Goal: Information Seeking & Learning: Learn about a topic

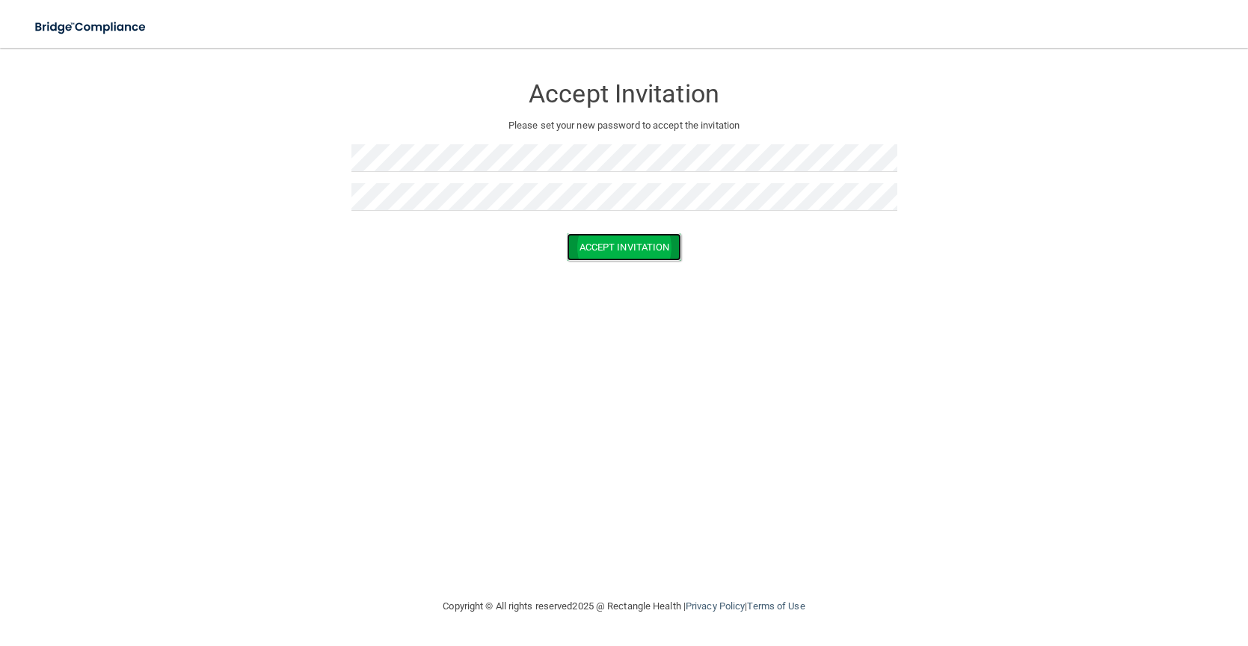
click at [621, 237] on button "Accept Invitation" at bounding box center [624, 247] width 115 height 28
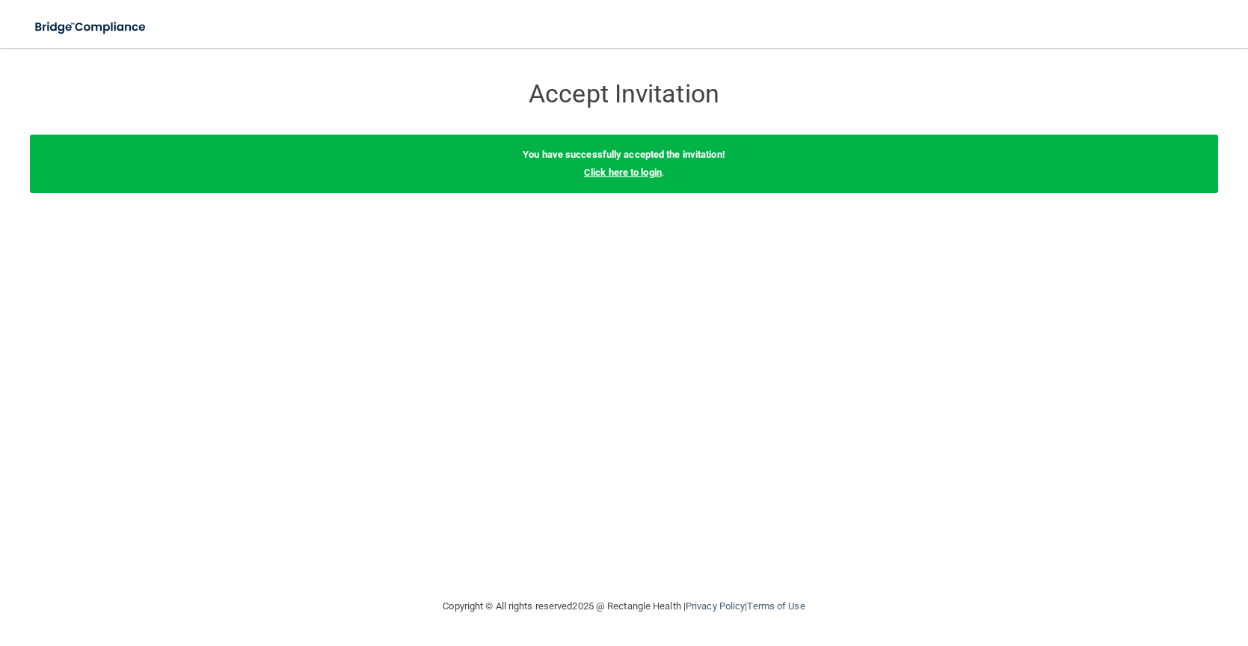
click at [615, 167] on link "Click here to login" at bounding box center [623, 172] width 78 height 11
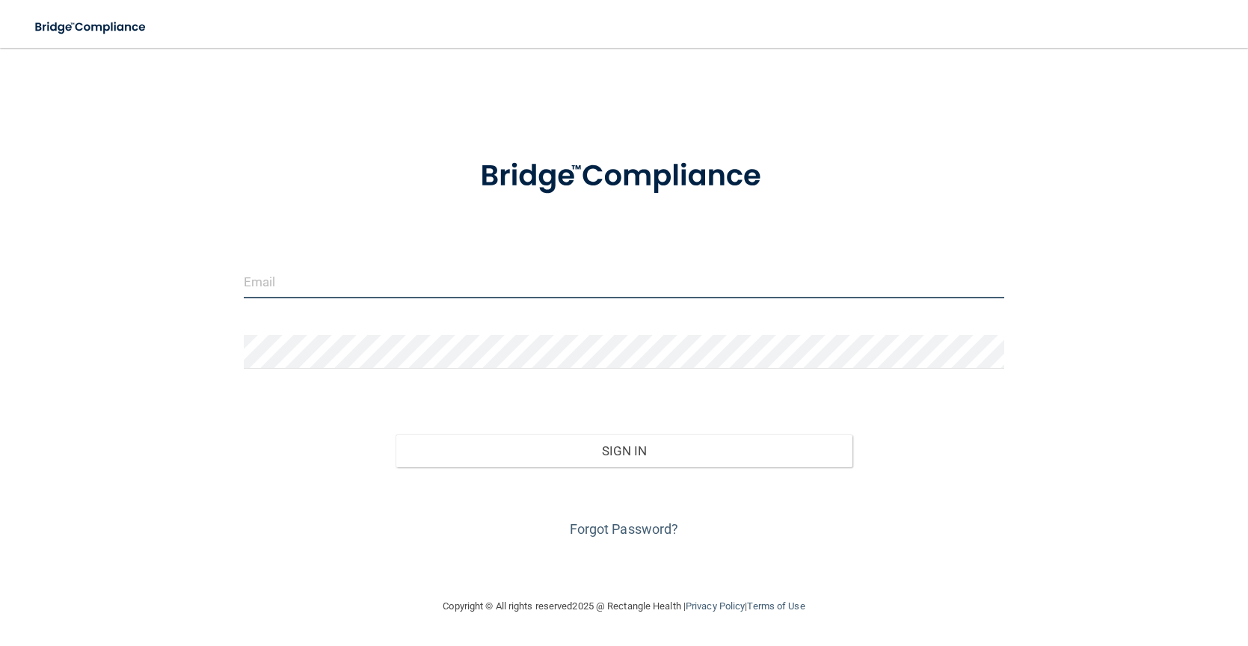
click at [588, 297] on input "email" at bounding box center [624, 282] width 760 height 34
click at [387, 240] on form "Invalid email/password. You don't have permission to access that page. Sign In …" at bounding box center [624, 340] width 760 height 404
paste input "[PERSON_NAME][EMAIL_ADDRESS][DOMAIN_NAME]"
type input "[PERSON_NAME][EMAIL_ADDRESS][DOMAIN_NAME]"
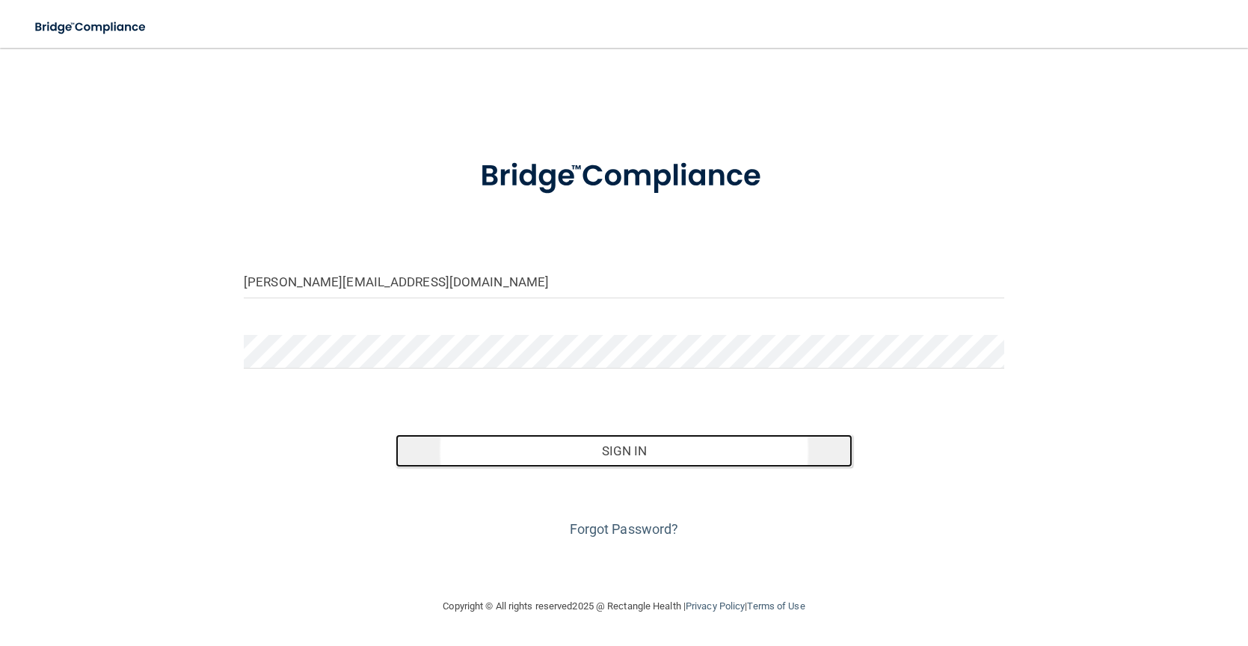
click at [484, 440] on button "Sign In" at bounding box center [623, 450] width 456 height 33
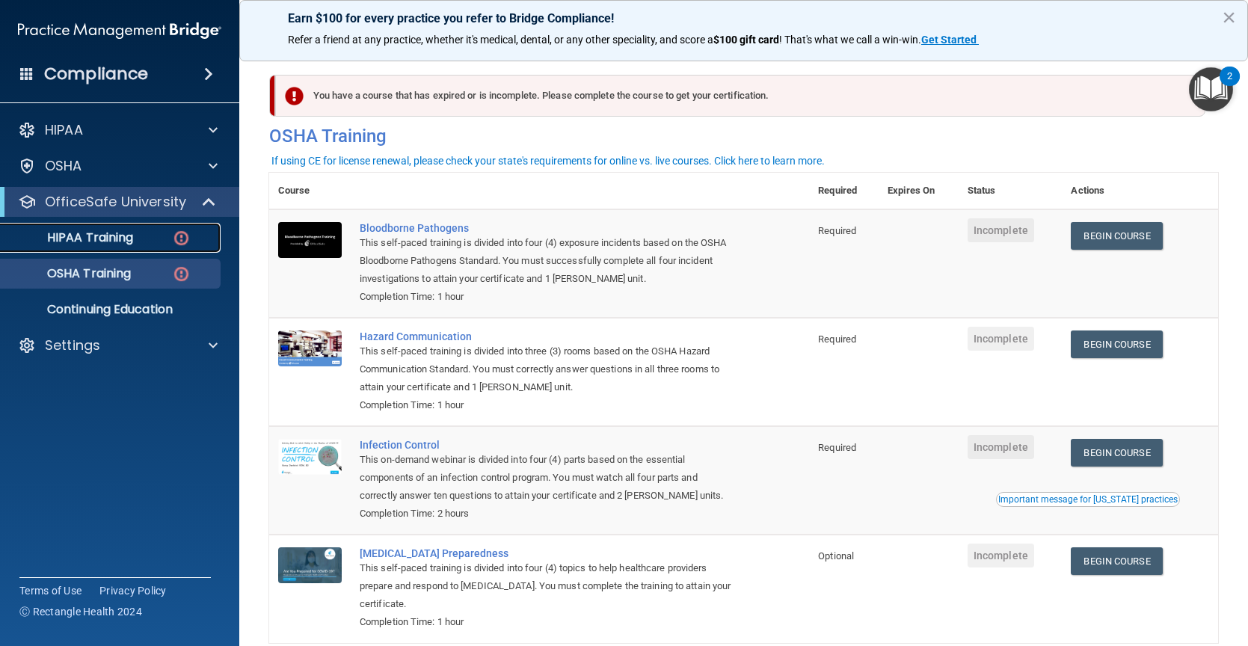
click at [84, 227] on link "HIPAA Training" at bounding box center [103, 238] width 236 height 30
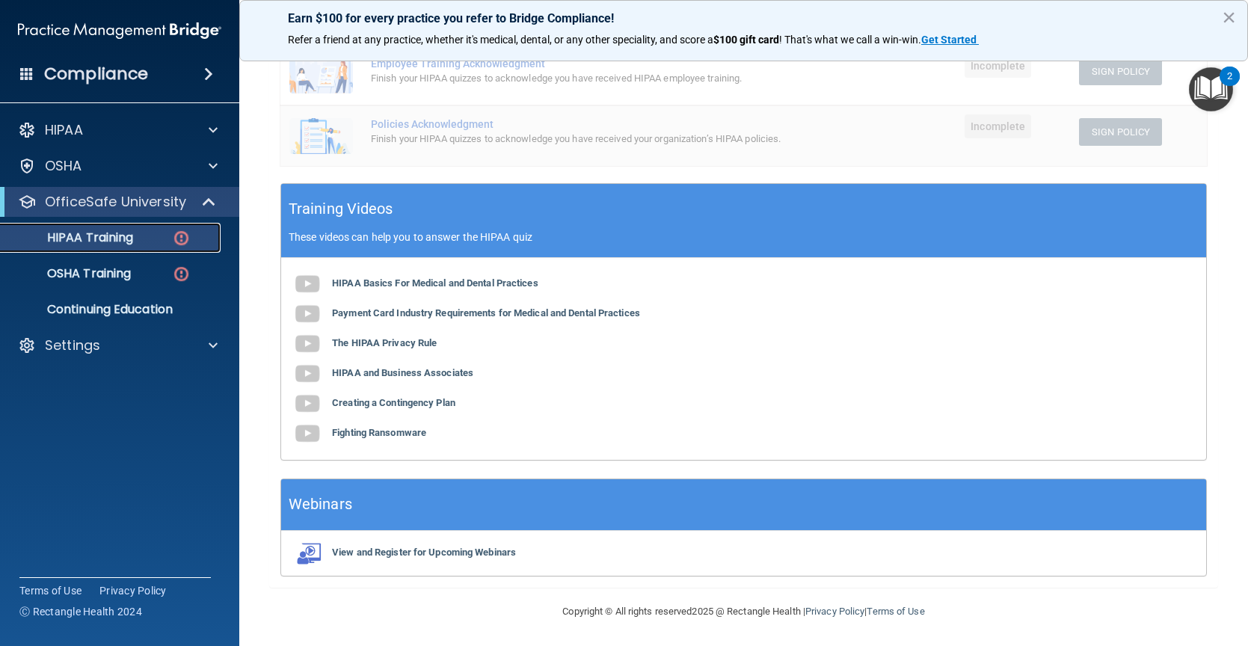
scroll to position [414, 0]
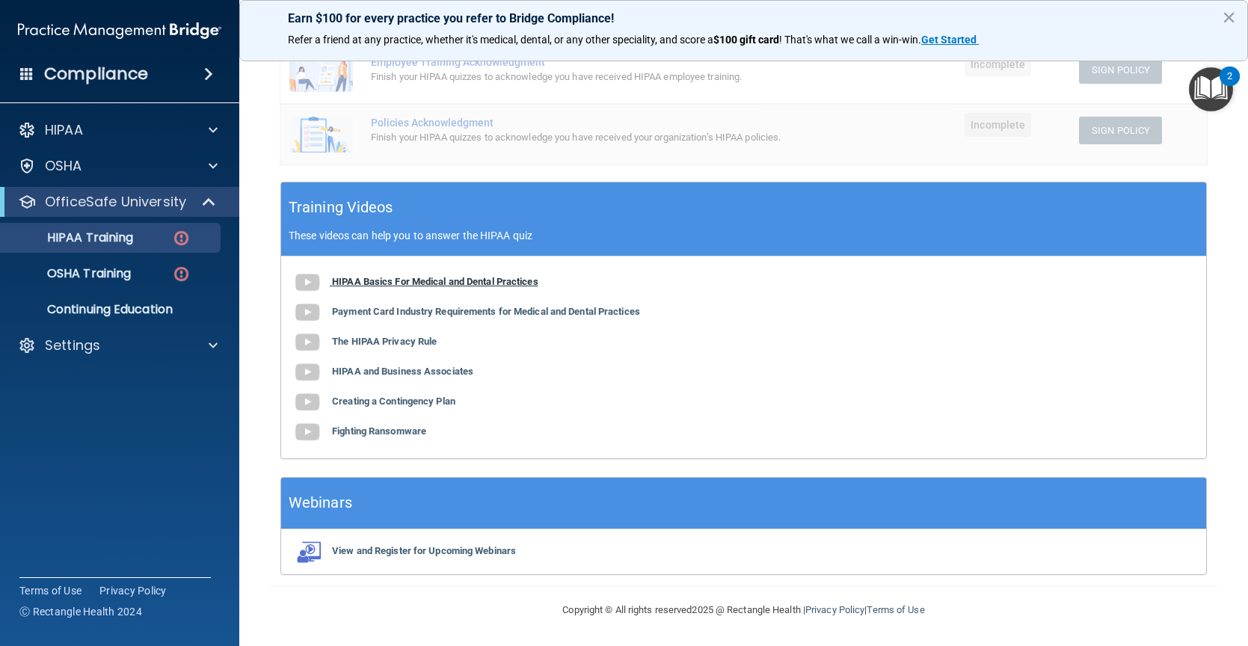
click at [358, 284] on b "HIPAA Basics For Medical and Dental Practices" at bounding box center [435, 281] width 206 height 11
click at [410, 336] on b "The HIPAA Privacy Rule" at bounding box center [384, 341] width 105 height 11
click at [384, 336] on b "The HIPAA Privacy Rule" at bounding box center [384, 341] width 105 height 11
click at [385, 367] on b "HIPAA and Business Associates" at bounding box center [402, 371] width 141 height 11
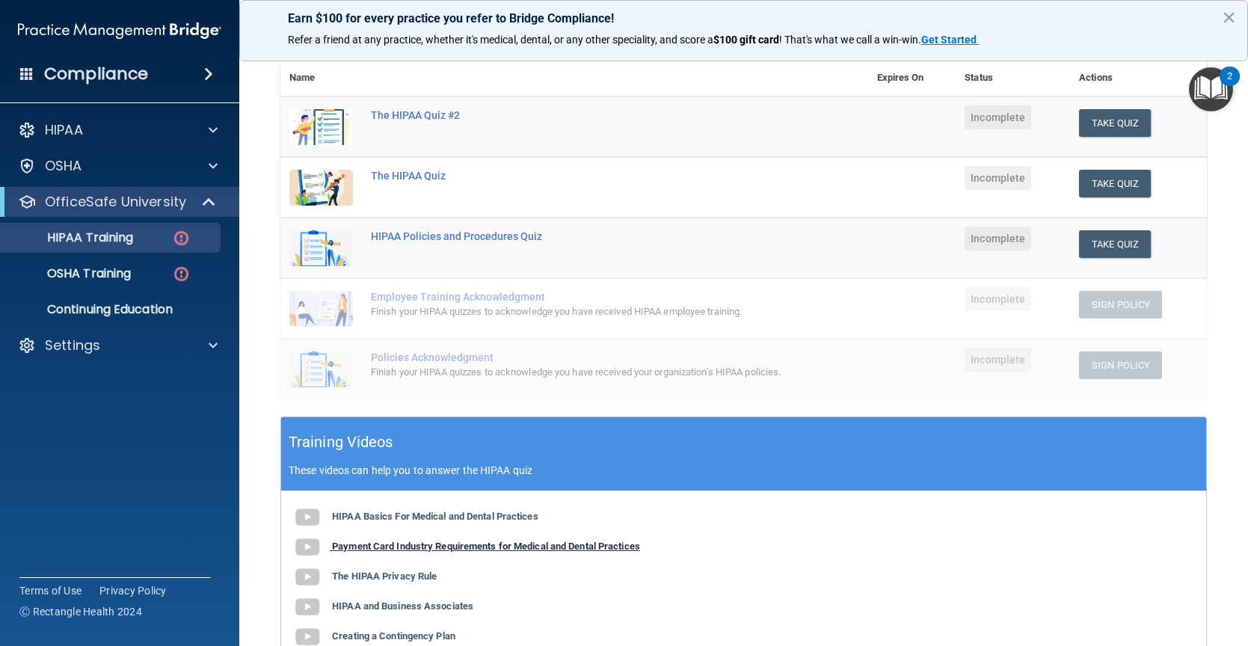
scroll to position [0, 0]
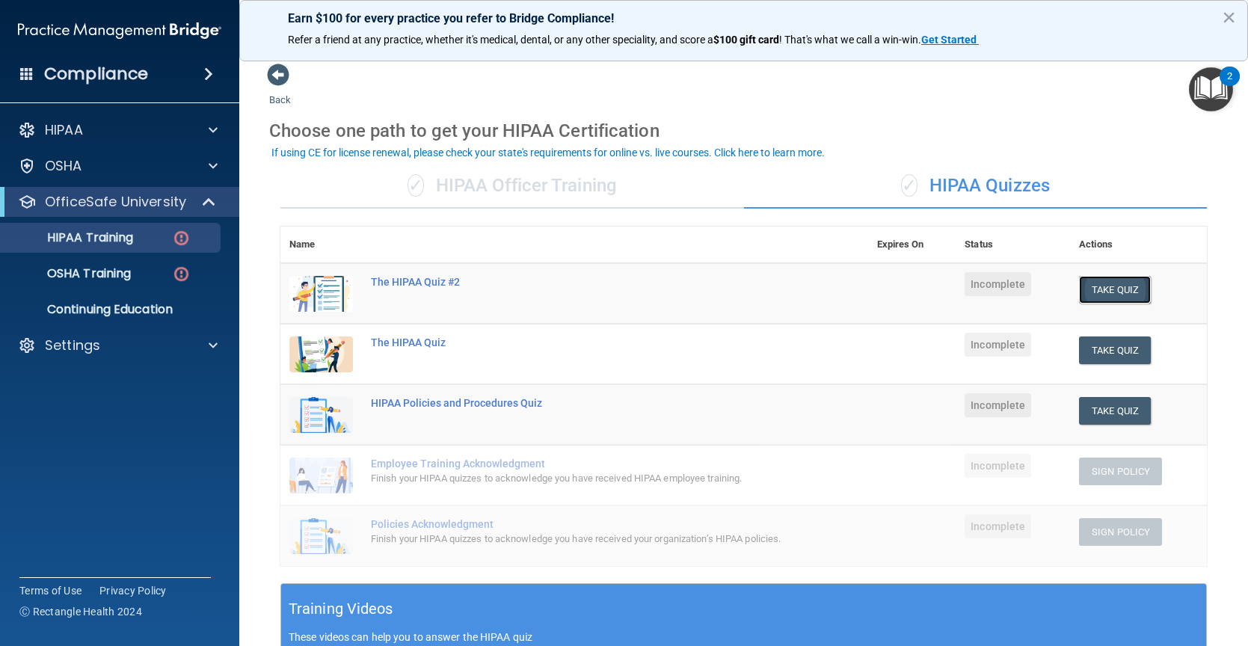
click at [1108, 297] on button "Take Quiz" at bounding box center [1115, 290] width 72 height 28
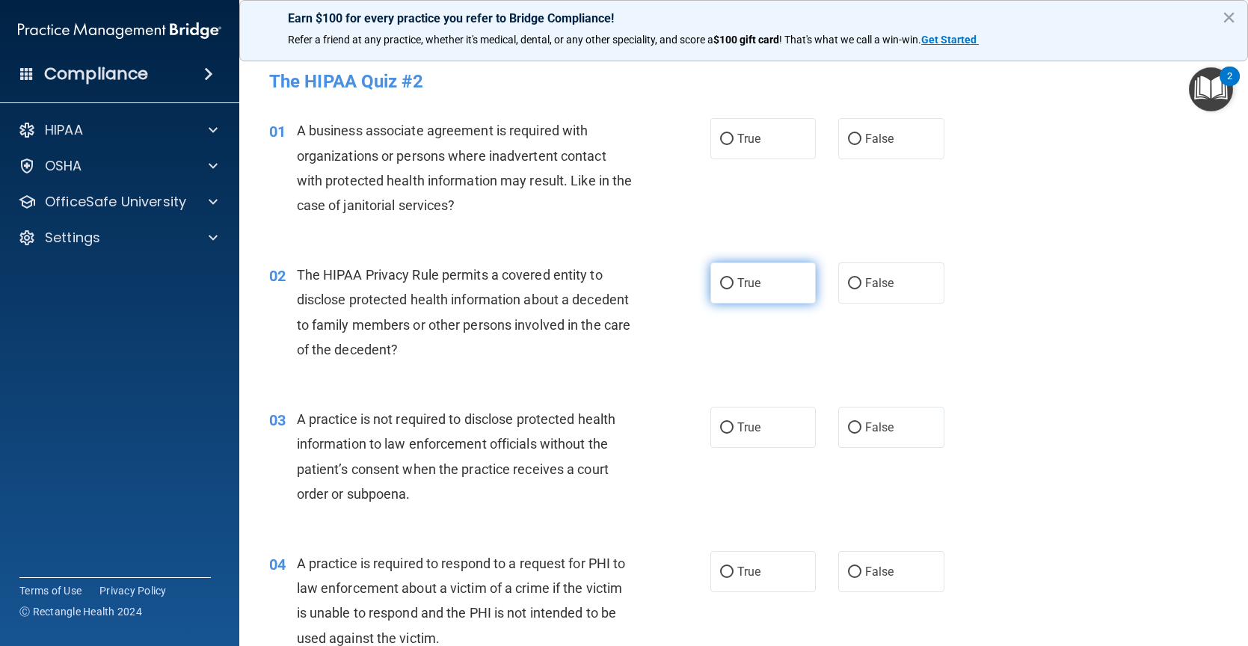
click at [724, 289] on input "True" at bounding box center [726, 283] width 13 height 11
radio input "true"
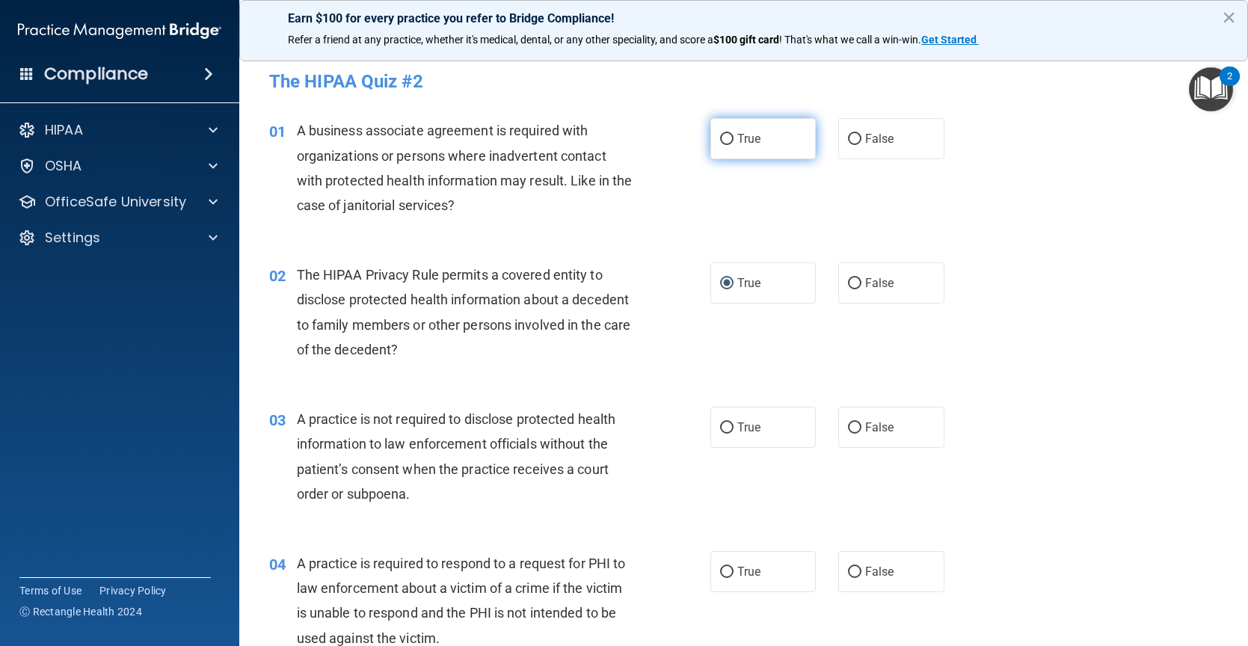
click at [736, 147] on label "True" at bounding box center [763, 138] width 106 height 41
click at [733, 145] on input "True" at bounding box center [726, 139] width 13 height 11
radio input "true"
click at [873, 415] on label "False" at bounding box center [891, 427] width 106 height 41
click at [861, 422] on input "False" at bounding box center [854, 427] width 13 height 11
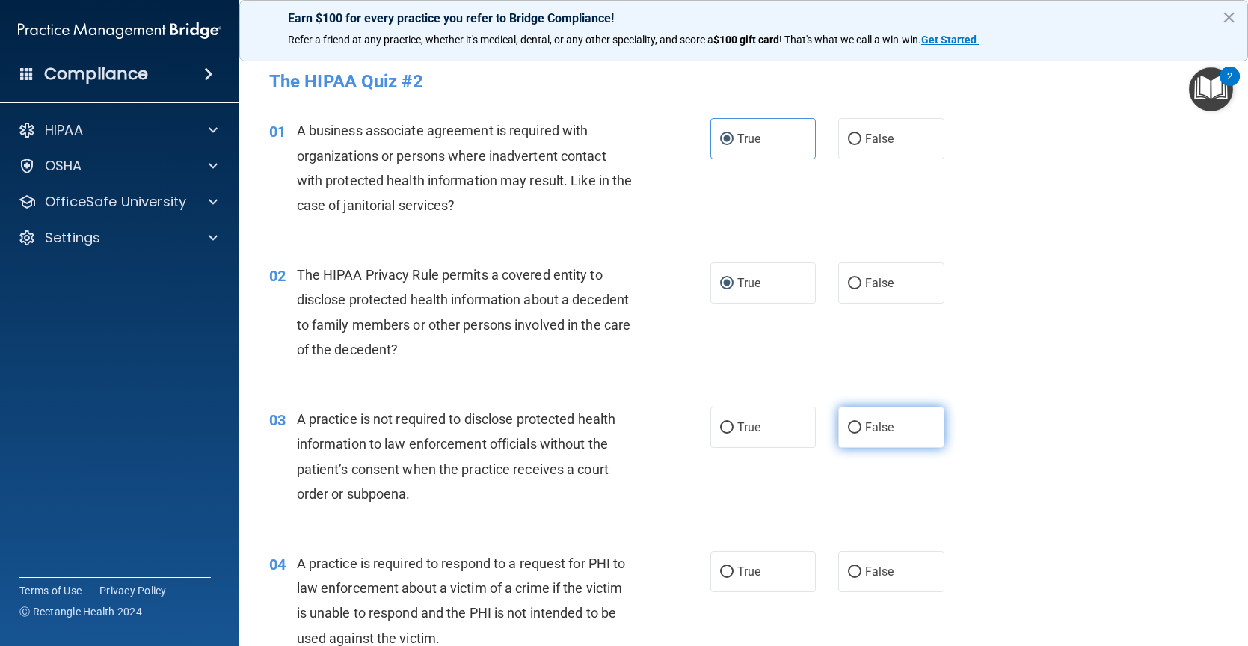
radio input "true"
click at [851, 150] on label "False" at bounding box center [891, 138] width 106 height 41
click at [851, 145] on input "False" at bounding box center [854, 139] width 13 height 11
radio input "true"
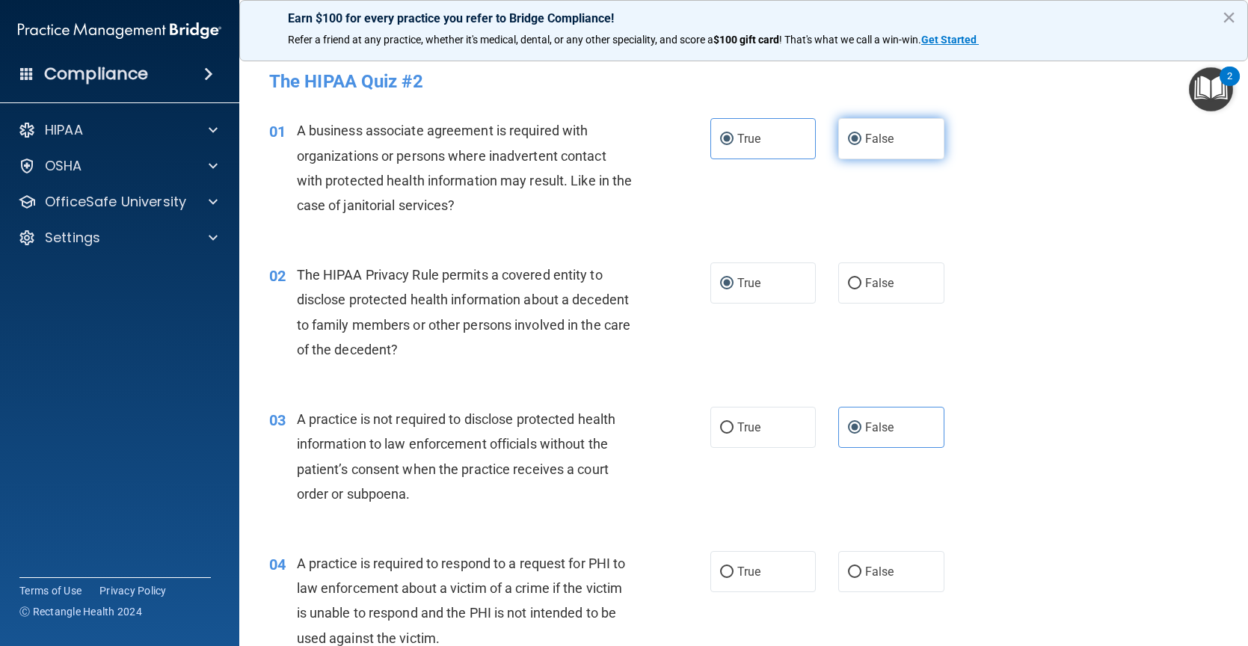
radio input "false"
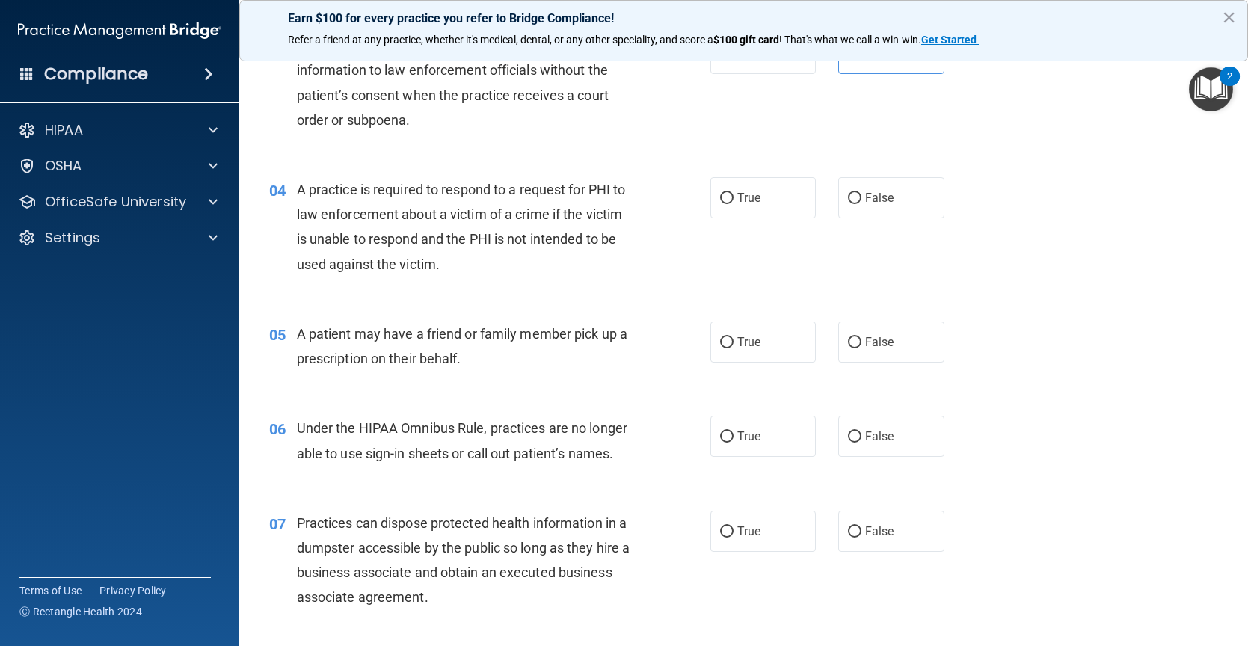
scroll to position [449, 0]
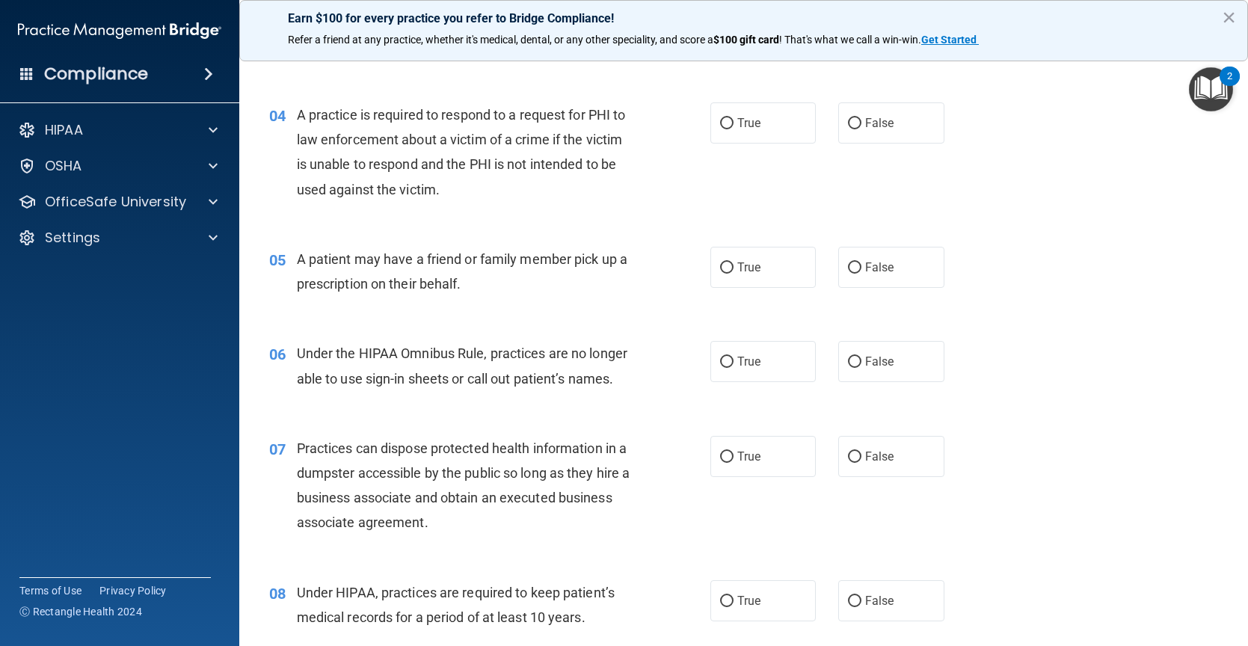
click at [714, 212] on div "04 A practice is required to respond to a request for PHI to law enforcement ab…" at bounding box center [743, 156] width 971 height 144
click at [760, 103] on label "True" at bounding box center [763, 122] width 106 height 41
click at [733, 118] on input "True" at bounding box center [726, 123] width 13 height 11
radio input "true"
click at [858, 254] on label "False" at bounding box center [891, 267] width 106 height 41
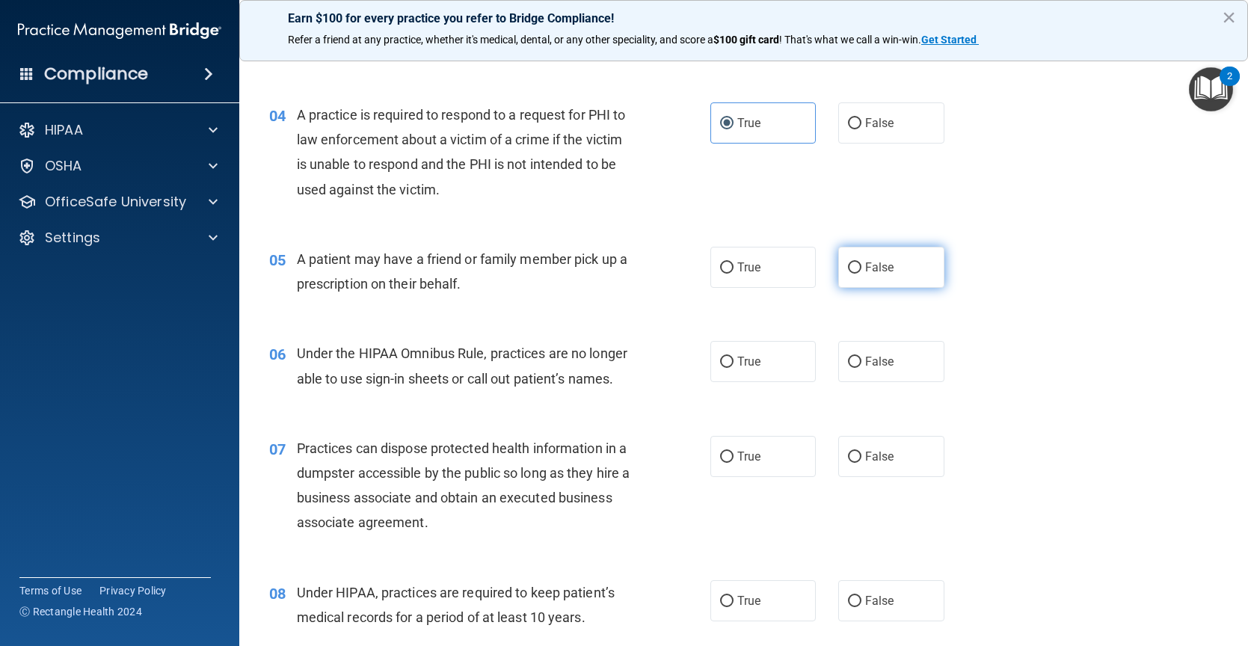
click at [858, 262] on input "False" at bounding box center [854, 267] width 13 height 11
radio input "true"
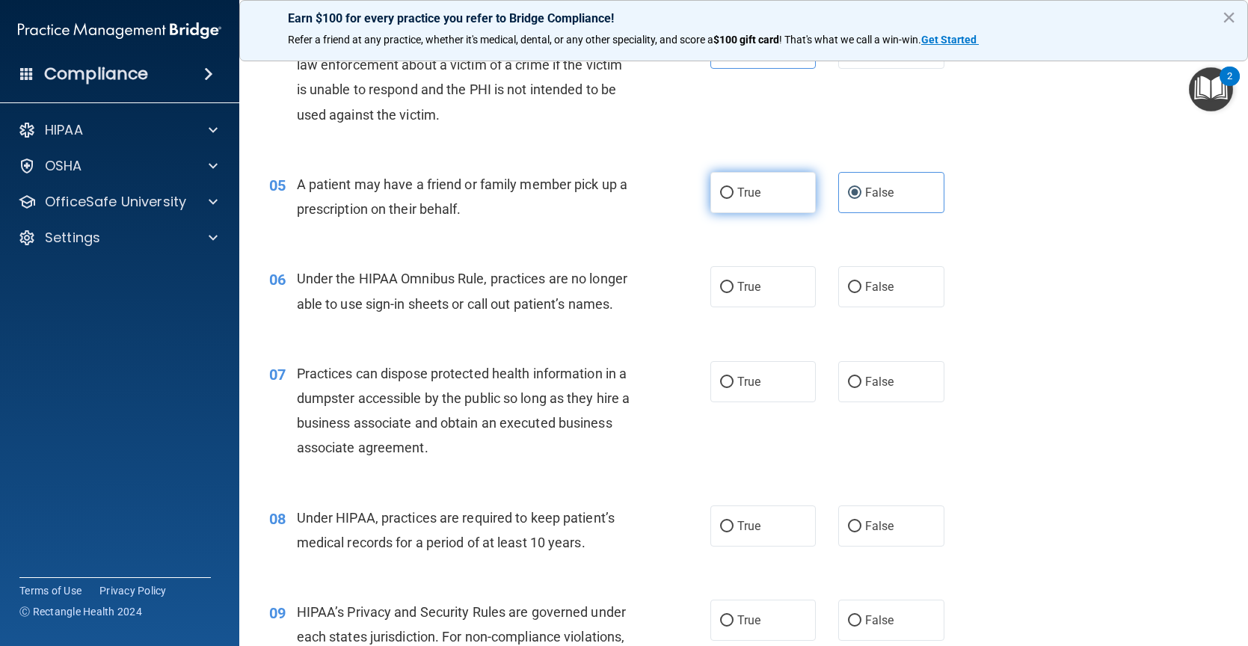
scroll to position [598, 0]
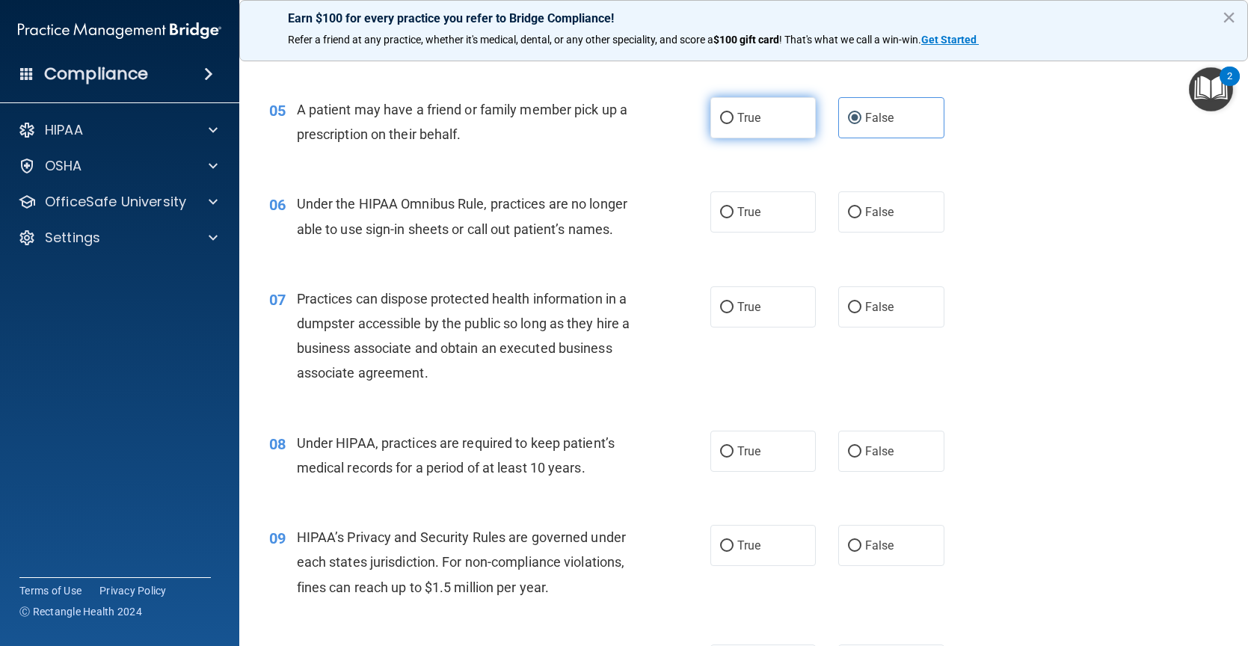
click at [755, 108] on label "True" at bounding box center [763, 117] width 106 height 41
click at [733, 113] on input "True" at bounding box center [726, 118] width 13 height 11
radio input "true"
radio input "false"
click at [861, 230] on label "False" at bounding box center [891, 211] width 106 height 41
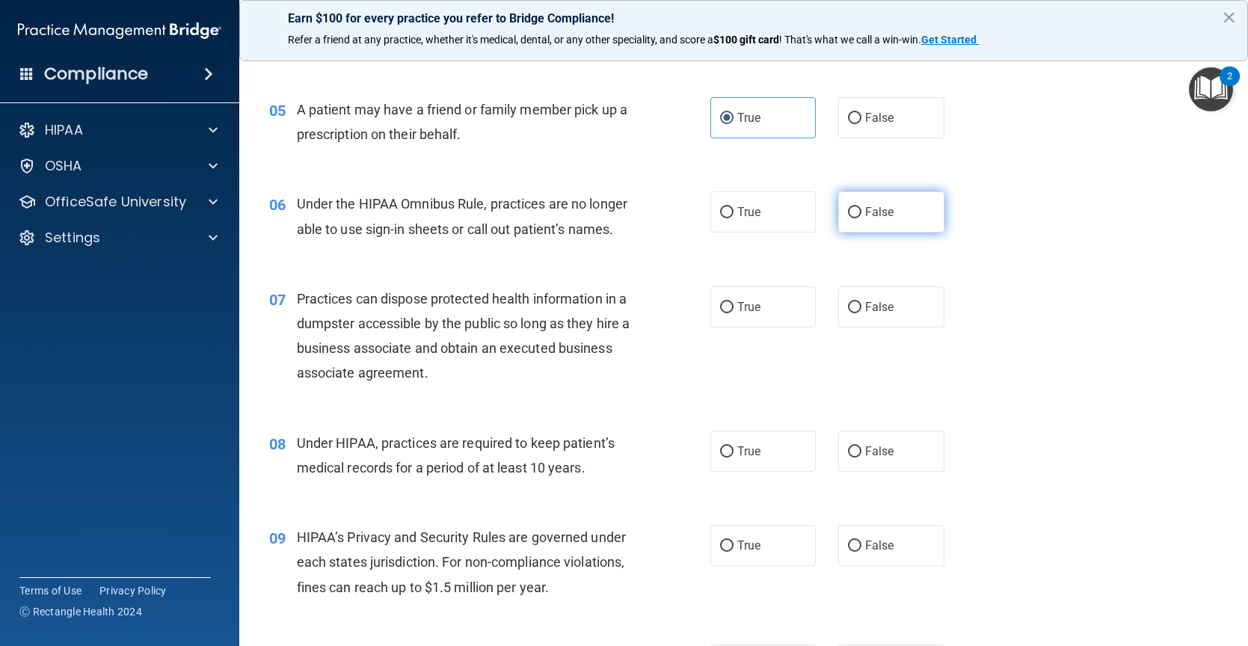
click at [861, 218] on input "False" at bounding box center [854, 212] width 13 height 11
radio input "true"
click at [887, 327] on label "False" at bounding box center [891, 306] width 106 height 41
click at [861, 313] on input "False" at bounding box center [854, 307] width 13 height 11
radio input "true"
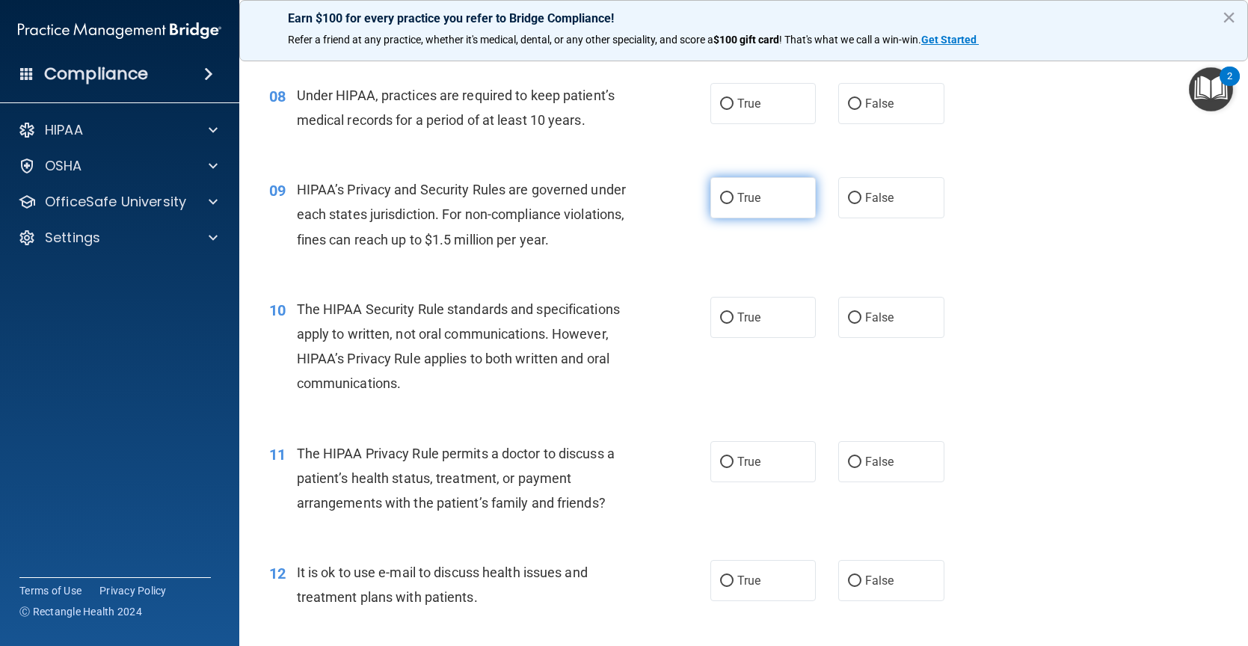
scroll to position [972, 0]
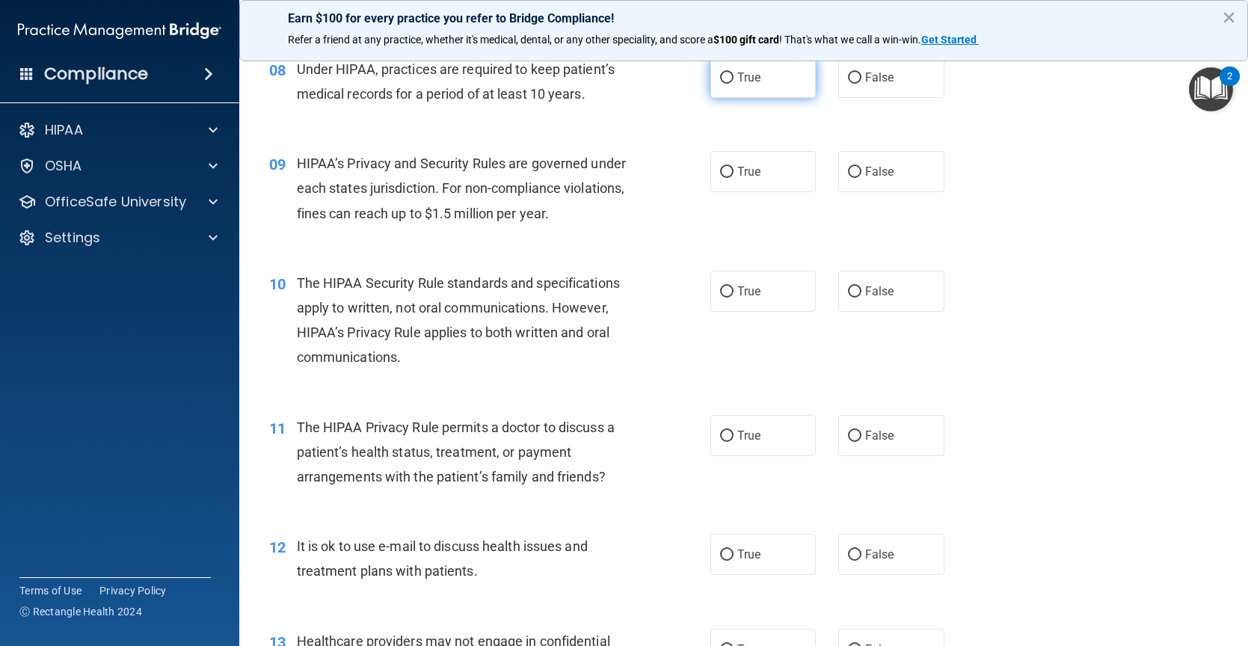
click at [737, 84] on span "True" at bounding box center [748, 77] width 23 height 14
click at [733, 84] on input "True" at bounding box center [726, 78] width 13 height 11
radio input "true"
click at [865, 84] on span "False" at bounding box center [879, 77] width 29 height 14
click at [861, 84] on input "False" at bounding box center [854, 78] width 13 height 11
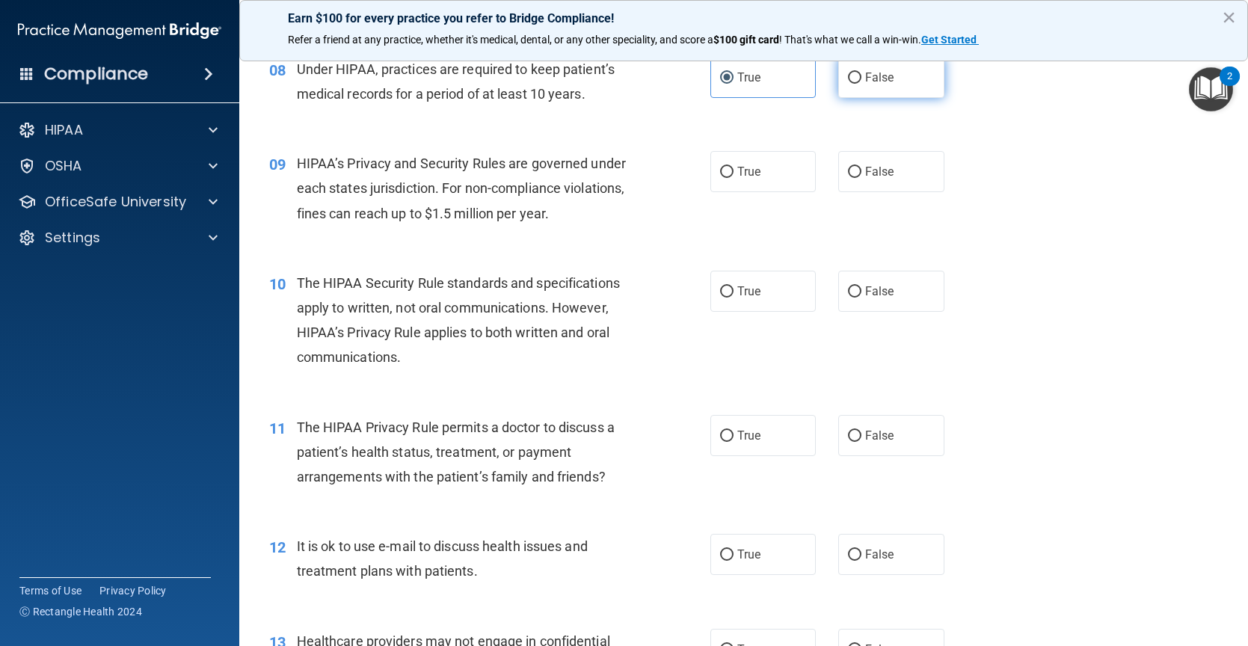
radio input "true"
radio input "false"
click at [860, 181] on label "False" at bounding box center [891, 171] width 106 height 41
click at [860, 178] on input "False" at bounding box center [854, 172] width 13 height 11
radio input "true"
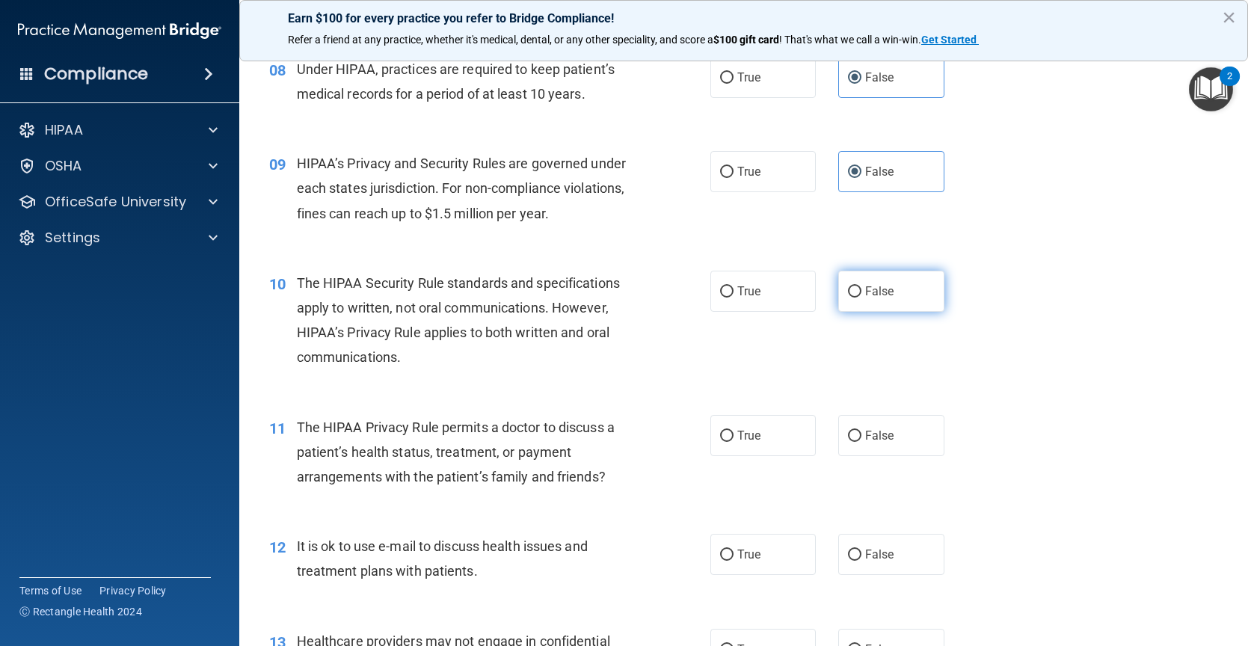
click at [846, 305] on label "False" at bounding box center [891, 291] width 106 height 41
click at [848, 298] on input "False" at bounding box center [854, 291] width 13 height 11
radio input "true"
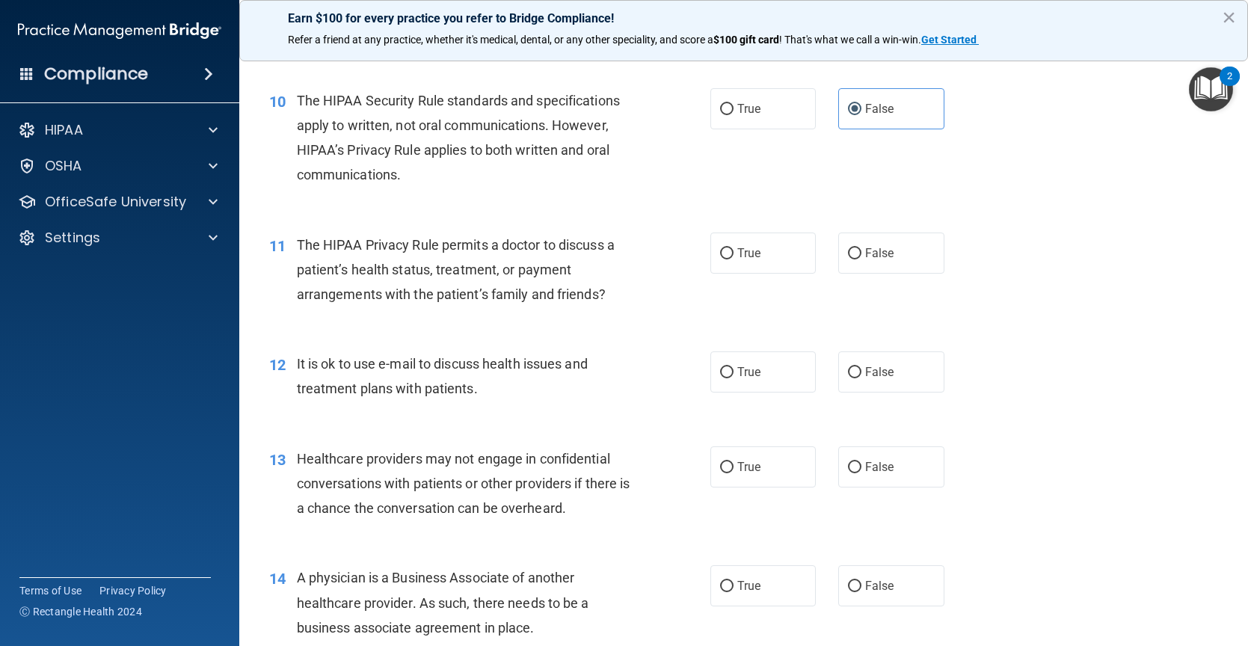
scroll to position [1196, 0]
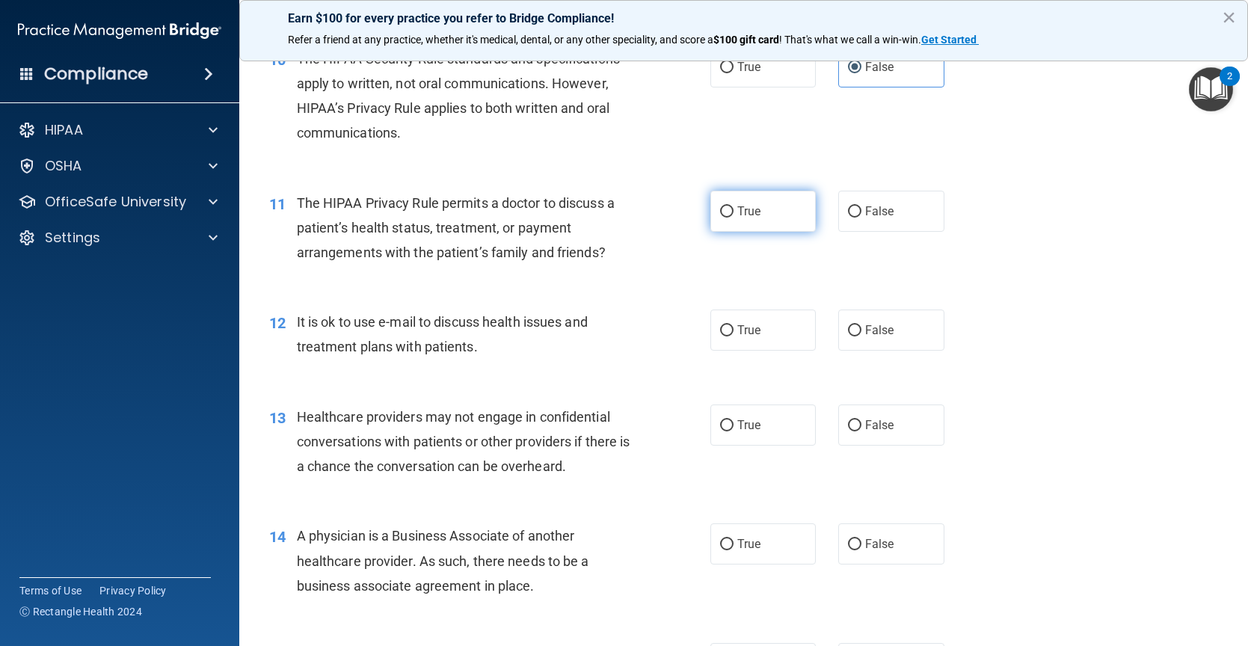
click at [721, 218] on input "True" at bounding box center [726, 211] width 13 height 11
radio input "true"
click at [720, 336] on input "True" at bounding box center [726, 330] width 13 height 11
radio input "true"
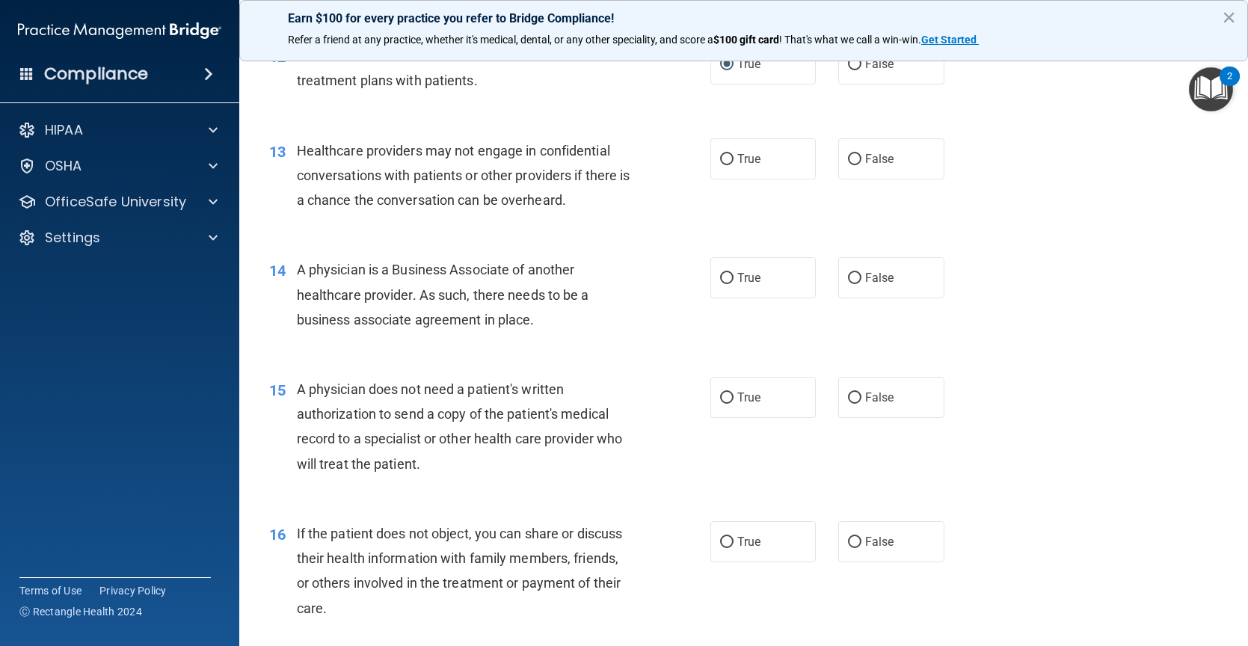
scroll to position [1537, 0]
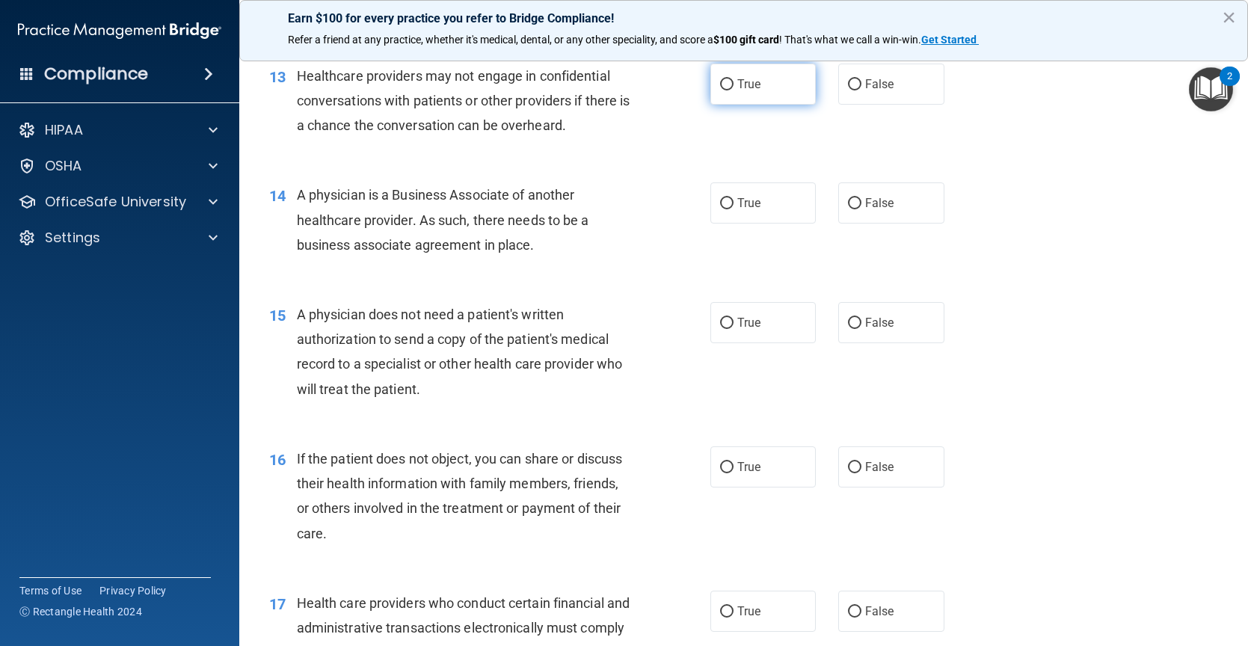
click at [777, 105] on label "True" at bounding box center [763, 84] width 106 height 41
click at [733, 90] on input "True" at bounding box center [726, 84] width 13 height 11
radio input "true"
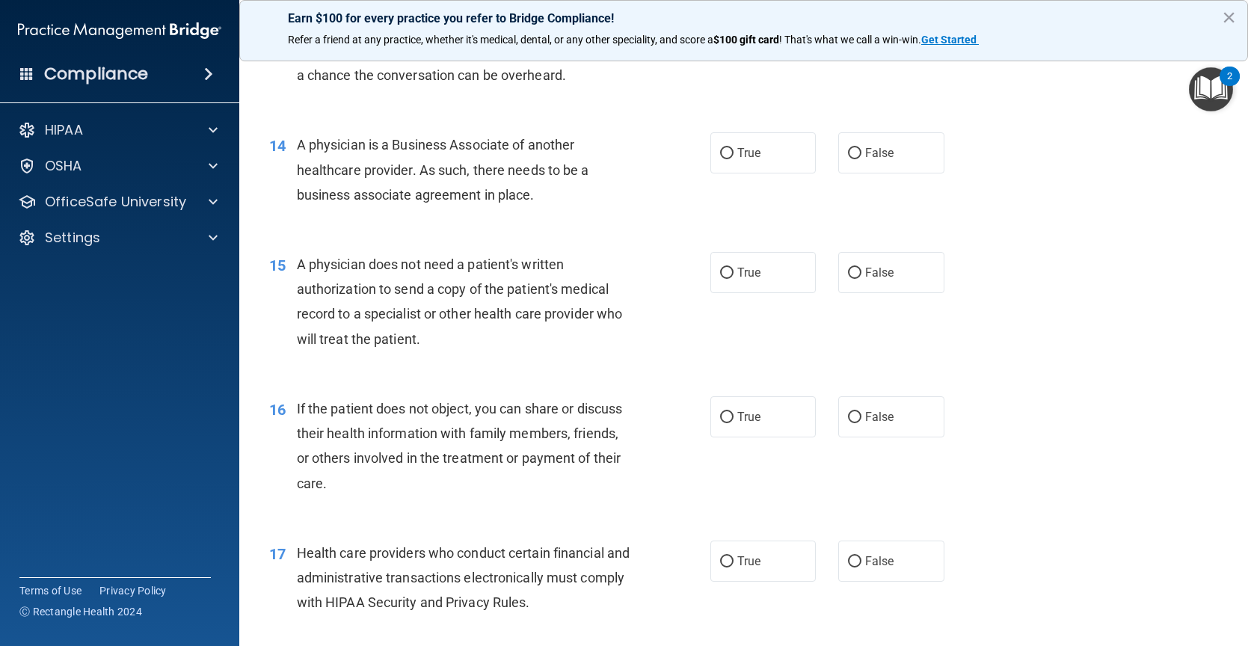
scroll to position [1687, 0]
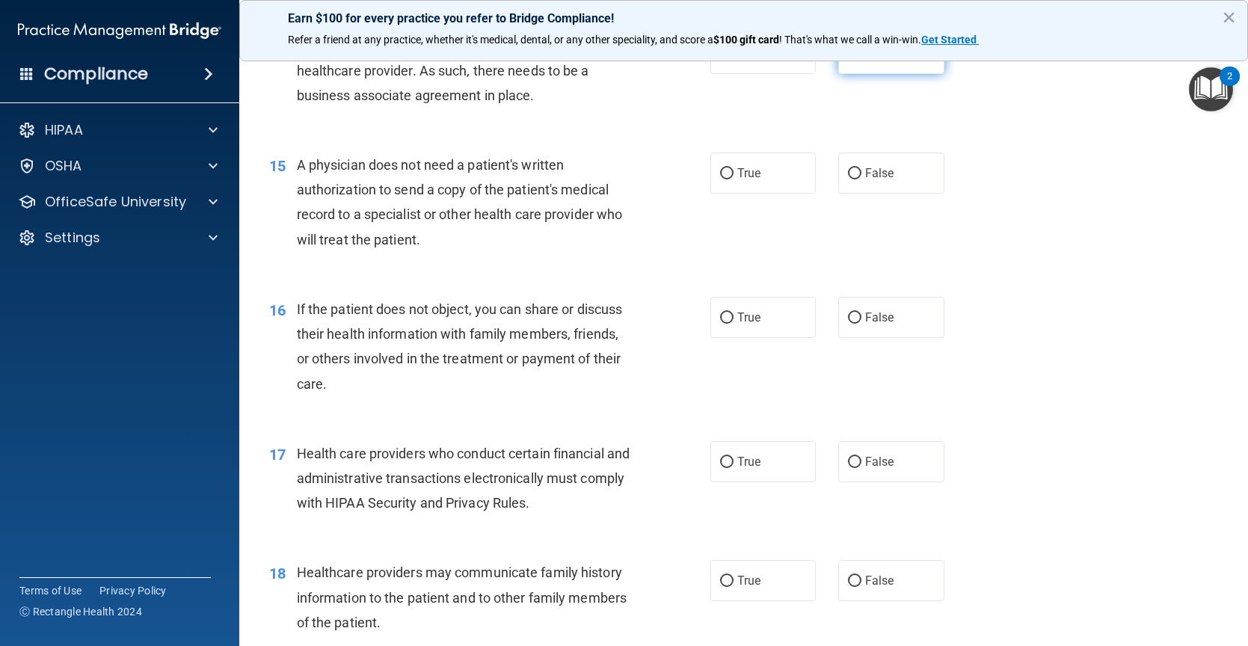
click at [880, 70] on label "False" at bounding box center [891, 53] width 106 height 41
click at [861, 60] on input "False" at bounding box center [854, 54] width 13 height 11
radio input "true"
click at [758, 175] on div "15 A physician does not need a patient's written authorization to send a copy o…" at bounding box center [743, 206] width 971 height 144
click at [766, 194] on label "True" at bounding box center [763, 173] width 106 height 41
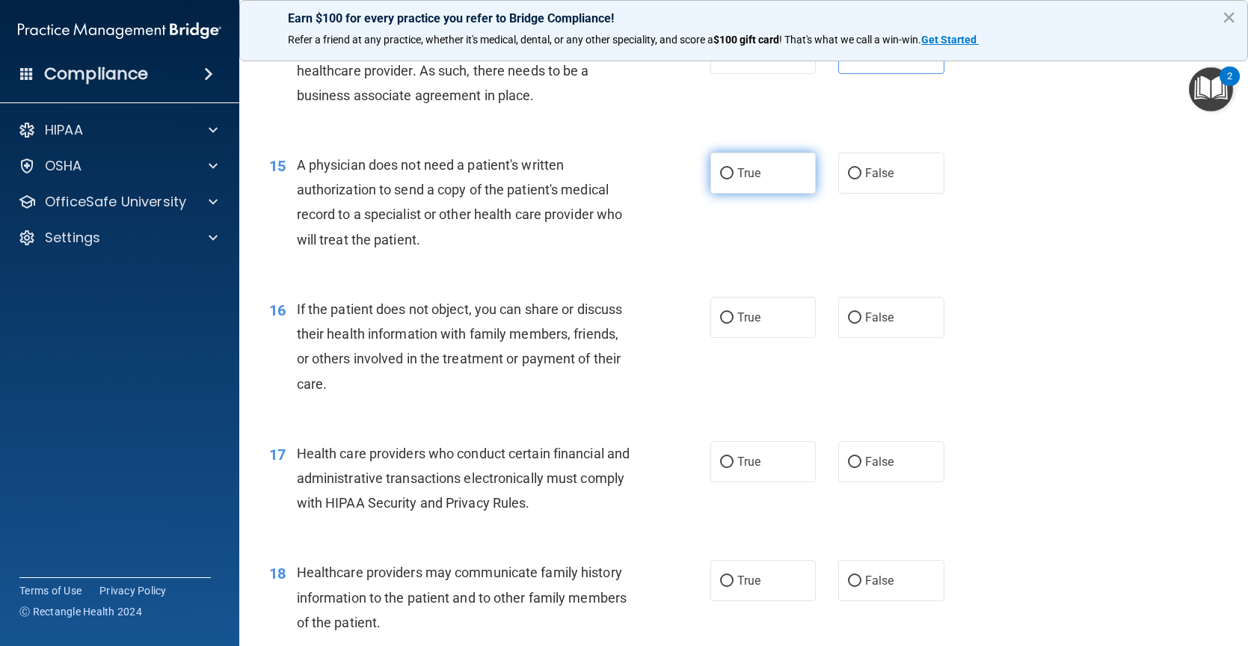
click at [733, 179] on input "True" at bounding box center [726, 173] width 13 height 11
radio input "true"
click at [727, 338] on label "True" at bounding box center [763, 317] width 106 height 41
click at [727, 324] on input "True" at bounding box center [726, 318] width 13 height 11
radio input "true"
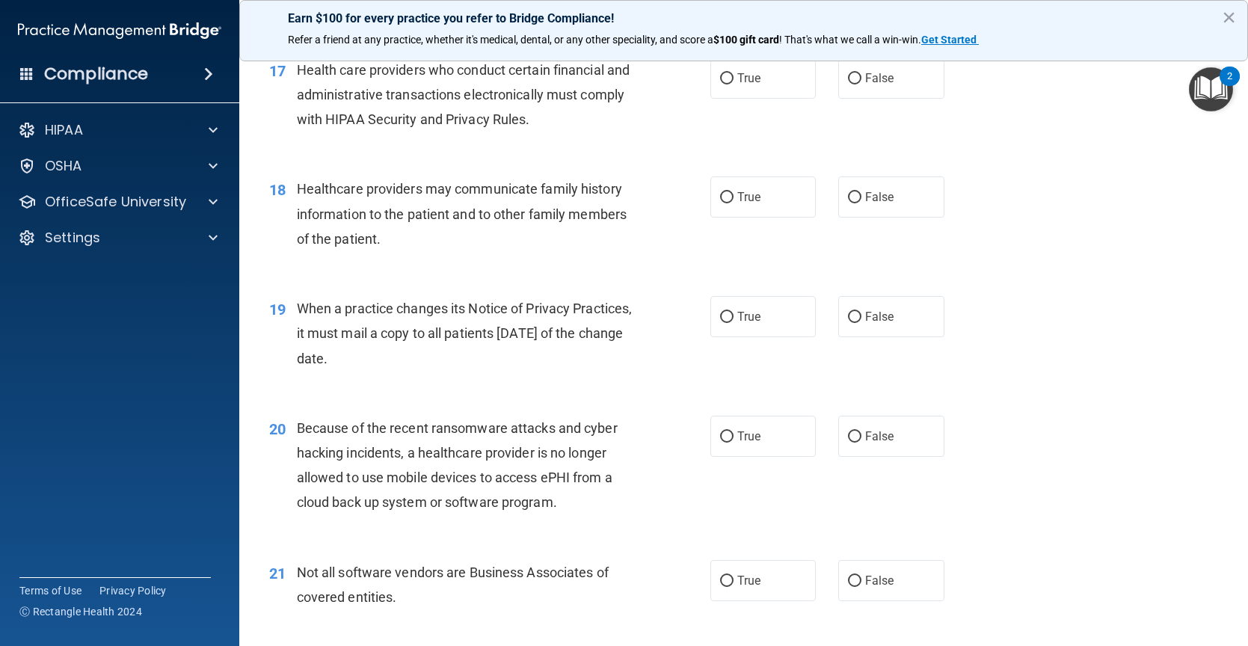
scroll to position [2060, 0]
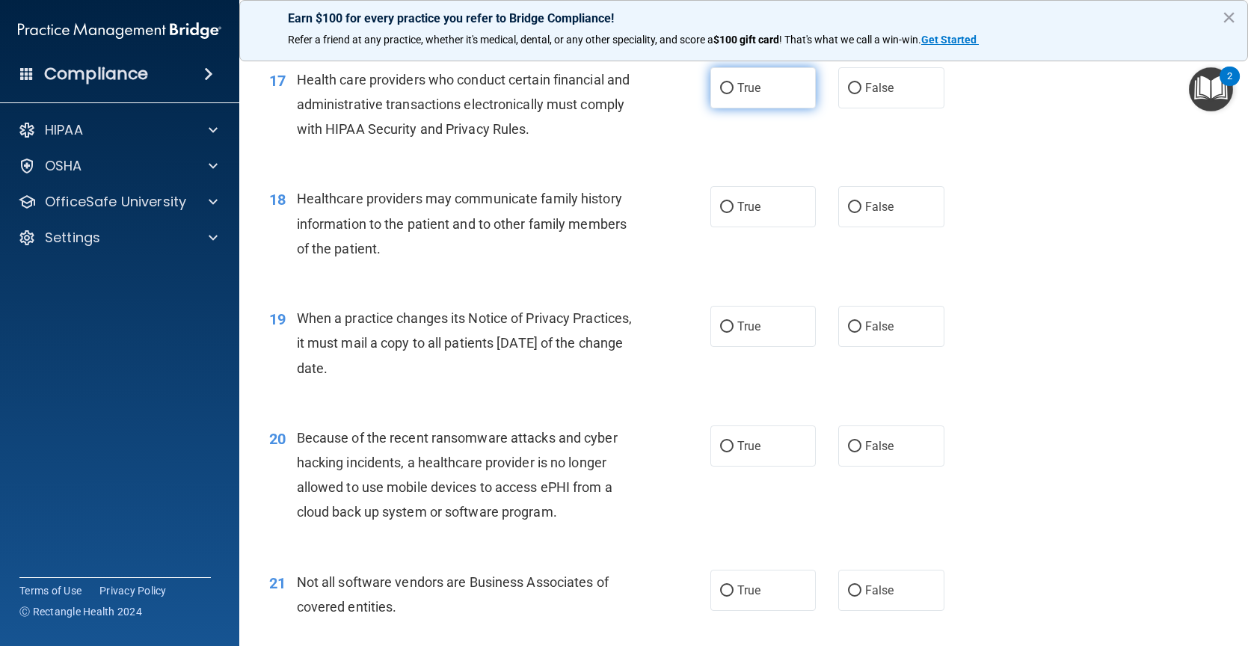
click at [729, 101] on label "True" at bounding box center [763, 87] width 106 height 41
click at [729, 94] on input "True" at bounding box center [726, 88] width 13 height 11
radio input "true"
click at [742, 227] on label "True" at bounding box center [763, 206] width 106 height 41
click at [733, 213] on input "True" at bounding box center [726, 207] width 13 height 11
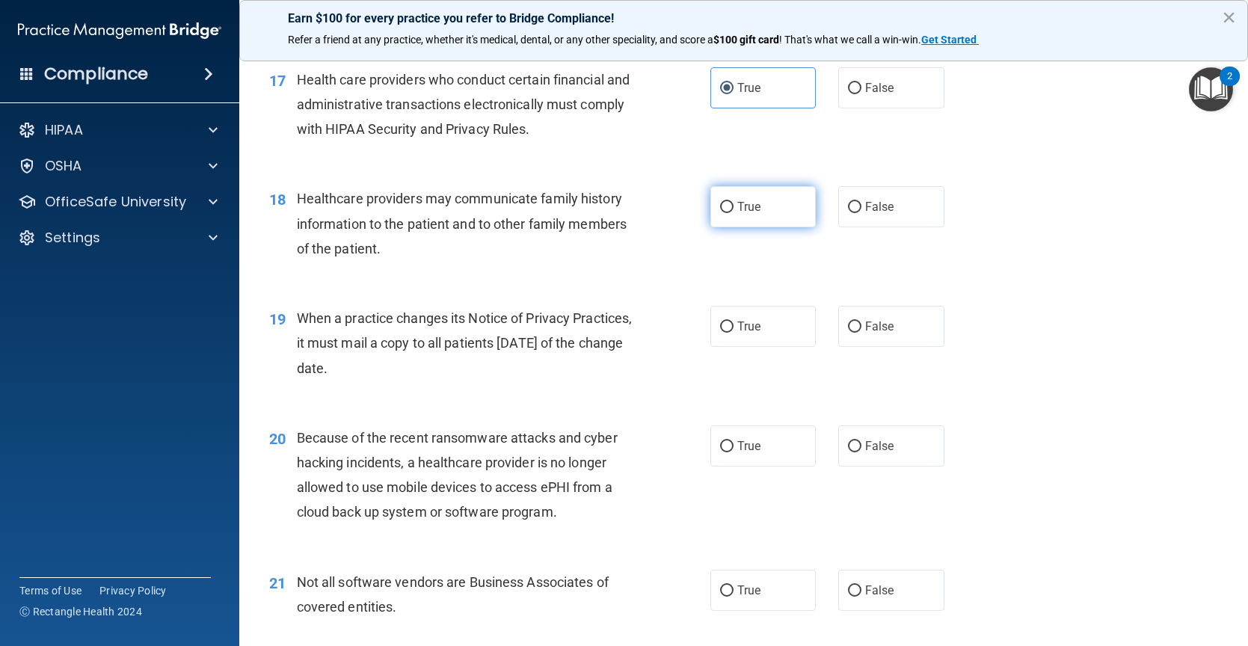
radio input "true"
click at [1223, 70] on div "2" at bounding box center [1229, 76] width 20 height 19
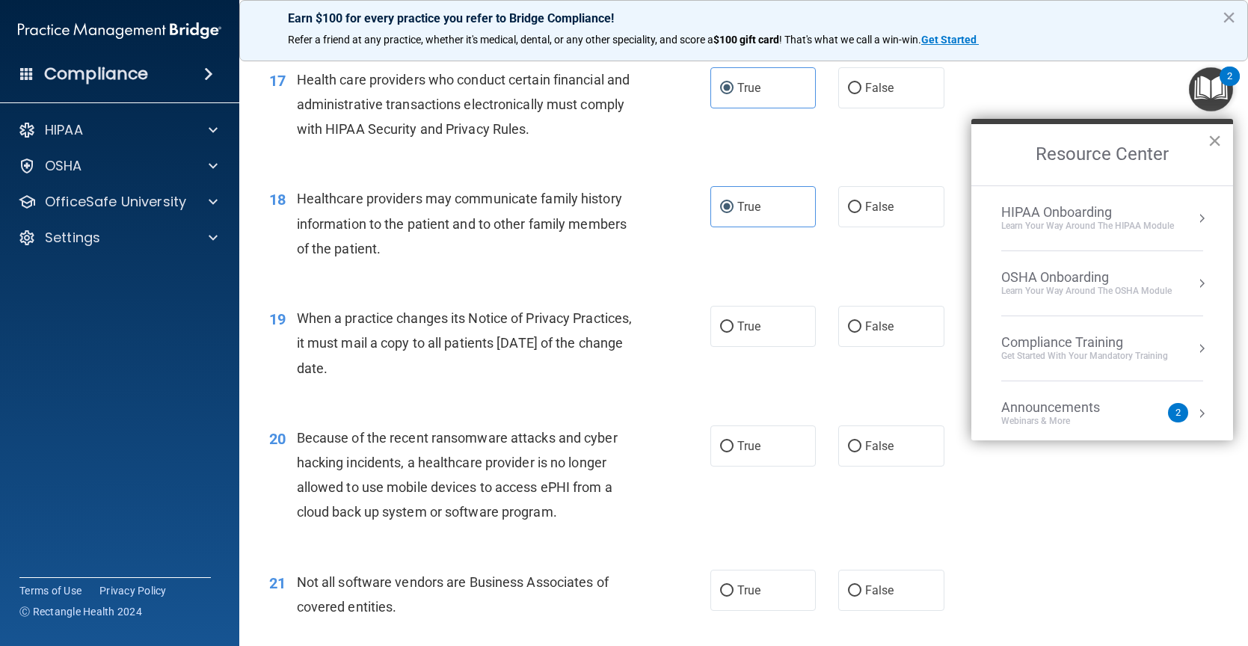
click at [1220, 139] on button "×" at bounding box center [1214, 141] width 14 height 24
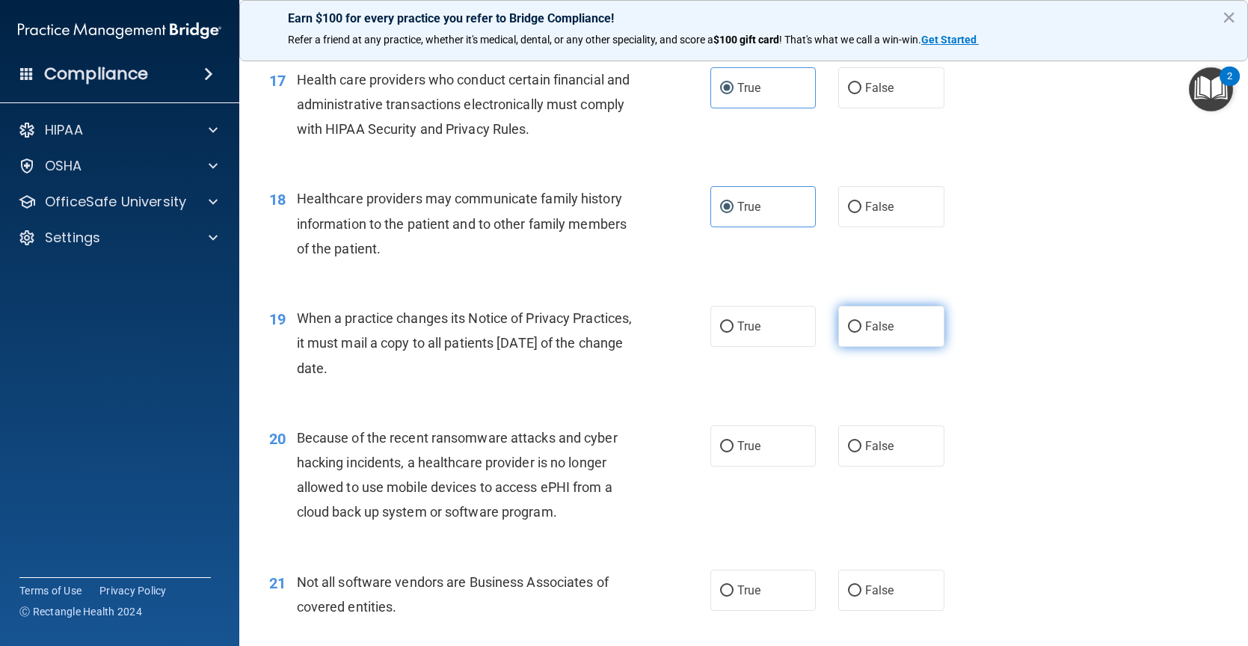
click at [893, 347] on label "False" at bounding box center [891, 326] width 106 height 41
click at [861, 333] on input "False" at bounding box center [854, 326] width 13 height 11
radio input "true"
click at [889, 457] on label "False" at bounding box center [891, 445] width 106 height 41
click at [861, 452] on input "False" at bounding box center [854, 446] width 13 height 11
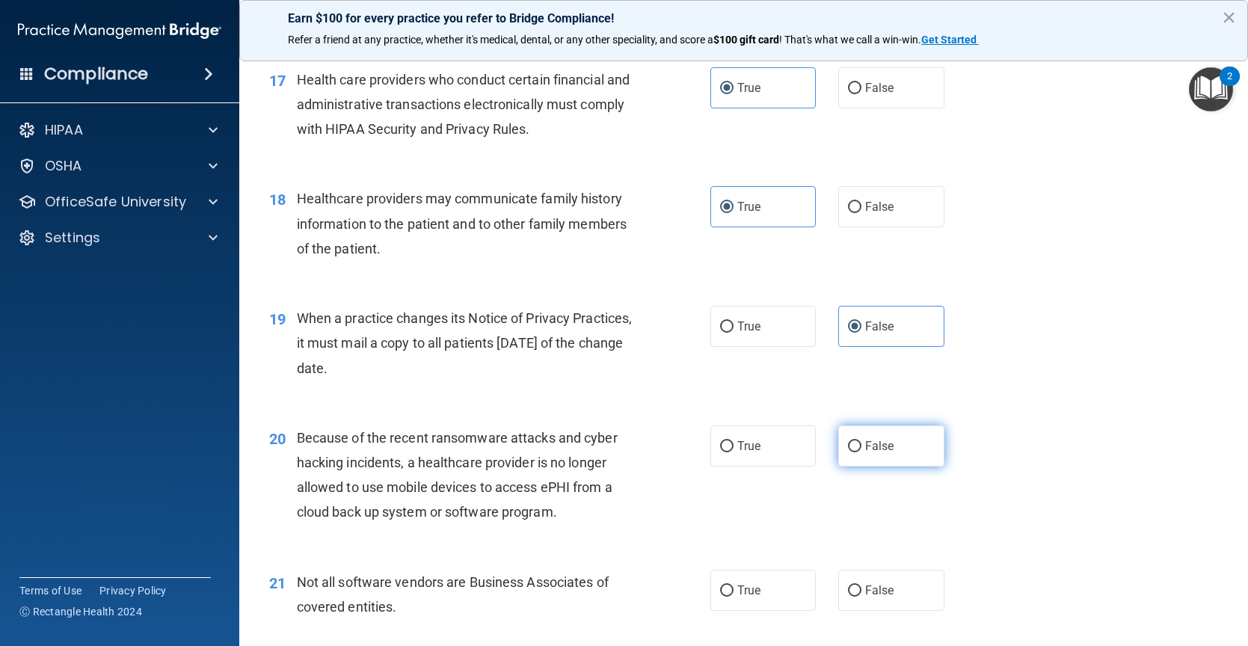
radio input "true"
click at [842, 609] on label "False" at bounding box center [891, 590] width 106 height 41
click at [848, 597] on input "False" at bounding box center [854, 590] width 13 height 11
radio input "true"
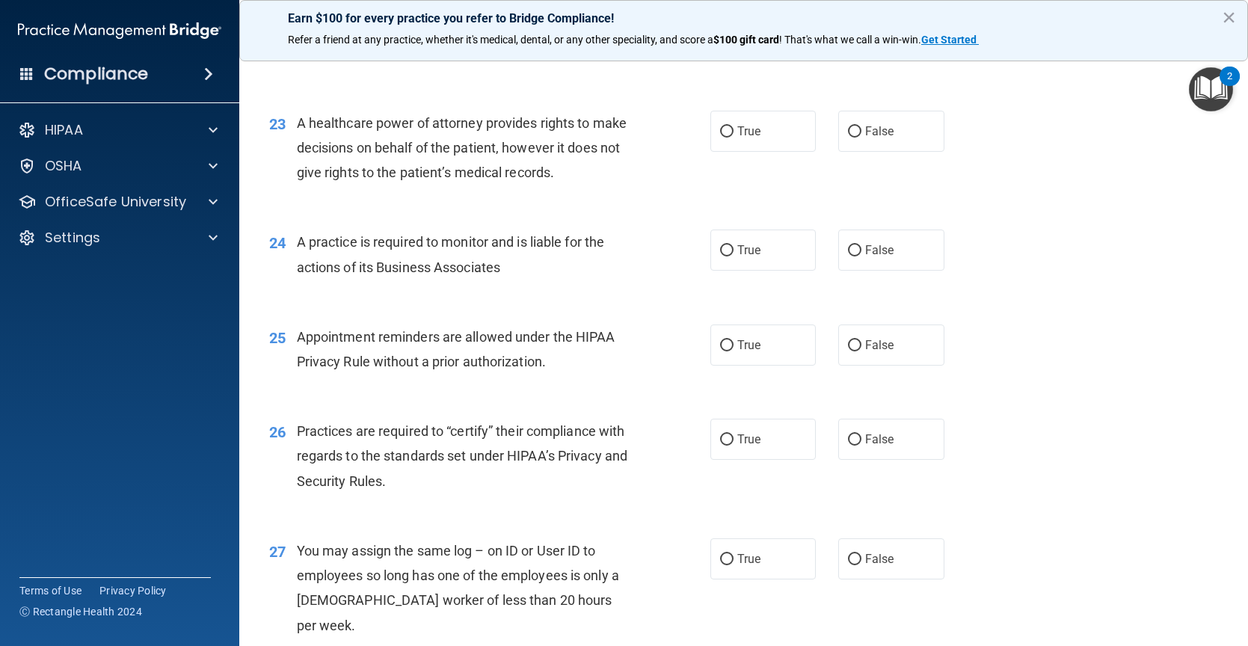
scroll to position [2659, 0]
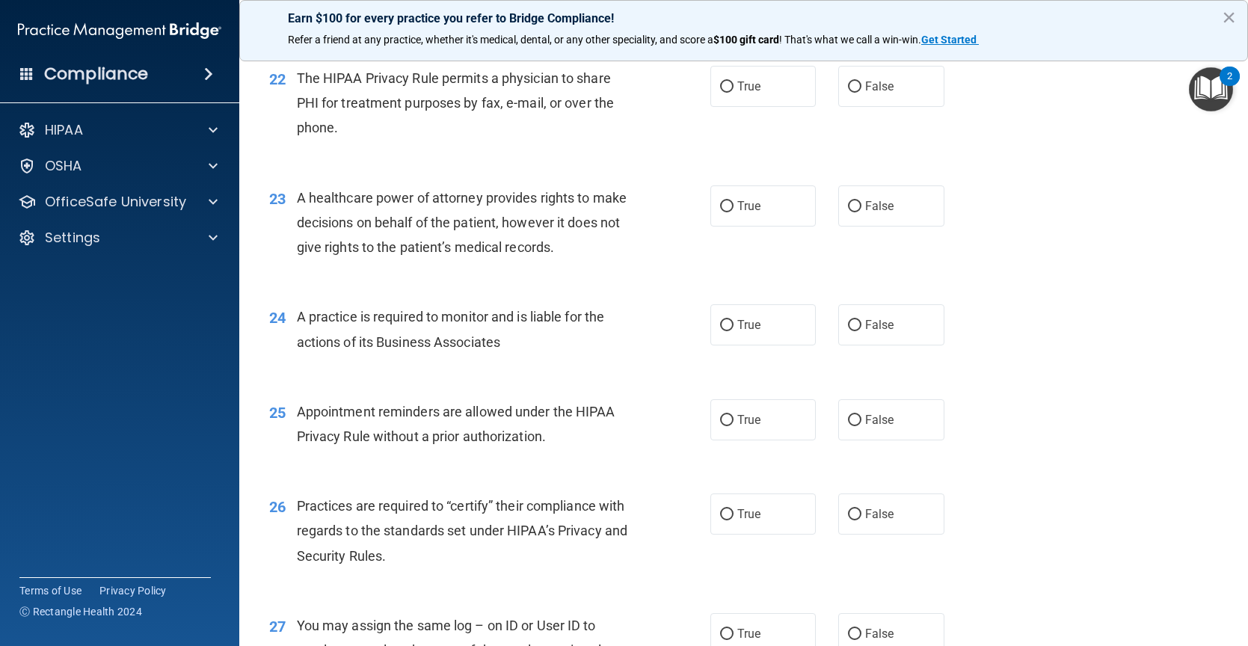
click at [621, 141] on div "The HIPAA Privacy Rule permits a physician to share PHI for treatment purposes …" at bounding box center [471, 103] width 348 height 75
click at [745, 93] on span "True" at bounding box center [748, 86] width 23 height 14
click at [733, 93] on input "True" at bounding box center [726, 86] width 13 height 11
radio input "true"
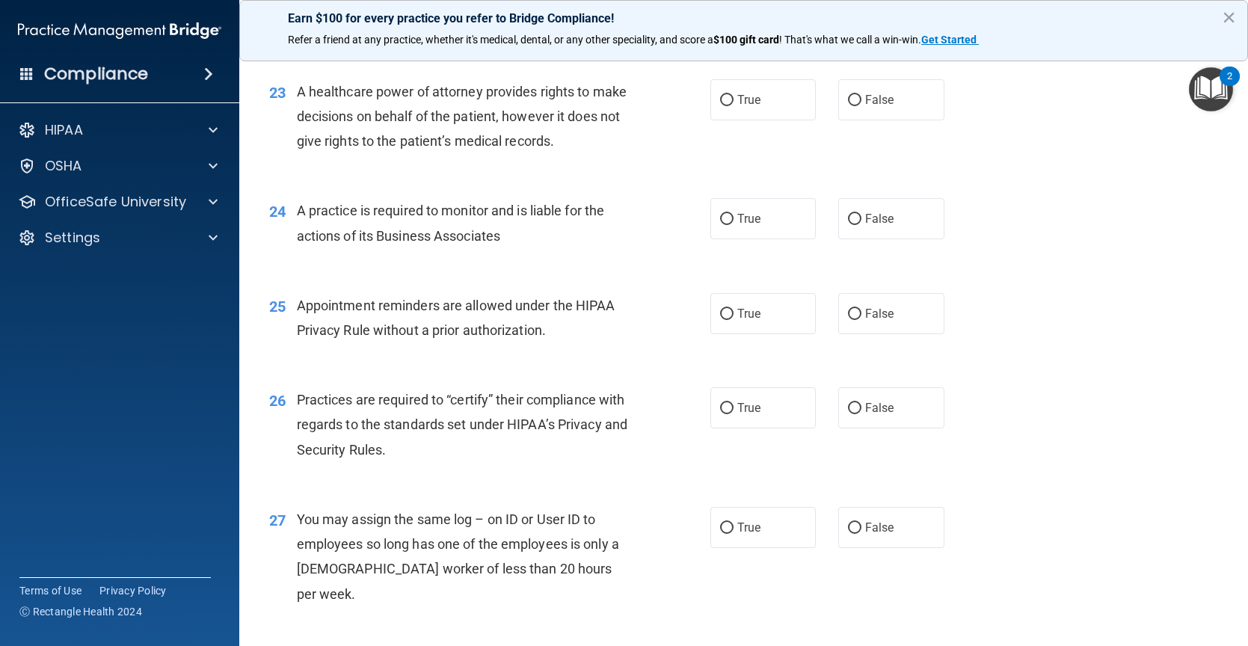
scroll to position [2739, 0]
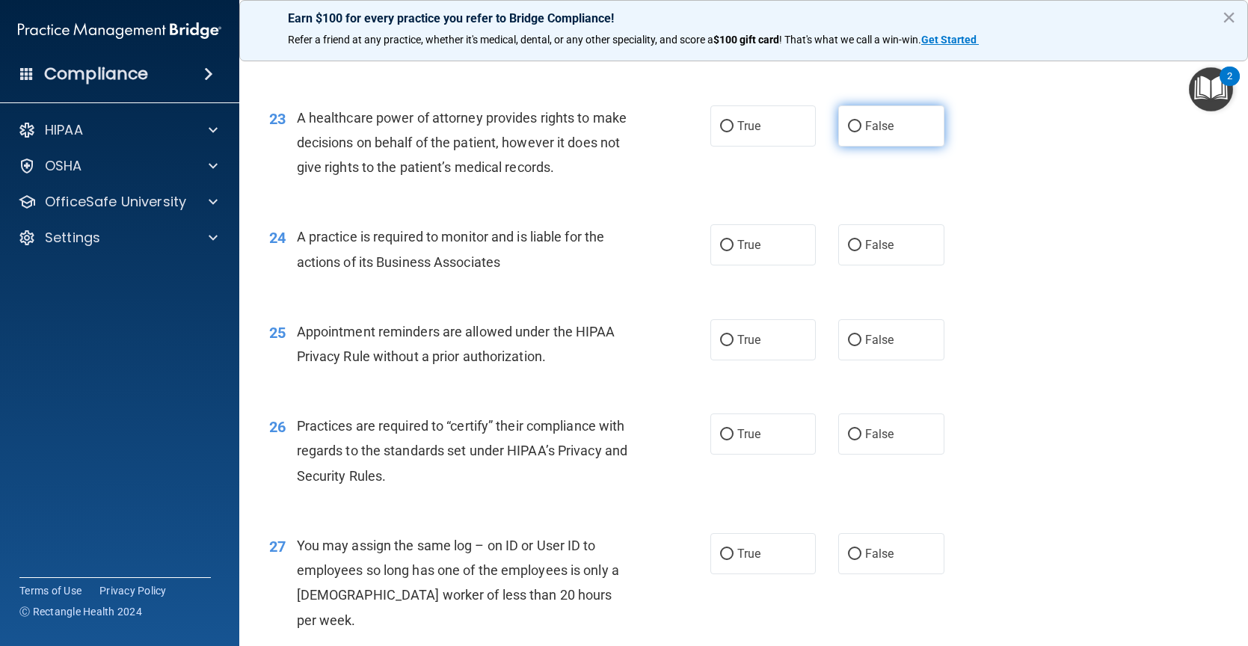
click at [890, 147] on label "False" at bounding box center [891, 125] width 106 height 41
click at [861, 132] on input "False" at bounding box center [854, 126] width 13 height 11
radio input "true"
click at [778, 147] on label "True" at bounding box center [763, 125] width 106 height 41
click at [733, 132] on input "True" at bounding box center [726, 126] width 13 height 11
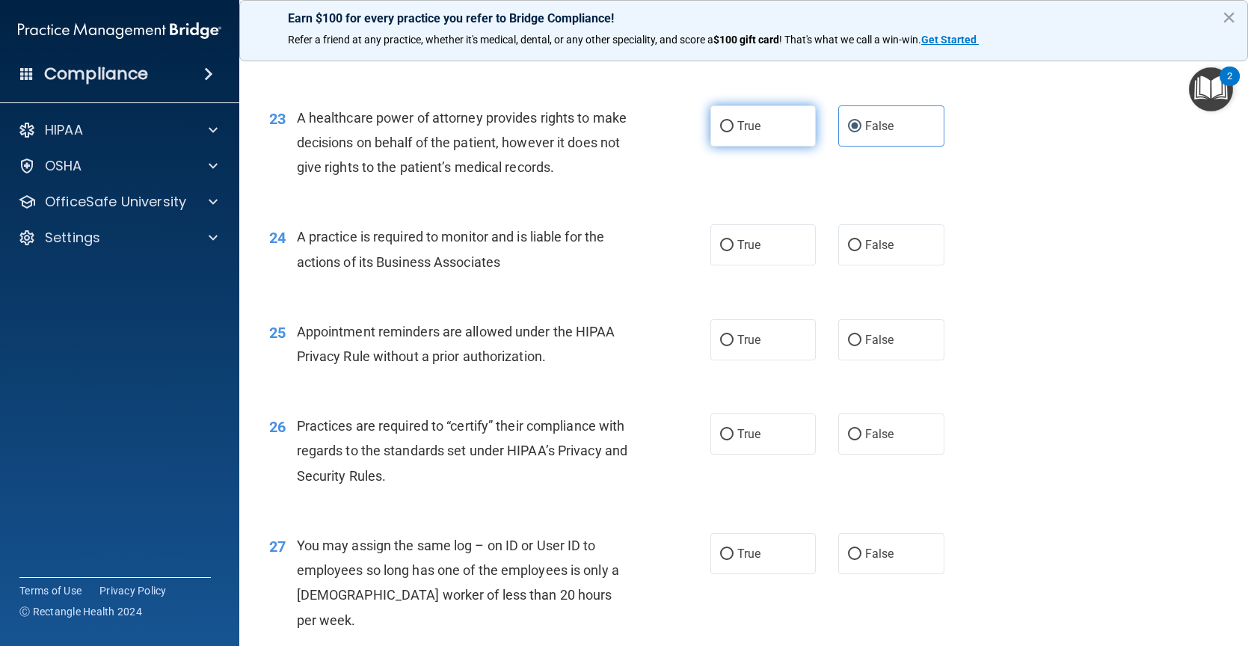
radio input "true"
radio input "false"
click at [744, 252] on span "True" at bounding box center [748, 245] width 23 height 14
click at [733, 251] on input "True" at bounding box center [726, 245] width 13 height 11
radio input "true"
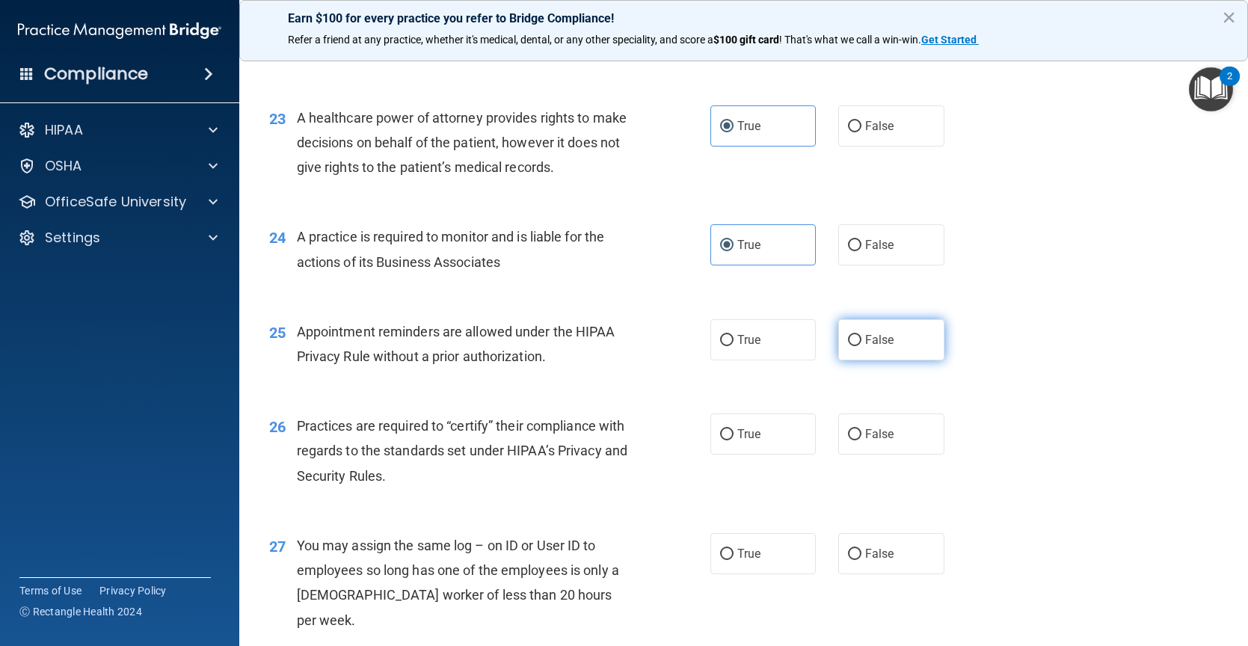
click at [848, 346] on input "False" at bounding box center [854, 340] width 13 height 11
radio input "true"
click at [852, 449] on label "False" at bounding box center [891, 433] width 106 height 41
click at [852, 440] on input "False" at bounding box center [854, 434] width 13 height 11
radio input "true"
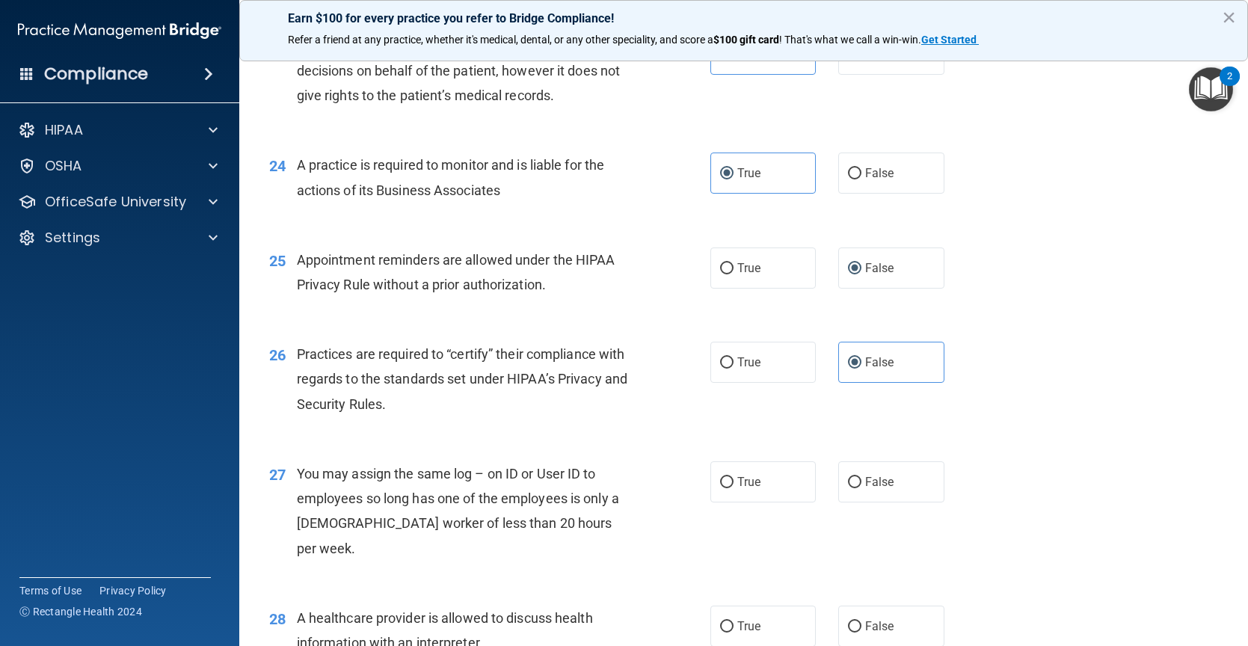
scroll to position [3182, 0]
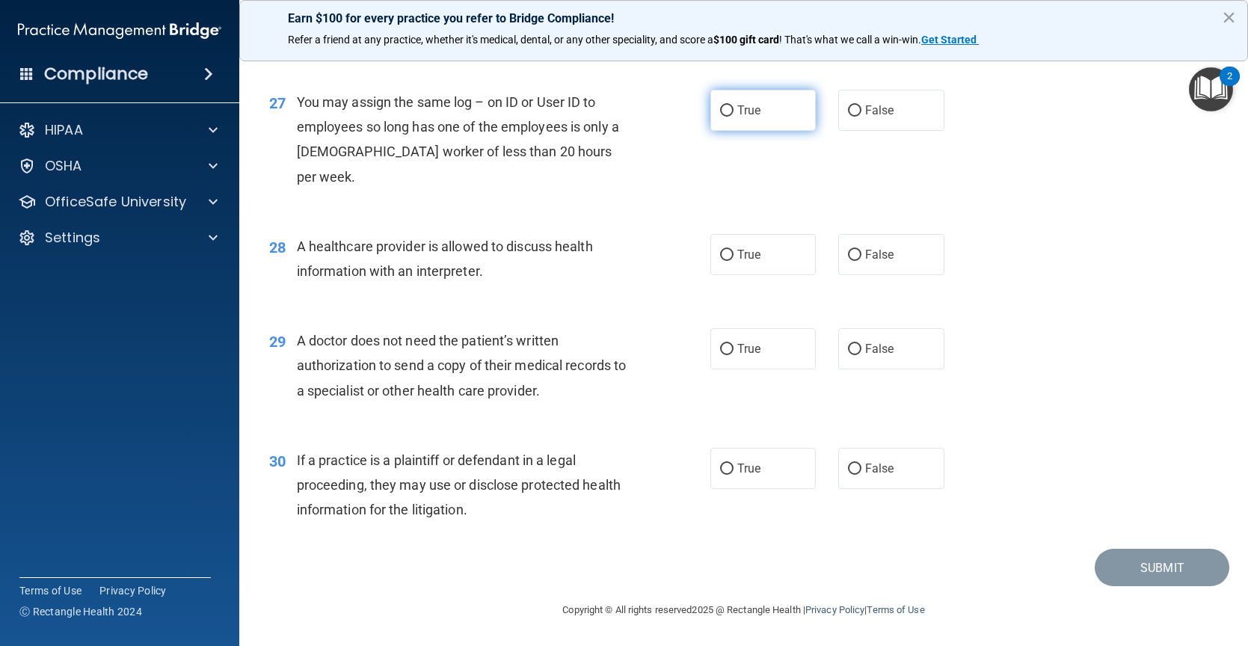
click at [770, 131] on label "True" at bounding box center [763, 110] width 106 height 41
click at [733, 117] on input "True" at bounding box center [726, 110] width 13 height 11
radio input "true"
click at [710, 264] on label "True" at bounding box center [763, 254] width 106 height 41
click at [720, 261] on input "True" at bounding box center [726, 255] width 13 height 11
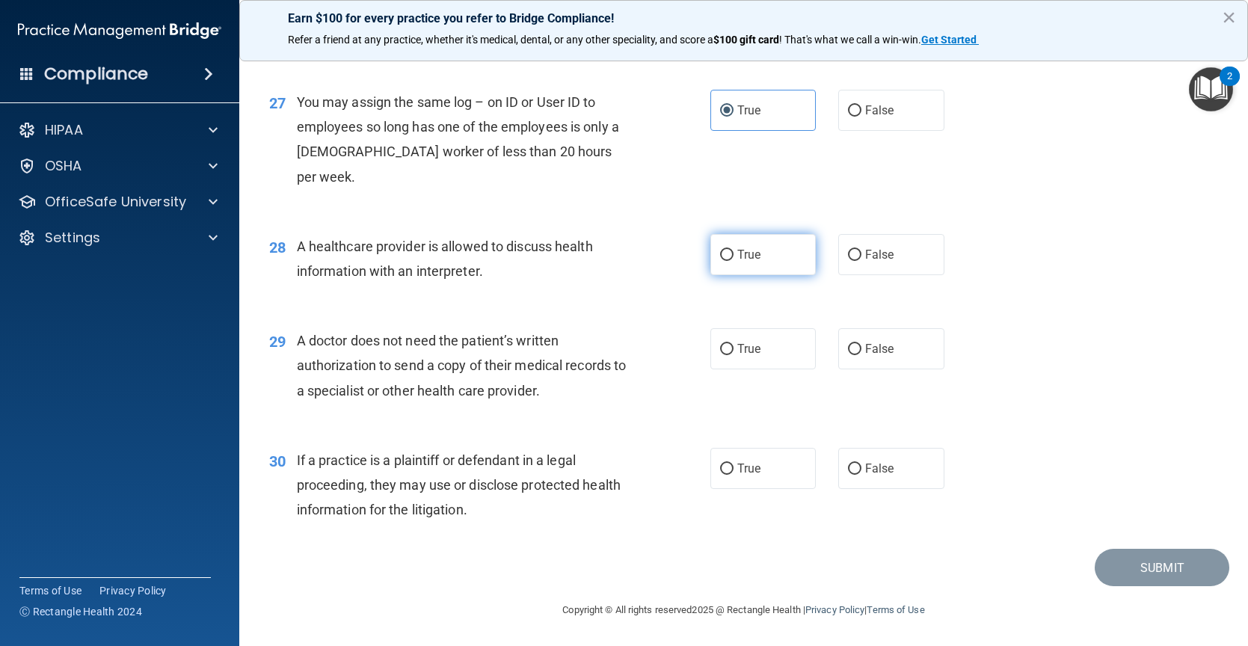
radio input "true"
click at [855, 257] on label "False" at bounding box center [891, 254] width 106 height 41
click at [855, 257] on input "False" at bounding box center [854, 255] width 13 height 11
radio input "true"
radio input "false"
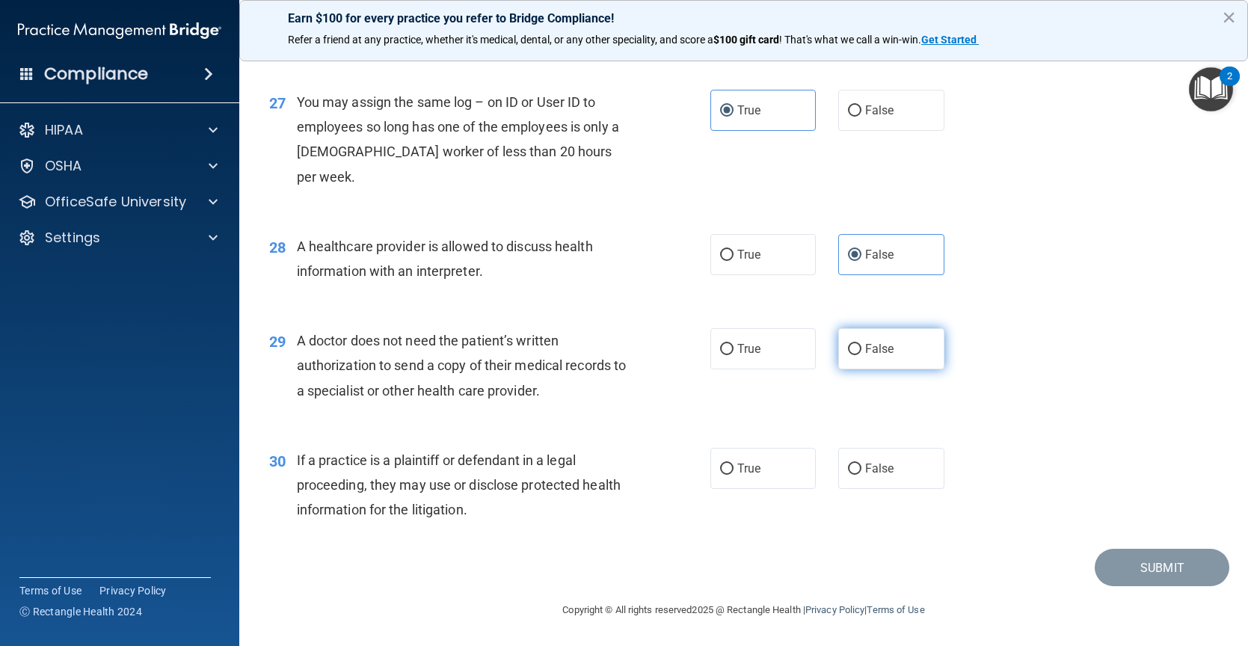
click at [875, 357] on label "False" at bounding box center [891, 348] width 106 height 41
click at [861, 355] on input "False" at bounding box center [854, 349] width 13 height 11
radio input "true"
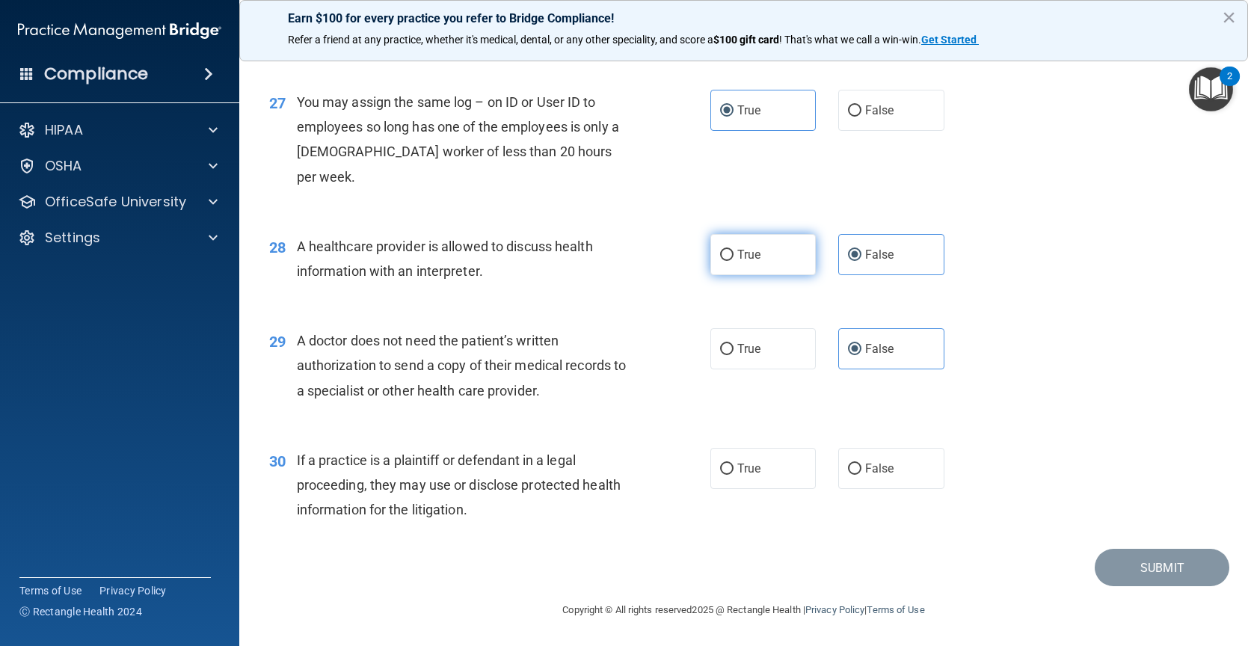
click at [754, 247] on label "True" at bounding box center [763, 254] width 106 height 41
click at [733, 250] on input "True" at bounding box center [726, 255] width 13 height 11
radio input "true"
radio input "false"
click at [774, 357] on label "True" at bounding box center [763, 348] width 106 height 41
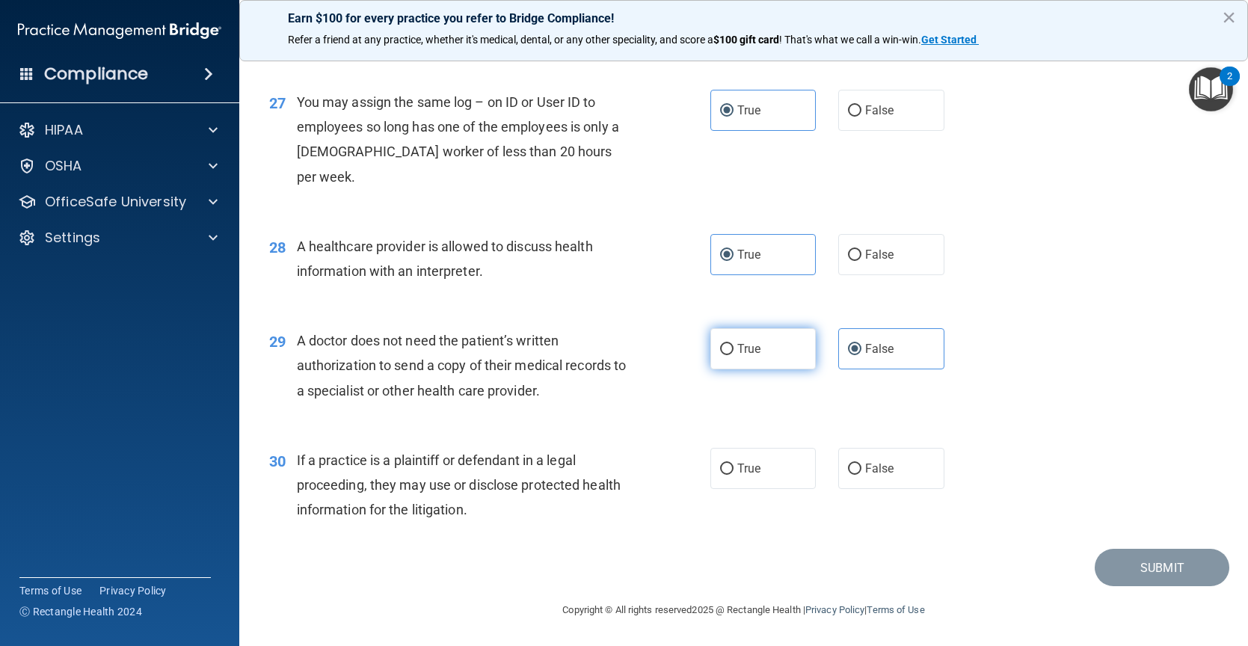
click at [733, 355] on input "True" at bounding box center [726, 349] width 13 height 11
radio input "true"
radio input "false"
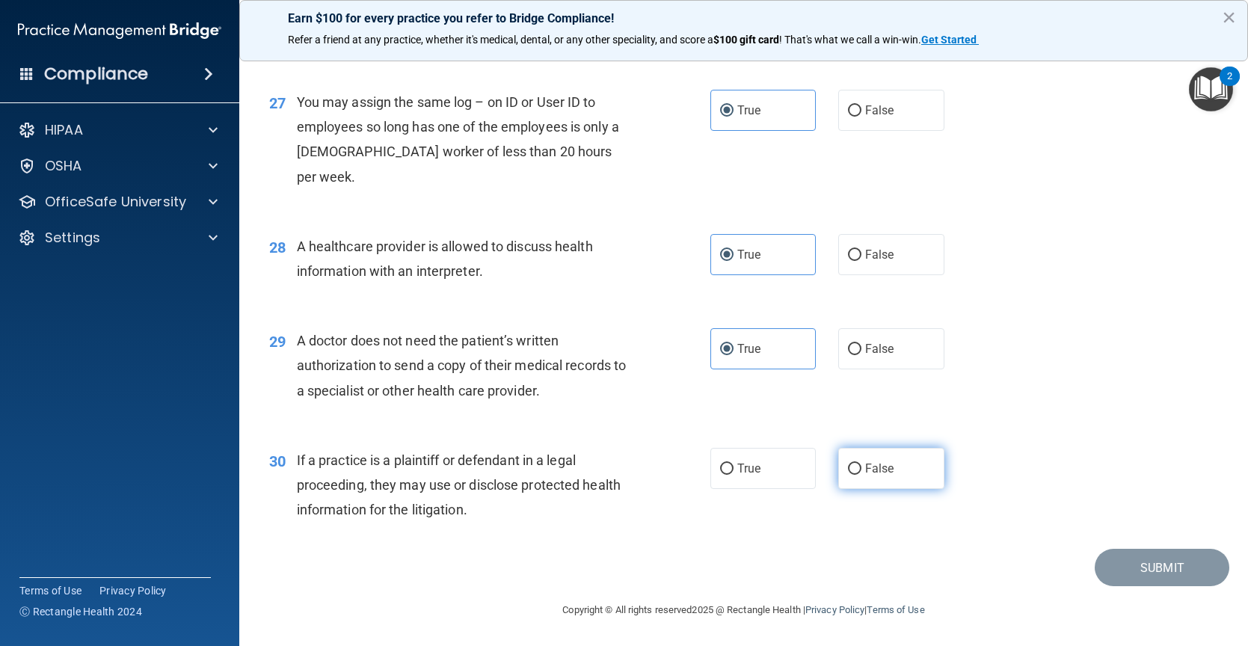
click at [886, 456] on label "False" at bounding box center [891, 468] width 106 height 41
click at [861, 464] on input "False" at bounding box center [854, 469] width 13 height 11
radio input "true"
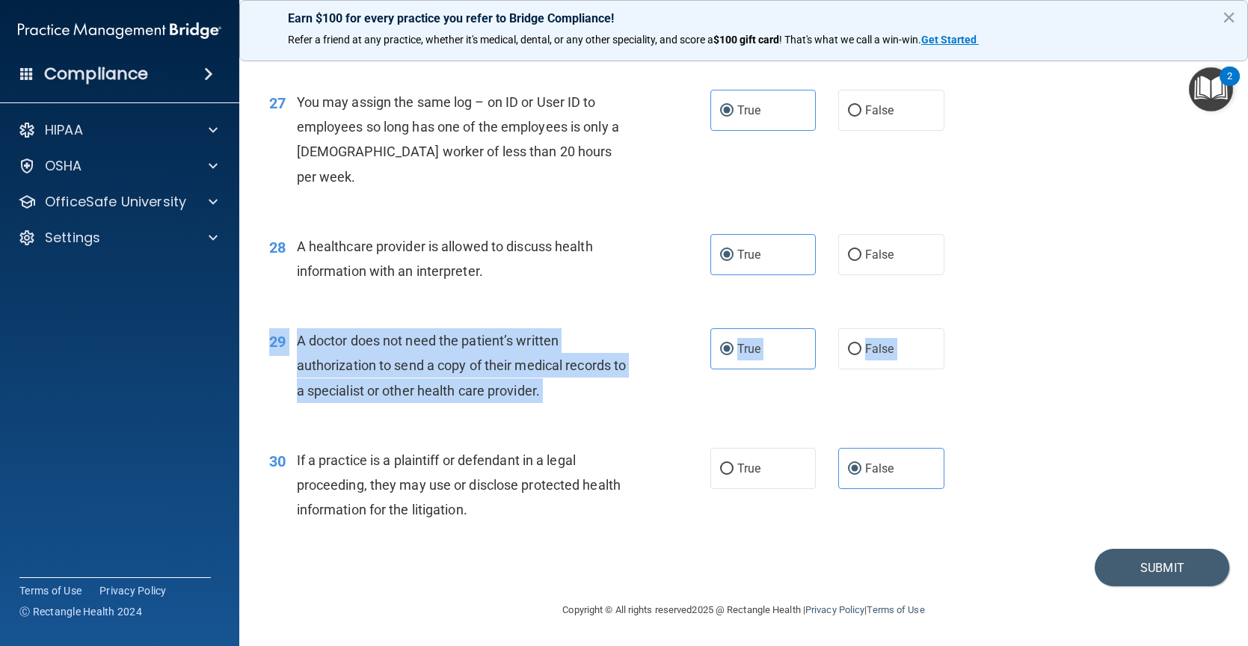
drag, startPoint x: 1056, startPoint y: 329, endPoint x: 1111, endPoint y: 434, distance: 119.1
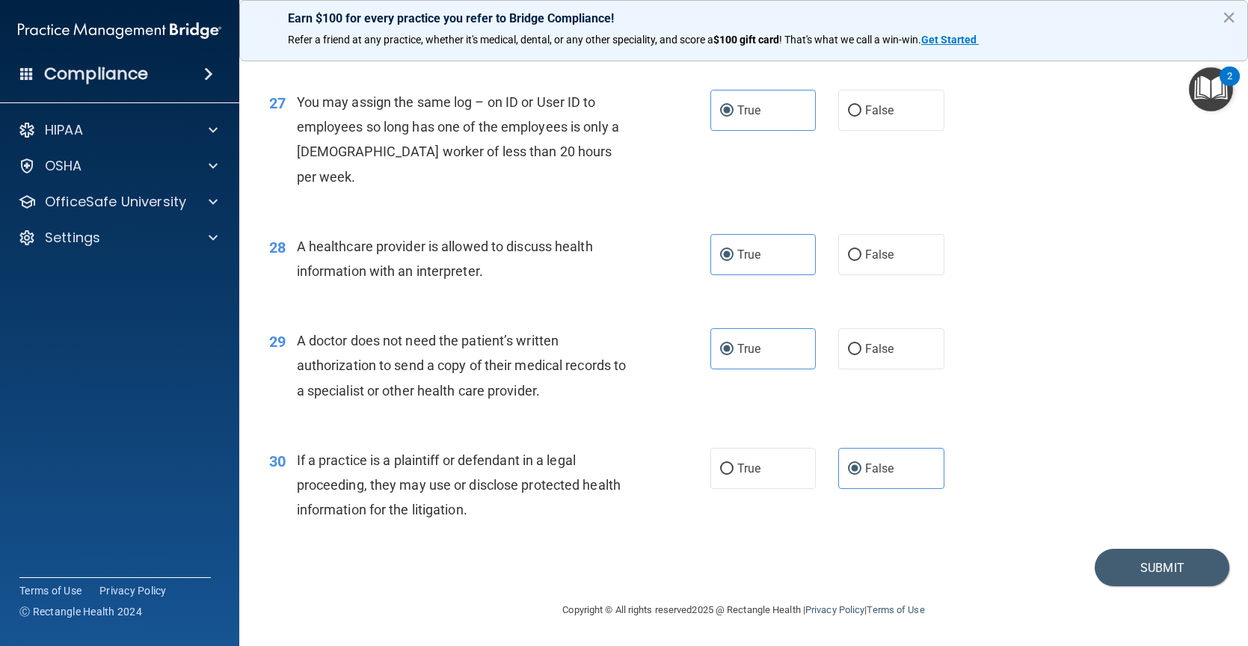
click at [1172, 326] on div "29 A doctor does not need the patient’s written authorization to send a copy of…" at bounding box center [743, 370] width 971 height 120
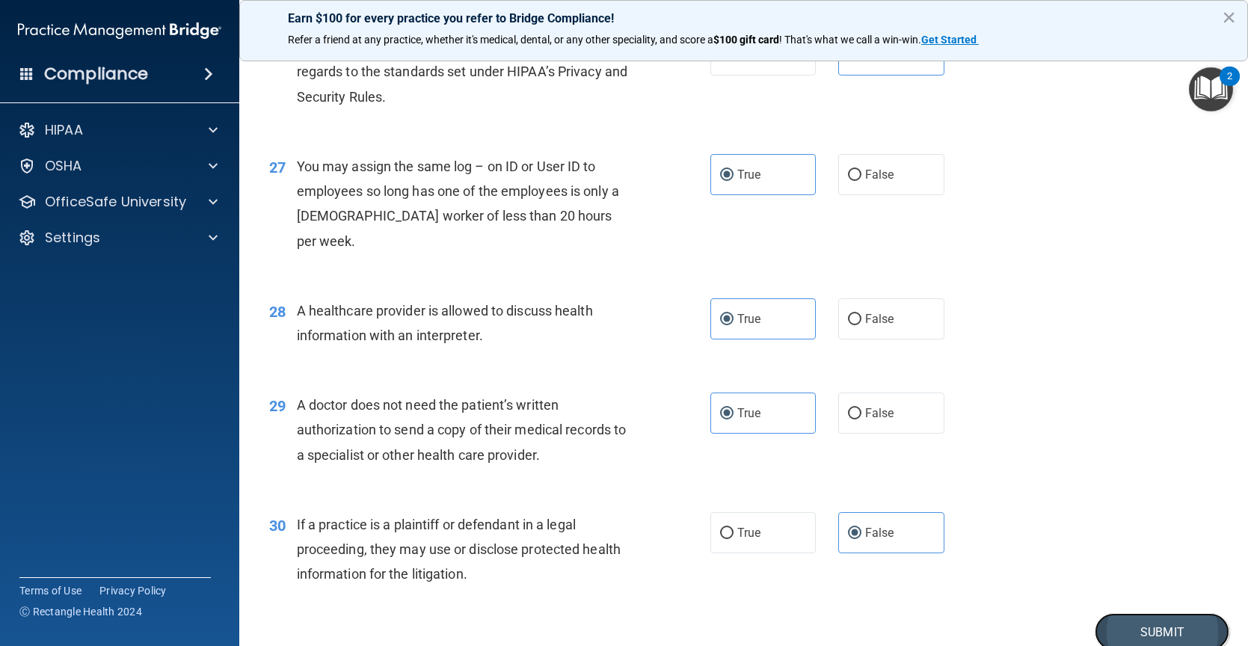
click at [1114, 619] on button "Submit" at bounding box center [1162, 632] width 135 height 38
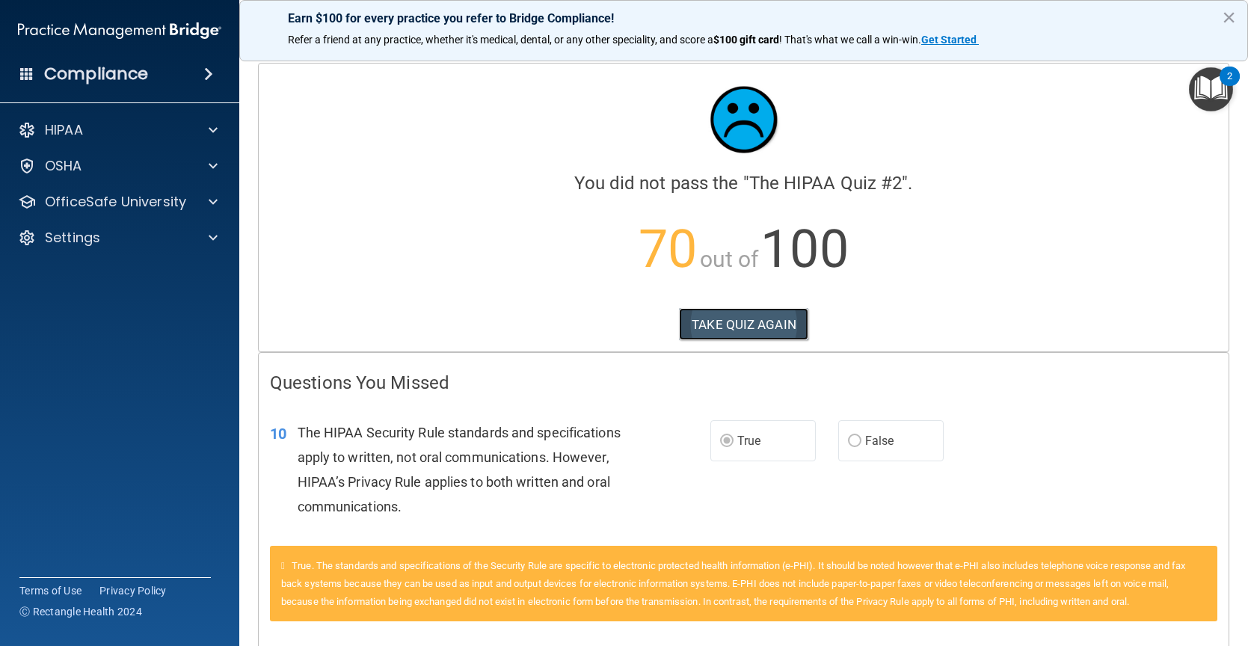
click at [751, 317] on button "TAKE QUIZ AGAIN" at bounding box center [743, 324] width 129 height 33
click at [724, 336] on button "TAKE QUIZ AGAIN" at bounding box center [743, 324] width 129 height 33
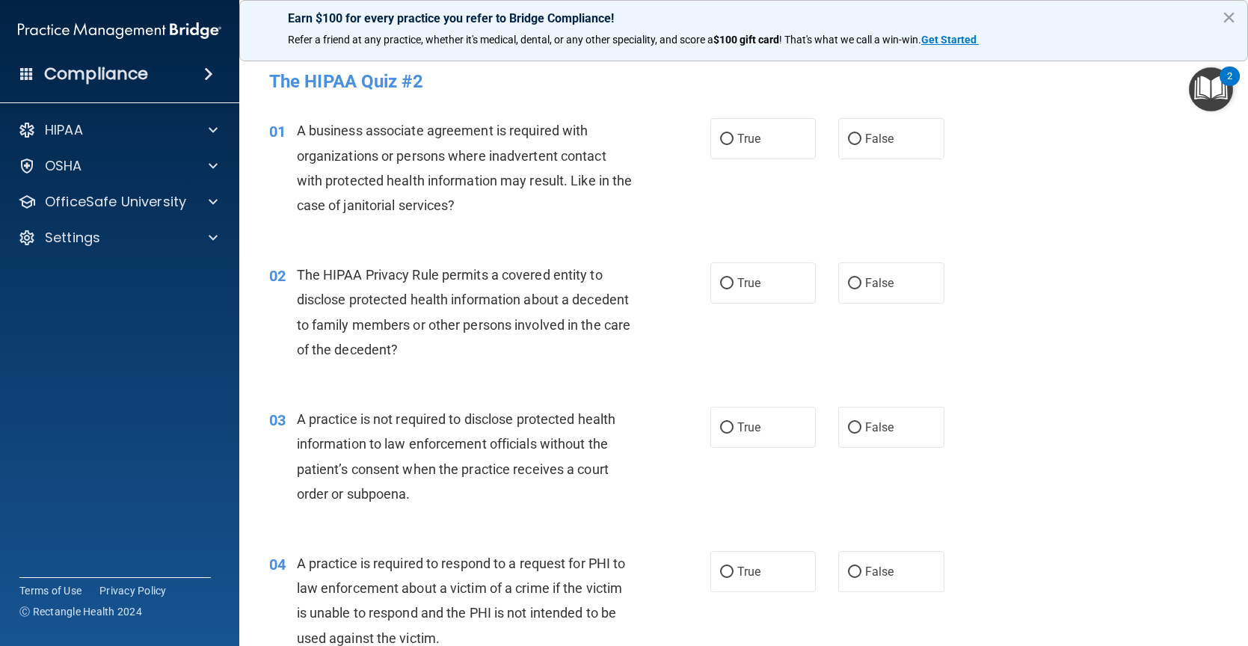
click at [813, 138] on div "True False" at bounding box center [837, 138] width 254 height 41
click at [801, 137] on label "True" at bounding box center [763, 138] width 106 height 41
click at [733, 137] on input "True" at bounding box center [726, 139] width 13 height 11
radio input "true"
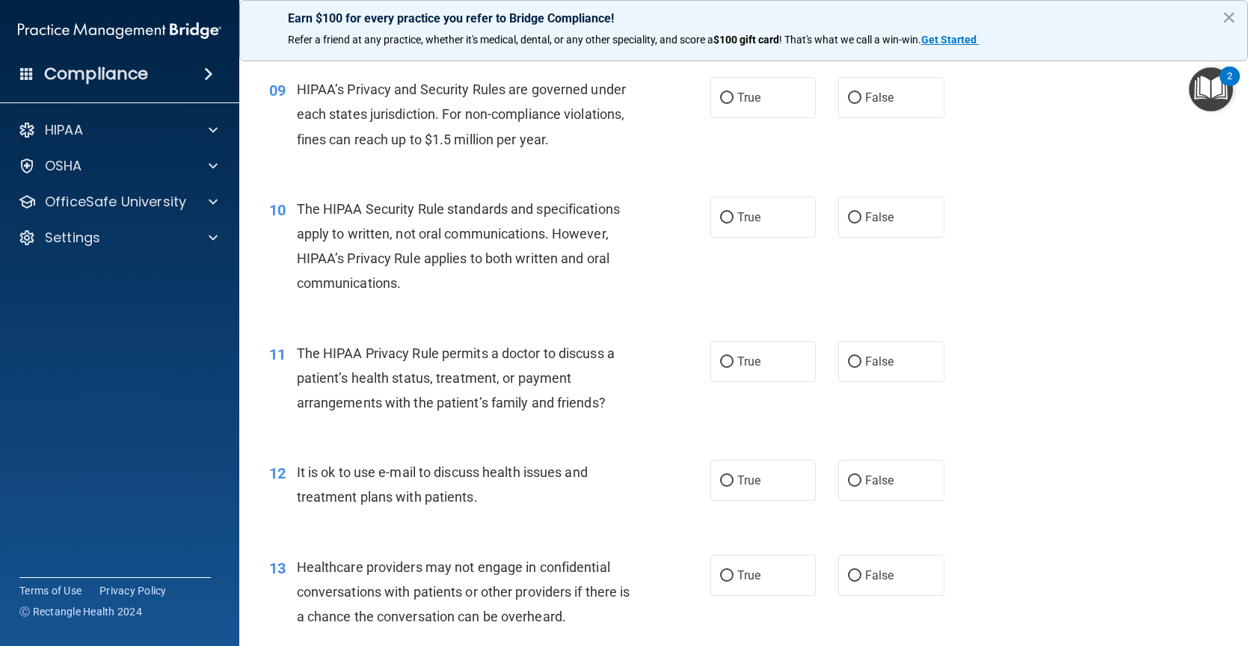
scroll to position [1047, 0]
click at [745, 237] on label "True" at bounding box center [763, 216] width 106 height 41
click at [733, 223] on input "True" at bounding box center [726, 217] width 13 height 11
radio input "true"
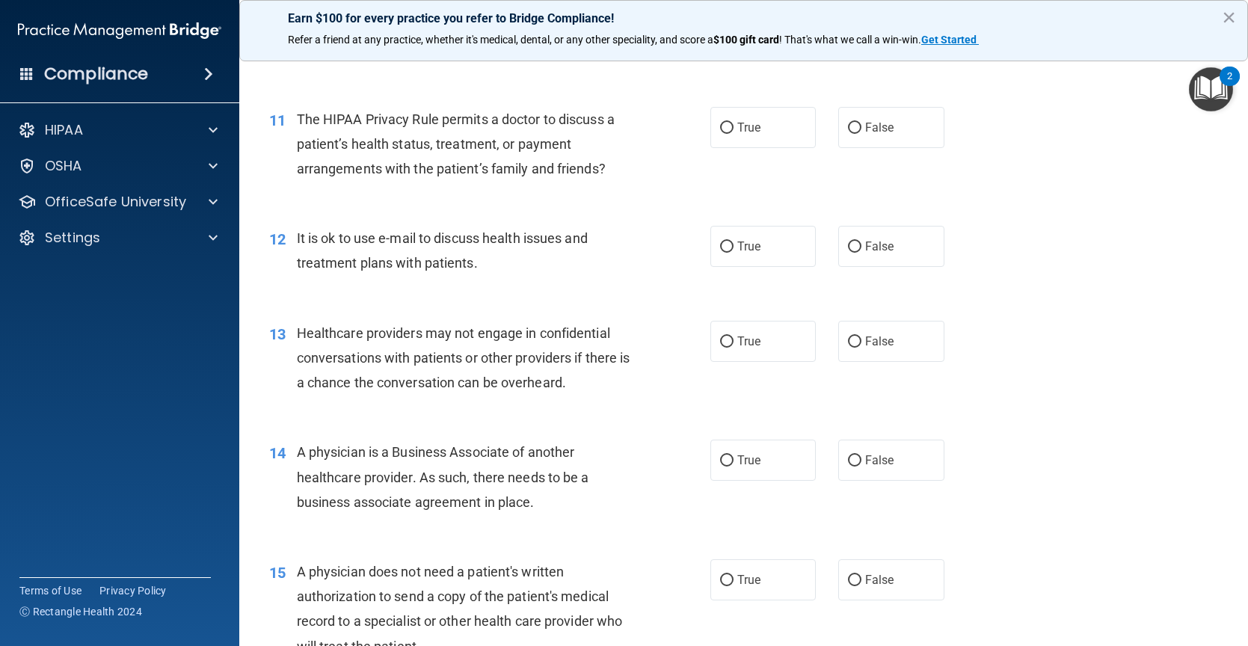
scroll to position [1346, 0]
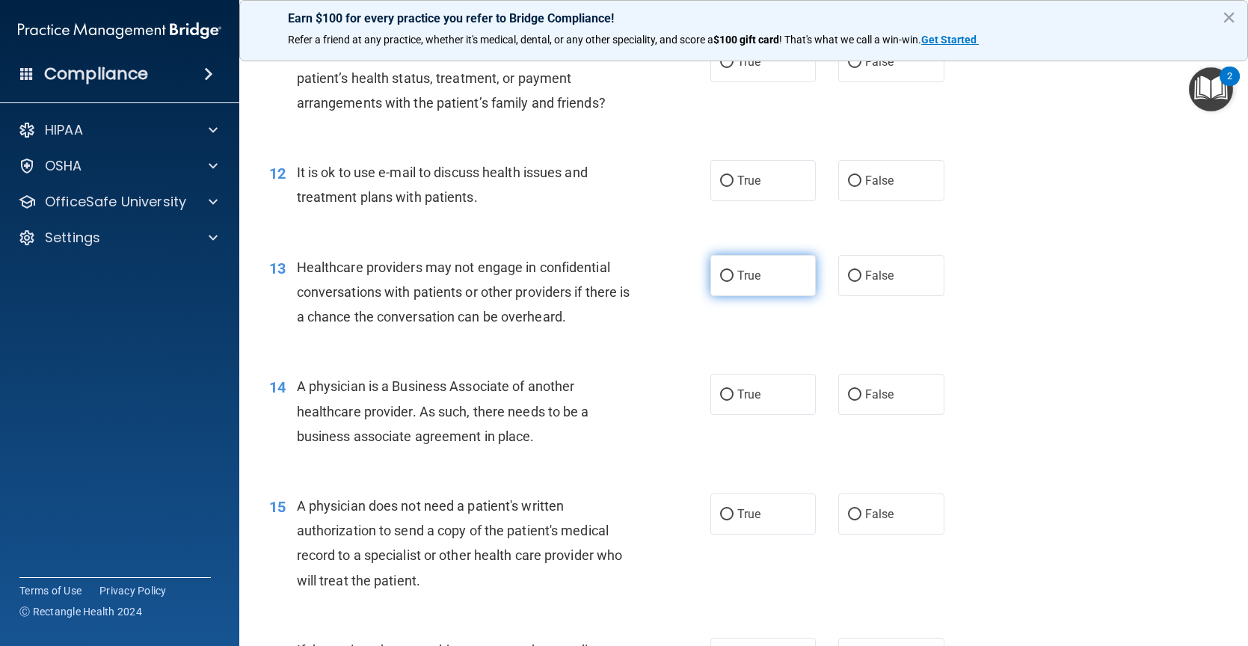
click at [750, 289] on label "True" at bounding box center [763, 275] width 106 height 41
click at [733, 282] on input "True" at bounding box center [726, 276] width 13 height 11
radio input "true"
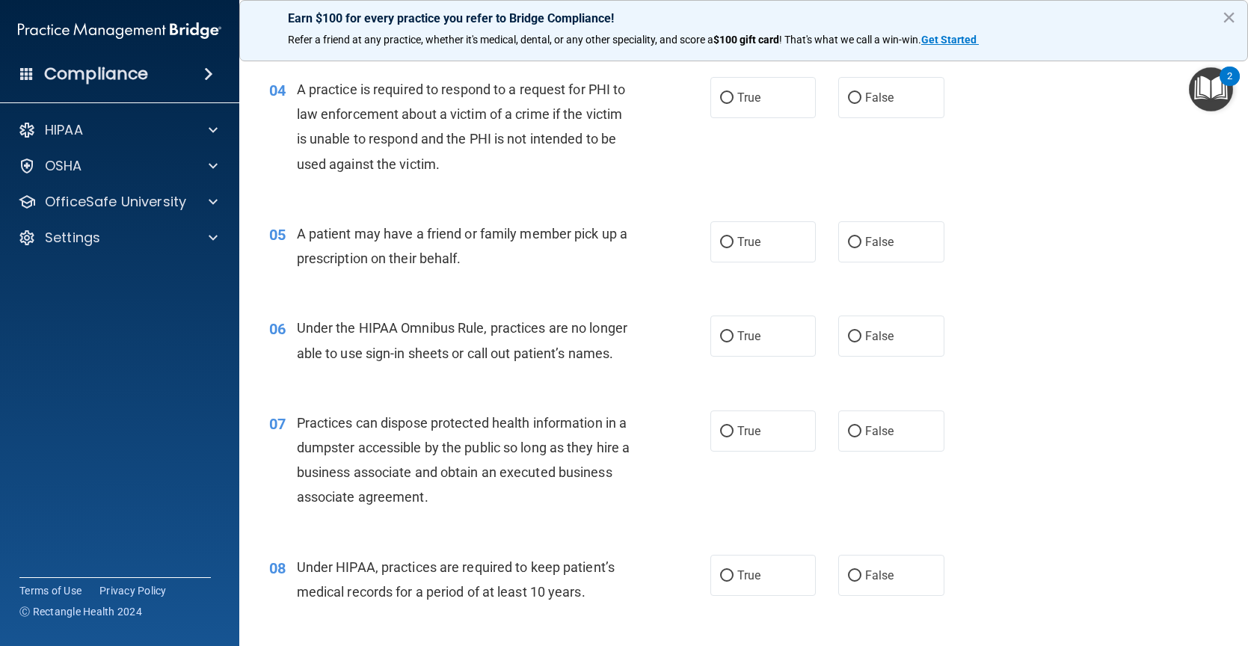
scroll to position [449, 0]
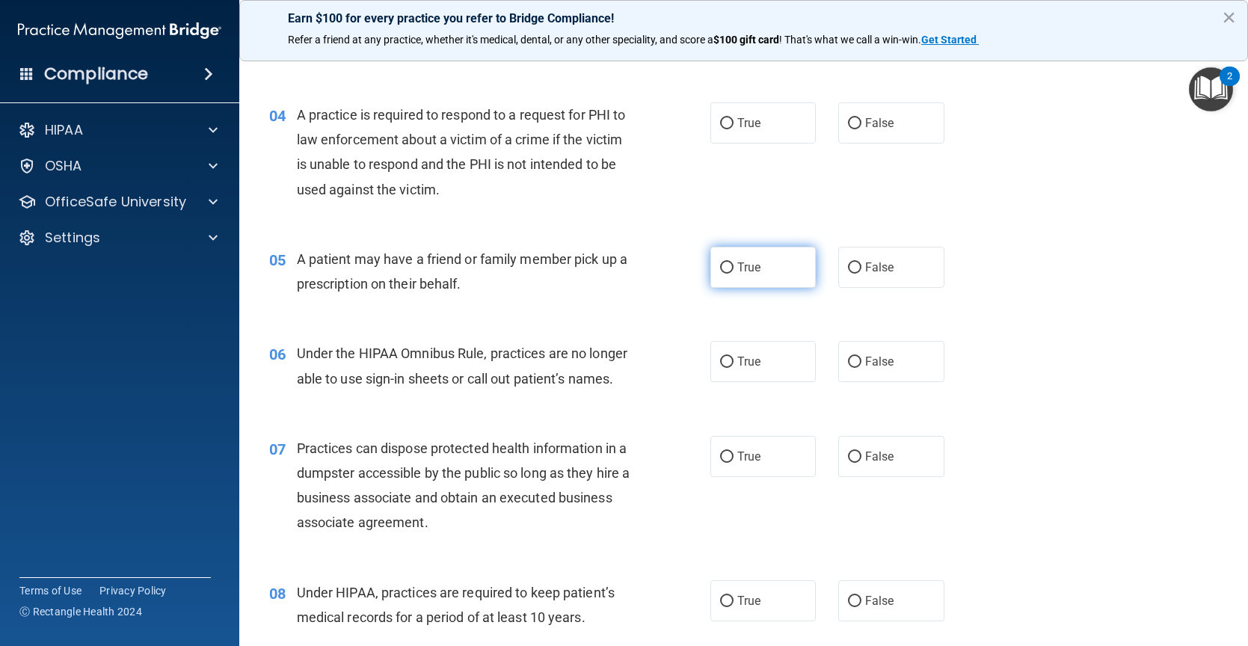
click at [775, 274] on label "True" at bounding box center [763, 267] width 106 height 41
click at [733, 274] on input "True" at bounding box center [726, 267] width 13 height 11
radio input "true"
click at [884, 351] on label "False" at bounding box center [891, 361] width 106 height 41
click at [861, 357] on input "False" at bounding box center [854, 362] width 13 height 11
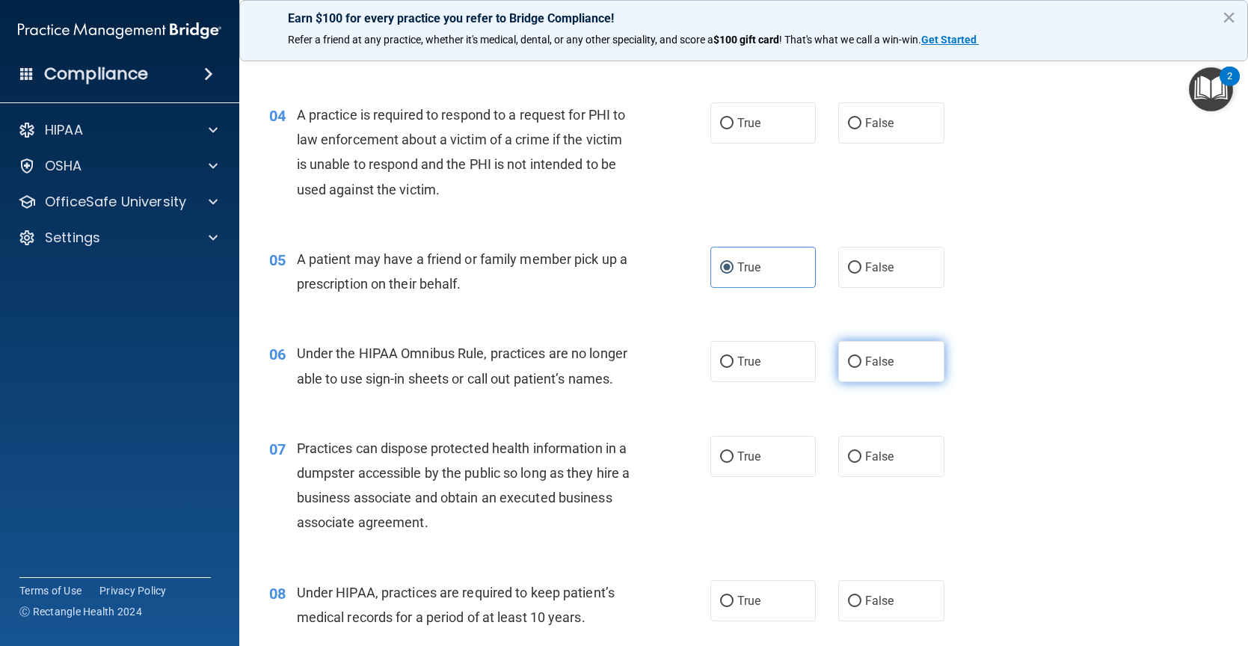
radio input "true"
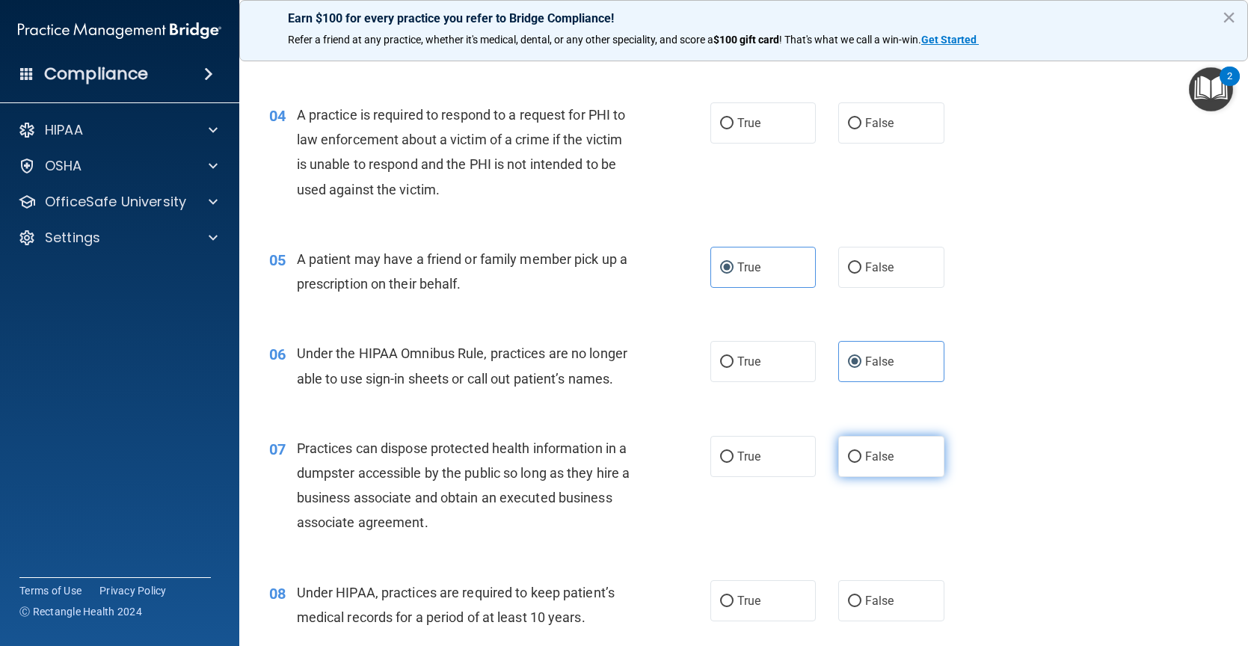
click at [881, 477] on label "False" at bounding box center [891, 456] width 106 height 41
click at [861, 463] on input "False" at bounding box center [854, 457] width 13 height 11
radio input "true"
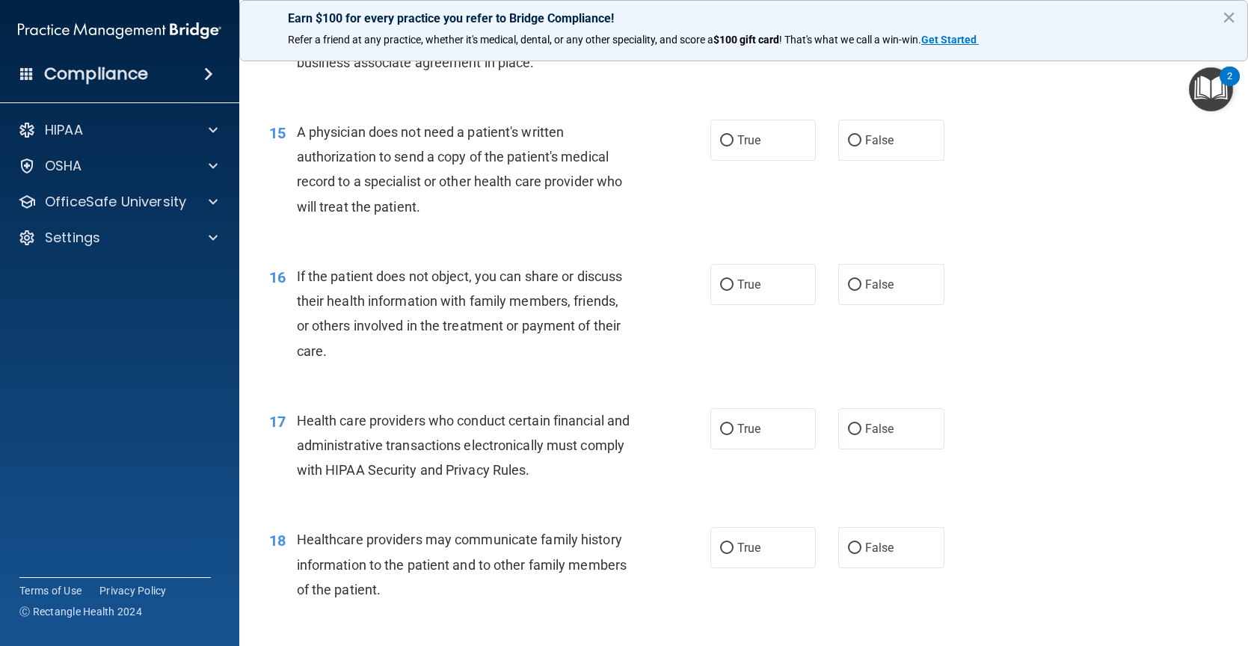
scroll to position [1420, 0]
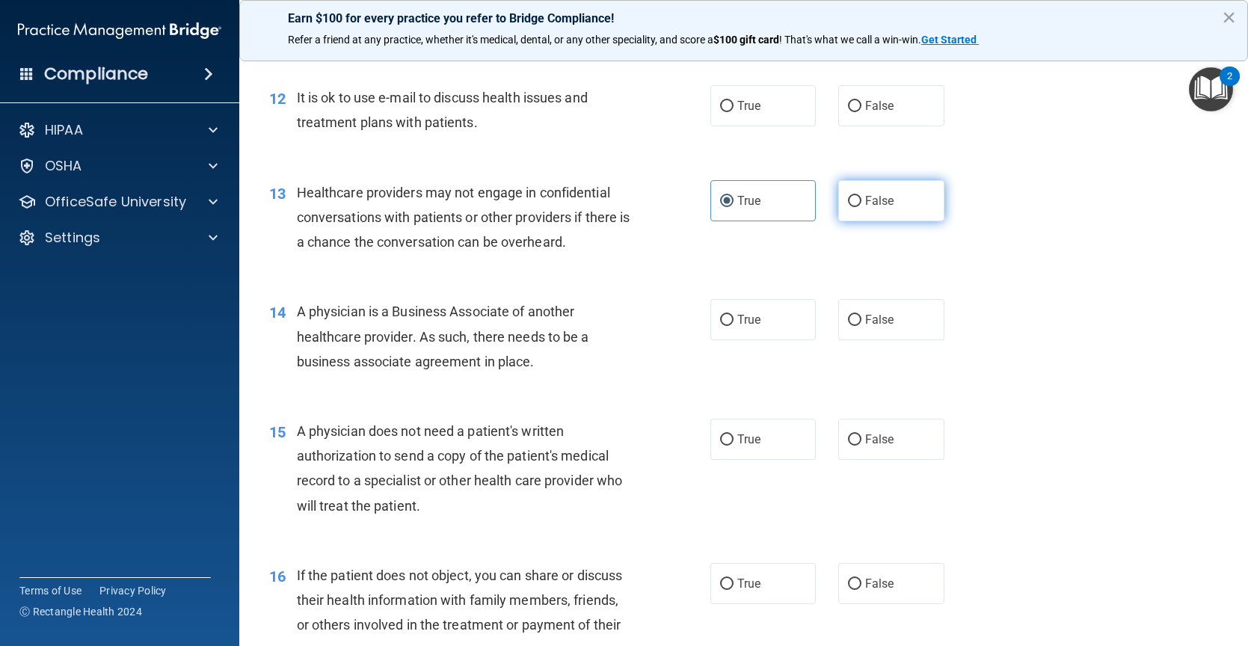
click at [871, 208] on span "False" at bounding box center [879, 201] width 29 height 14
click at [861, 207] on input "False" at bounding box center [854, 201] width 13 height 11
radio input "true"
radio input "false"
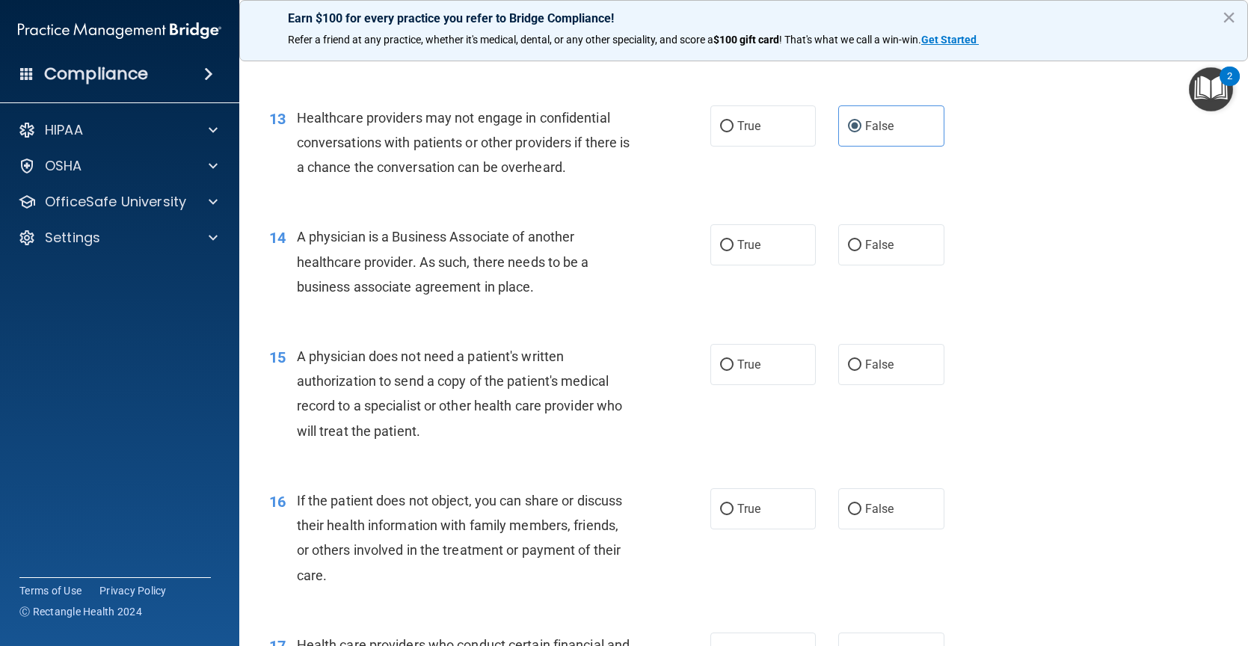
scroll to position [2019, 0]
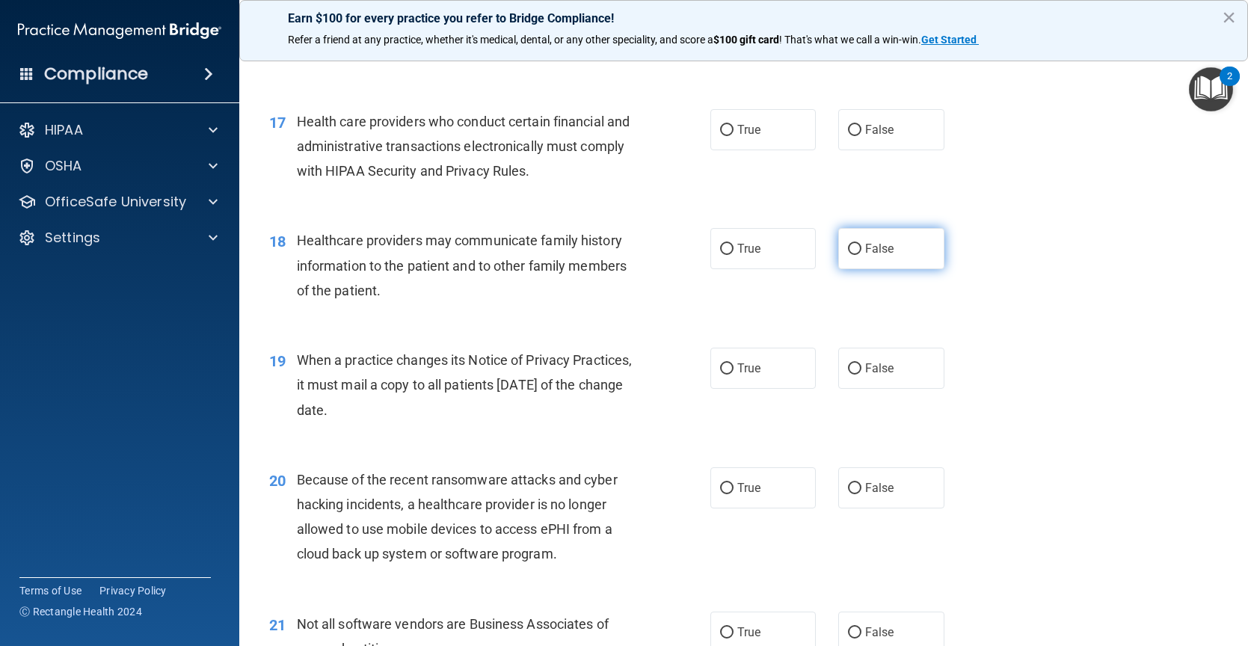
click at [892, 256] on label "False" at bounding box center [891, 248] width 106 height 41
click at [861, 255] on input "False" at bounding box center [854, 249] width 13 height 11
radio input "true"
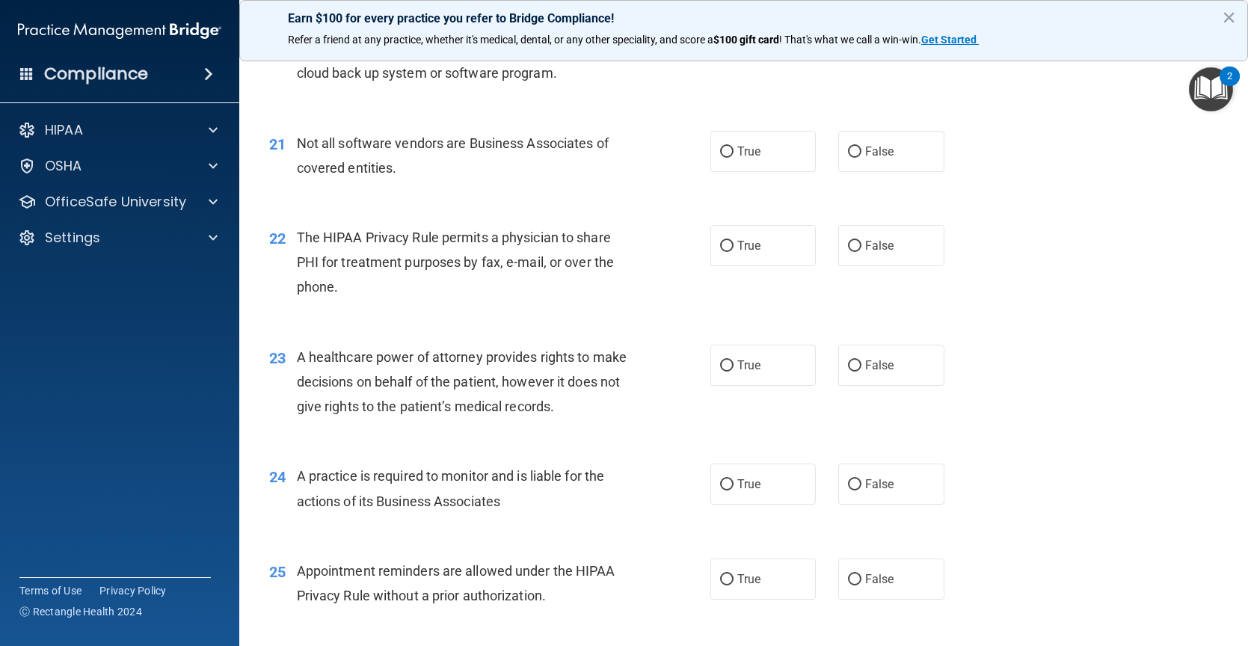
scroll to position [2434, 0]
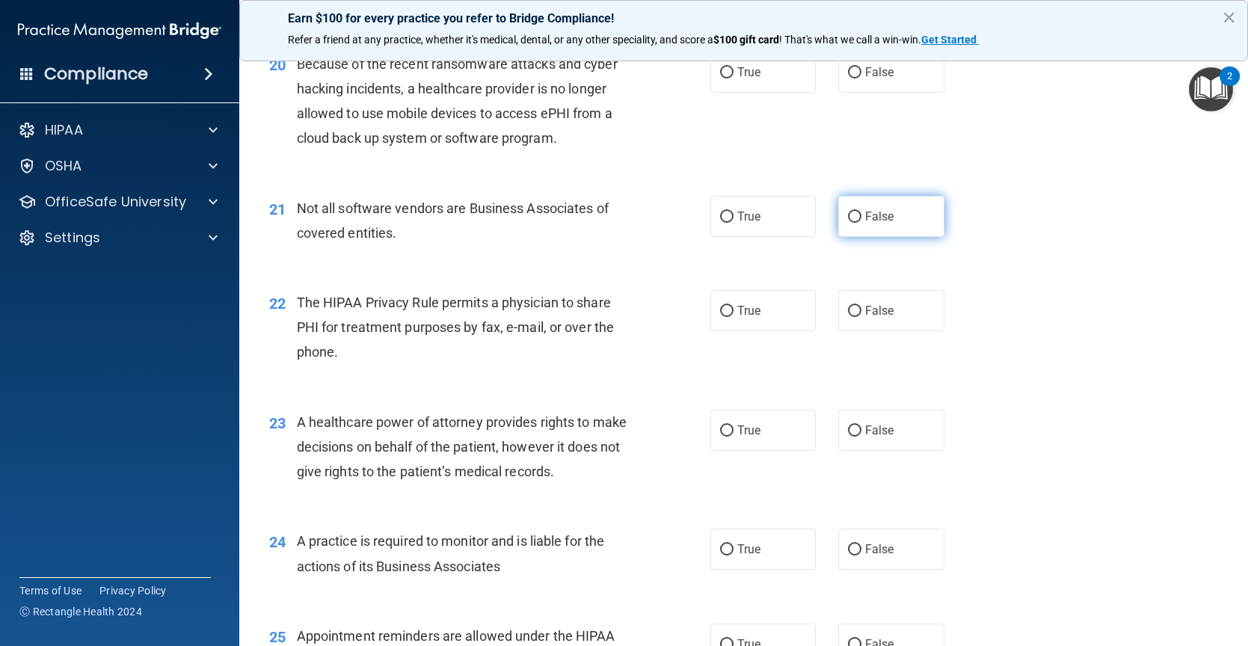
click at [865, 224] on span "False" at bounding box center [879, 216] width 29 height 14
click at [861, 223] on input "False" at bounding box center [854, 217] width 13 height 11
radio input "true"
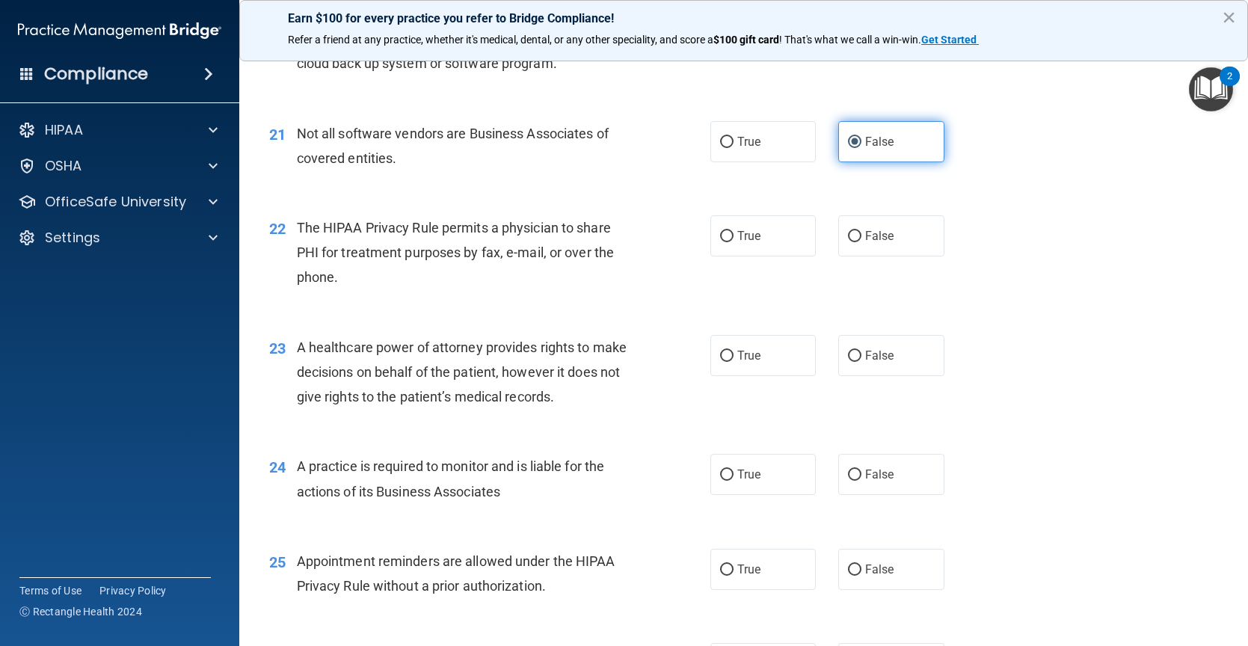
scroll to position [2584, 0]
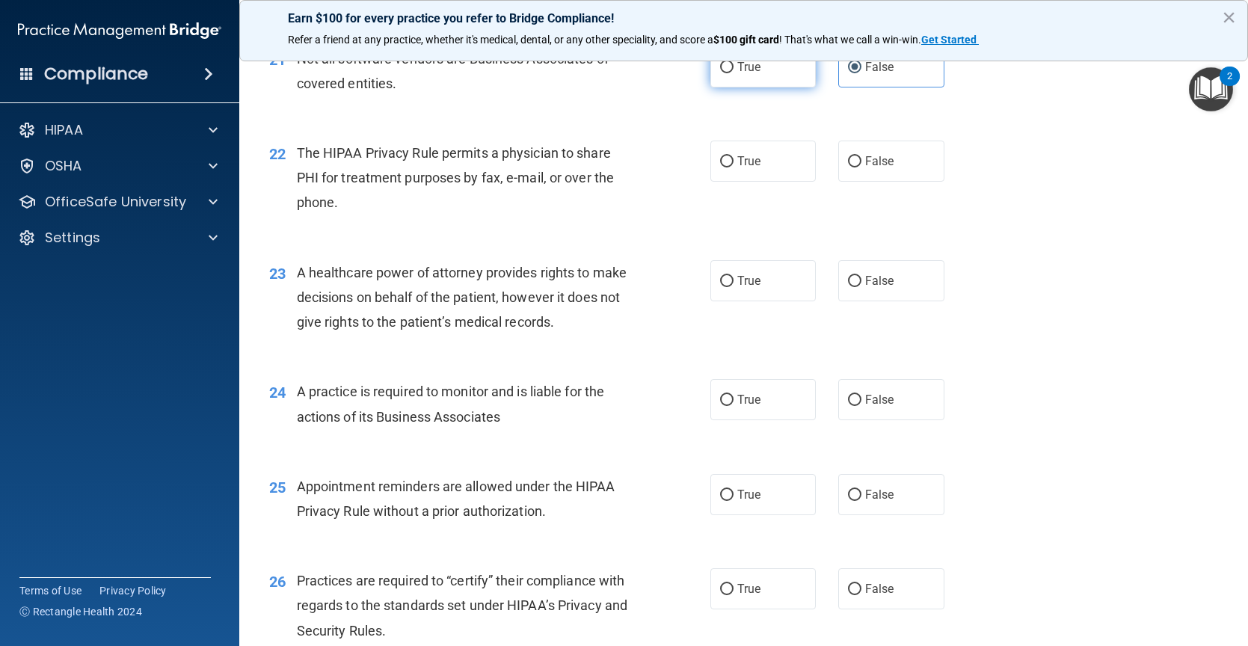
click at [710, 87] on label "True" at bounding box center [763, 66] width 106 height 41
click at [720, 73] on input "True" at bounding box center [726, 67] width 13 height 11
radio input "true"
radio input "false"
click at [838, 182] on label "False" at bounding box center [891, 161] width 106 height 41
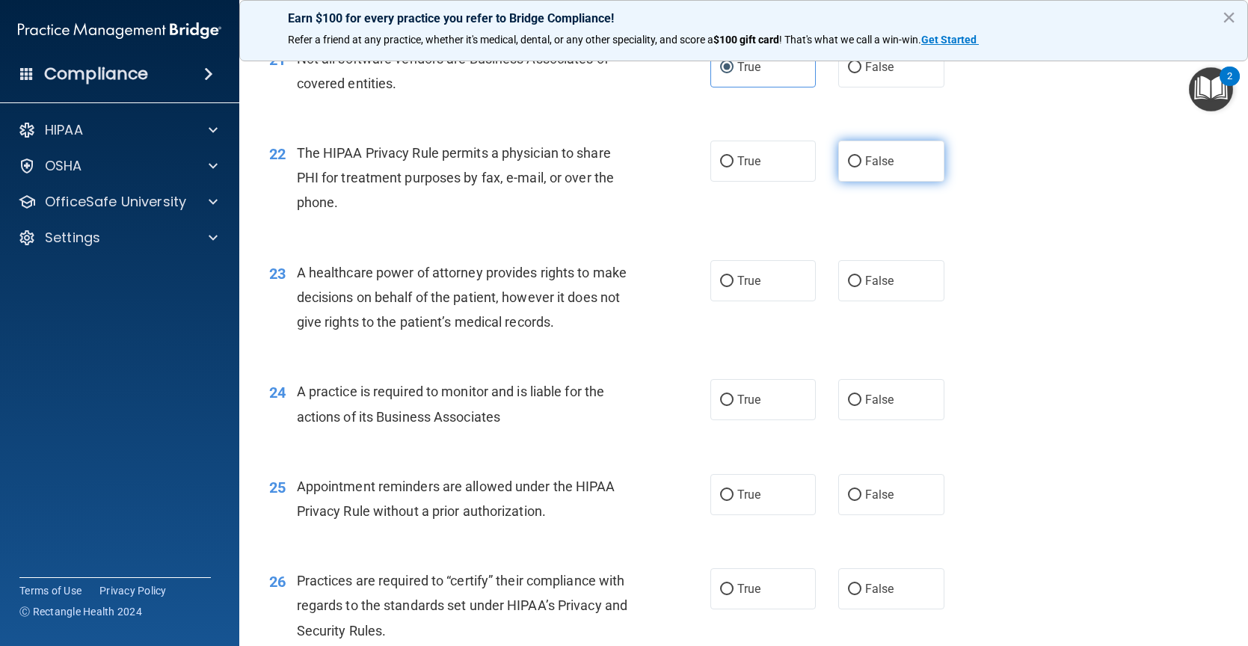
click at [848, 167] on input "False" at bounding box center [854, 161] width 13 height 11
radio input "true"
click at [849, 287] on input "False" at bounding box center [854, 281] width 13 height 11
radio input "true"
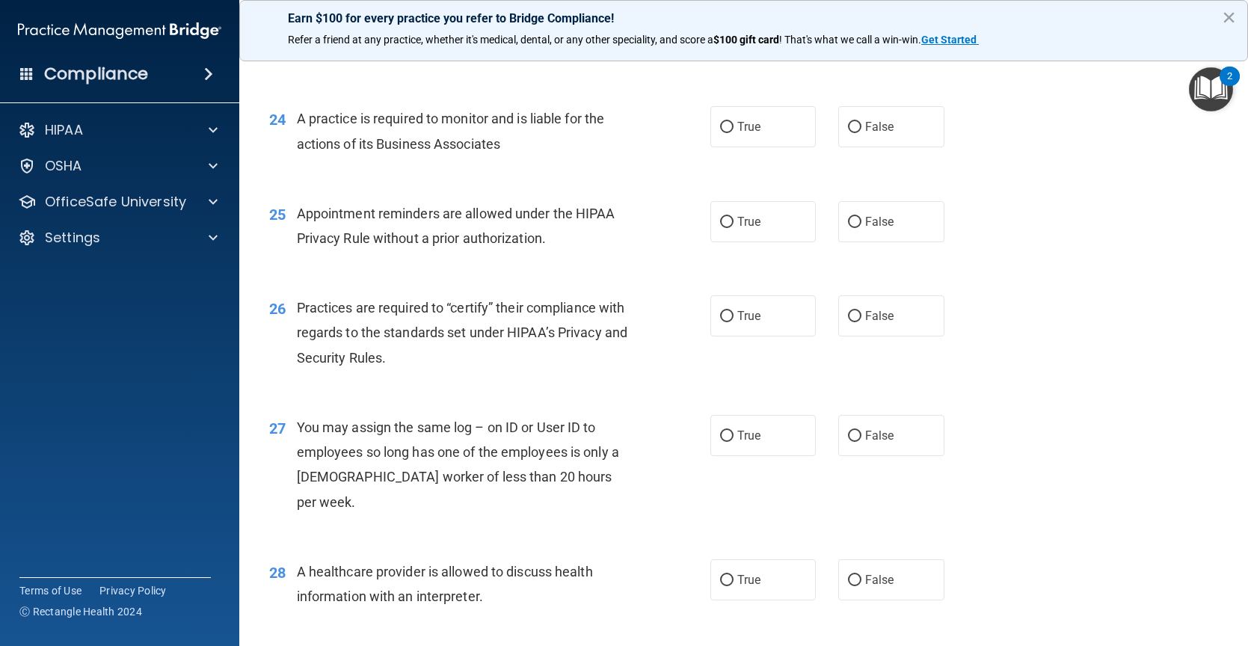
scroll to position [2883, 0]
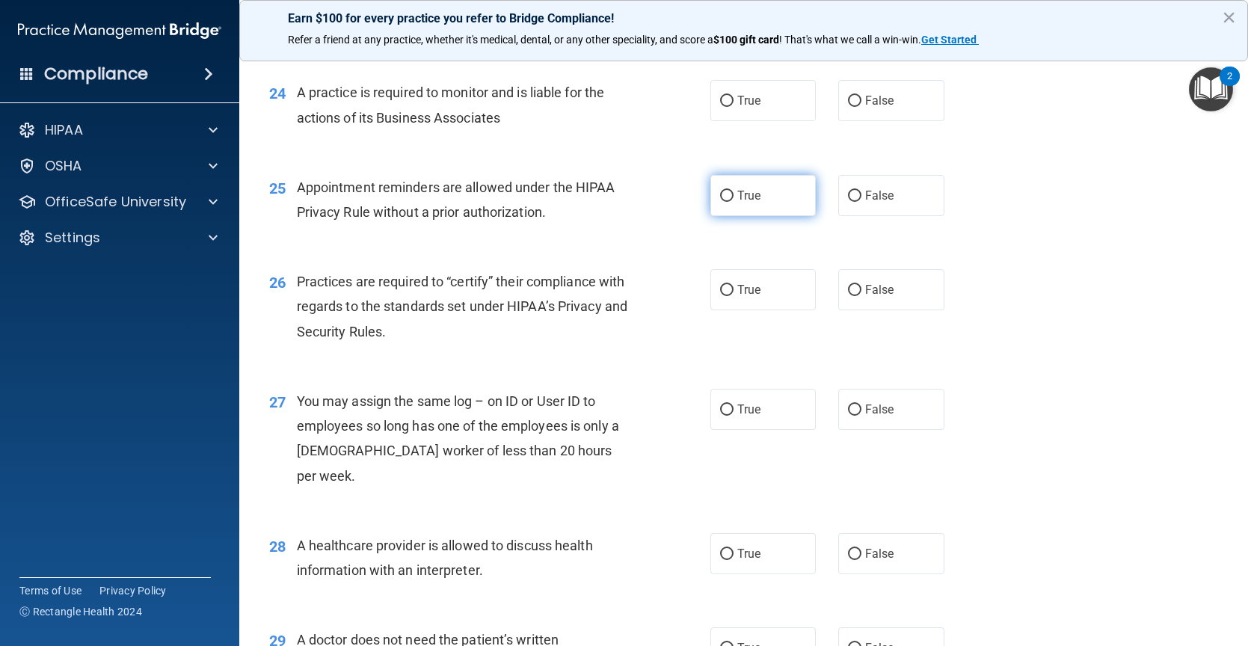
click at [769, 206] on label "True" at bounding box center [763, 195] width 106 height 41
click at [733, 202] on input "True" at bounding box center [726, 196] width 13 height 11
radio input "true"
click at [843, 303] on label "False" at bounding box center [891, 289] width 106 height 41
click at [848, 296] on input "False" at bounding box center [854, 290] width 13 height 11
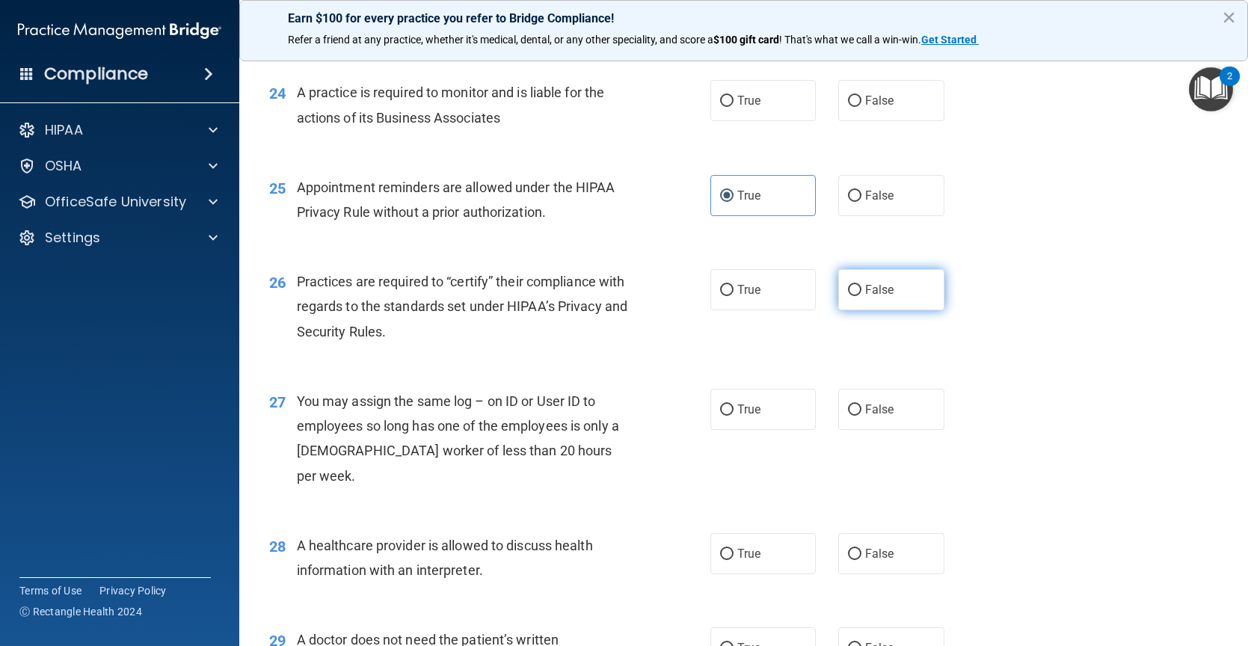
radio input "true"
click at [865, 416] on span "False" at bounding box center [879, 409] width 29 height 14
click at [861, 416] on input "False" at bounding box center [854, 409] width 13 height 11
radio input "true"
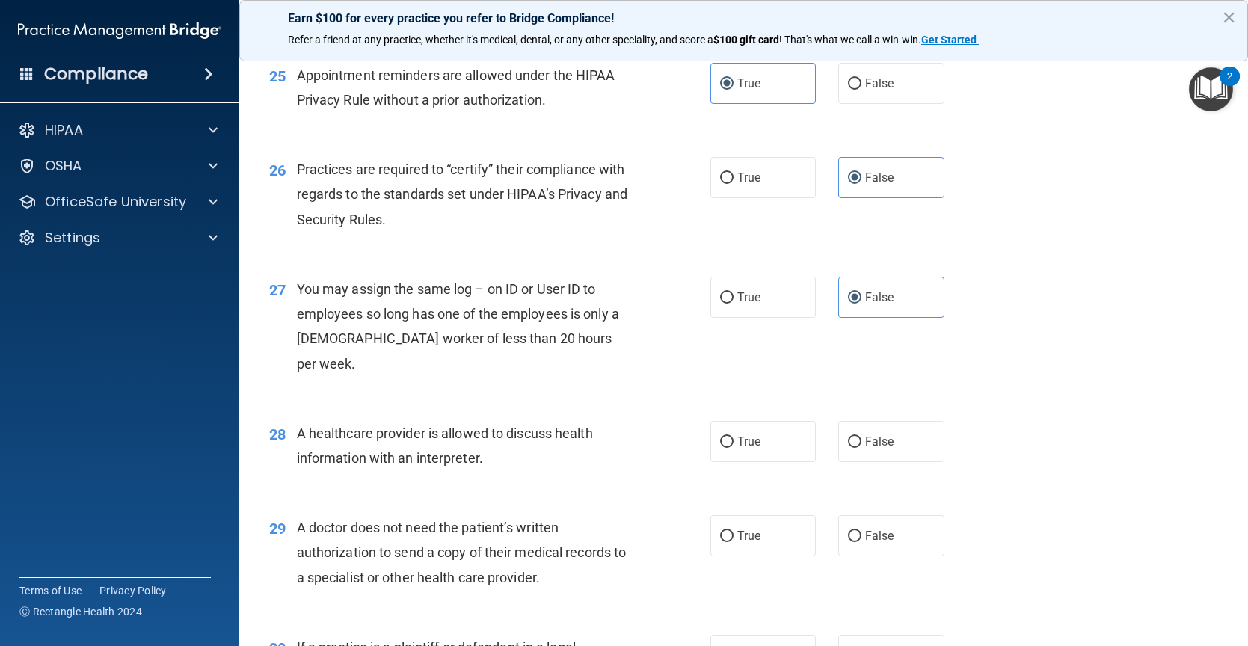
scroll to position [2958, 0]
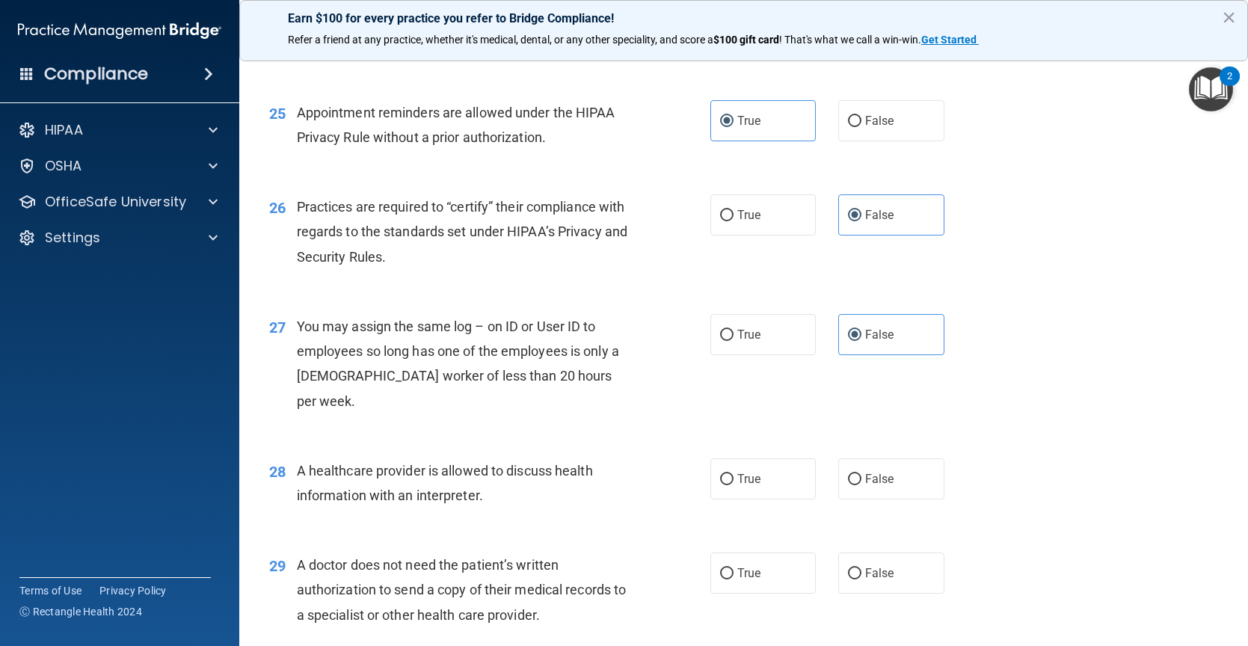
click at [703, 377] on div "27 You may assign the same log – on ID or User ID to employees so long has one …" at bounding box center [490, 367] width 486 height 107
click at [720, 341] on input "True" at bounding box center [726, 335] width 13 height 11
radio input "true"
radio input "false"
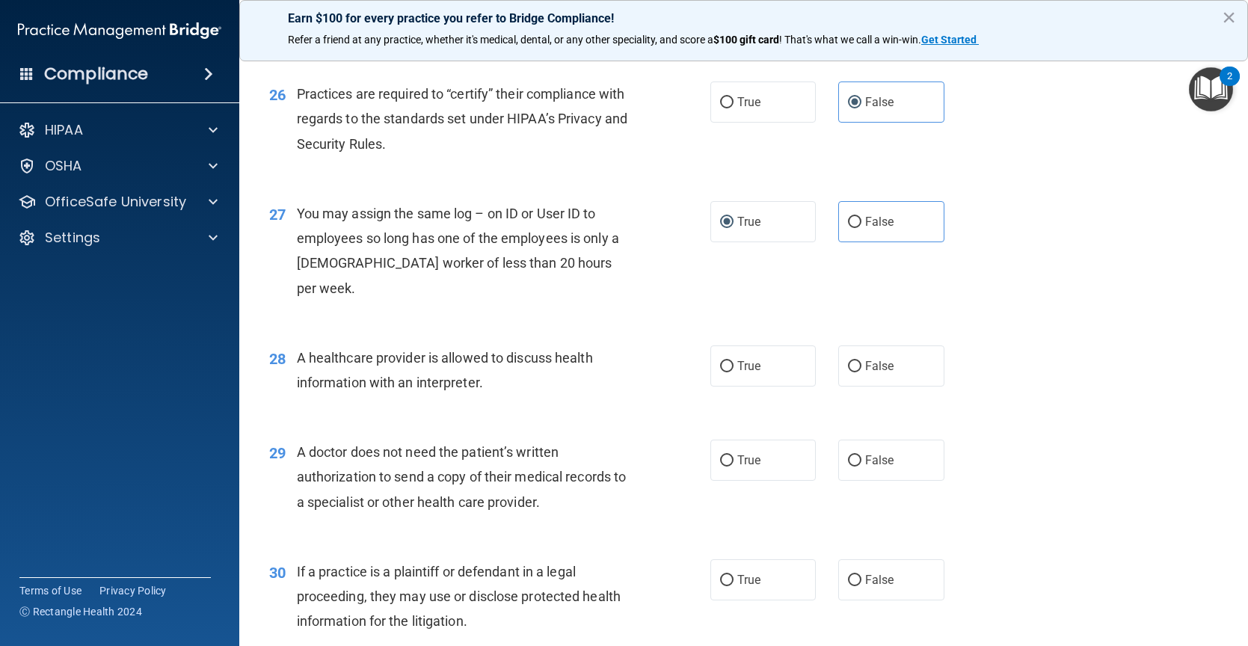
scroll to position [3182, 0]
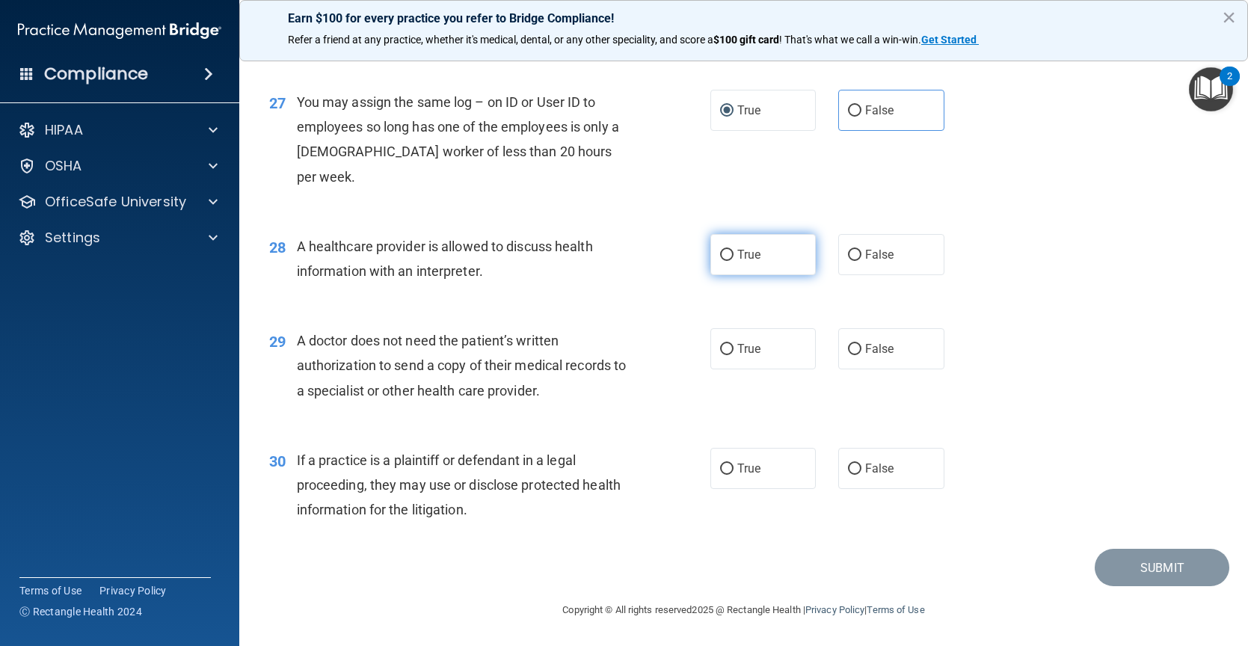
click at [758, 259] on label "True" at bounding box center [763, 254] width 106 height 41
click at [733, 259] on input "True" at bounding box center [726, 255] width 13 height 11
radio input "true"
click at [838, 339] on label "False" at bounding box center [891, 348] width 106 height 41
click at [848, 344] on input "False" at bounding box center [854, 349] width 13 height 11
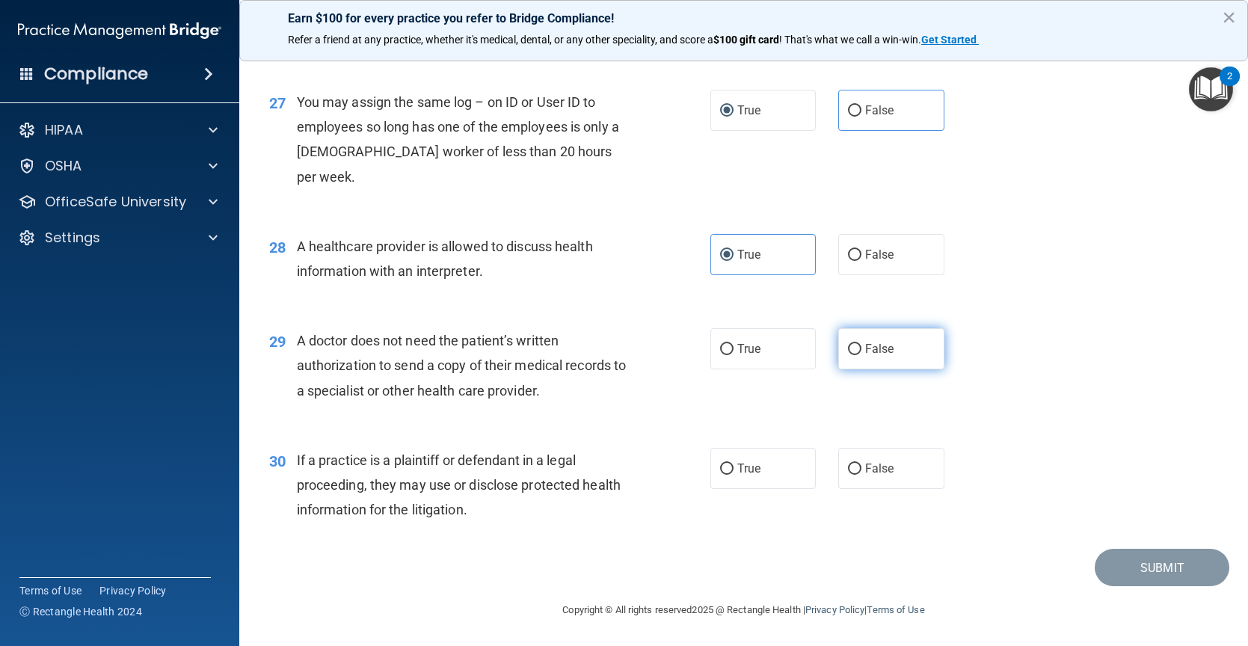
radio input "true"
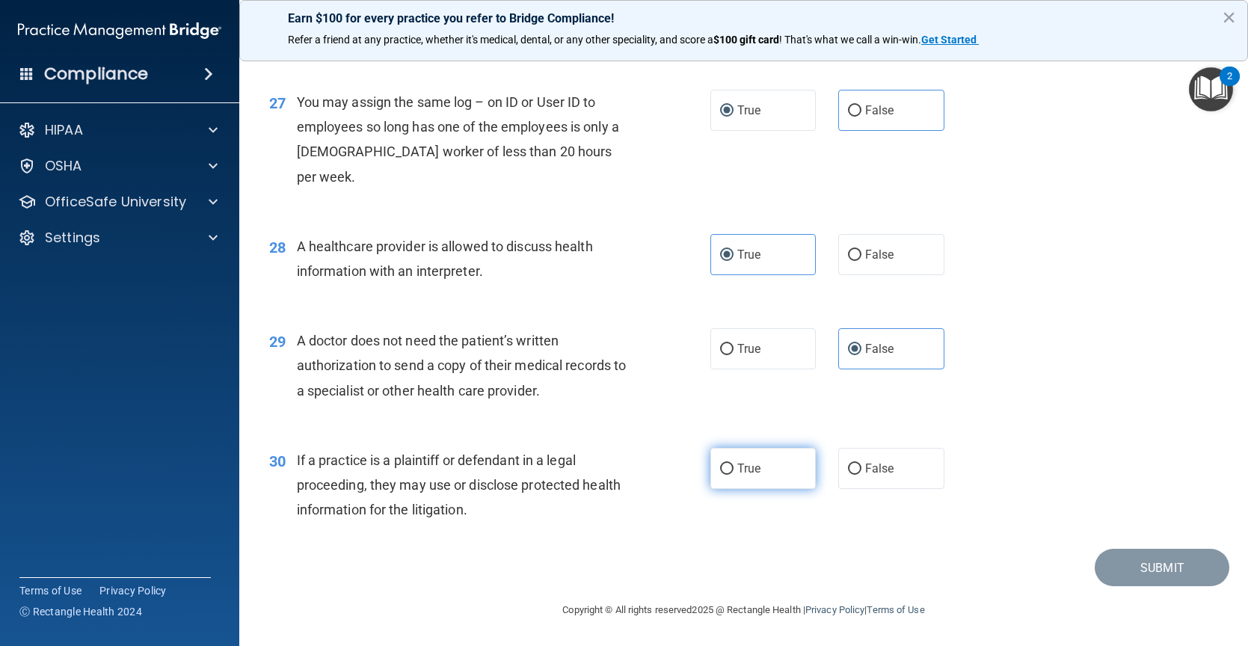
click at [733, 455] on label "True" at bounding box center [763, 468] width 106 height 41
click at [733, 464] on input "True" at bounding box center [726, 469] width 13 height 11
radio input "true"
click at [807, 348] on label "True" at bounding box center [763, 348] width 106 height 41
click at [733, 348] on input "True" at bounding box center [726, 349] width 13 height 11
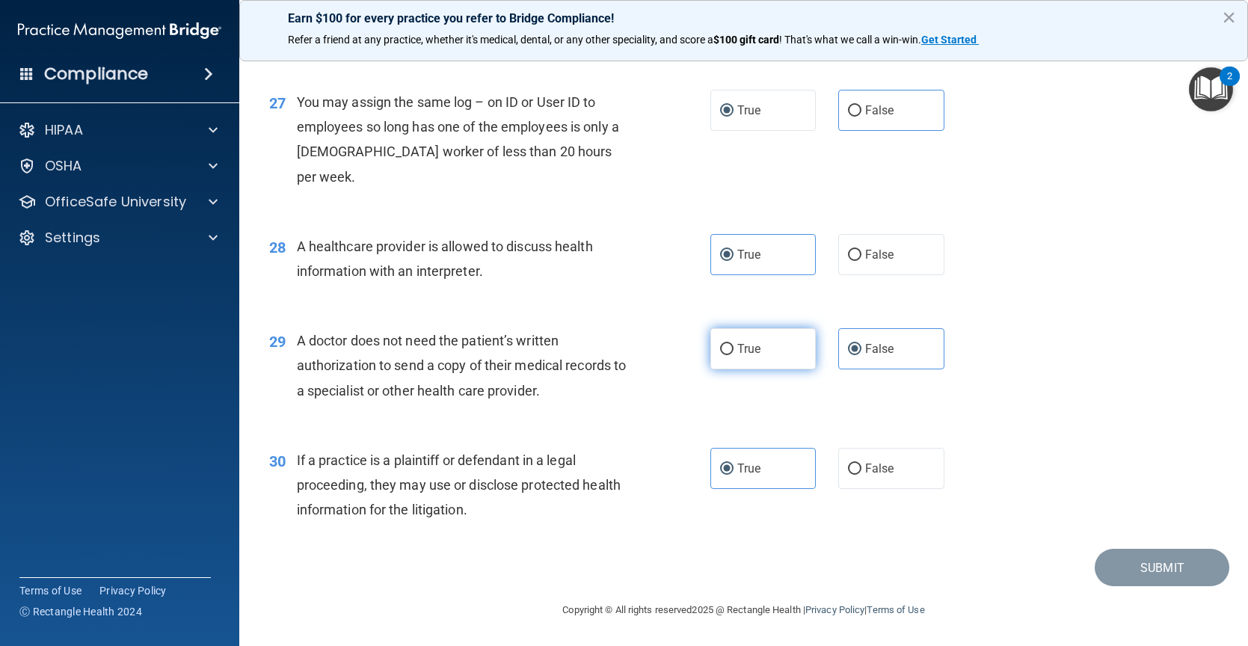
radio input "true"
radio input "false"
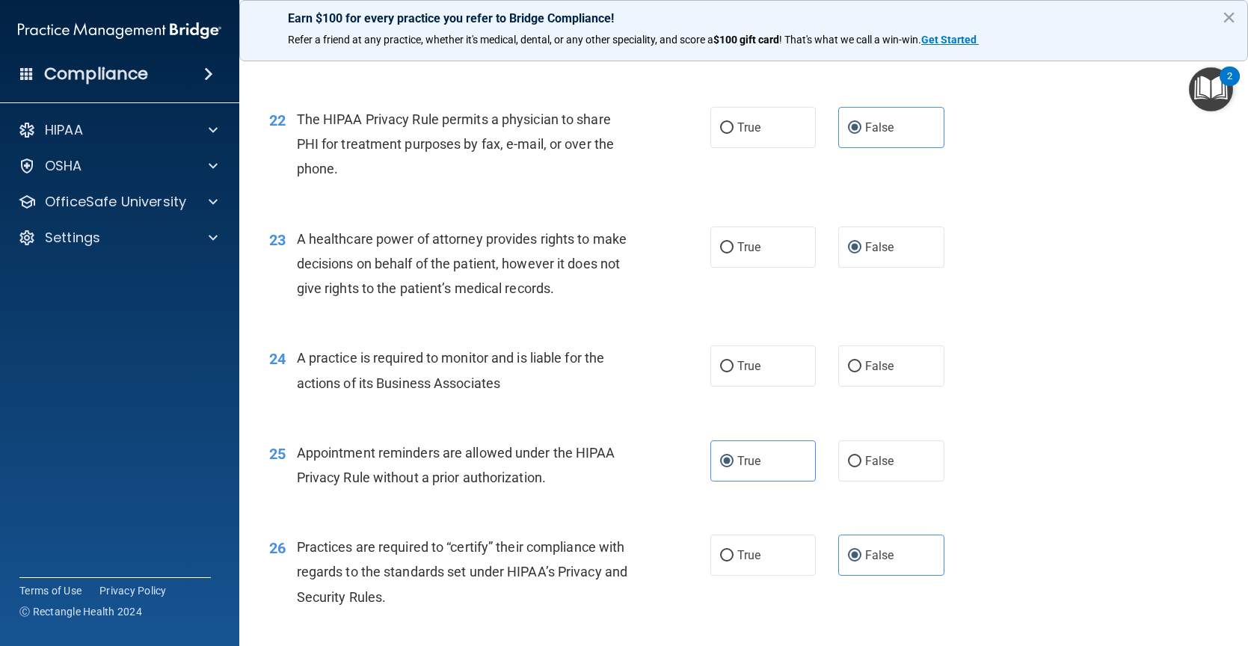
scroll to position [2584, 0]
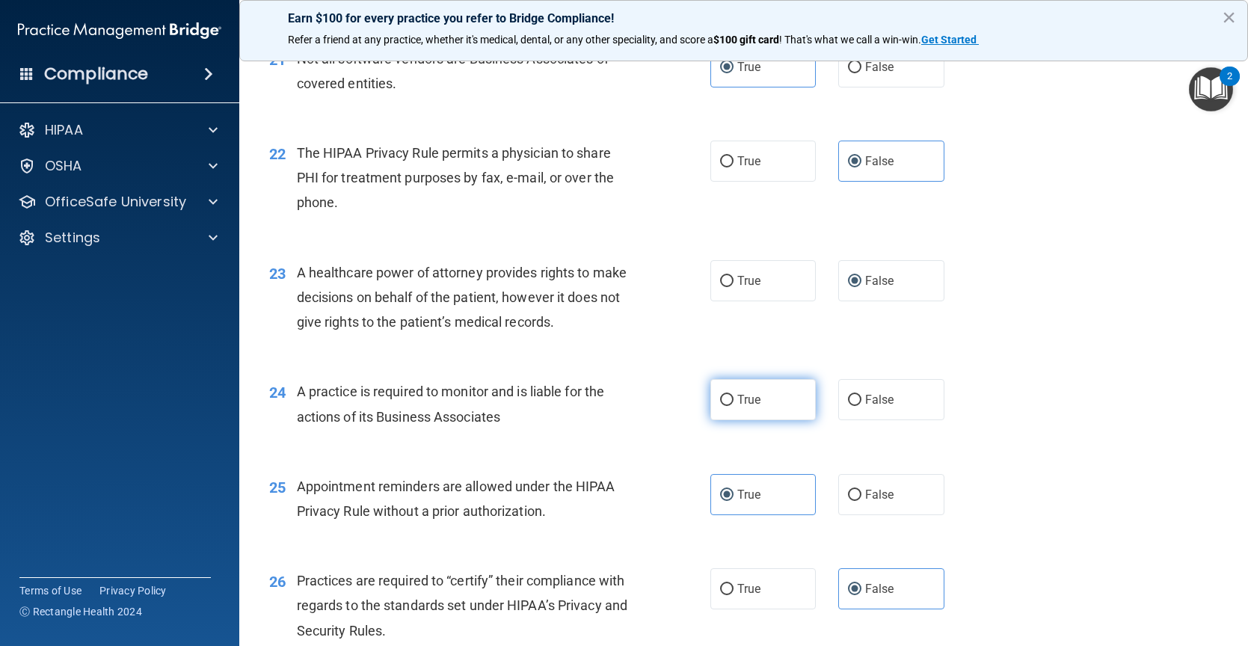
click at [720, 406] on input "True" at bounding box center [726, 400] width 13 height 11
radio input "true"
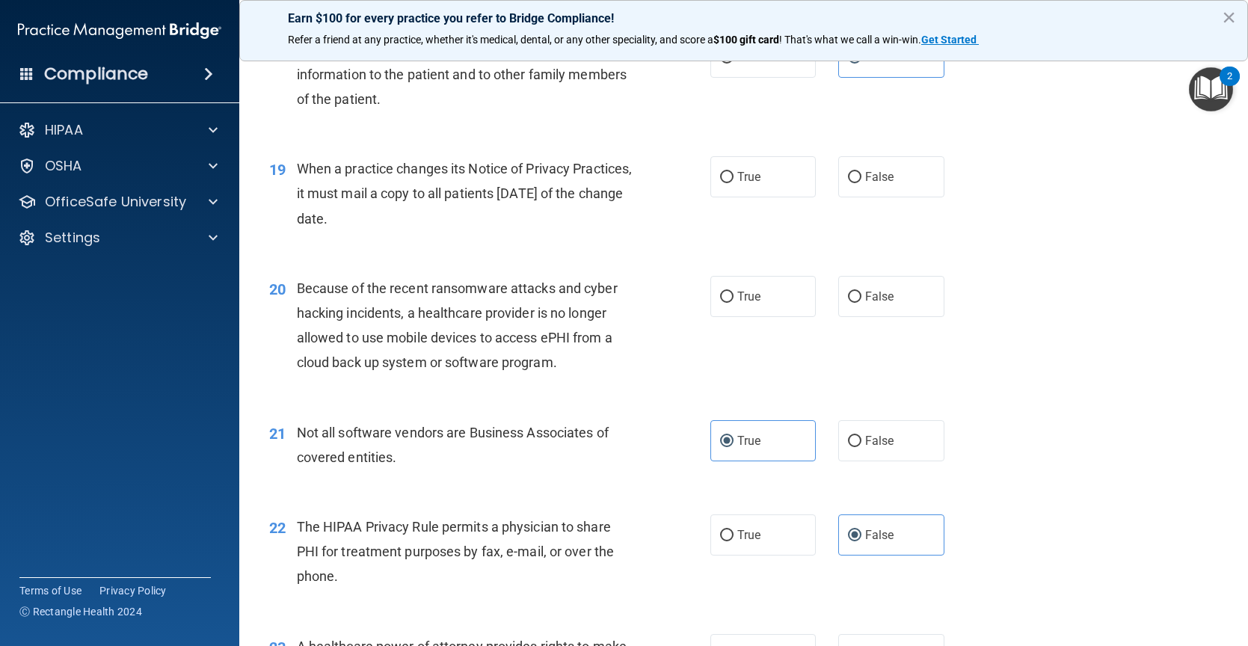
scroll to position [2135, 0]
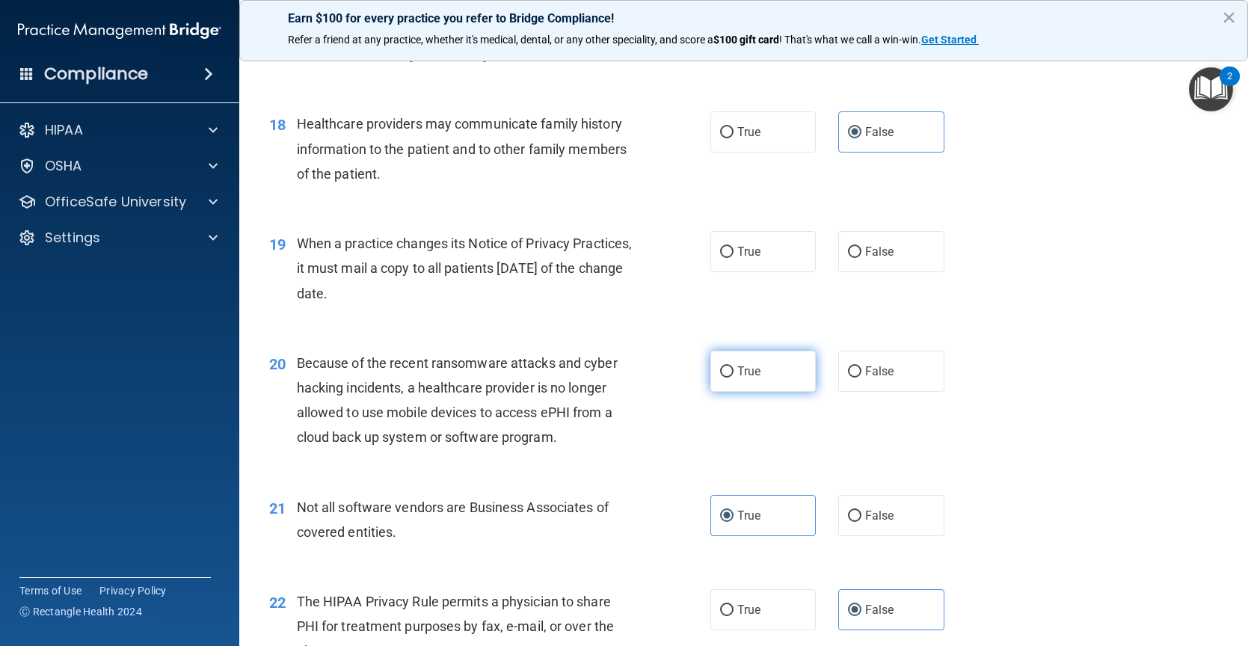
click at [748, 377] on label "True" at bounding box center [763, 371] width 106 height 41
click at [733, 377] on input "True" at bounding box center [726, 371] width 13 height 11
radio input "true"
click at [875, 378] on span "False" at bounding box center [879, 371] width 29 height 14
click at [861, 378] on input "False" at bounding box center [854, 371] width 13 height 11
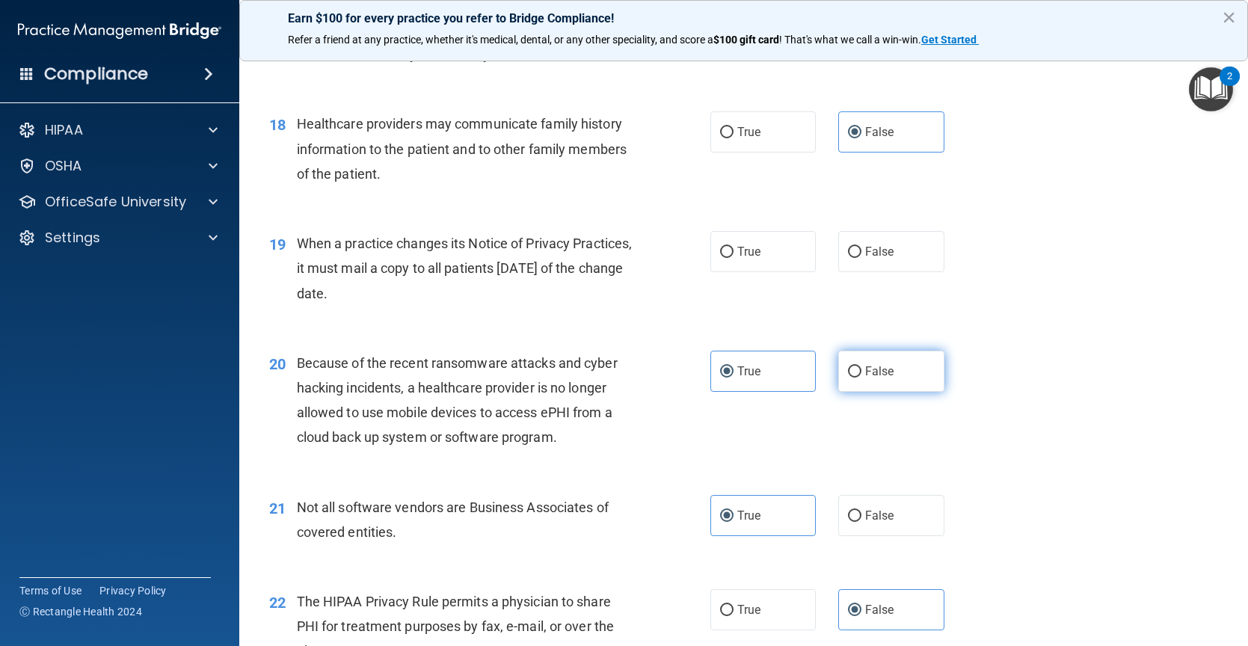
radio input "true"
radio input "false"
click at [850, 258] on input "False" at bounding box center [854, 252] width 13 height 11
radio input "true"
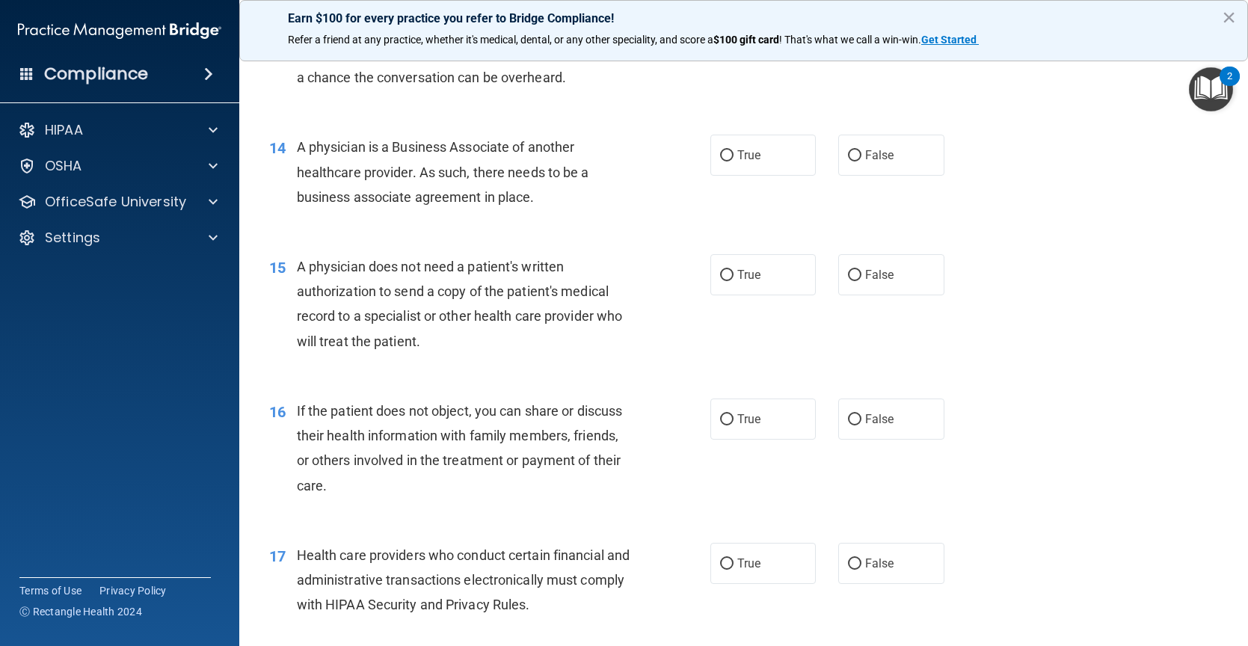
scroll to position [1612, 0]
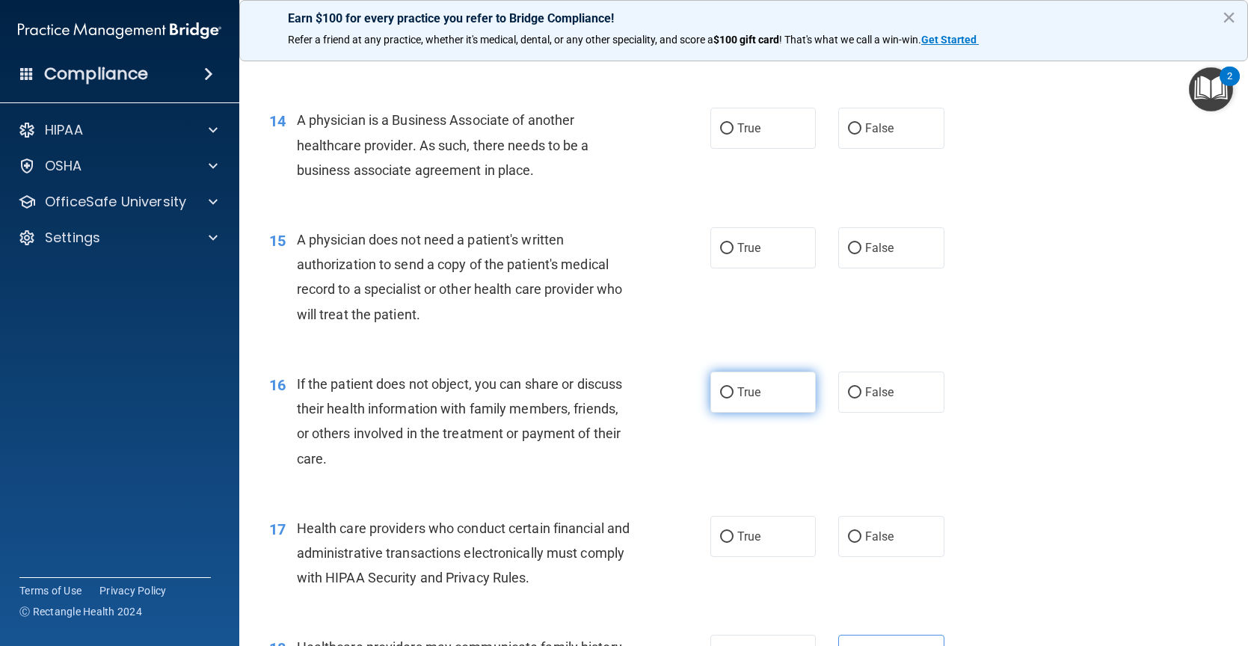
click at [747, 401] on label "True" at bounding box center [763, 392] width 106 height 41
click at [733, 398] on input "True" at bounding box center [726, 392] width 13 height 11
radio input "true"
click at [763, 268] on label "True" at bounding box center [763, 247] width 106 height 41
click at [733, 254] on input "True" at bounding box center [726, 248] width 13 height 11
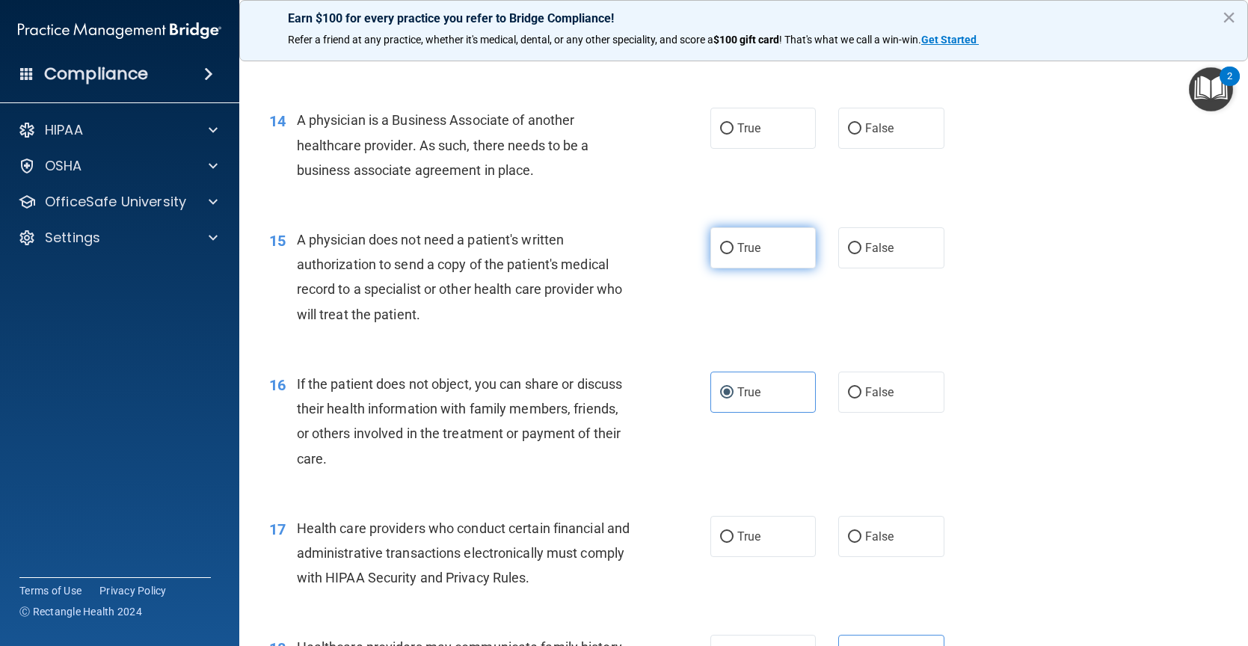
radio input "true"
click at [890, 149] on label "False" at bounding box center [891, 128] width 106 height 41
click at [861, 135] on input "False" at bounding box center [854, 128] width 13 height 11
radio input "true"
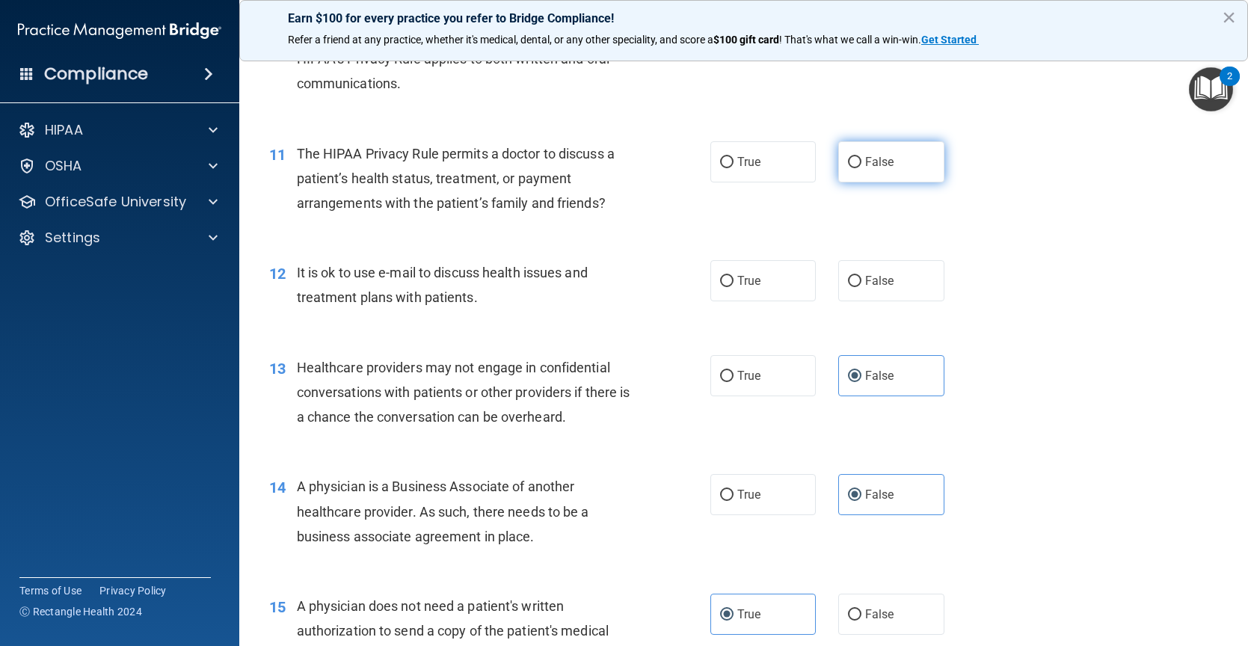
scroll to position [1238, 0]
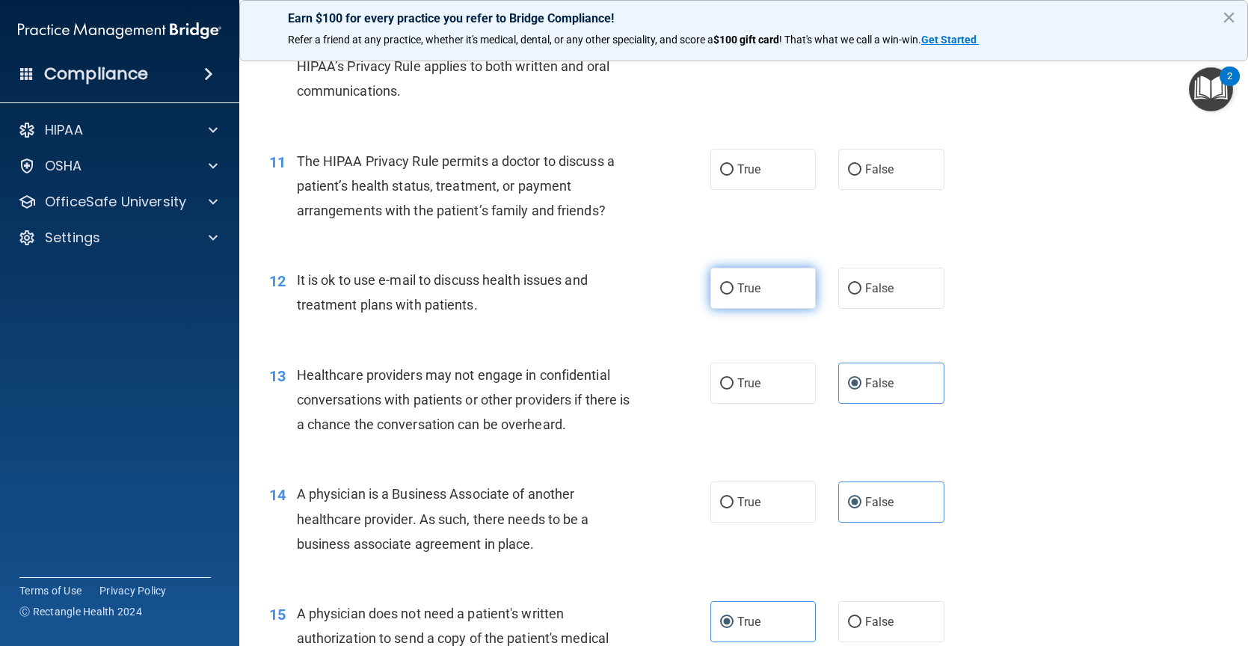
click at [787, 309] on label "True" at bounding box center [763, 288] width 106 height 41
click at [733, 295] on input "True" at bounding box center [726, 288] width 13 height 11
radio input "true"
click at [772, 240] on div "11 The HIPAA Privacy Rule permits a doctor to discuss a patient’s health status…" at bounding box center [743, 190] width 971 height 120
click at [763, 190] on label "True" at bounding box center [763, 169] width 106 height 41
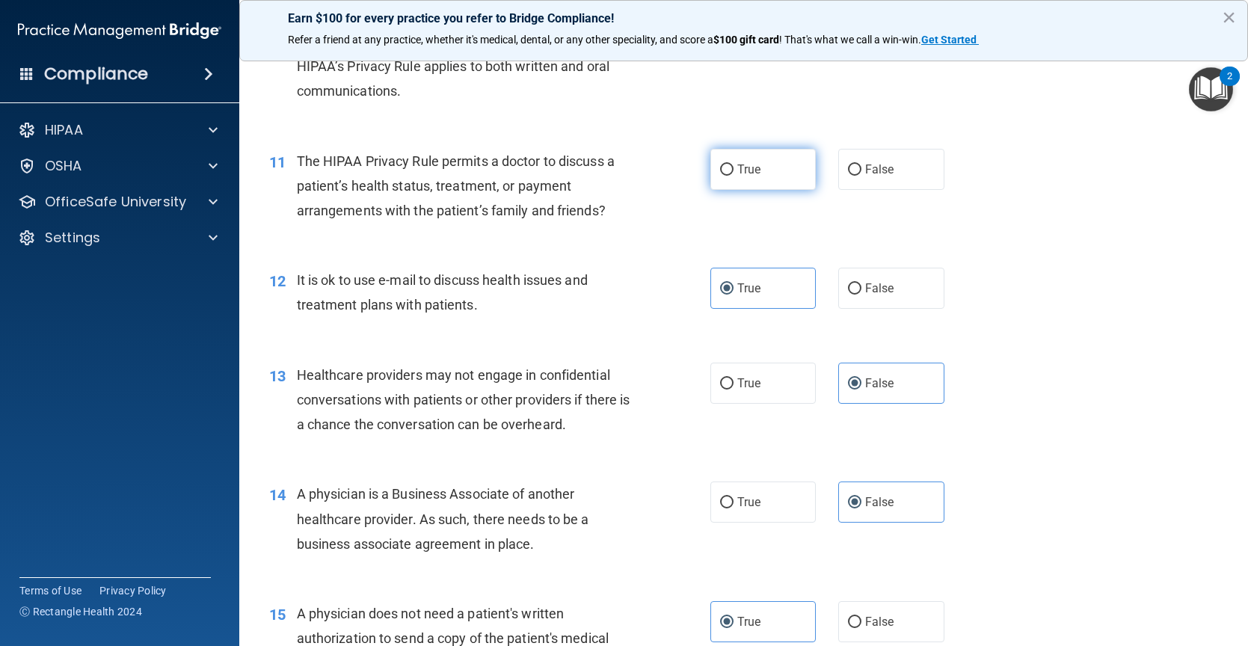
click at [733, 176] on input "True" at bounding box center [726, 169] width 13 height 11
radio input "true"
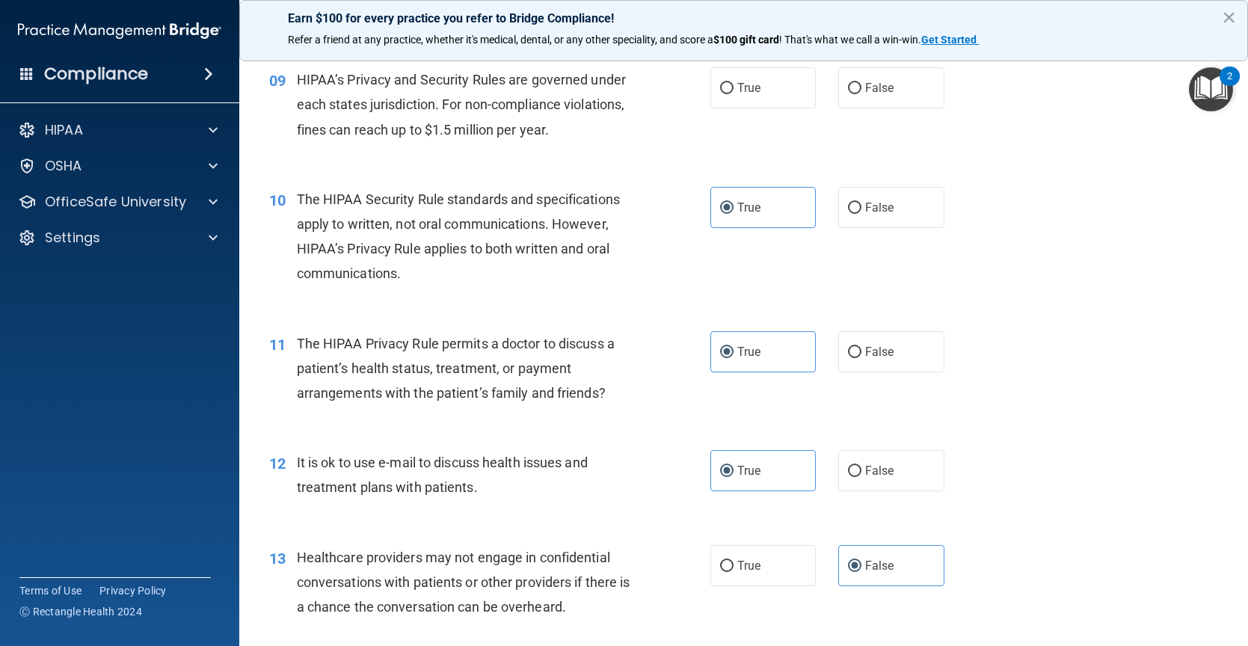
scroll to position [1014, 0]
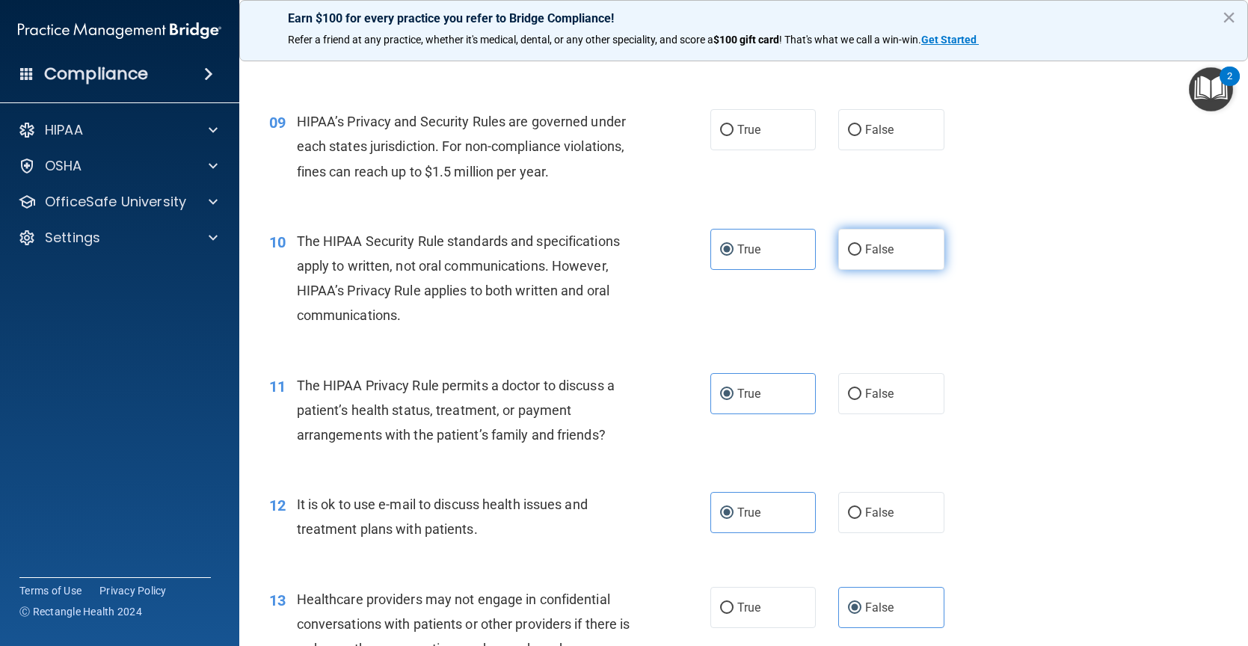
click at [884, 260] on label "False" at bounding box center [891, 249] width 106 height 41
click at [861, 256] on input "False" at bounding box center [854, 249] width 13 height 11
radio input "true"
radio input "false"
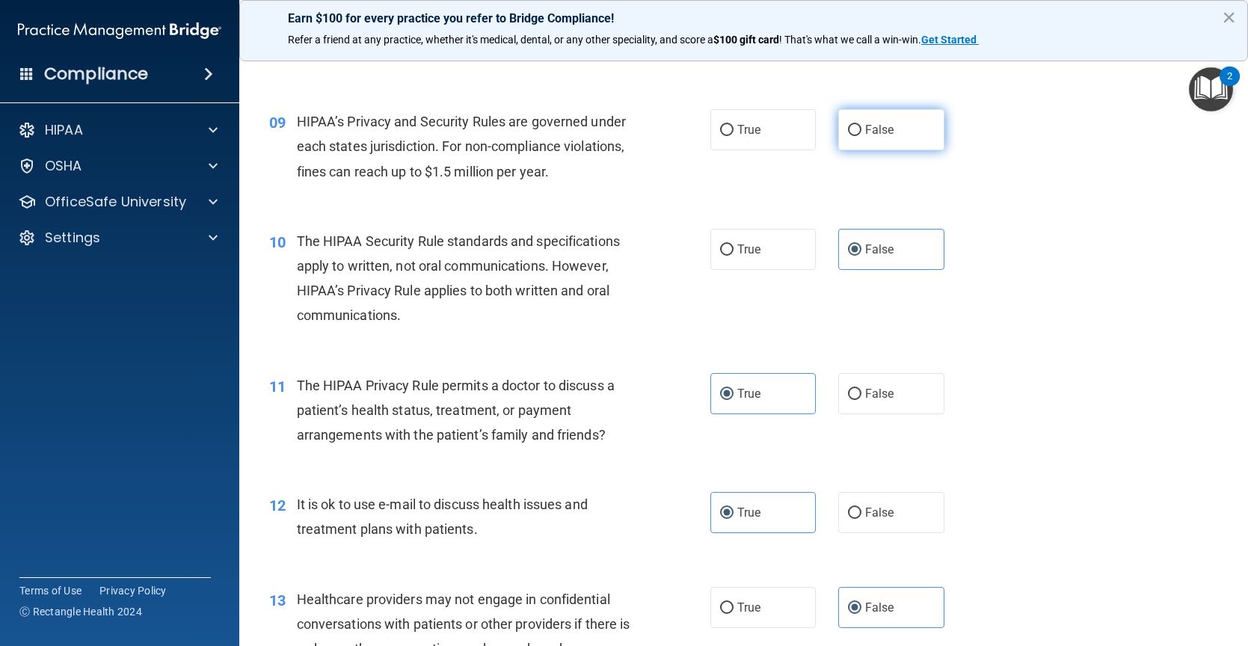
click at [855, 150] on label "False" at bounding box center [891, 129] width 106 height 41
click at [855, 136] on input "False" at bounding box center [854, 130] width 13 height 11
radio input "true"
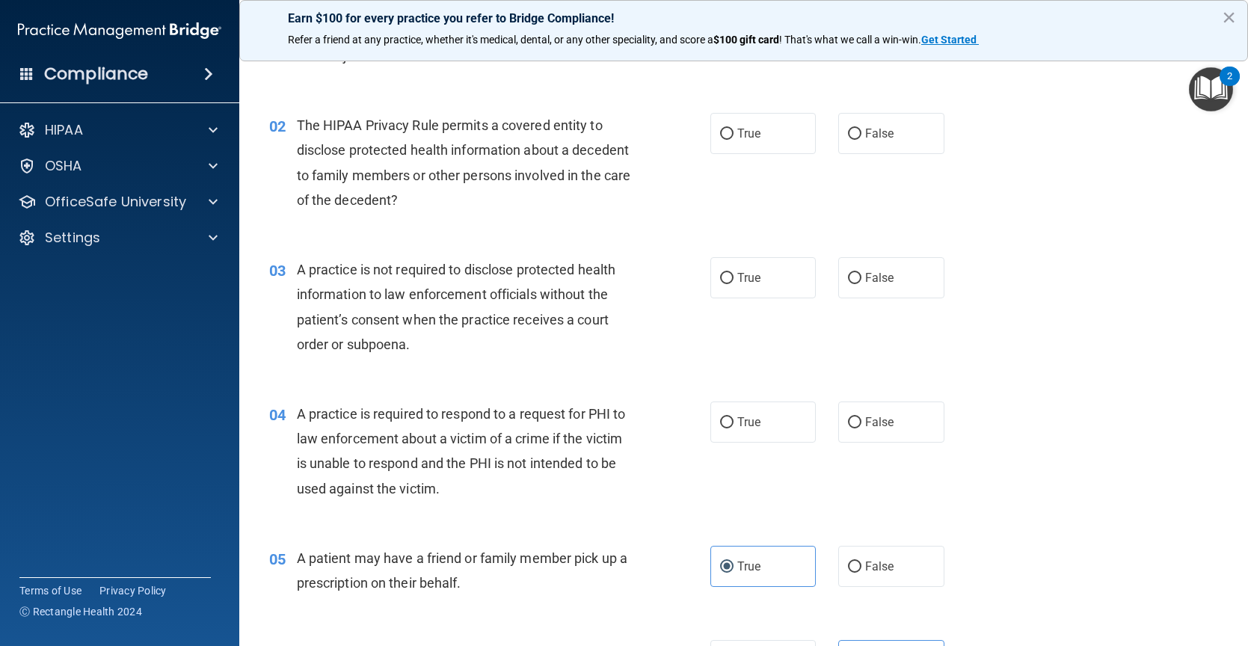
scroll to position [449, 0]
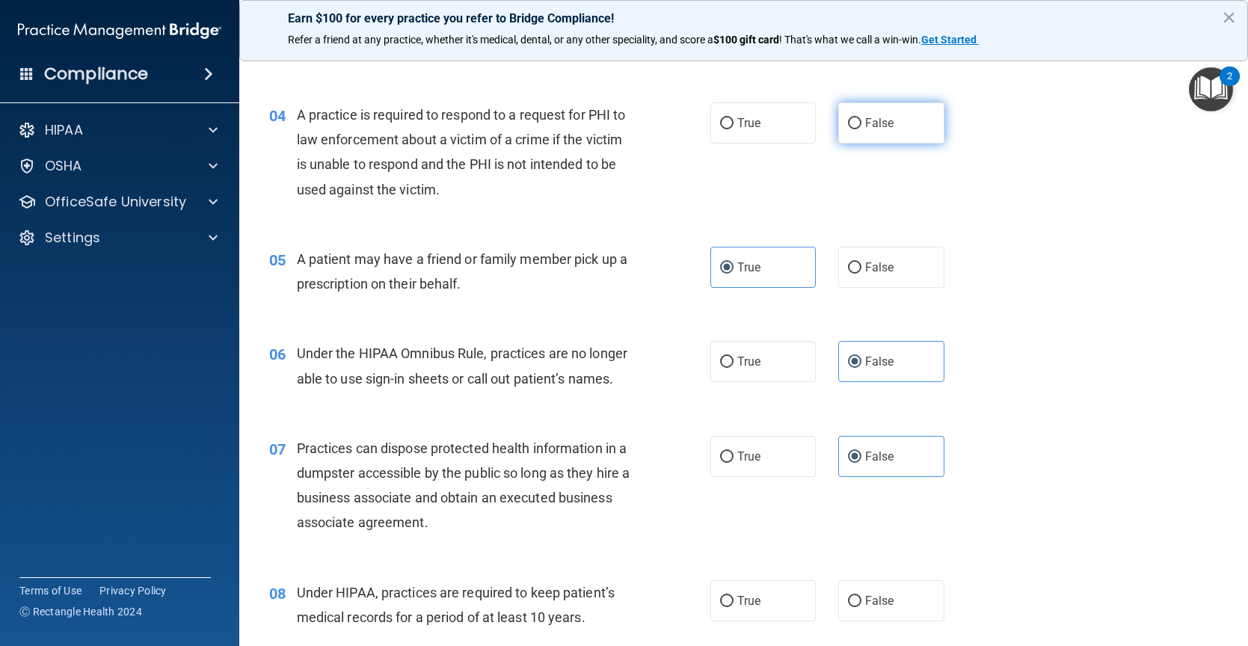
click at [841, 120] on label "False" at bounding box center [891, 122] width 106 height 41
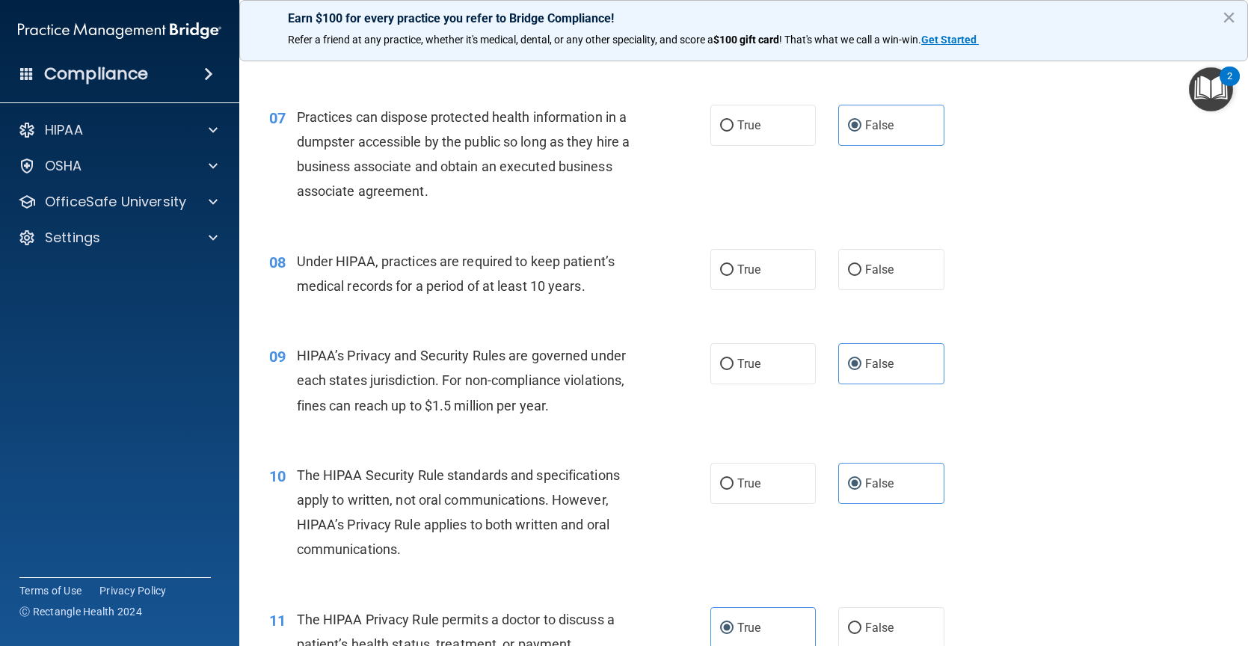
scroll to position [822, 0]
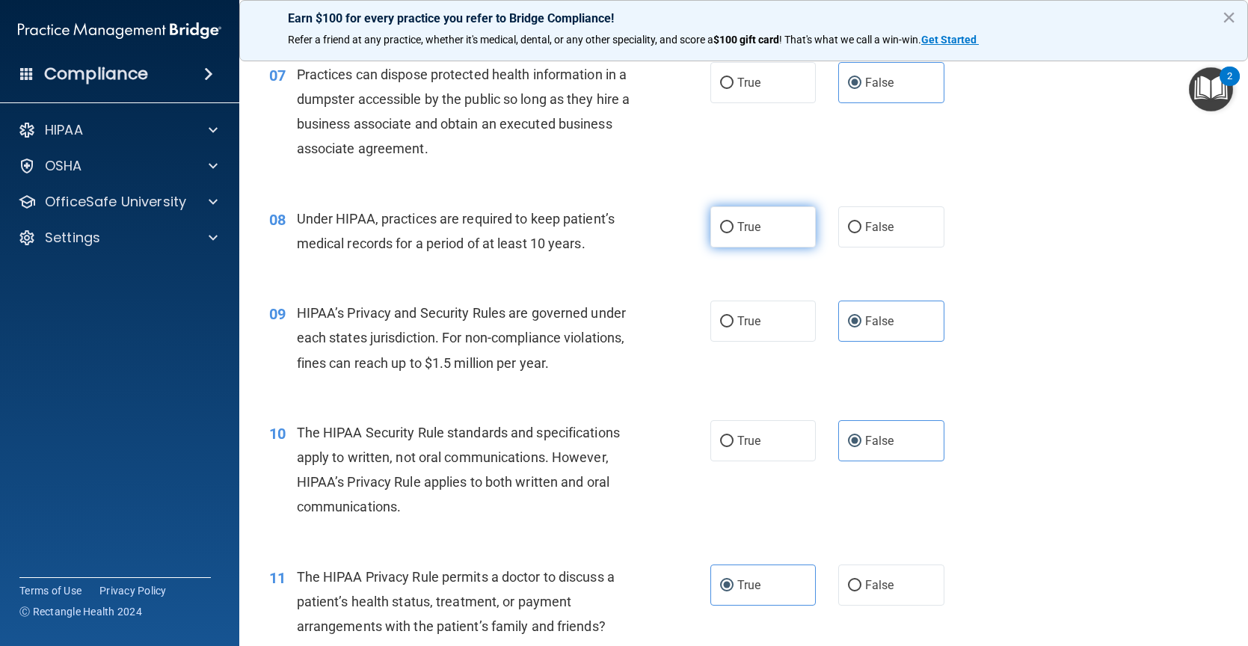
click at [790, 240] on label "True" at bounding box center [763, 226] width 106 height 41
click at [733, 233] on input "True" at bounding box center [726, 227] width 13 height 11
radio input "true"
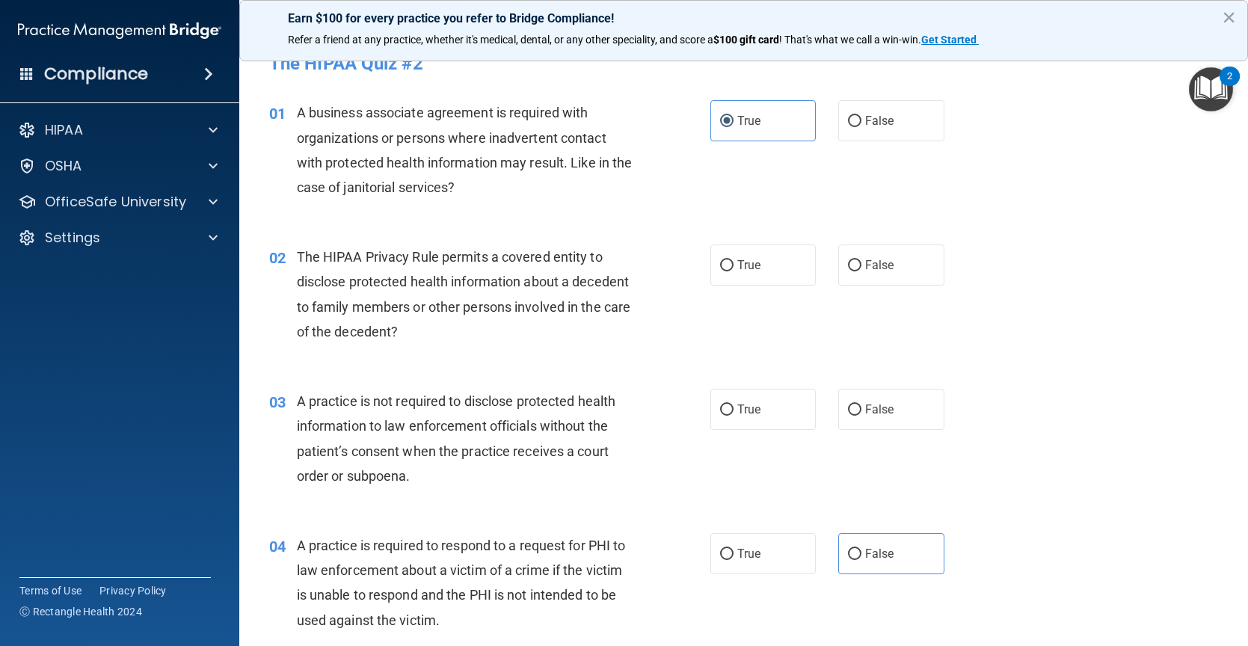
scroll to position [0, 0]
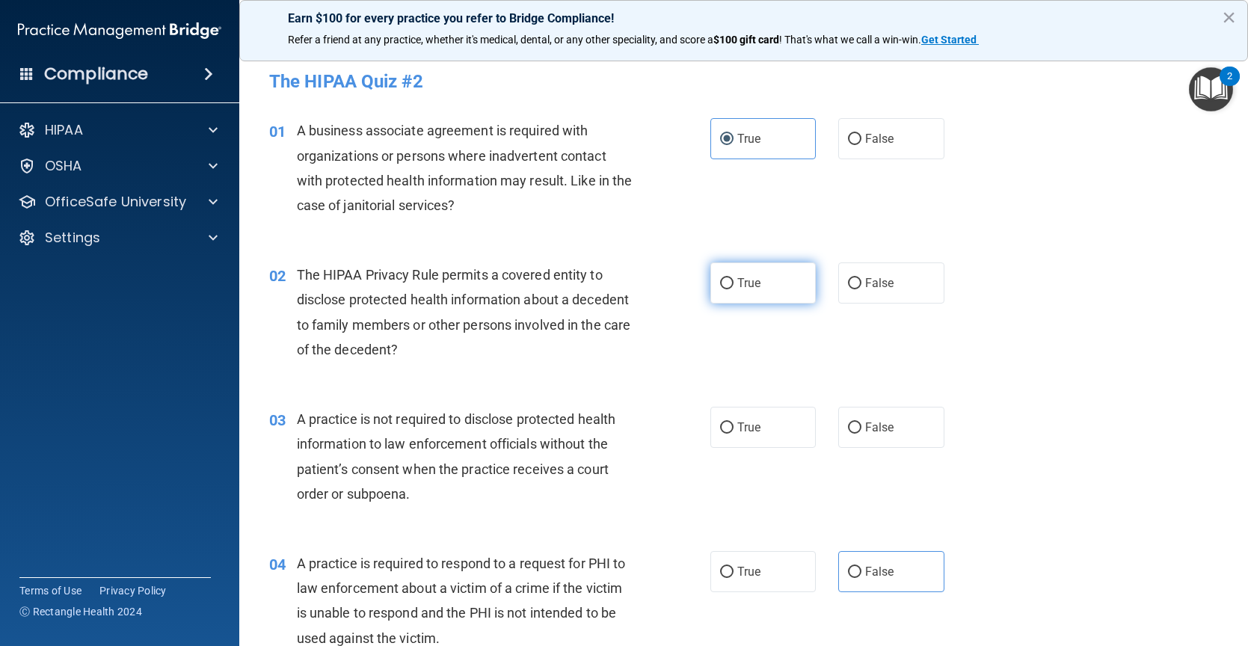
click at [774, 276] on label "True" at bounding box center [763, 282] width 106 height 41
click at [733, 278] on input "True" at bounding box center [726, 283] width 13 height 11
radio input "true"
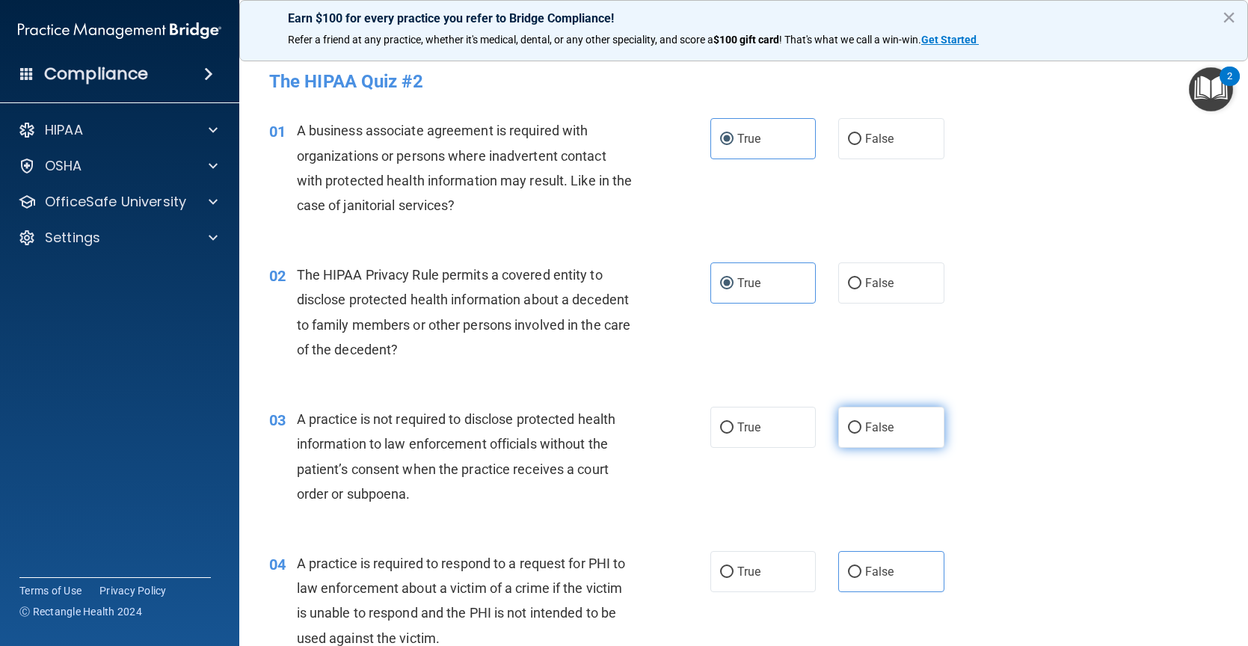
click at [897, 434] on label "False" at bounding box center [891, 427] width 106 height 41
click at [861, 434] on input "False" at bounding box center [854, 427] width 13 height 11
radio input "true"
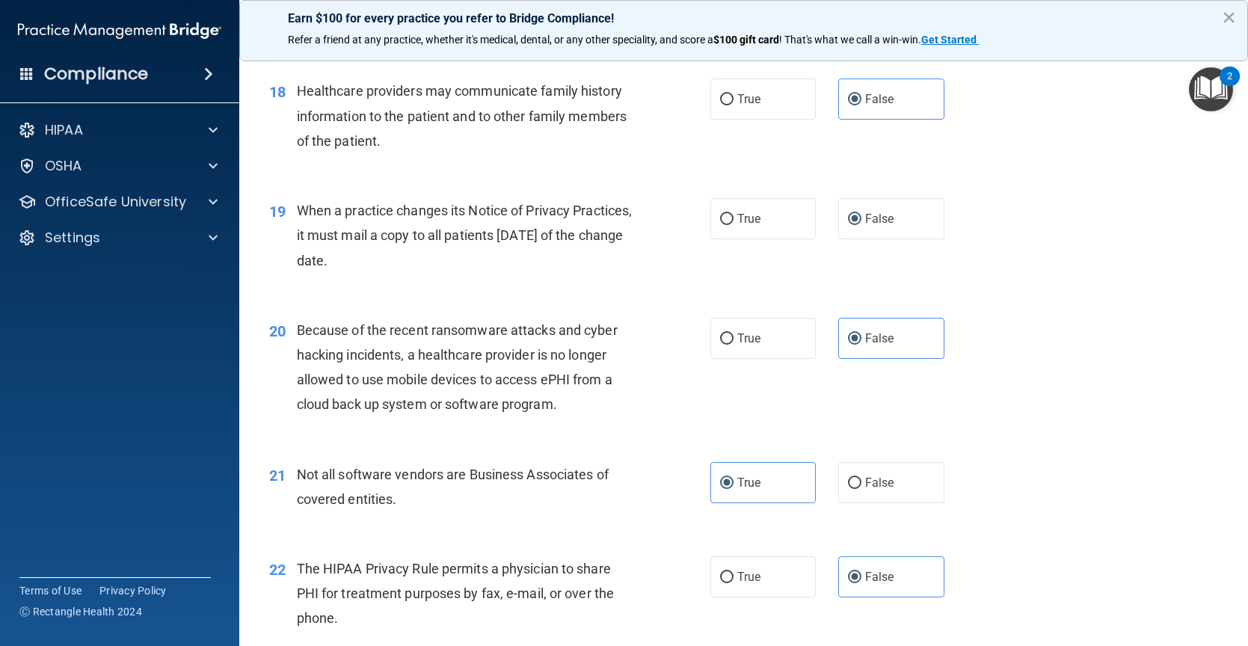
scroll to position [1944, 0]
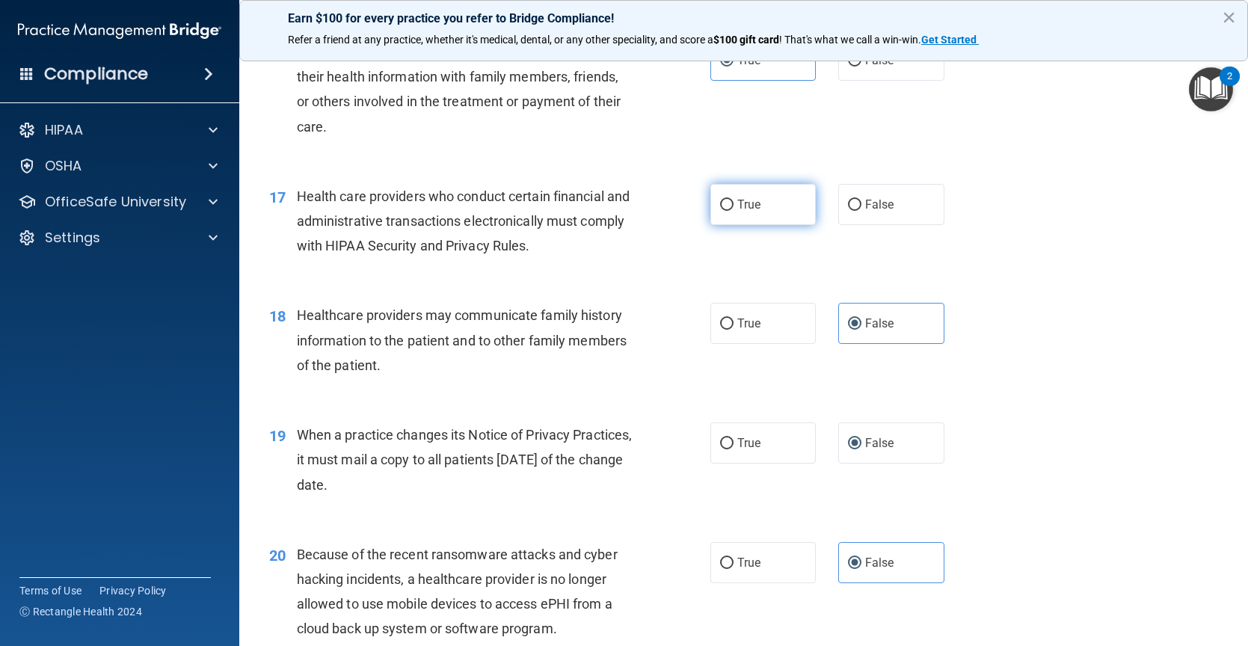
click at [743, 212] on span "True" at bounding box center [748, 204] width 23 height 14
click at [733, 211] on input "True" at bounding box center [726, 205] width 13 height 11
radio input "true"
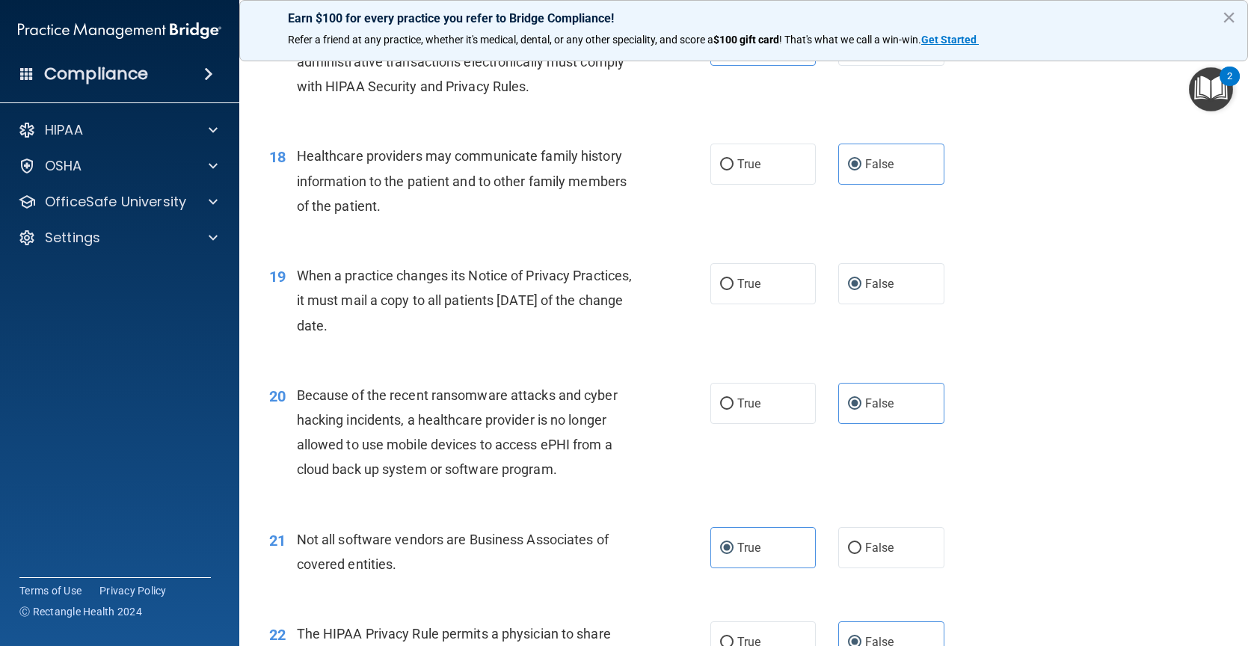
scroll to position [2093, 0]
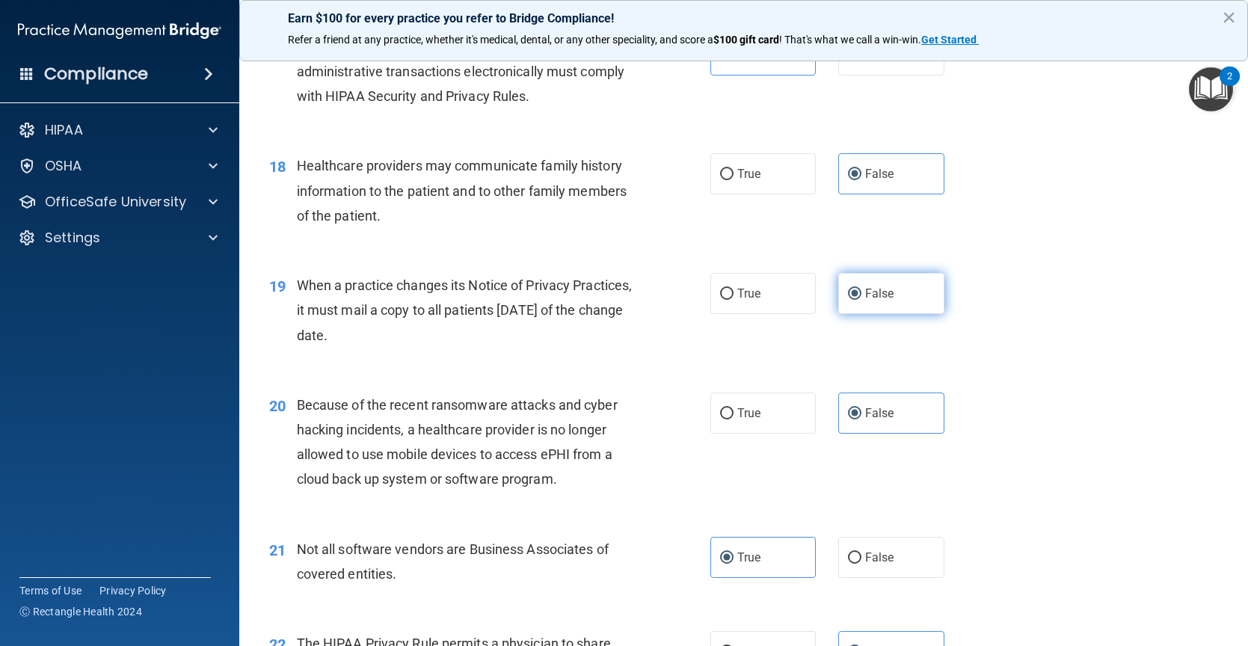
click at [856, 305] on label "False" at bounding box center [891, 293] width 106 height 41
click at [856, 300] on input "False" at bounding box center [854, 294] width 13 height 11
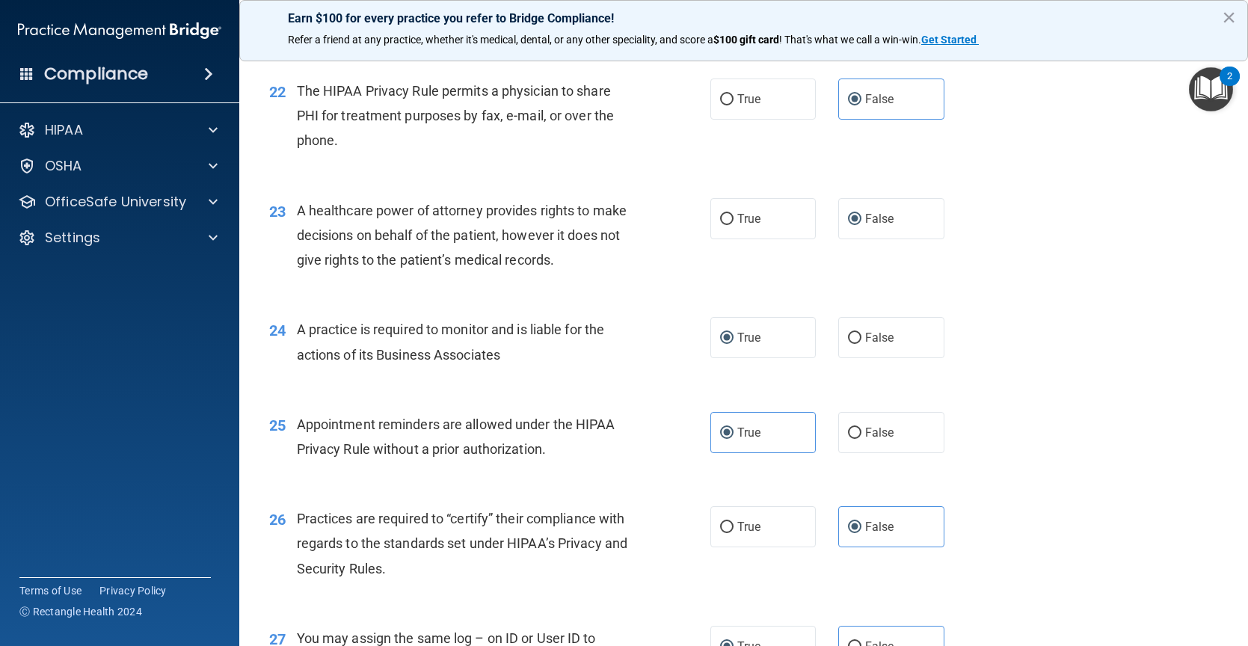
scroll to position [2691, 0]
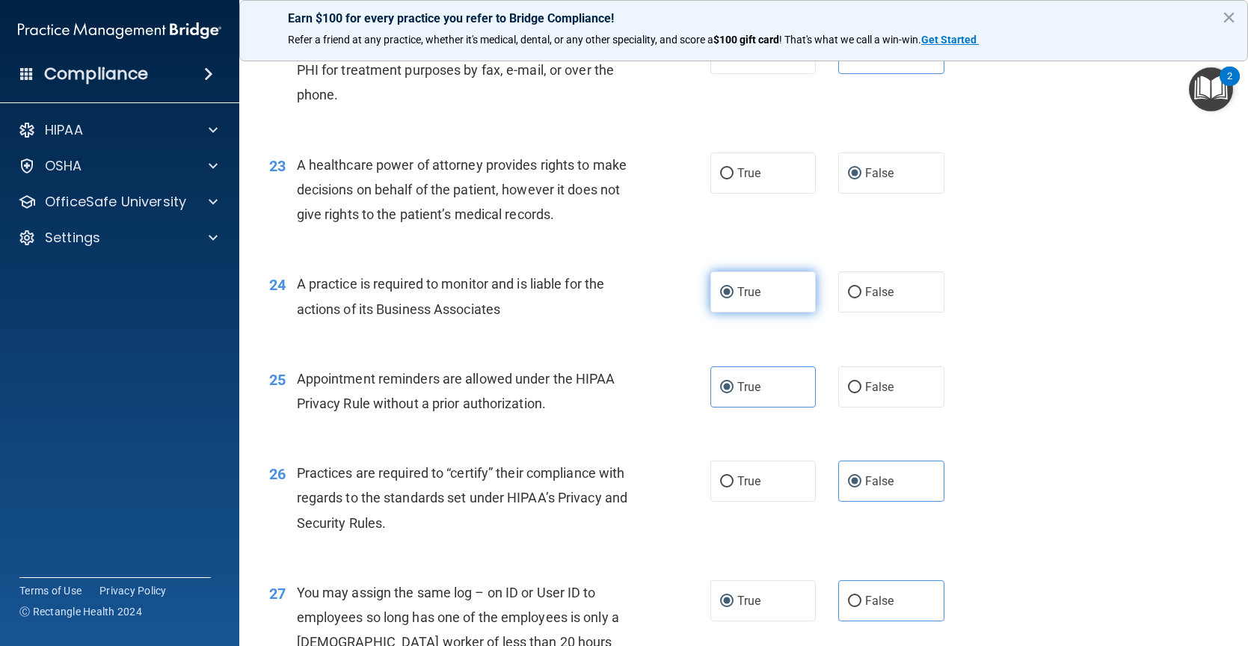
click at [753, 310] on label "True" at bounding box center [763, 291] width 106 height 41
click at [733, 298] on input "True" at bounding box center [726, 292] width 13 height 11
click at [920, 194] on label "False" at bounding box center [891, 173] width 106 height 41
click at [861, 179] on input "False" at bounding box center [854, 173] width 13 height 11
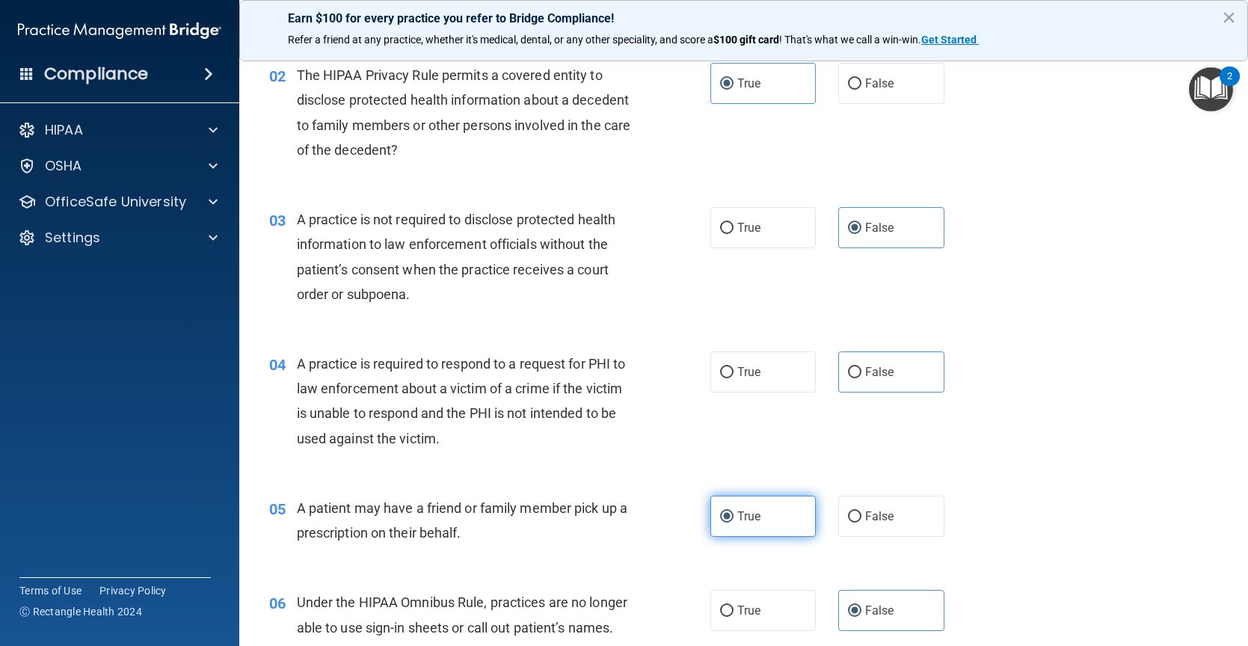
scroll to position [75, 0]
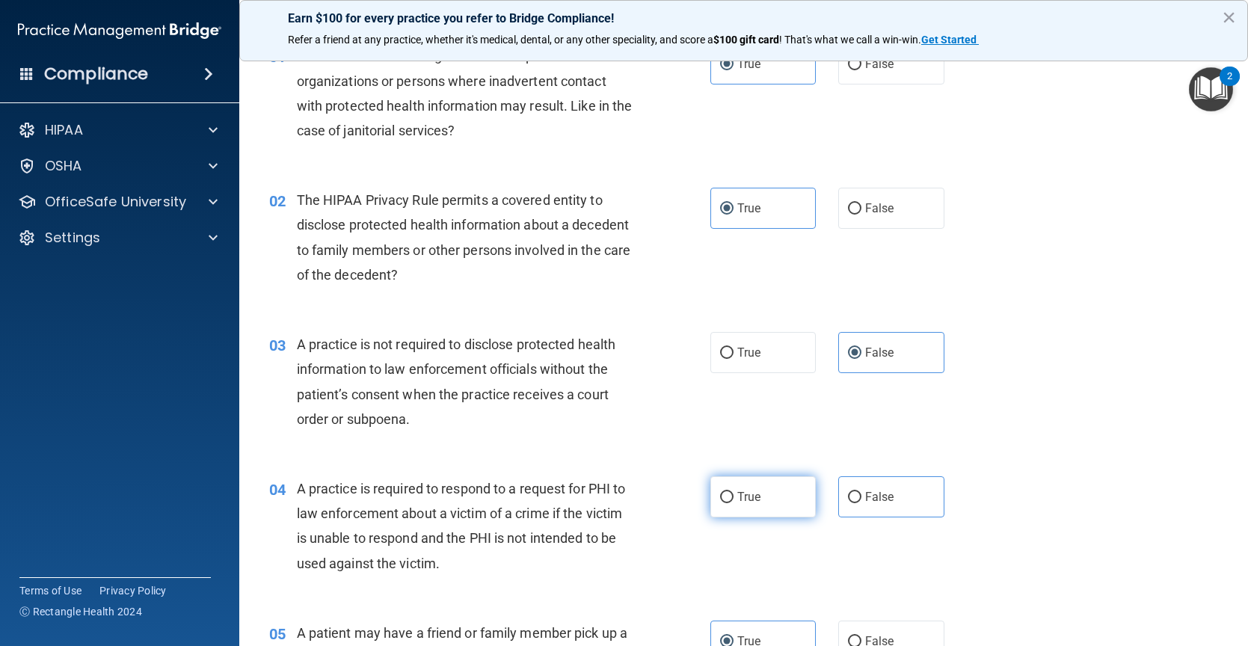
click at [786, 494] on label "True" at bounding box center [763, 496] width 106 height 41
click at [733, 494] on input "True" at bounding box center [726, 497] width 13 height 11
radio input "true"
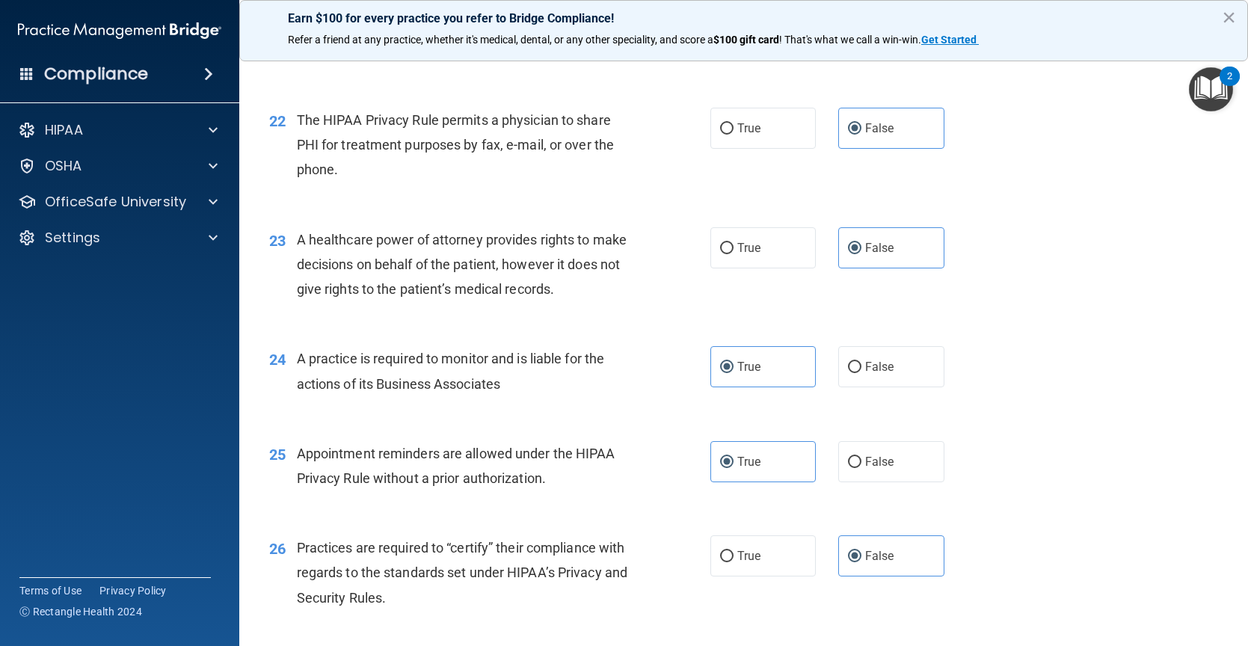
scroll to position [3182, 0]
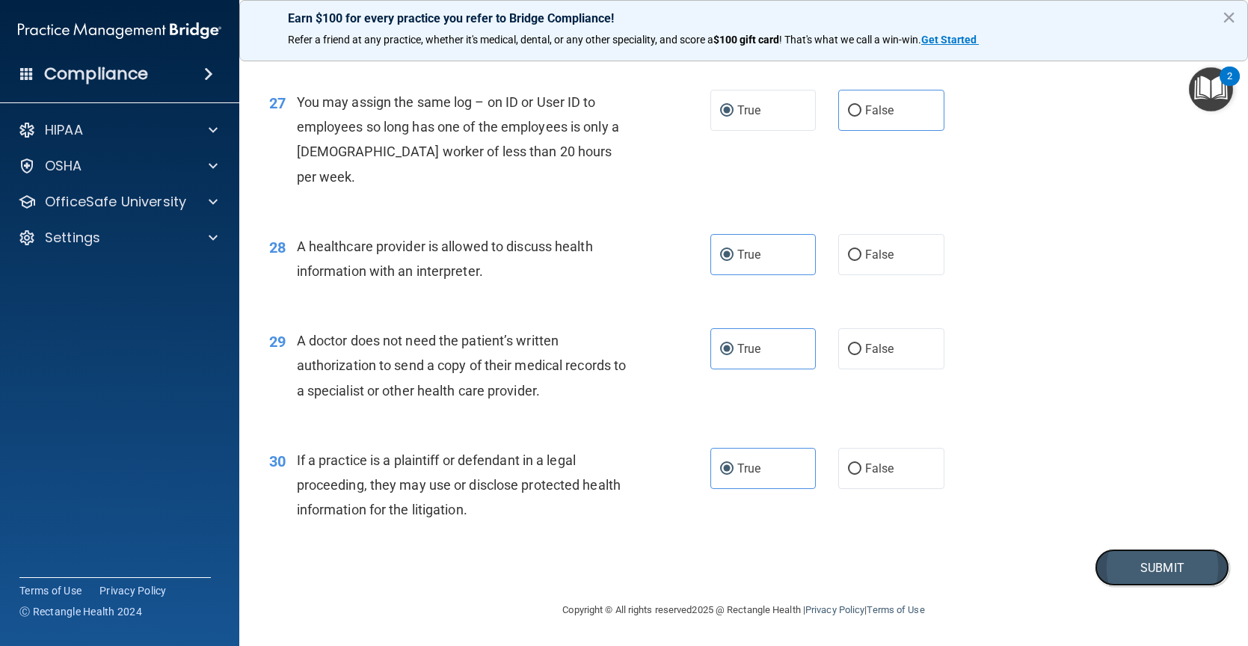
click at [1126, 552] on button "Submit" at bounding box center [1162, 568] width 135 height 38
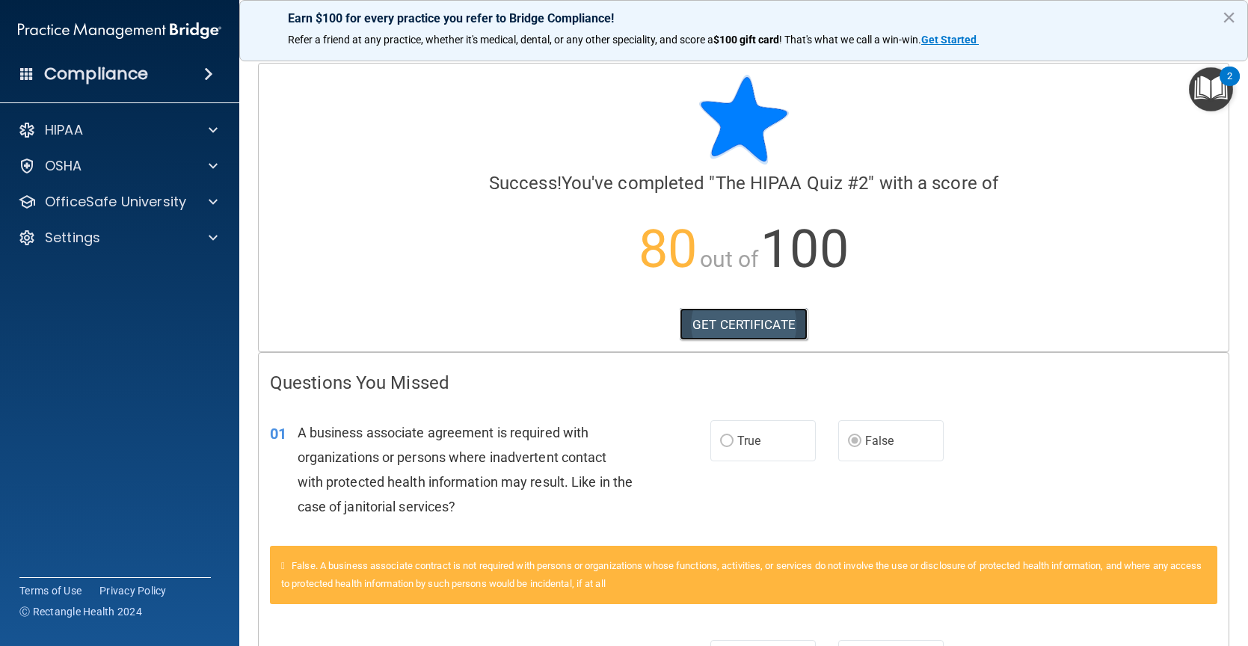
click at [742, 327] on link "GET CERTIFICATE" at bounding box center [744, 324] width 128 height 33
click at [1210, 89] on img "Open Resource Center, 2 new notifications" at bounding box center [1211, 89] width 44 height 44
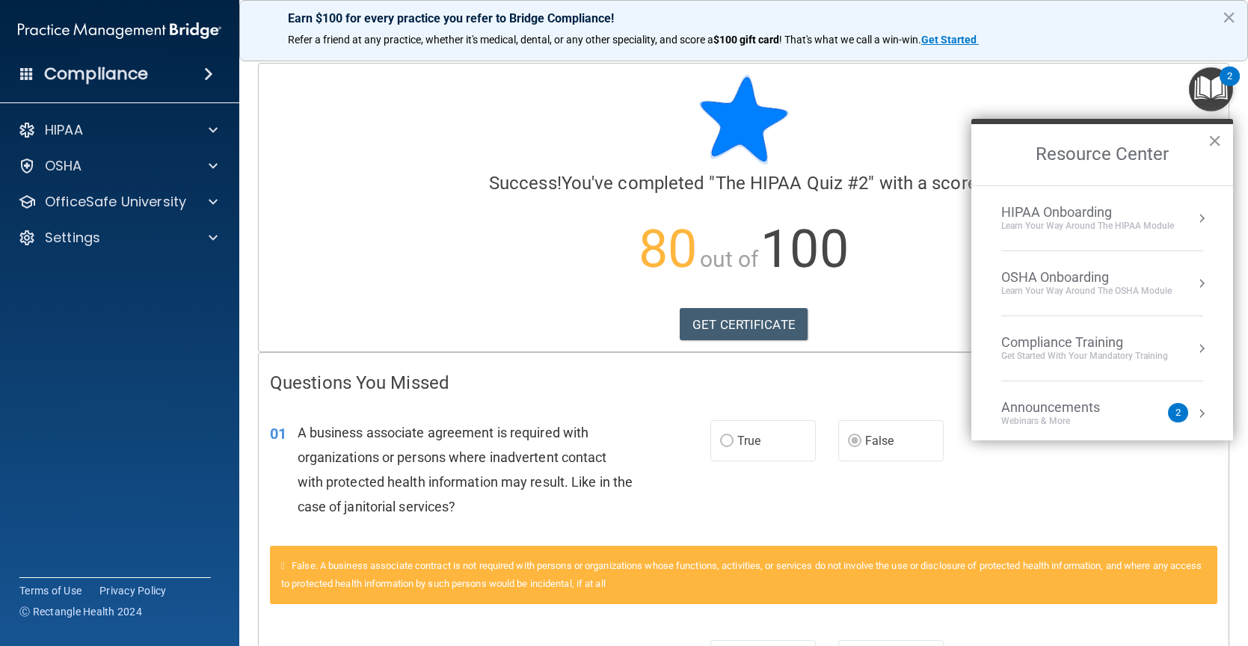
click at [1212, 135] on button "×" at bounding box center [1214, 141] width 14 height 24
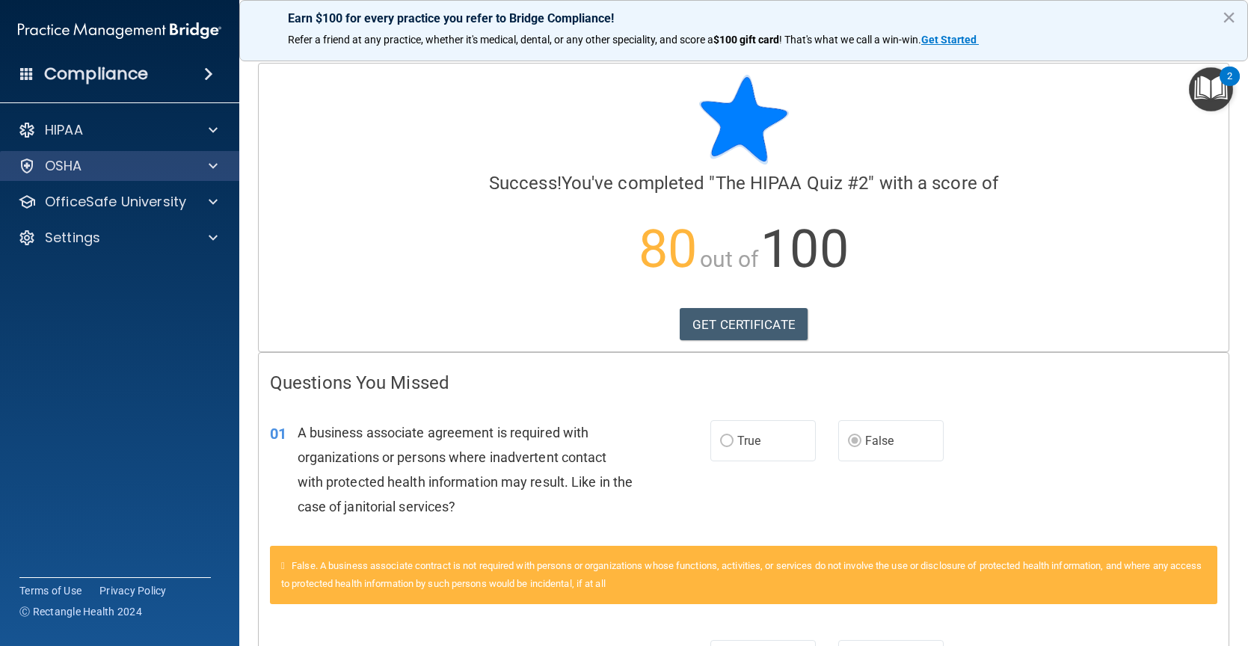
click at [147, 156] on div "OSHA" at bounding box center [120, 166] width 240 height 30
click at [212, 164] on span at bounding box center [213, 166] width 9 height 18
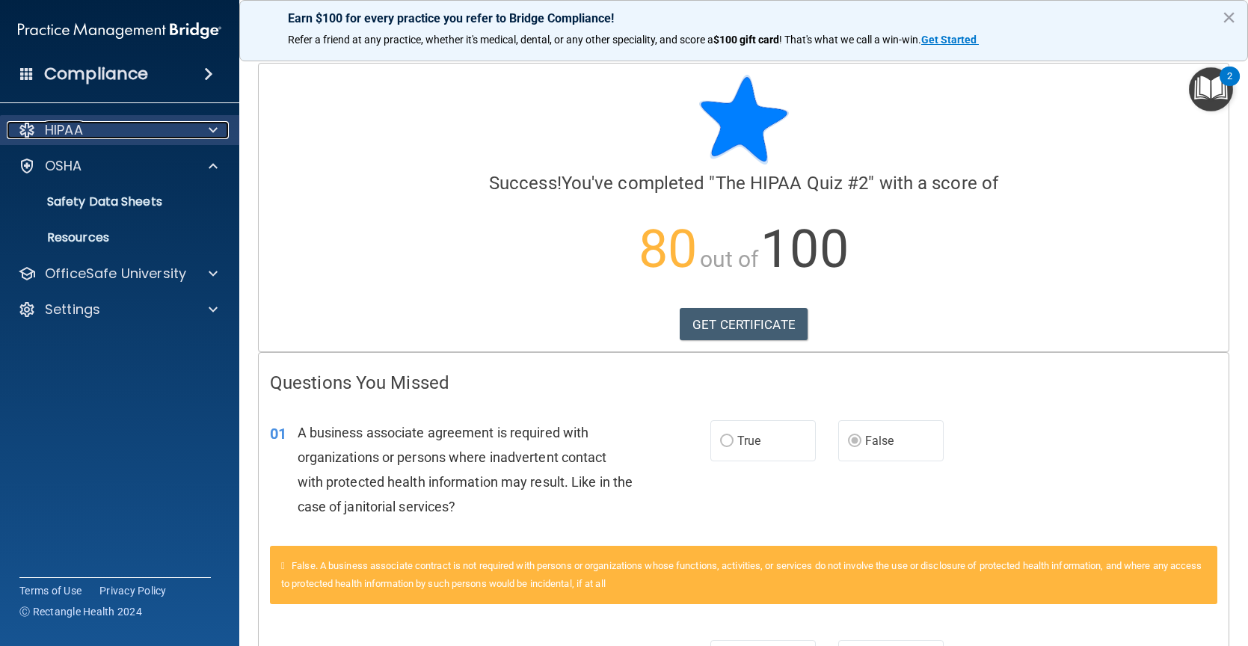
click at [221, 133] on div at bounding box center [210, 130] width 37 height 18
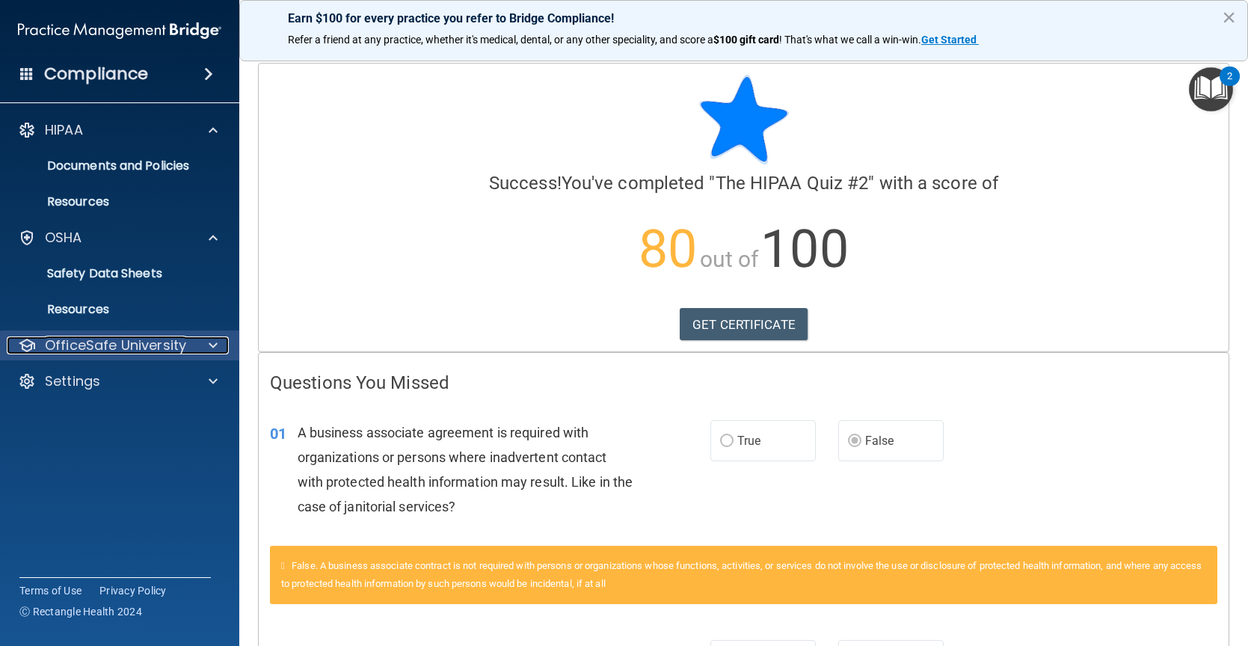
click at [209, 344] on span at bounding box center [213, 345] width 9 height 18
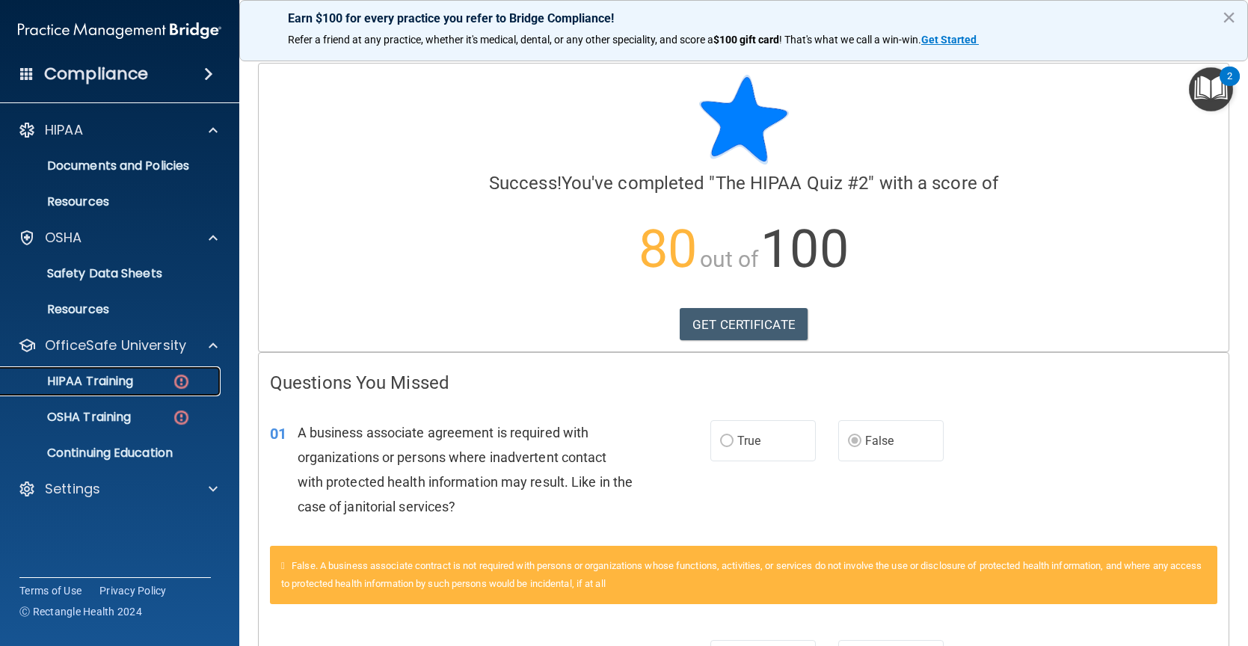
click at [120, 384] on p "HIPAA Training" at bounding box center [71, 381] width 123 height 15
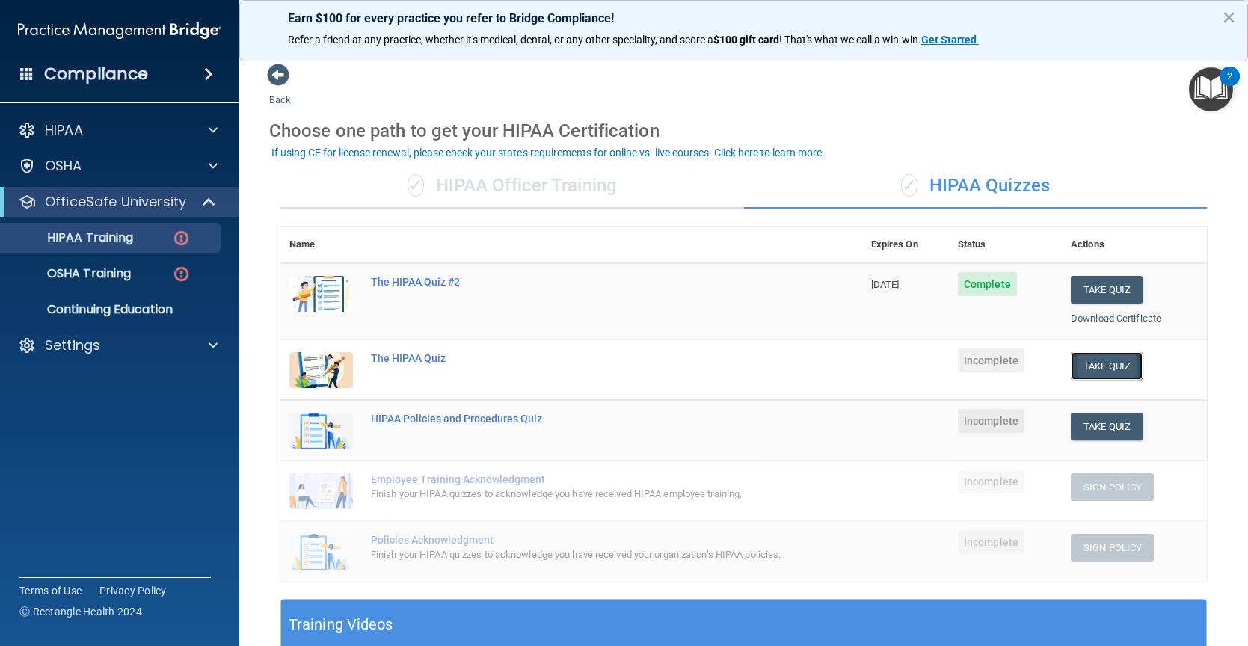
click at [1092, 366] on button "Take Quiz" at bounding box center [1107, 366] width 72 height 28
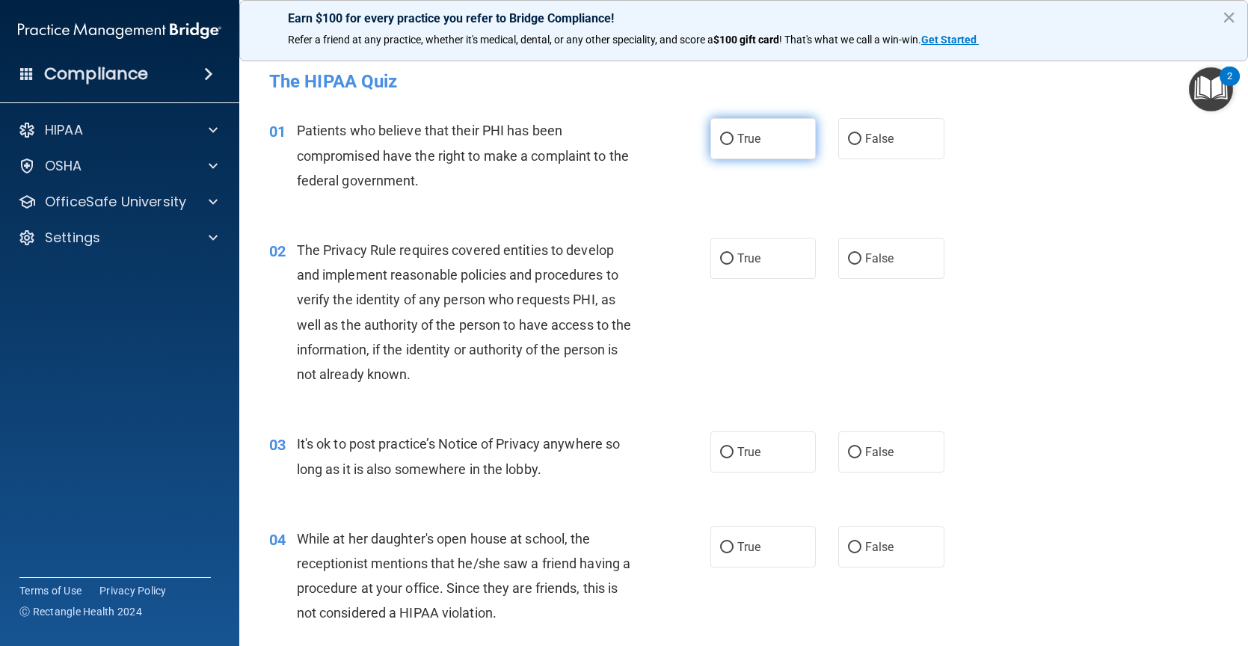
click at [762, 122] on label "True" at bounding box center [763, 138] width 106 height 41
click at [733, 134] on input "True" at bounding box center [726, 139] width 13 height 11
radio input "true"
click at [532, 141] on div "Patients who believe that their PHI has been compromised have the right to make…" at bounding box center [471, 155] width 348 height 75
drag, startPoint x: 526, startPoint y: 238, endPoint x: 447, endPoint y: 185, distance: 94.8
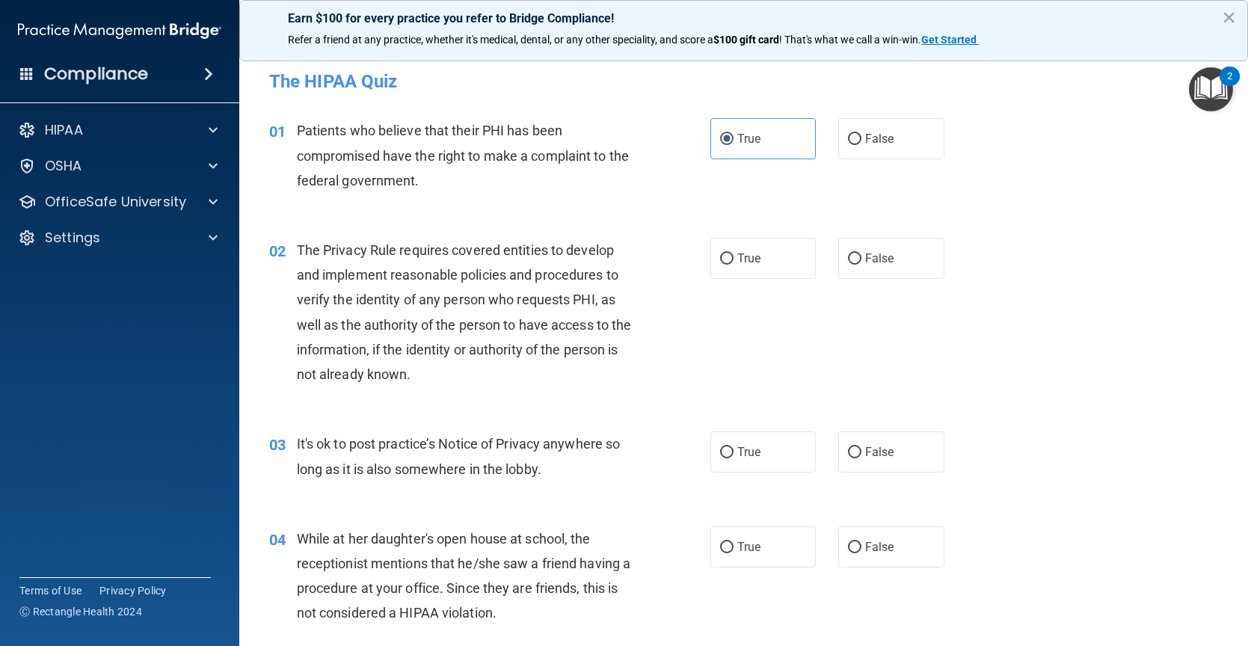
click at [447, 185] on div "Patients who believe that their PHI has been compromised have the right to make…" at bounding box center [471, 155] width 348 height 75
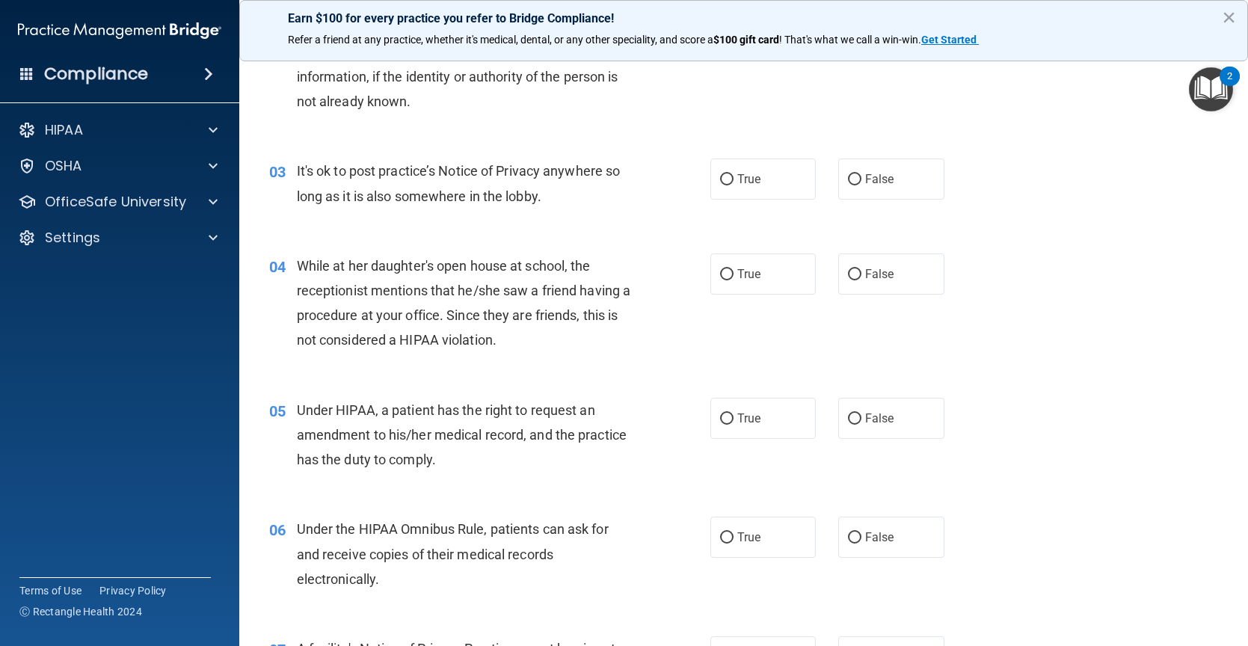
scroll to position [299, 0]
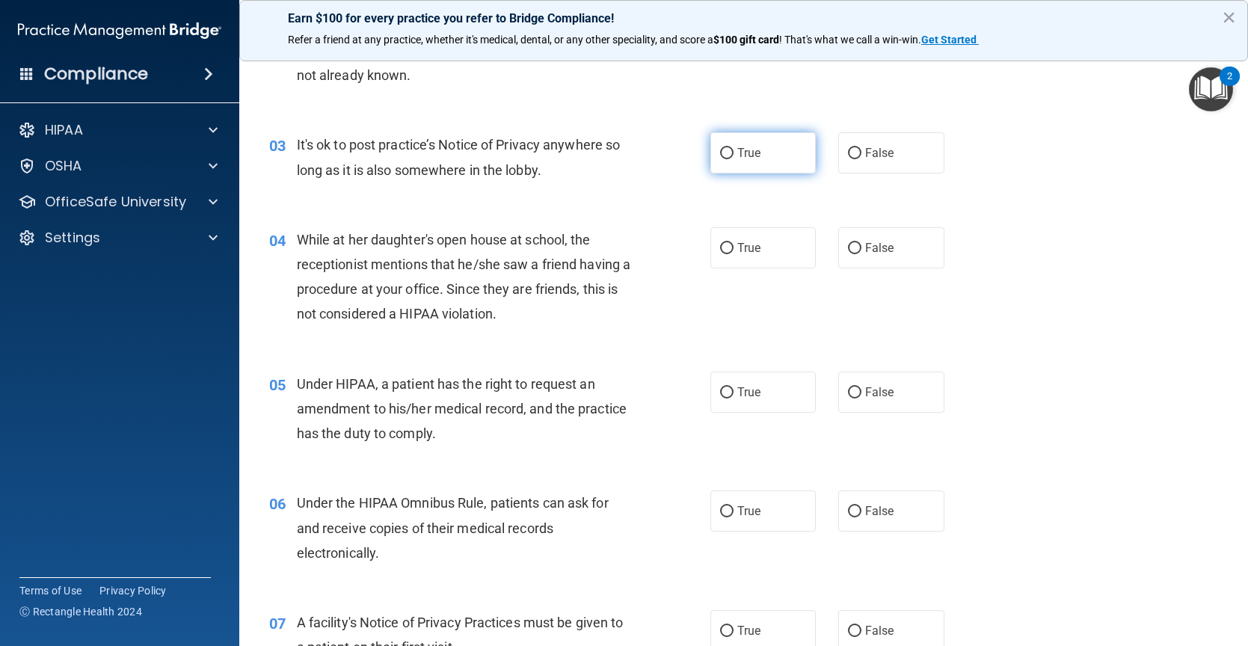
click at [775, 169] on label "True" at bounding box center [763, 152] width 106 height 41
click at [733, 159] on input "True" at bounding box center [726, 153] width 13 height 11
radio input "true"
click at [911, 258] on label "False" at bounding box center [891, 247] width 106 height 41
click at [861, 254] on input "False" at bounding box center [854, 248] width 13 height 11
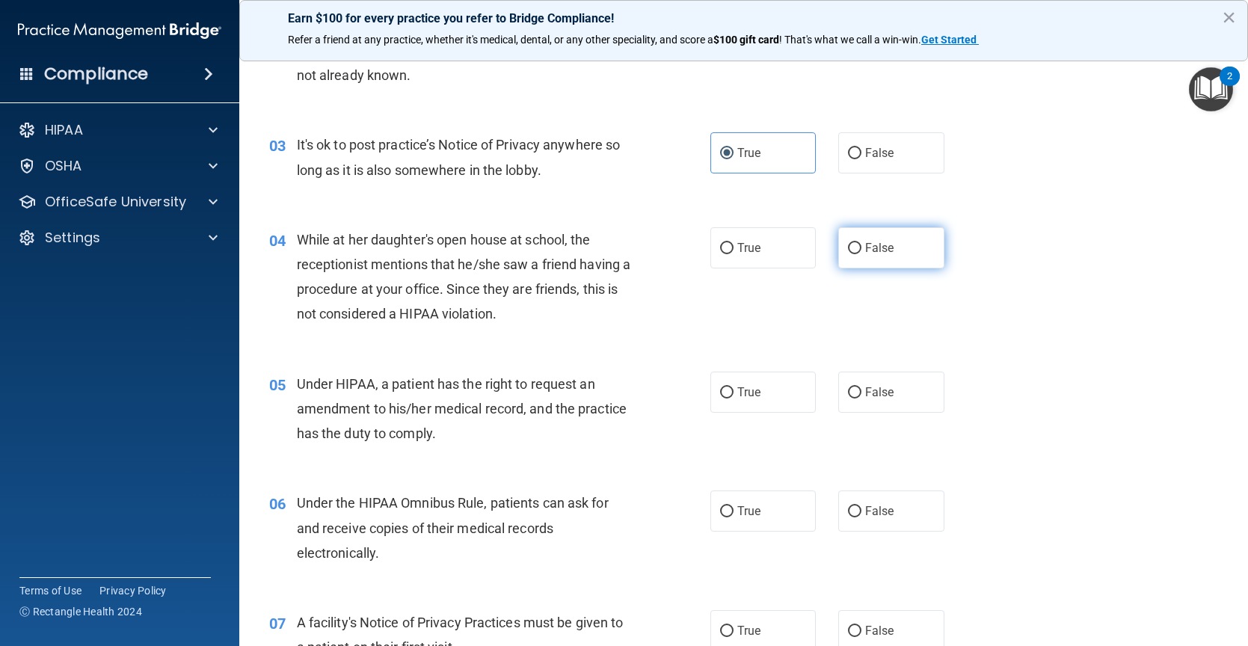
radio input "true"
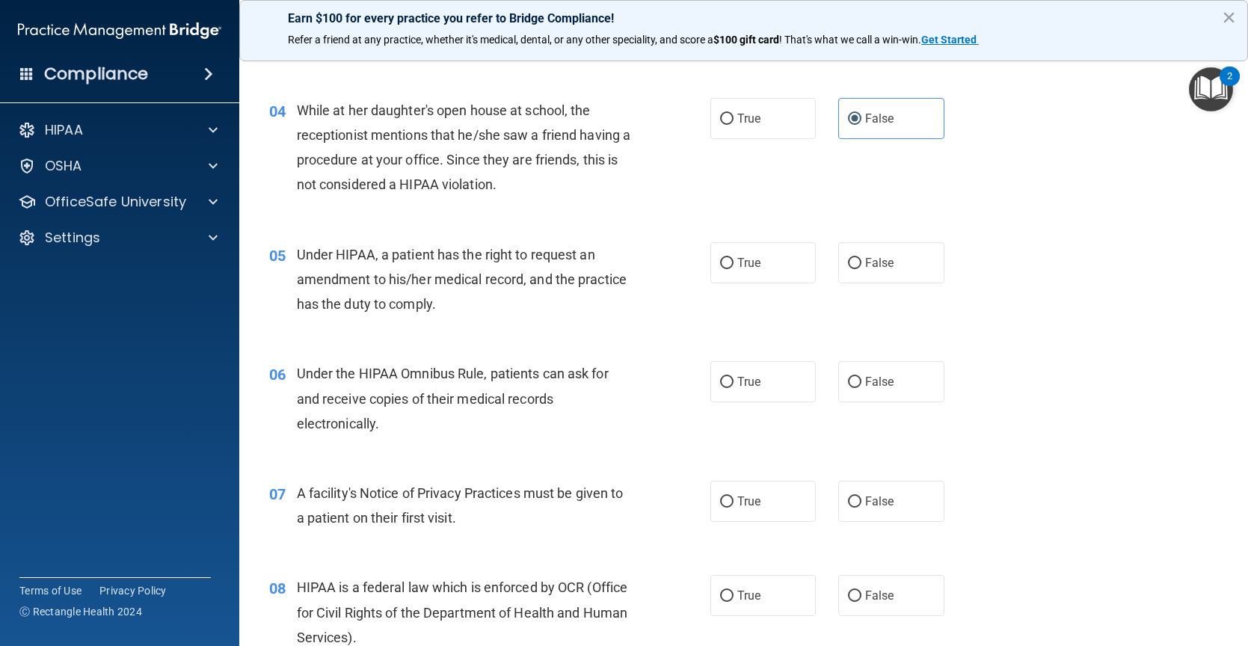
scroll to position [449, 0]
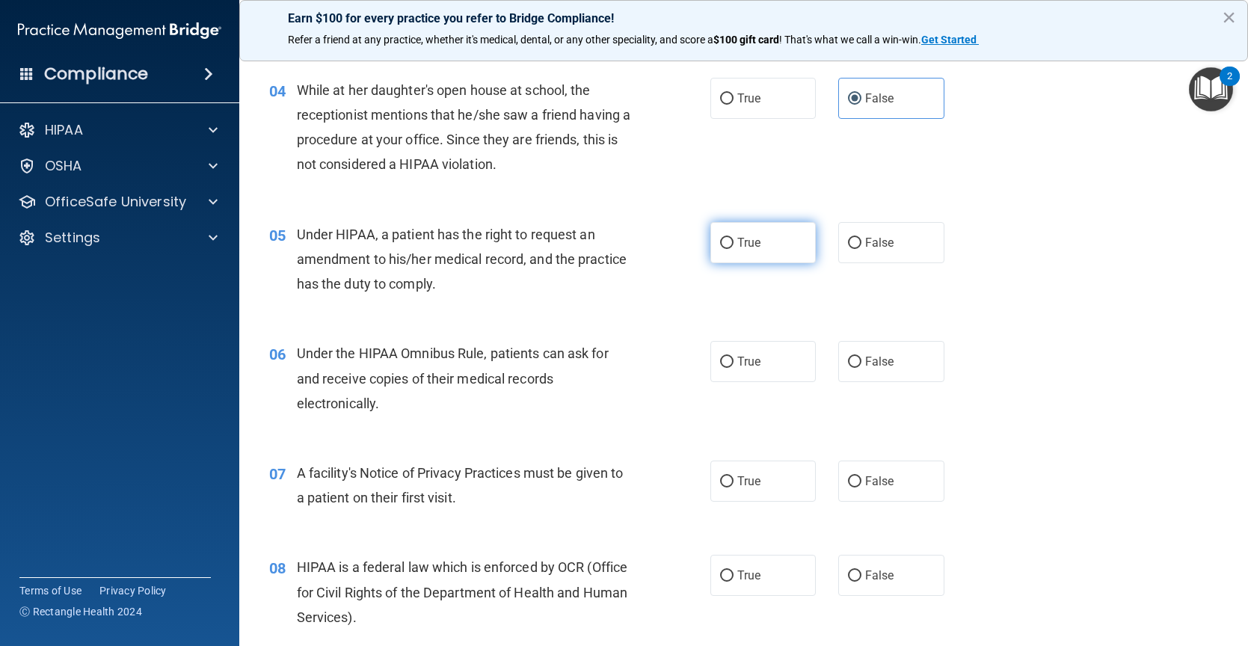
click at [750, 237] on span "True" at bounding box center [748, 243] width 23 height 14
click at [733, 238] on input "True" at bounding box center [726, 243] width 13 height 11
radio input "true"
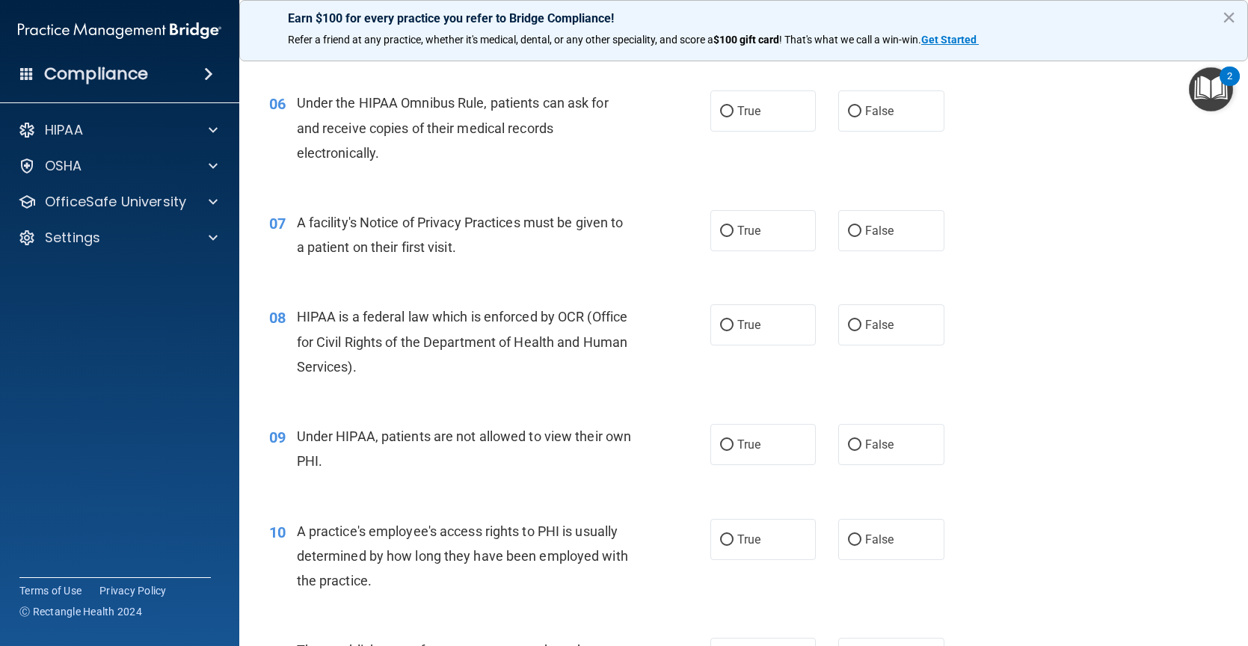
scroll to position [673, 0]
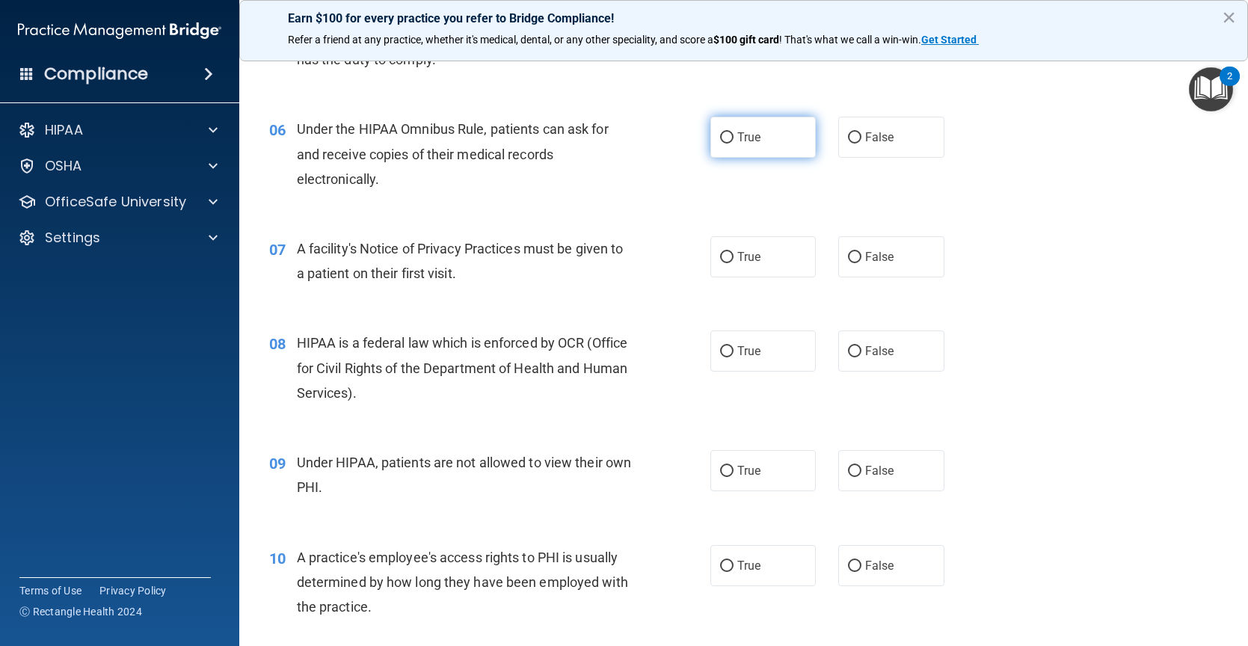
click at [792, 134] on label "True" at bounding box center [763, 137] width 106 height 41
click at [733, 134] on input "True" at bounding box center [726, 137] width 13 height 11
radio input "true"
click at [710, 256] on label "True" at bounding box center [763, 256] width 106 height 41
click at [720, 256] on input "True" at bounding box center [726, 257] width 13 height 11
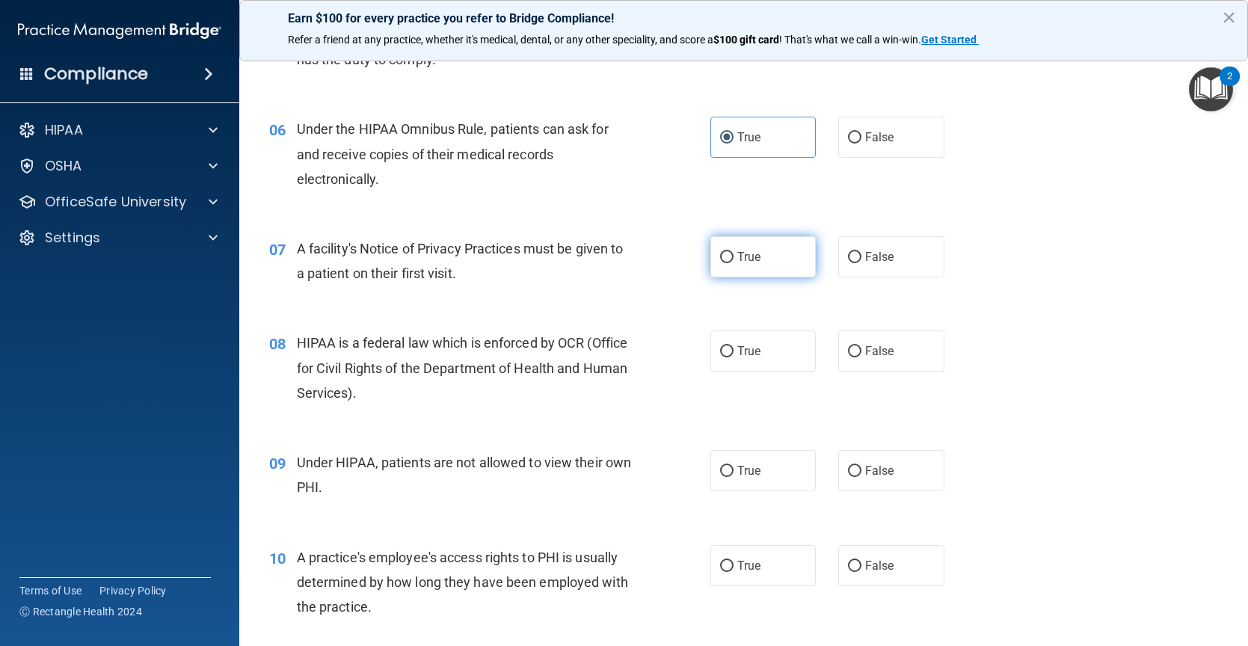
radio input "true"
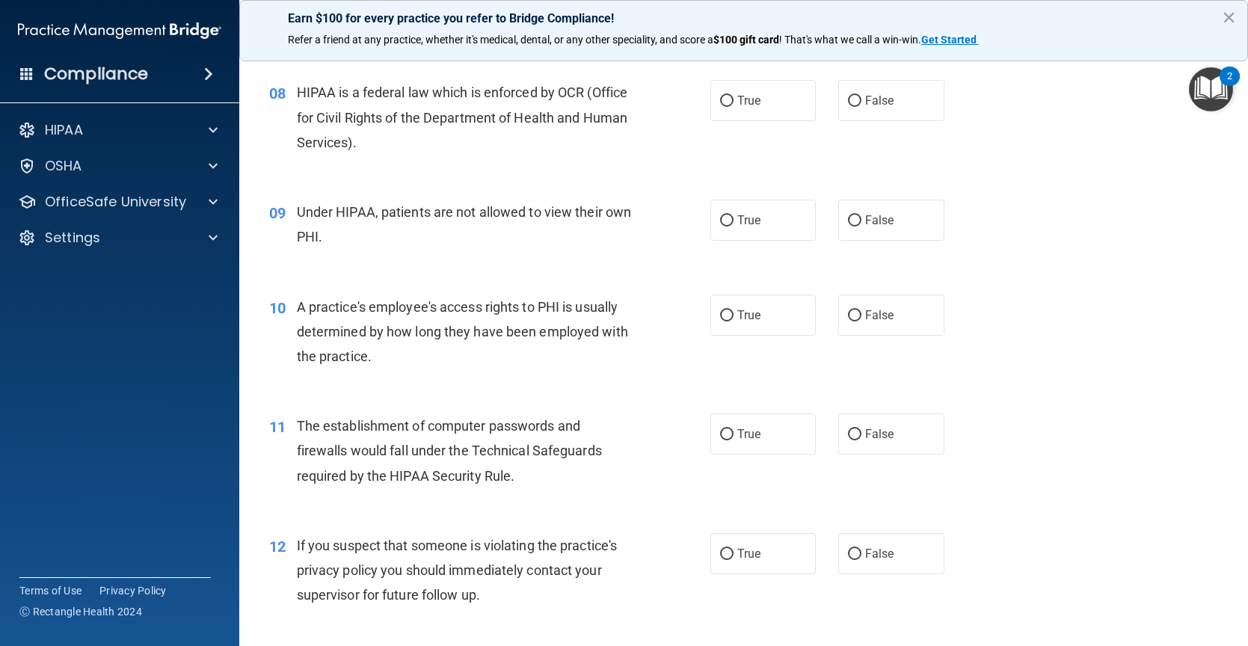
scroll to position [897, 0]
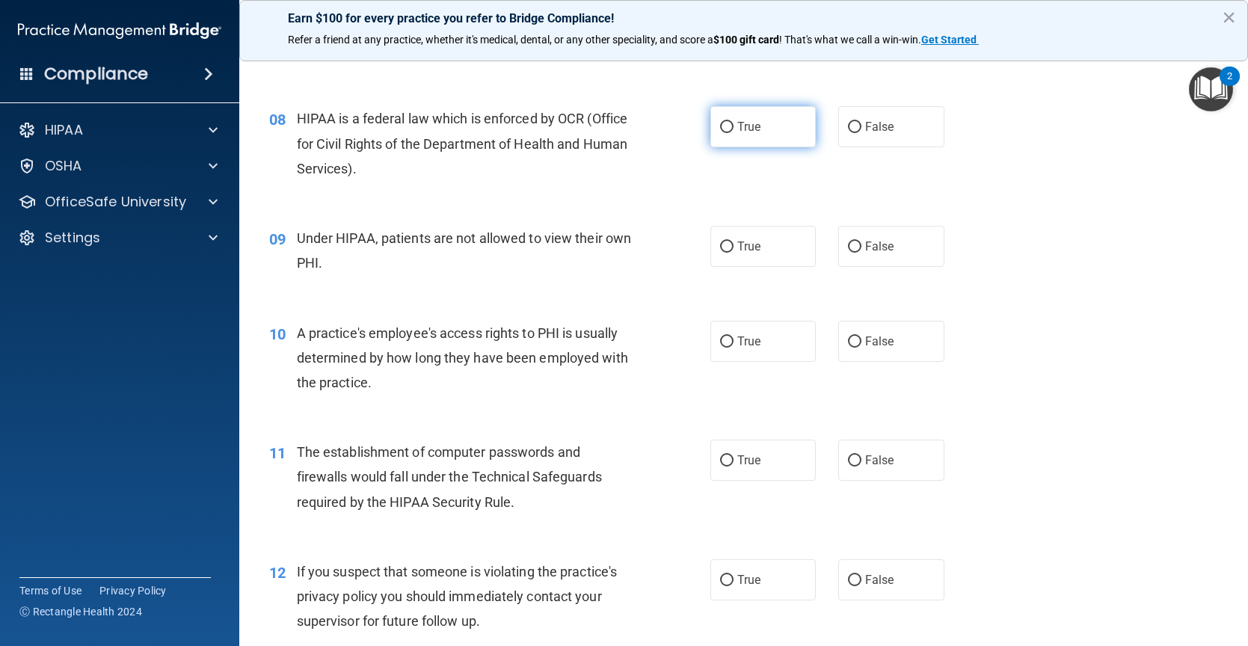
click at [792, 125] on label "True" at bounding box center [763, 126] width 106 height 41
click at [733, 125] on input "True" at bounding box center [726, 127] width 13 height 11
radio input "true"
click at [879, 249] on span "False" at bounding box center [879, 246] width 29 height 14
click at [861, 249] on input "False" at bounding box center [854, 246] width 13 height 11
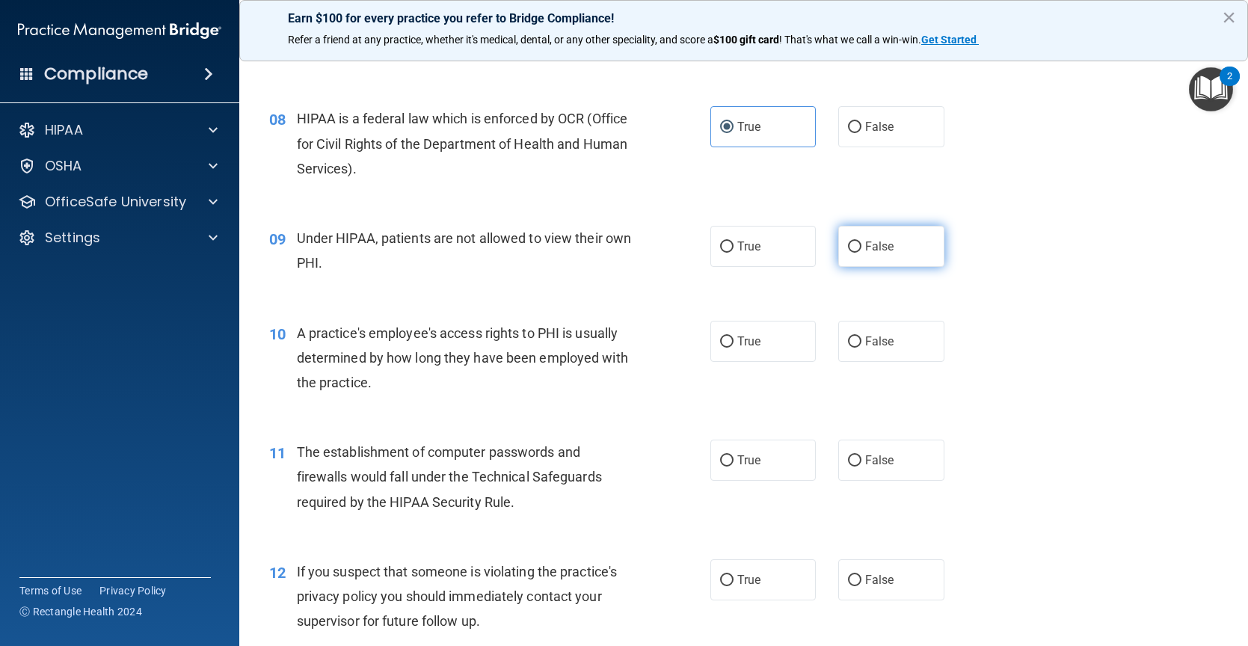
radio input "true"
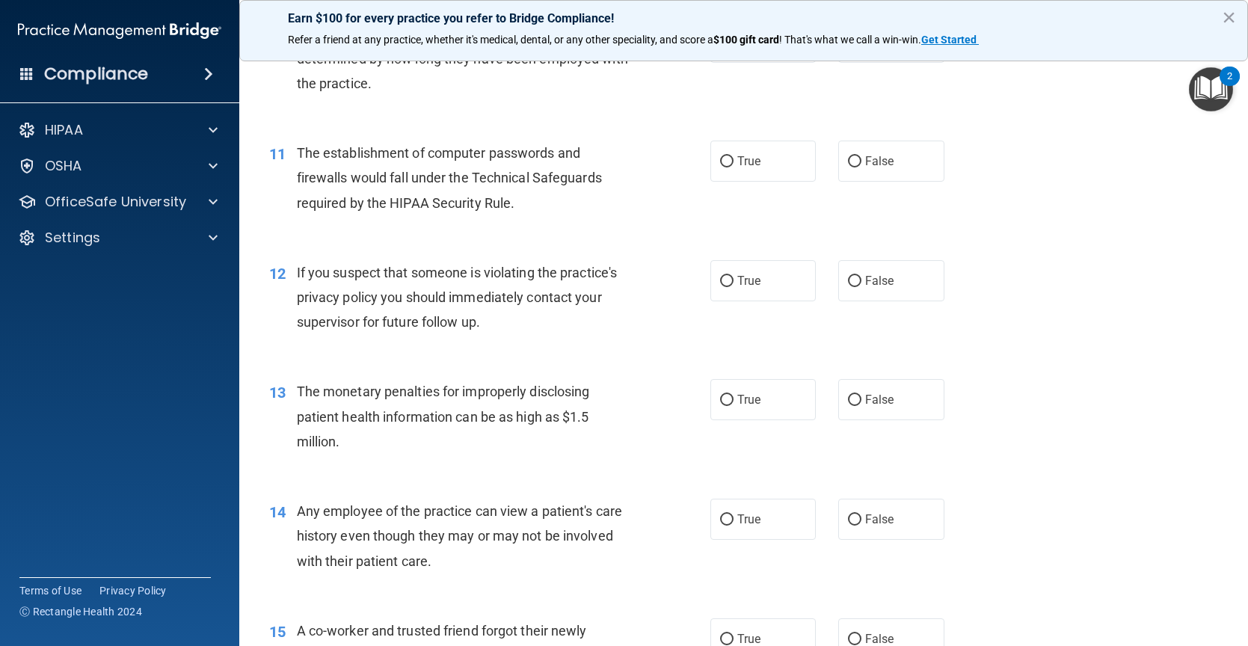
scroll to position [1121, 0]
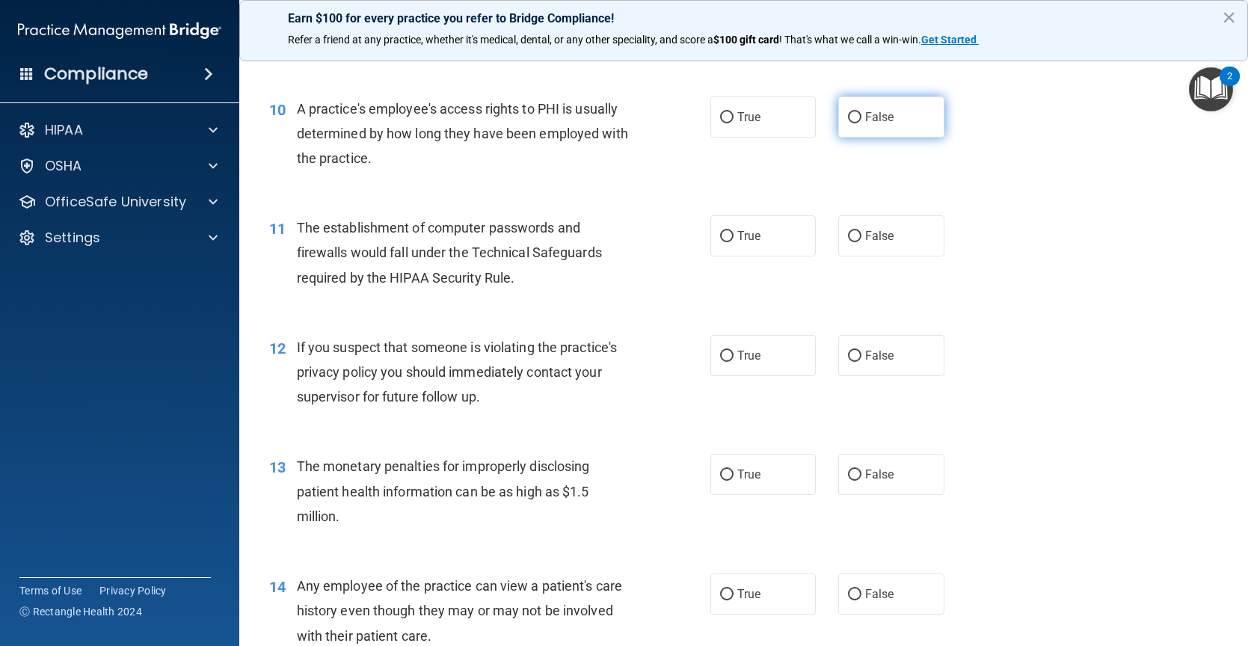
click at [909, 121] on label "False" at bounding box center [891, 116] width 106 height 41
click at [861, 121] on input "False" at bounding box center [854, 117] width 13 height 11
radio input "true"
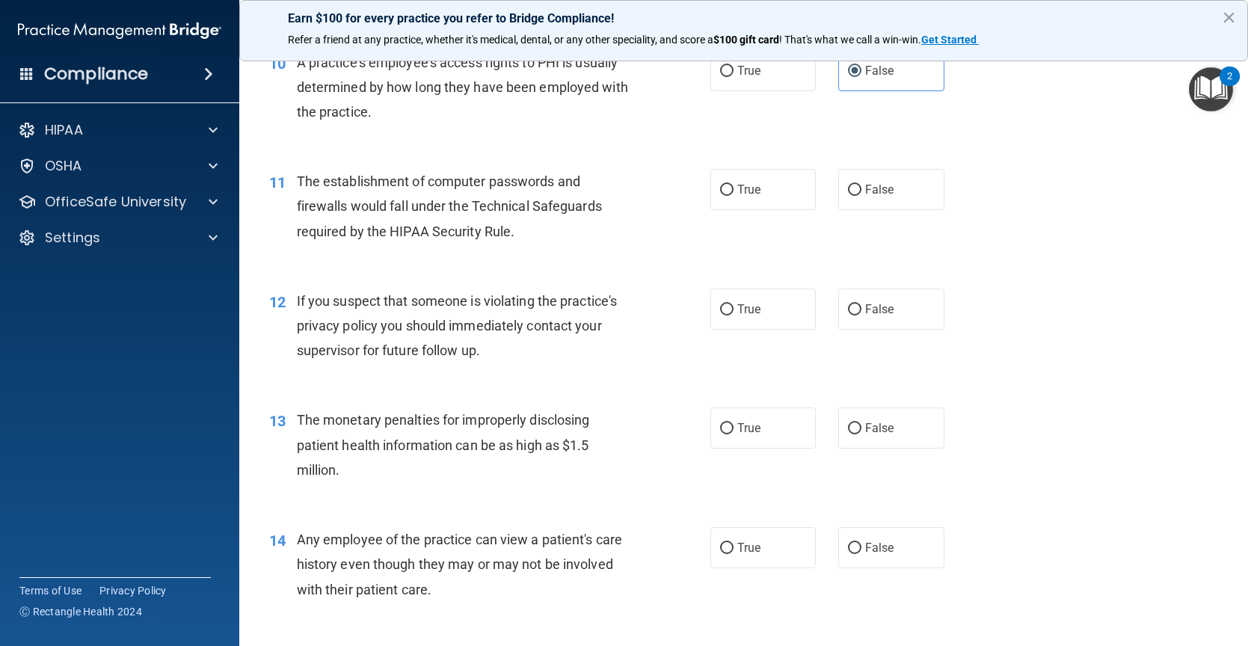
scroll to position [1271, 0]
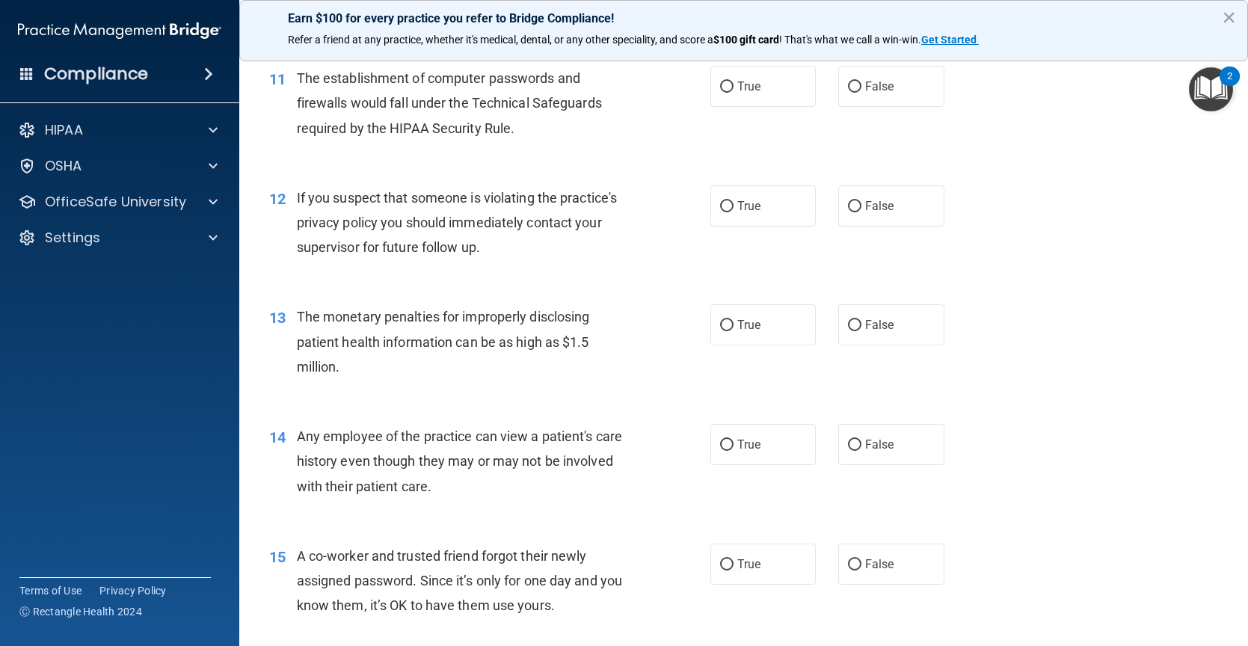
drag, startPoint x: 701, startPoint y: 283, endPoint x: 584, endPoint y: 276, distance: 116.8
click at [584, 276] on div "12 If you suspect that someone is violating the practice's privacy policy you s…" at bounding box center [743, 227] width 971 height 120
click at [748, 221] on label "True" at bounding box center [763, 205] width 106 height 41
click at [733, 212] on input "True" at bounding box center [726, 206] width 13 height 11
radio input "true"
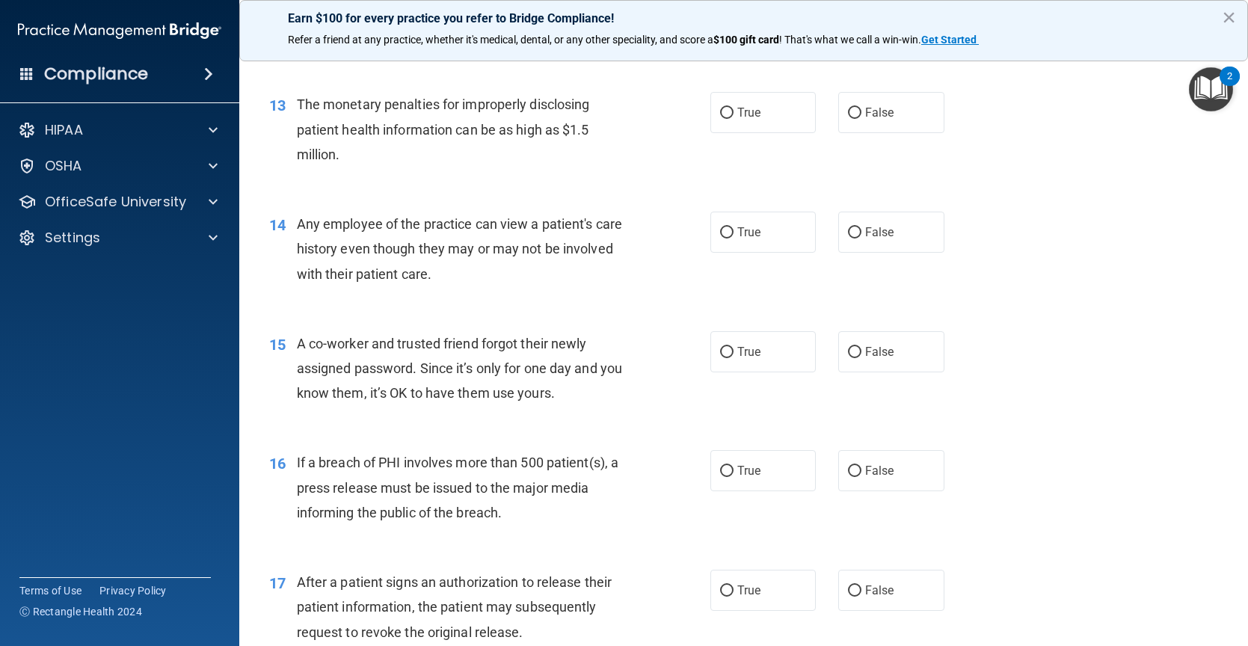
scroll to position [1495, 0]
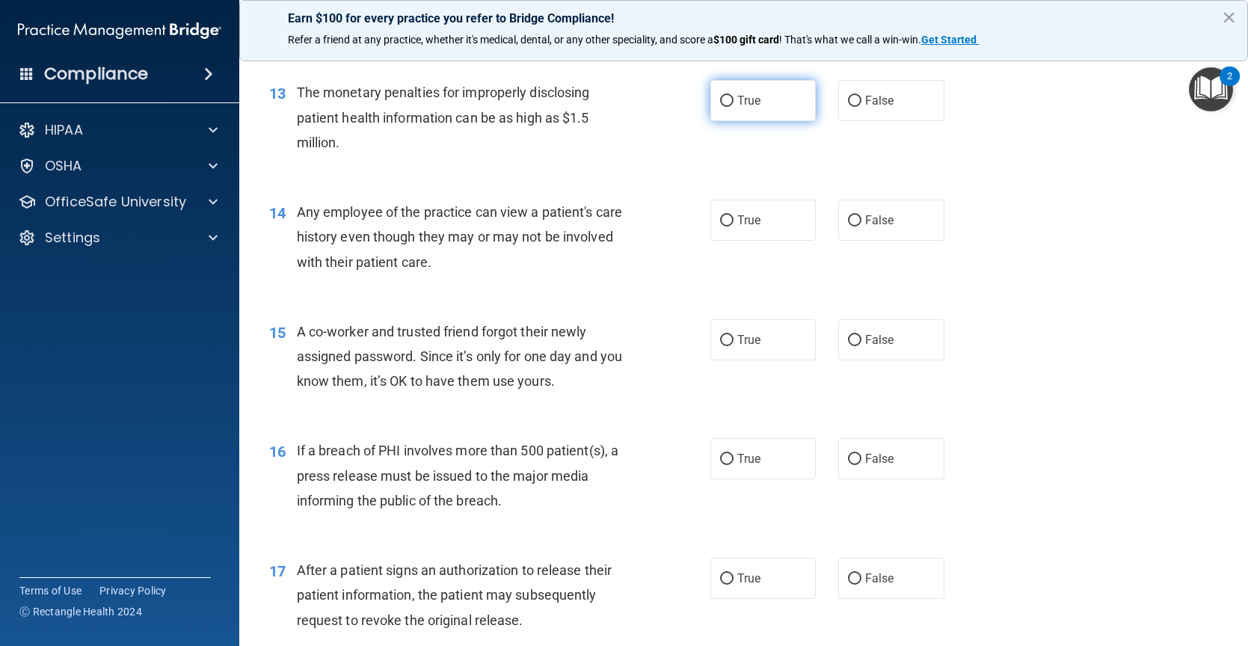
click at [766, 111] on label "True" at bounding box center [763, 100] width 106 height 41
click at [733, 107] on input "True" at bounding box center [726, 101] width 13 height 11
radio input "true"
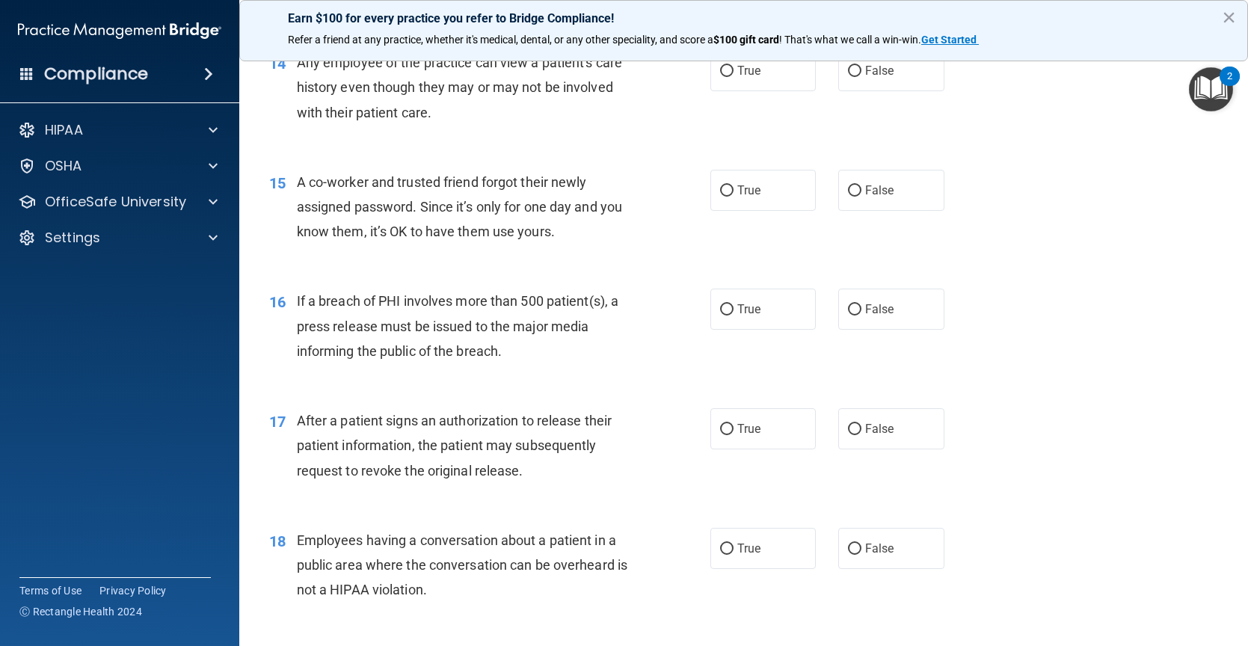
scroll to position [1570, 0]
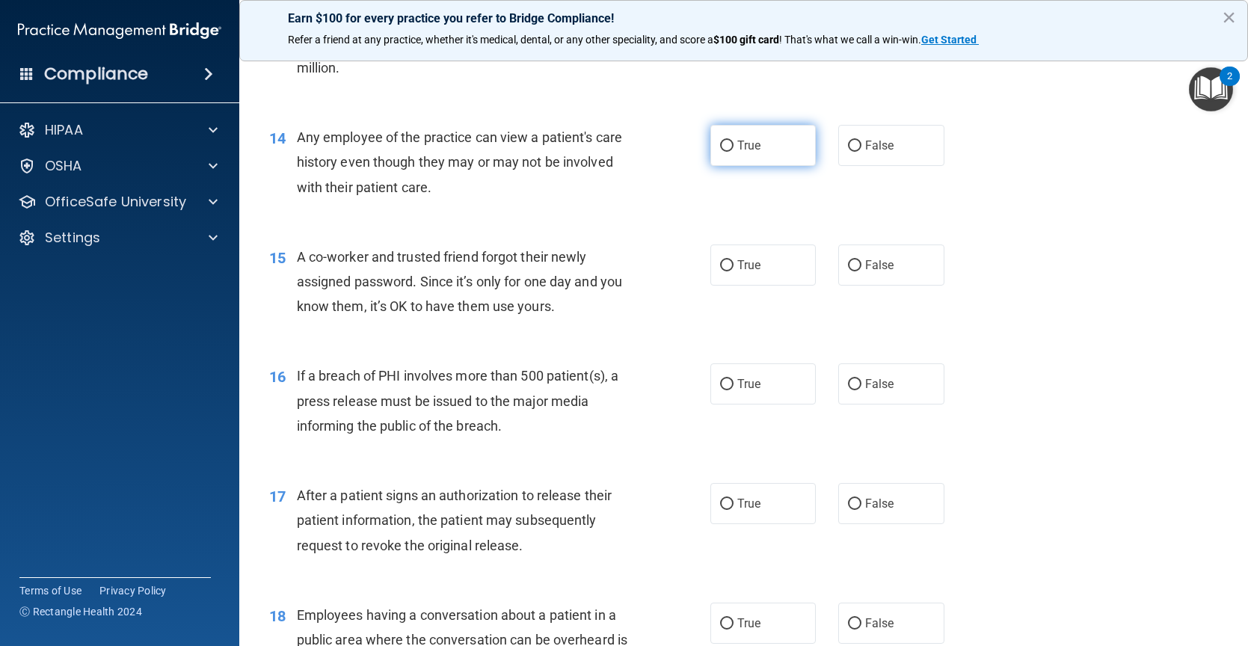
click at [767, 156] on label "True" at bounding box center [763, 145] width 106 height 41
click at [733, 152] on input "True" at bounding box center [726, 146] width 13 height 11
radio input "true"
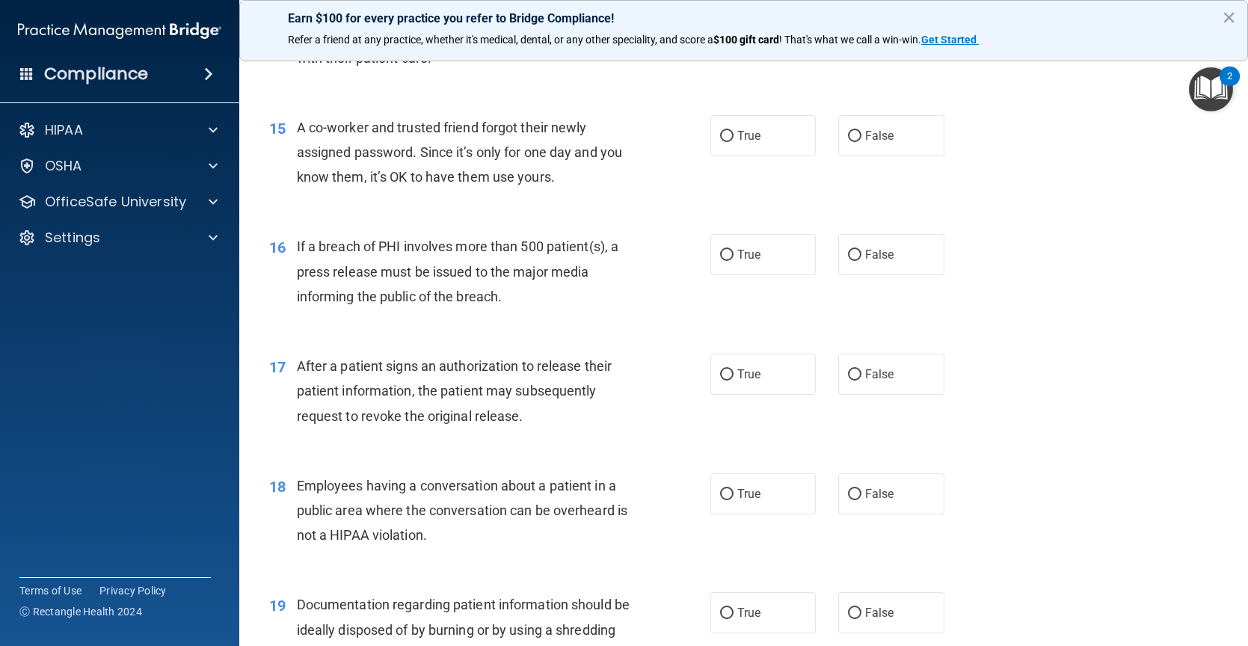
scroll to position [1720, 0]
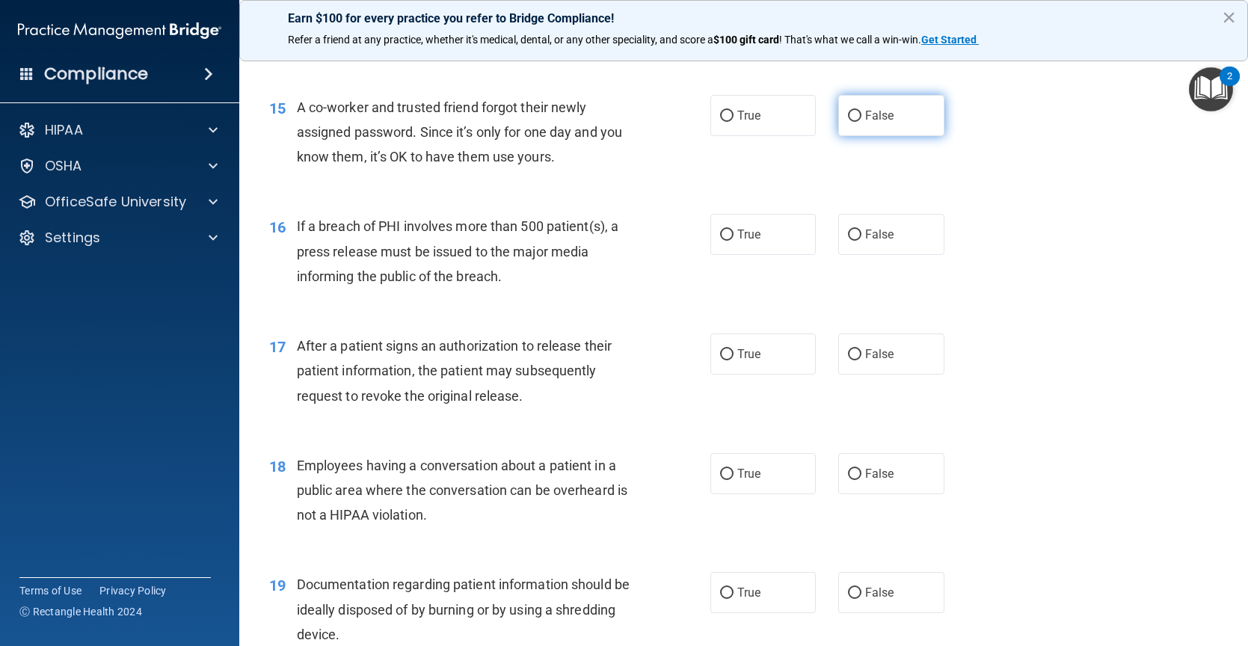
click at [858, 123] on label "False" at bounding box center [891, 115] width 106 height 41
click at [858, 122] on input "False" at bounding box center [854, 116] width 13 height 11
radio input "true"
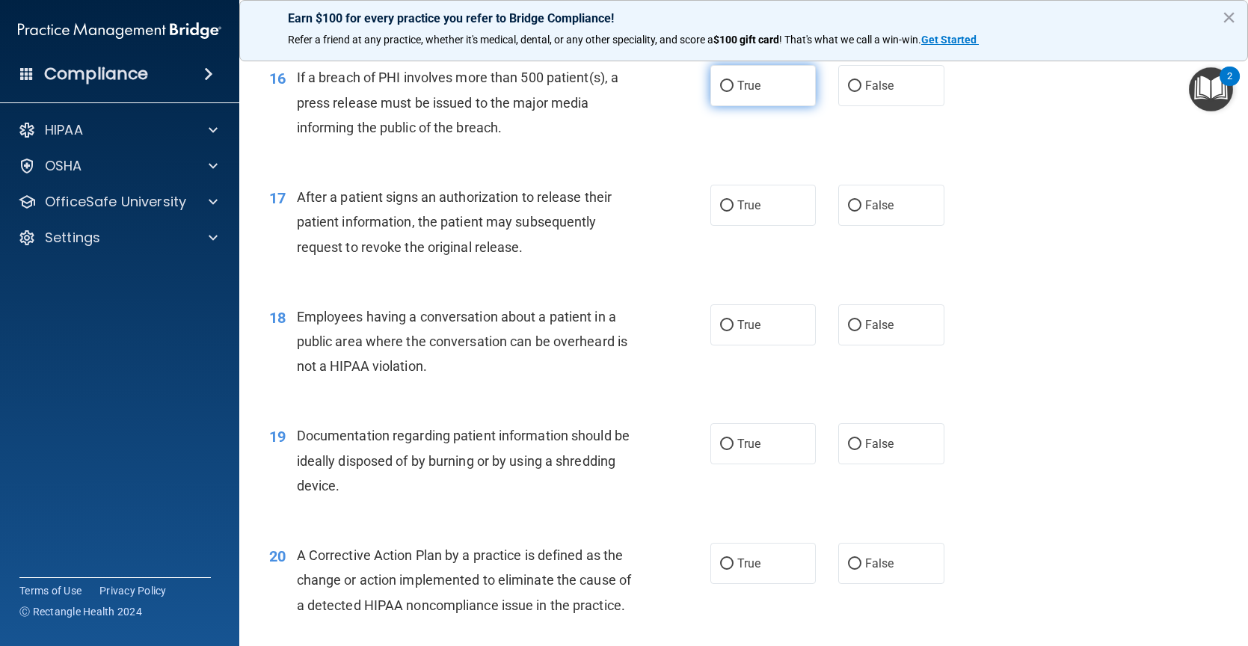
scroll to position [1869, 0]
click at [744, 90] on span "True" at bounding box center [748, 85] width 23 height 14
click at [733, 90] on input "True" at bounding box center [726, 85] width 13 height 11
radio input "true"
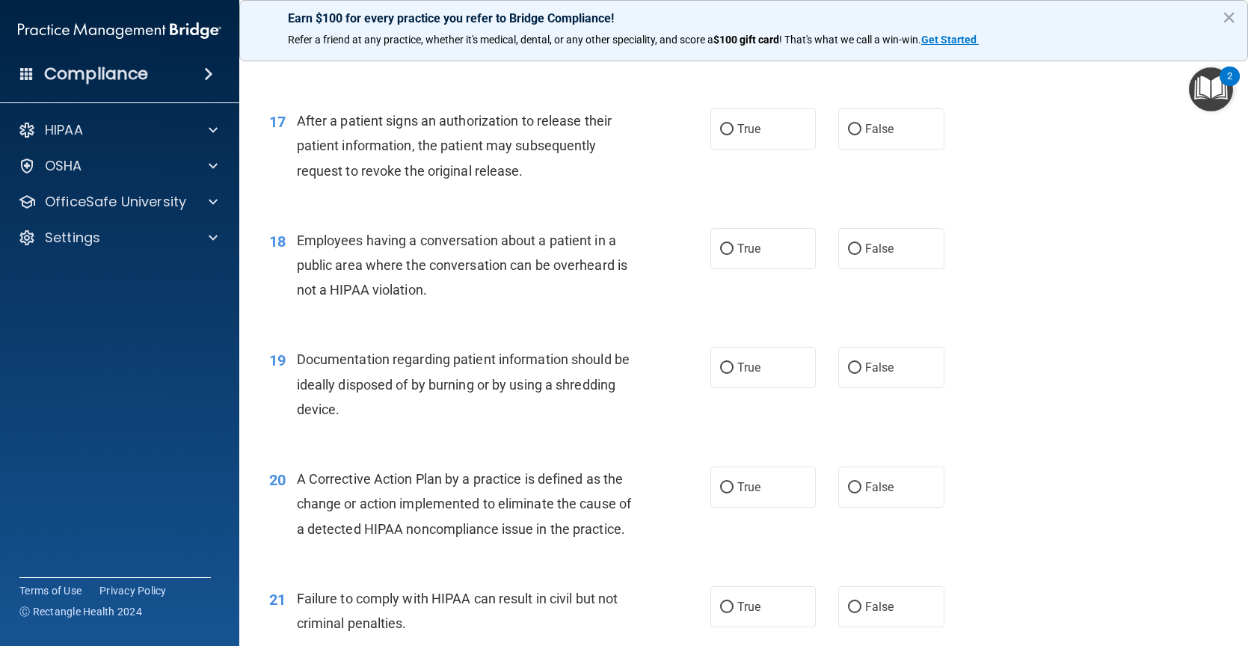
scroll to position [1944, 0]
click at [911, 137] on label "False" at bounding box center [891, 129] width 106 height 41
click at [861, 136] on input "False" at bounding box center [854, 130] width 13 height 11
radio input "true"
click at [890, 242] on label "False" at bounding box center [891, 249] width 106 height 41
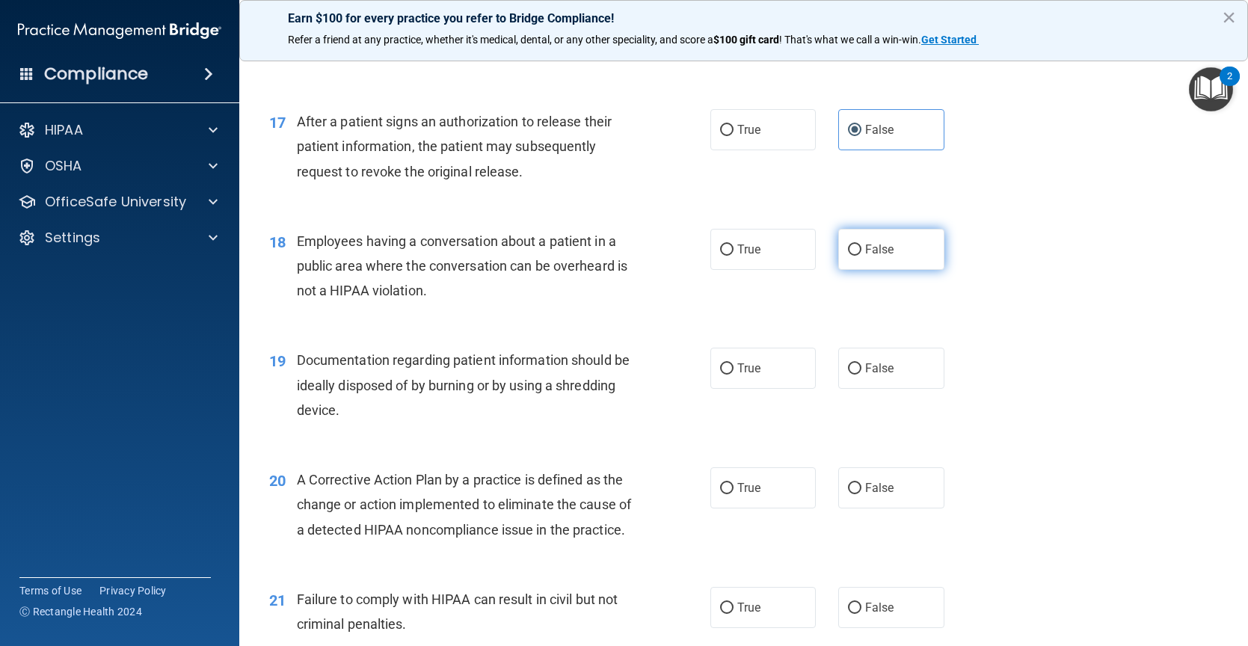
click at [861, 244] on input "False" at bounding box center [854, 249] width 13 height 11
radio input "true"
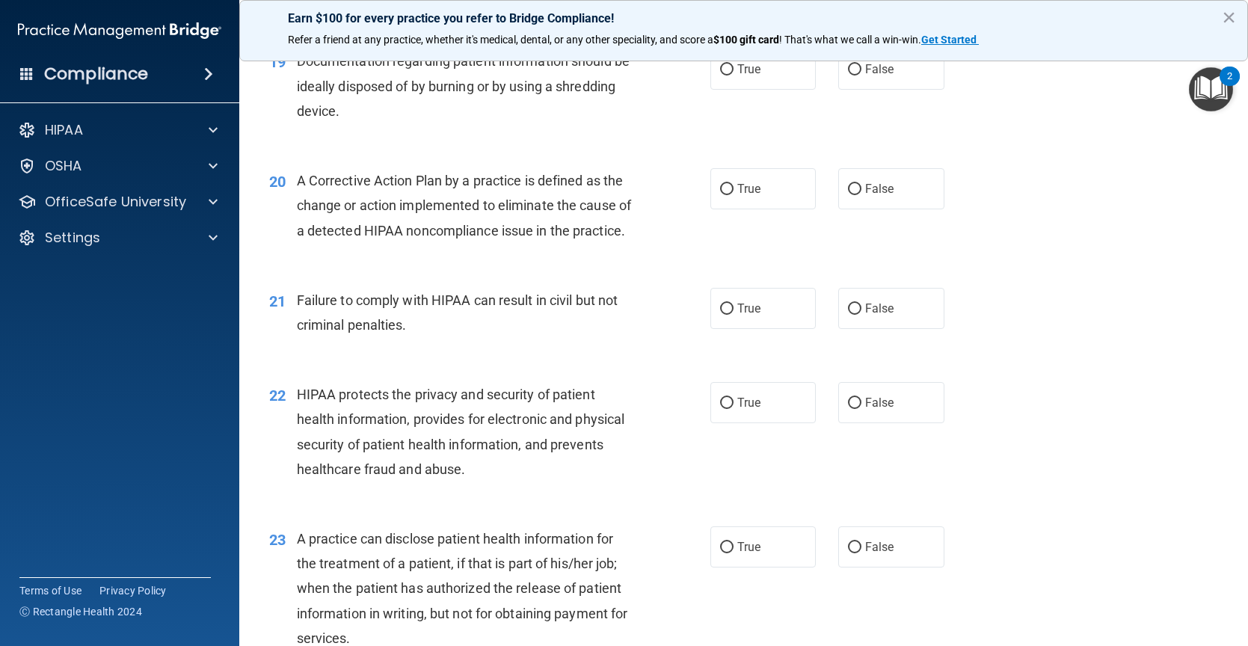
scroll to position [2168, 0]
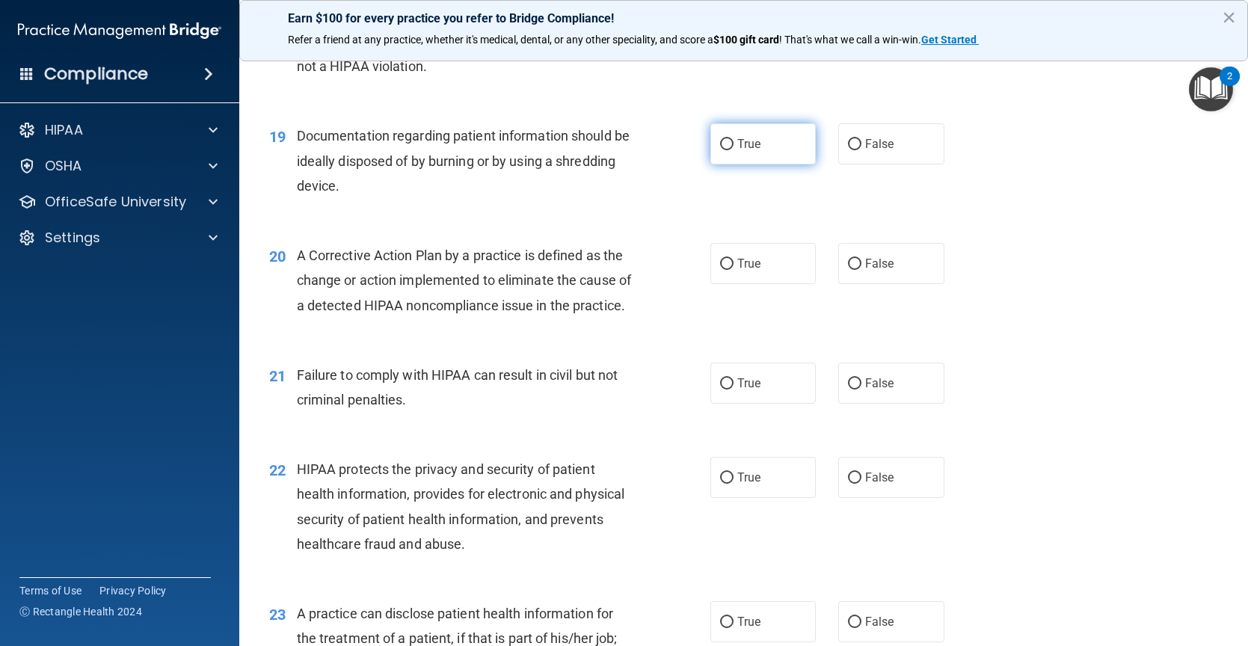
click at [751, 141] on span "True" at bounding box center [748, 144] width 23 height 14
click at [733, 141] on input "True" at bounding box center [726, 144] width 13 height 11
radio input "true"
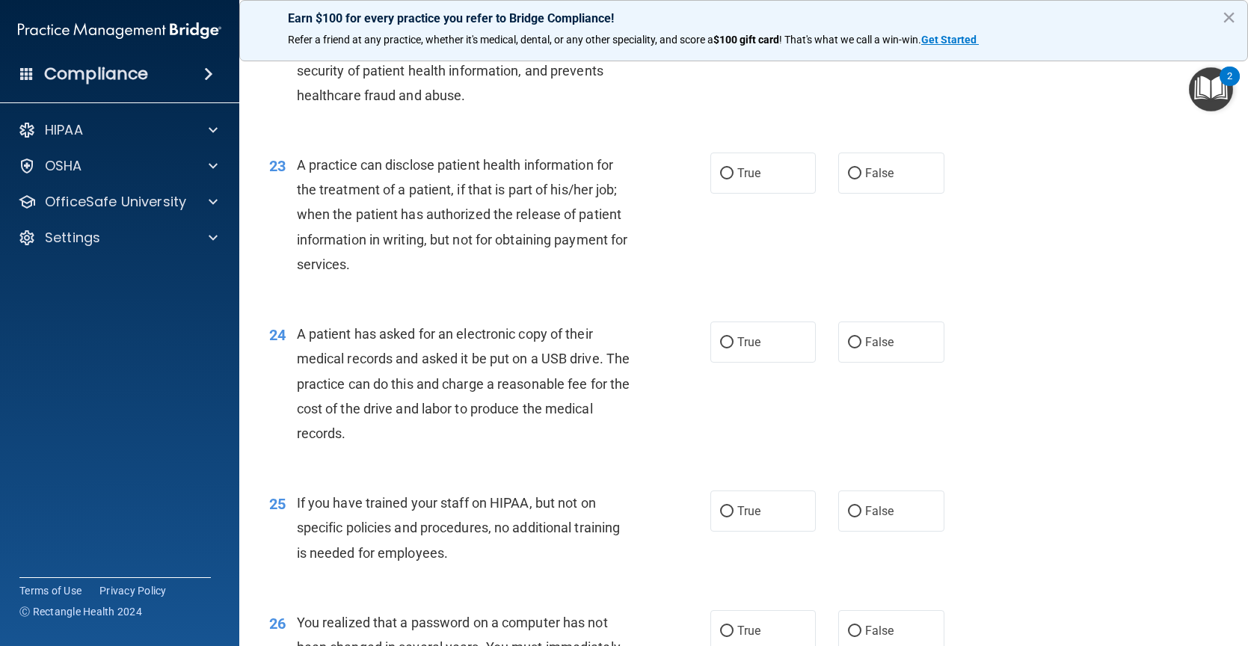
scroll to position [2542, 0]
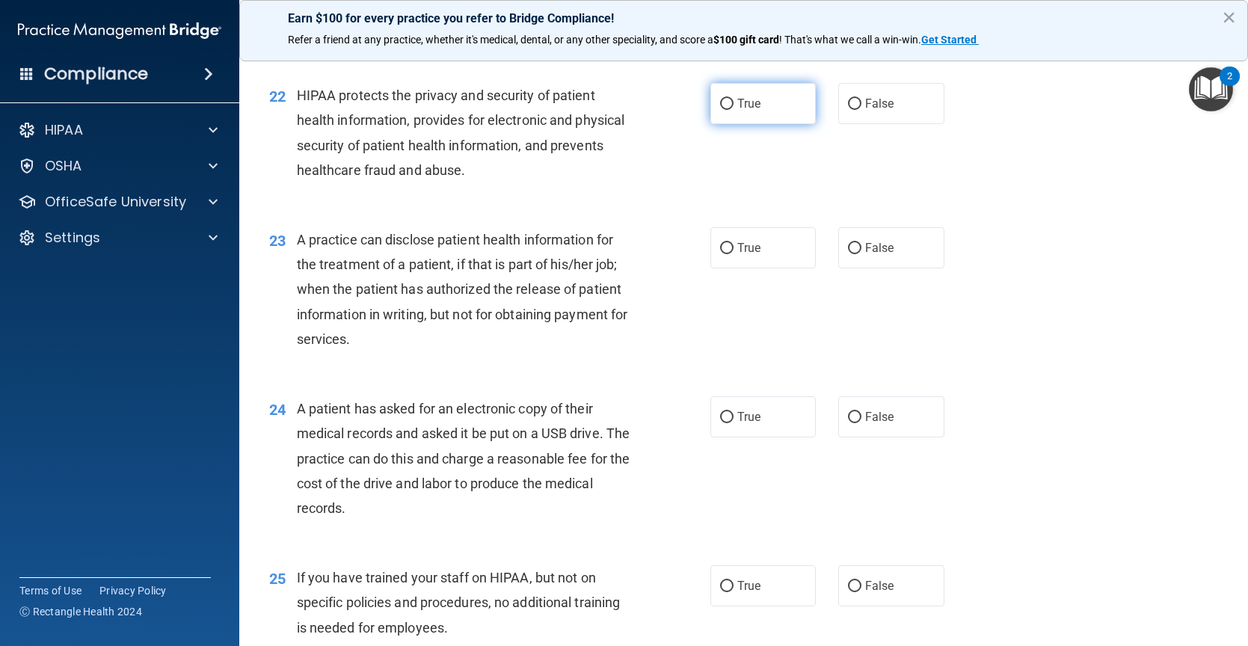
click at [743, 111] on span "True" at bounding box center [748, 103] width 23 height 14
click at [733, 110] on input "True" at bounding box center [726, 104] width 13 height 11
radio input "true"
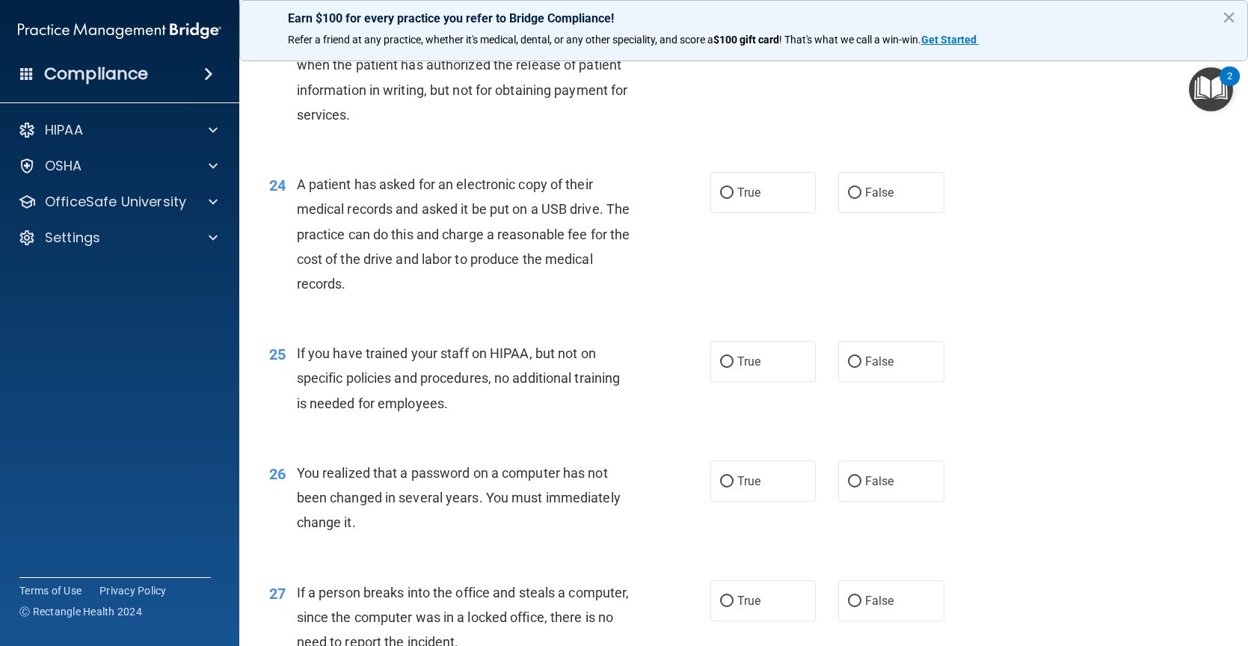
scroll to position [2691, 0]
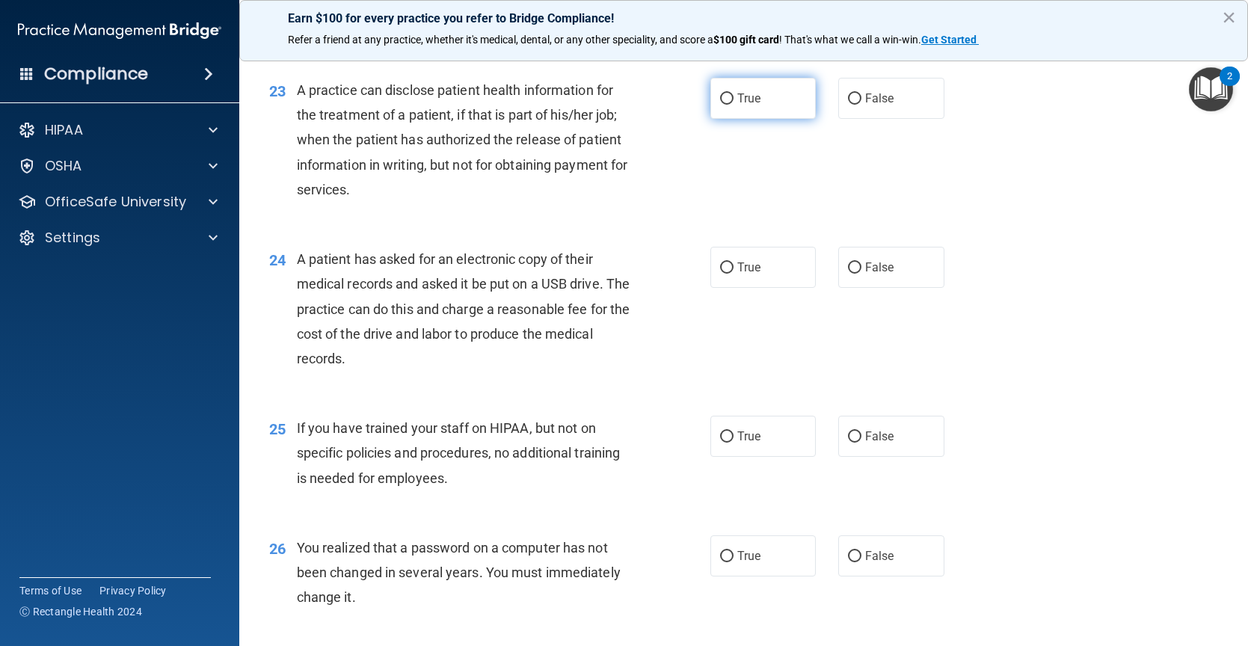
click at [725, 119] on label "True" at bounding box center [763, 98] width 106 height 41
click at [725, 105] on input "True" at bounding box center [726, 98] width 13 height 11
radio input "true"
click at [742, 274] on span "True" at bounding box center [748, 267] width 23 height 14
click at [733, 274] on input "True" at bounding box center [726, 267] width 13 height 11
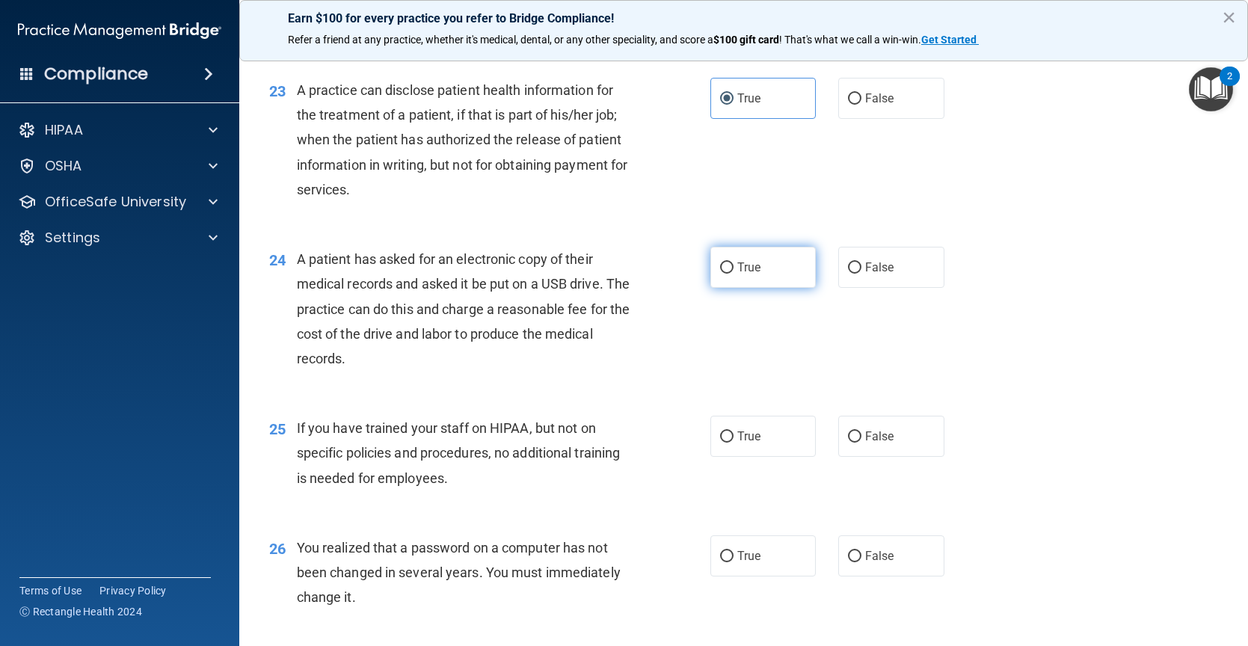
radio input "true"
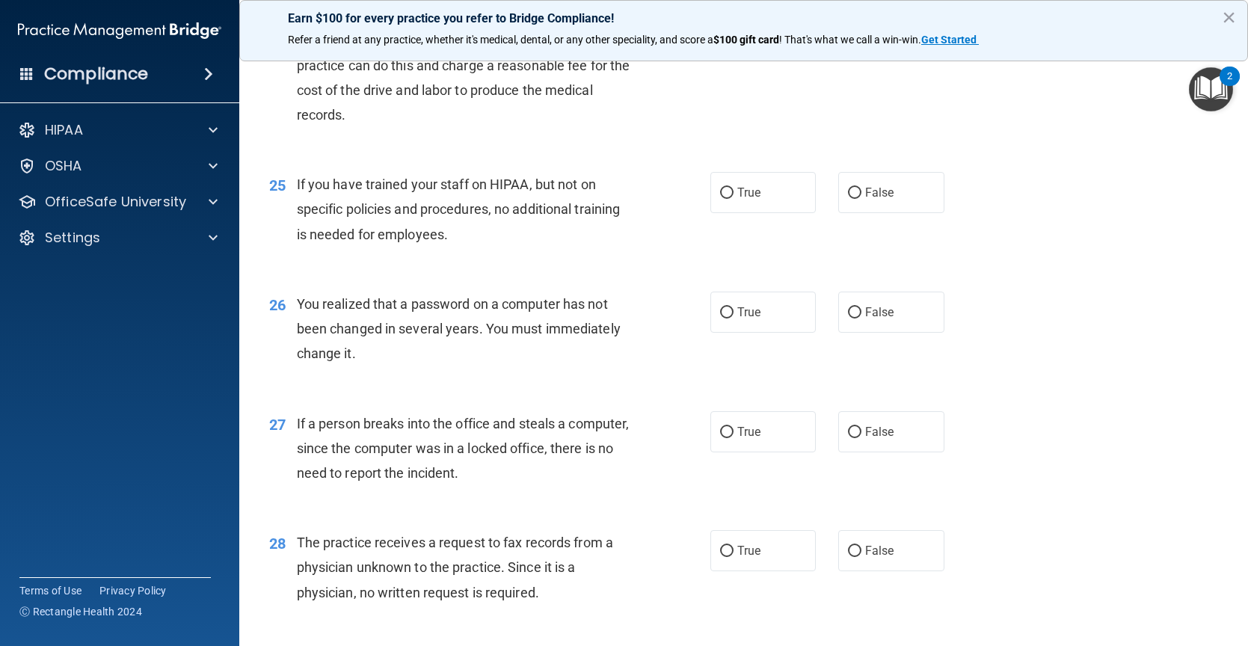
scroll to position [3065, 0]
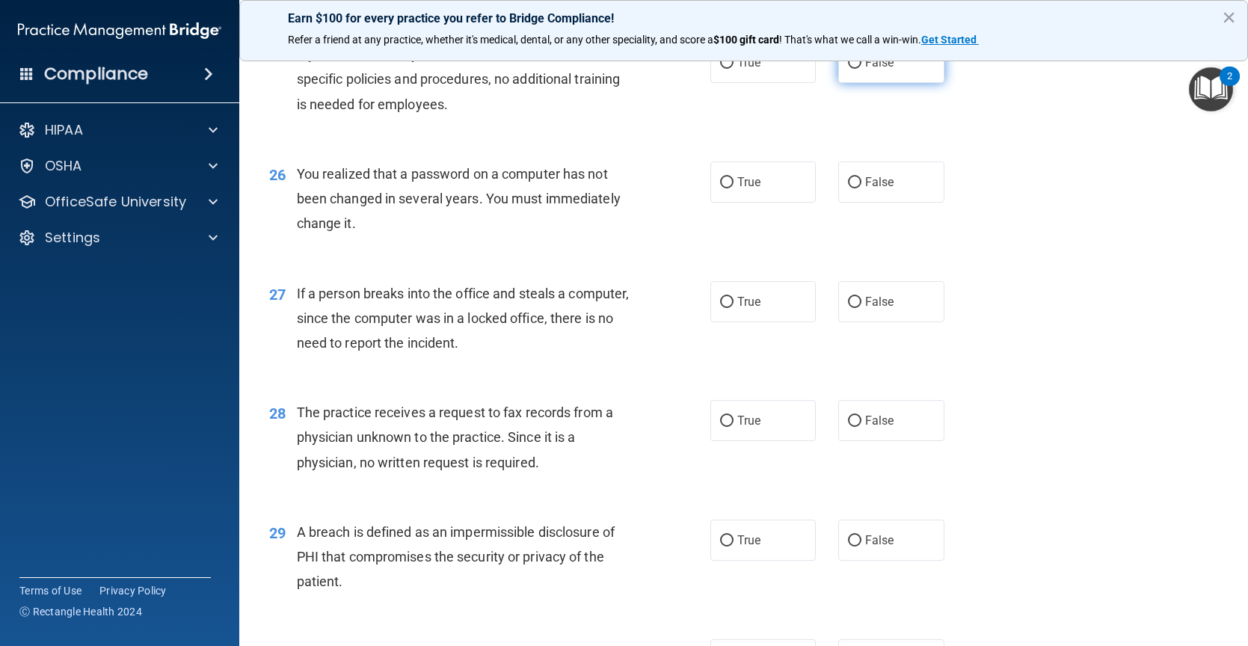
click at [857, 78] on label "False" at bounding box center [891, 62] width 106 height 41
click at [857, 69] on input "False" at bounding box center [854, 63] width 13 height 11
radio input "true"
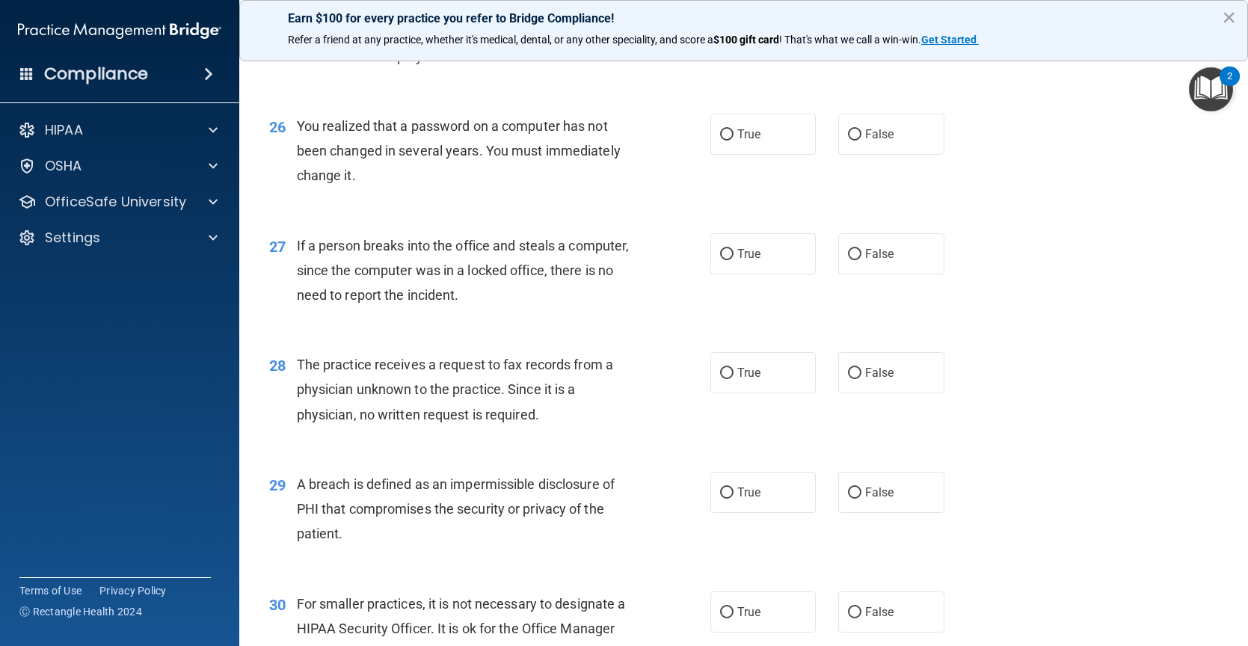
scroll to position [3140, 0]
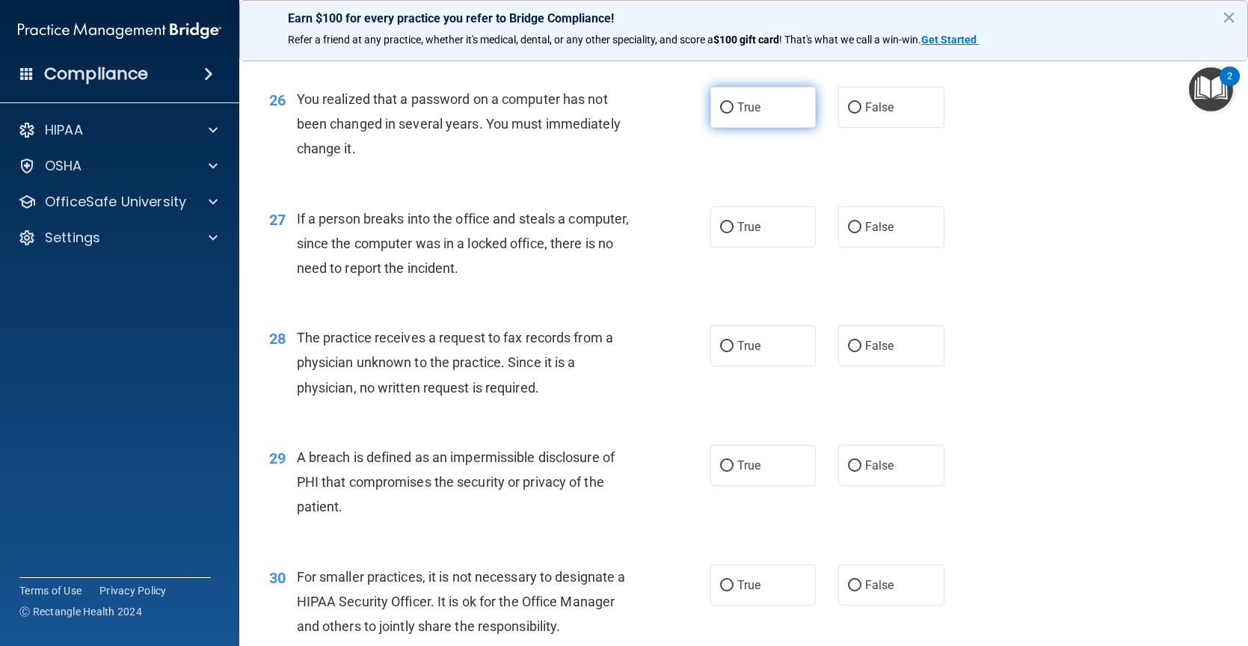
click at [762, 128] on label "True" at bounding box center [763, 107] width 106 height 41
click at [733, 114] on input "True" at bounding box center [726, 107] width 13 height 11
radio input "true"
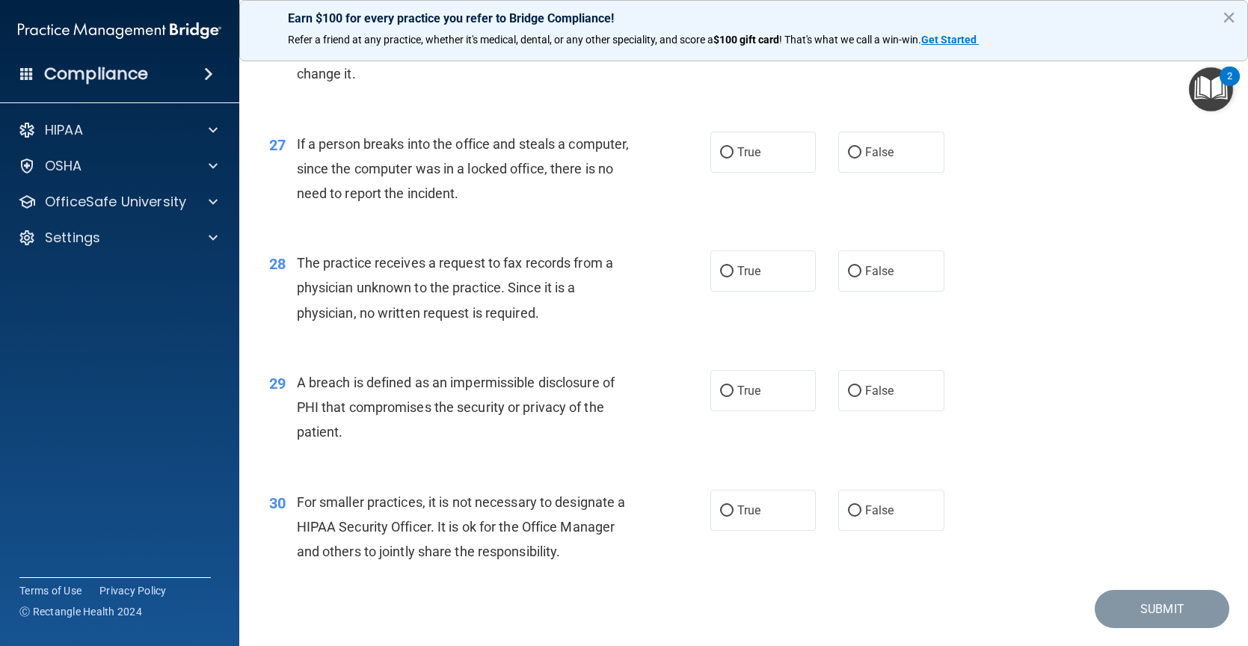
scroll to position [3281, 0]
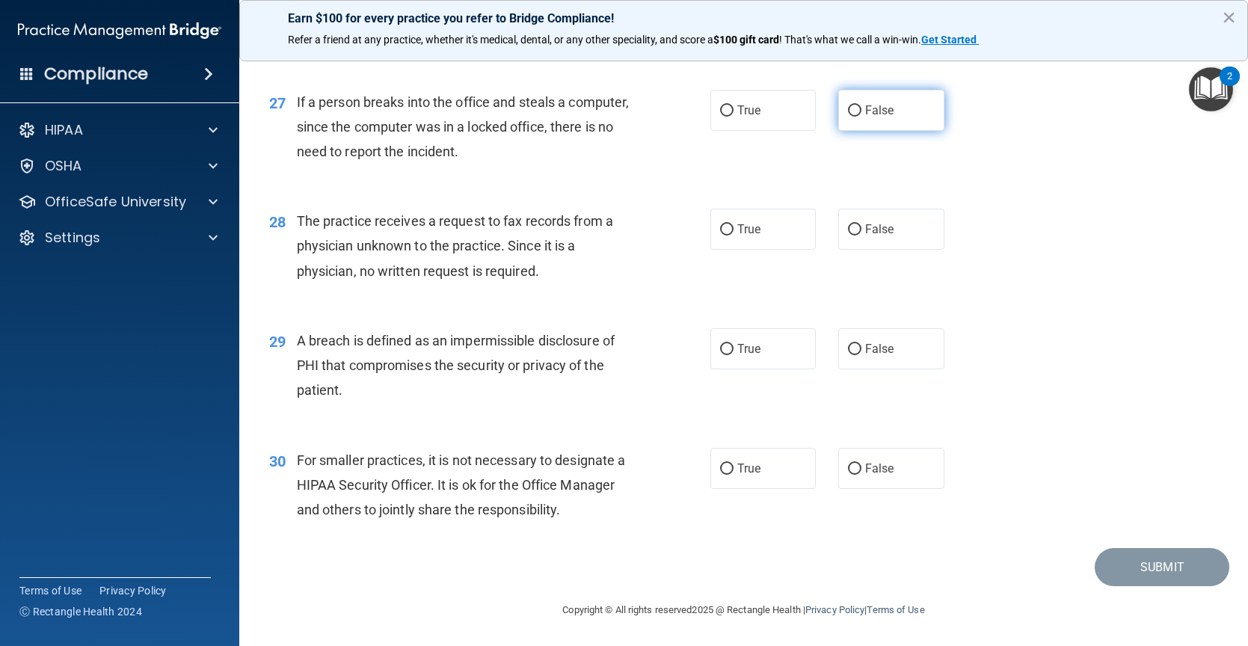
click at [856, 105] on label "False" at bounding box center [891, 110] width 106 height 41
click at [856, 105] on input "False" at bounding box center [854, 110] width 13 height 11
radio input "true"
click at [946, 231] on div "True False" at bounding box center [837, 229] width 254 height 41
click at [882, 235] on span "False" at bounding box center [879, 229] width 29 height 14
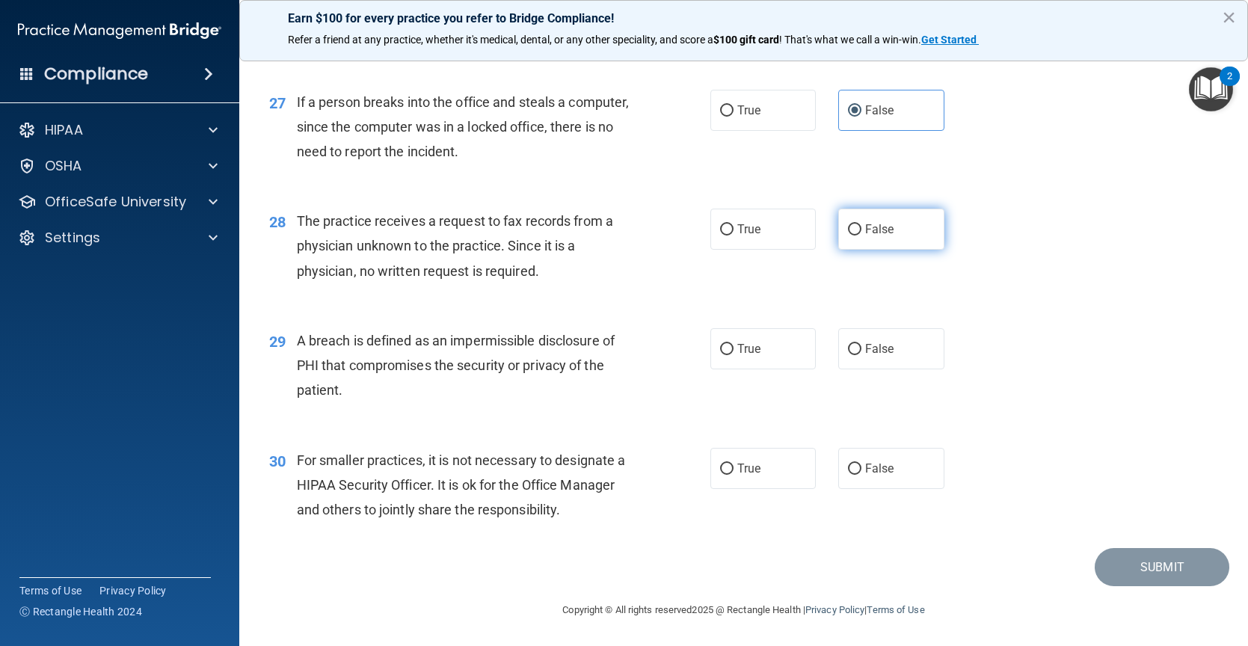
click at [861, 235] on input "False" at bounding box center [854, 229] width 13 height 11
radio input "true"
click at [710, 356] on label "True" at bounding box center [763, 348] width 106 height 41
click at [720, 355] on input "True" at bounding box center [726, 349] width 13 height 11
radio input "true"
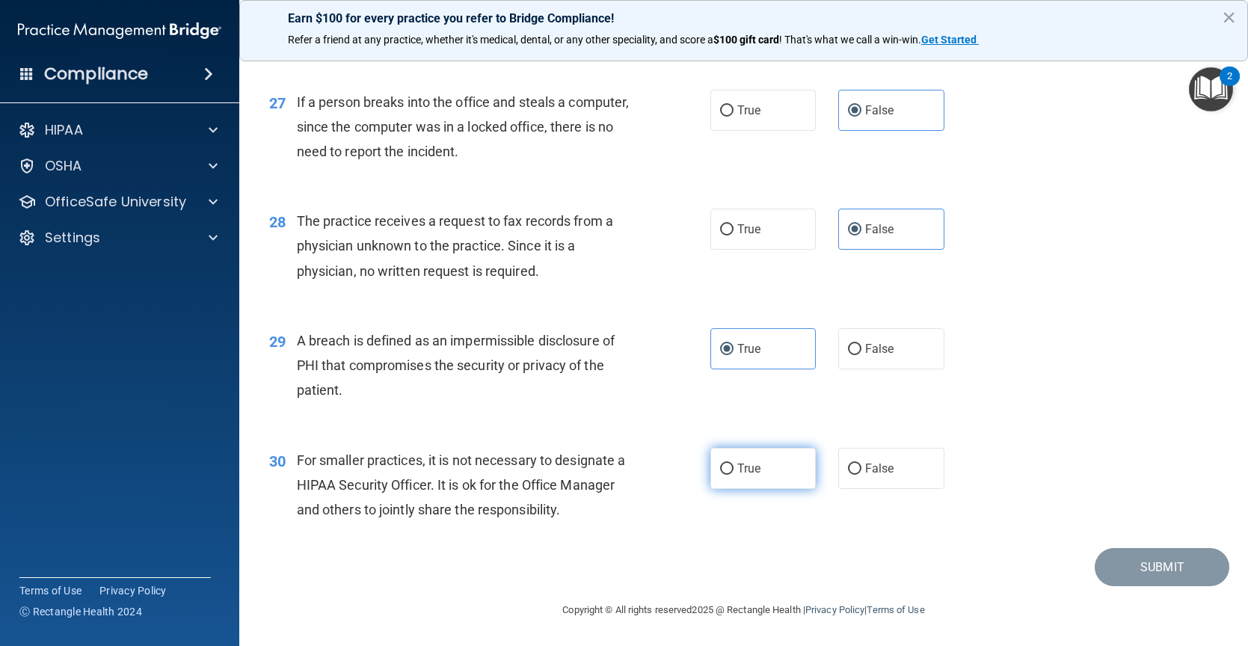
click at [758, 465] on label "True" at bounding box center [763, 468] width 106 height 41
click at [733, 465] on input "True" at bounding box center [726, 469] width 13 height 11
radio input "true"
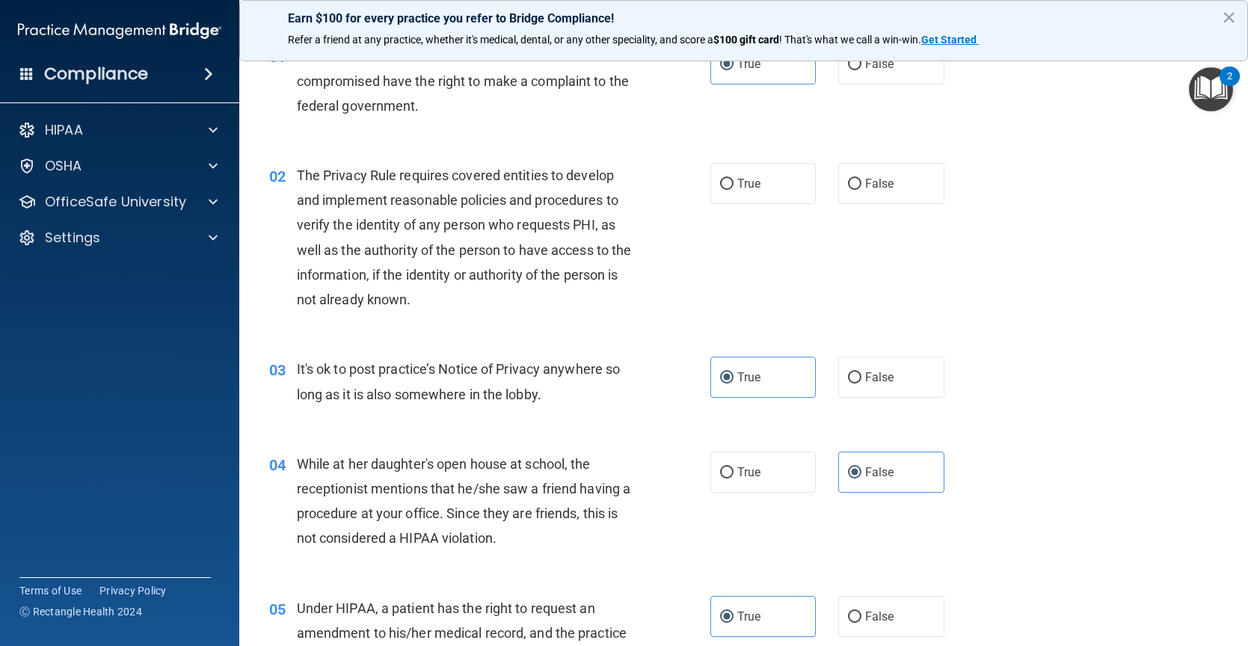
scroll to position [0, 0]
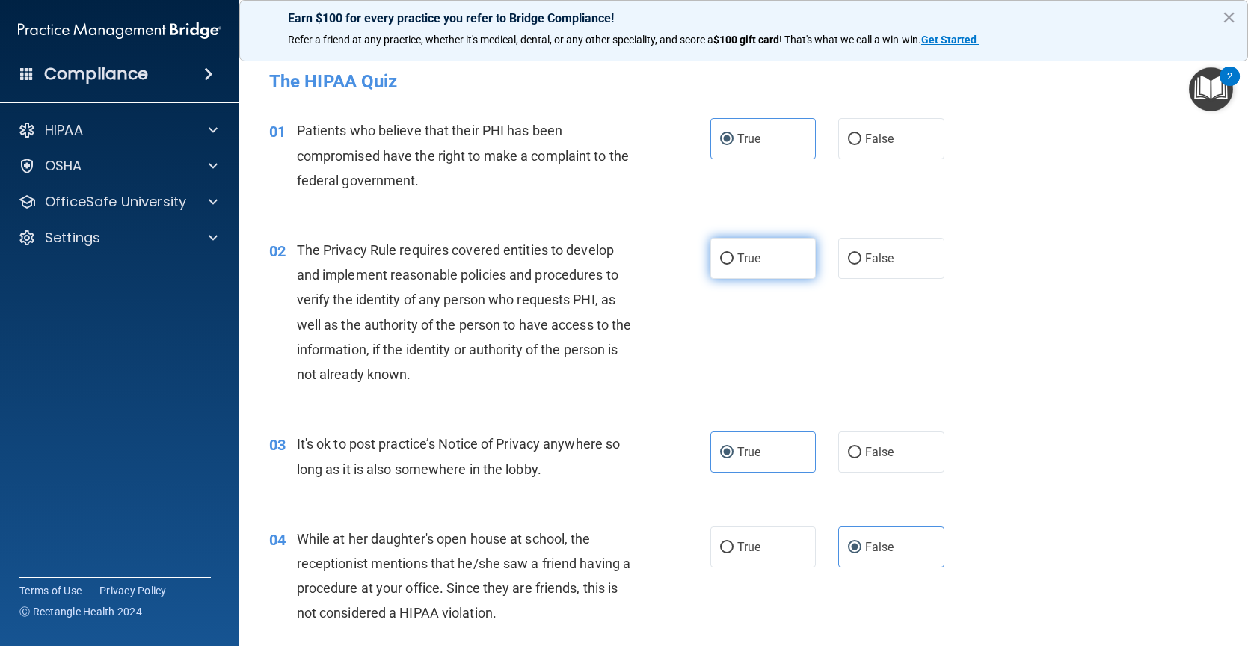
click at [775, 275] on label "True" at bounding box center [763, 258] width 106 height 41
click at [733, 265] on input "True" at bounding box center [726, 258] width 13 height 11
radio input "true"
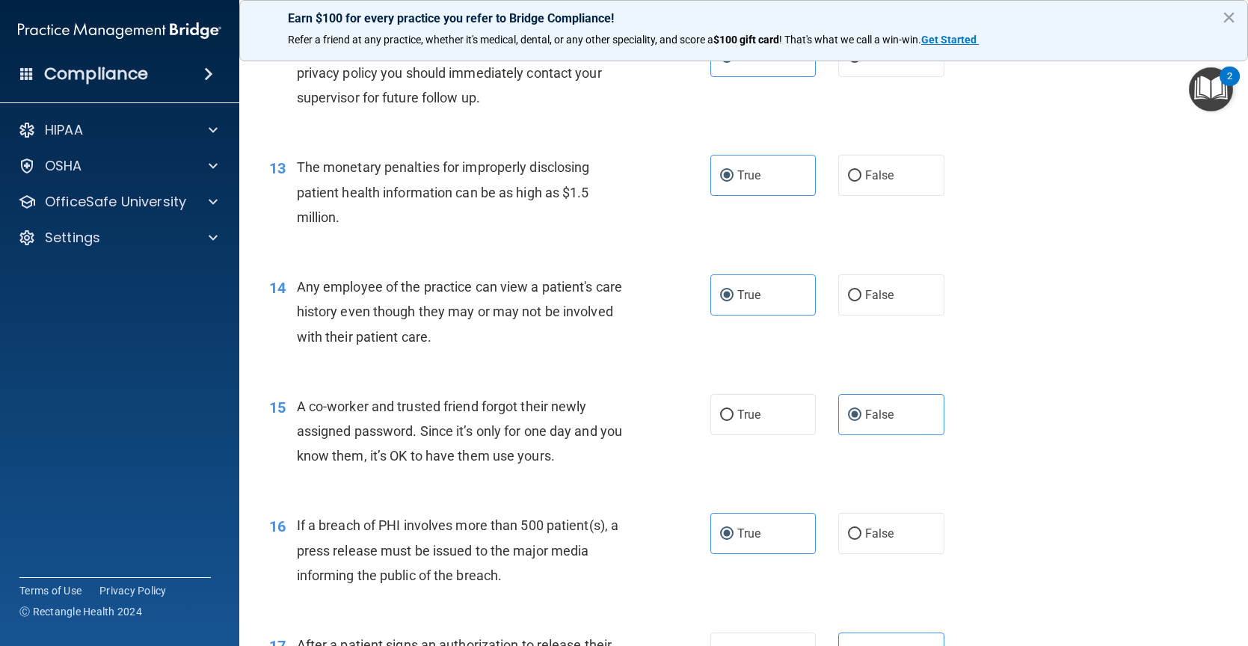
scroll to position [1121, 0]
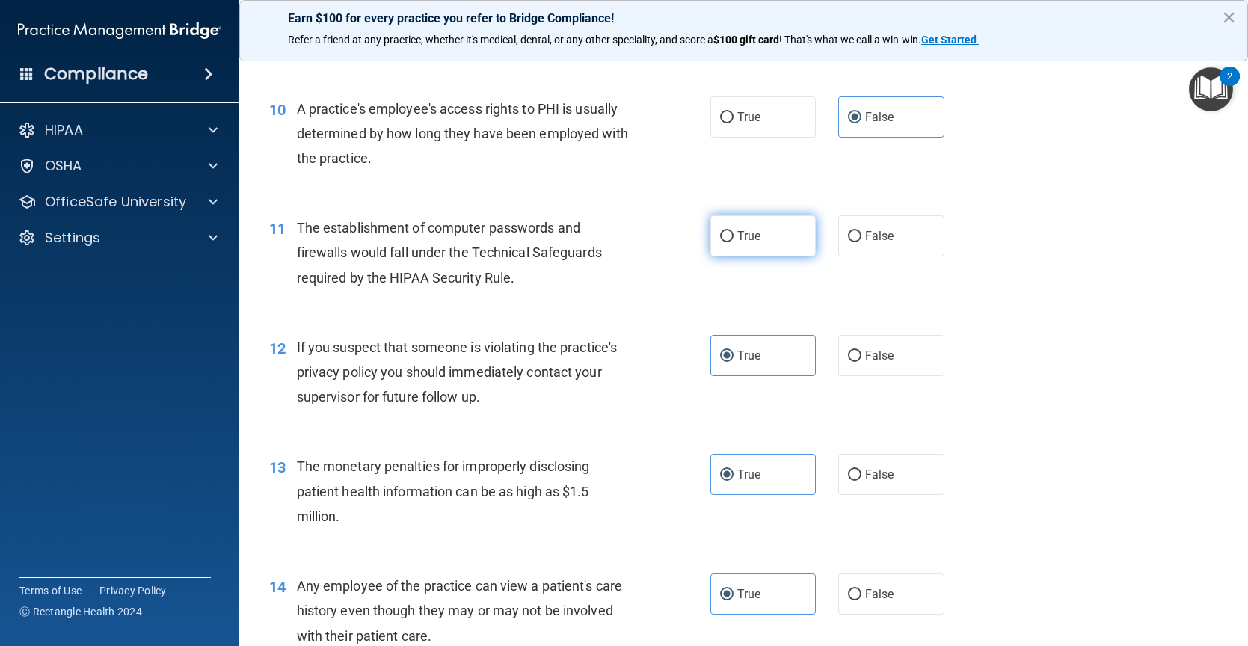
click at [778, 251] on label "True" at bounding box center [763, 235] width 106 height 41
click at [733, 242] on input "True" at bounding box center [726, 236] width 13 height 11
radio input "true"
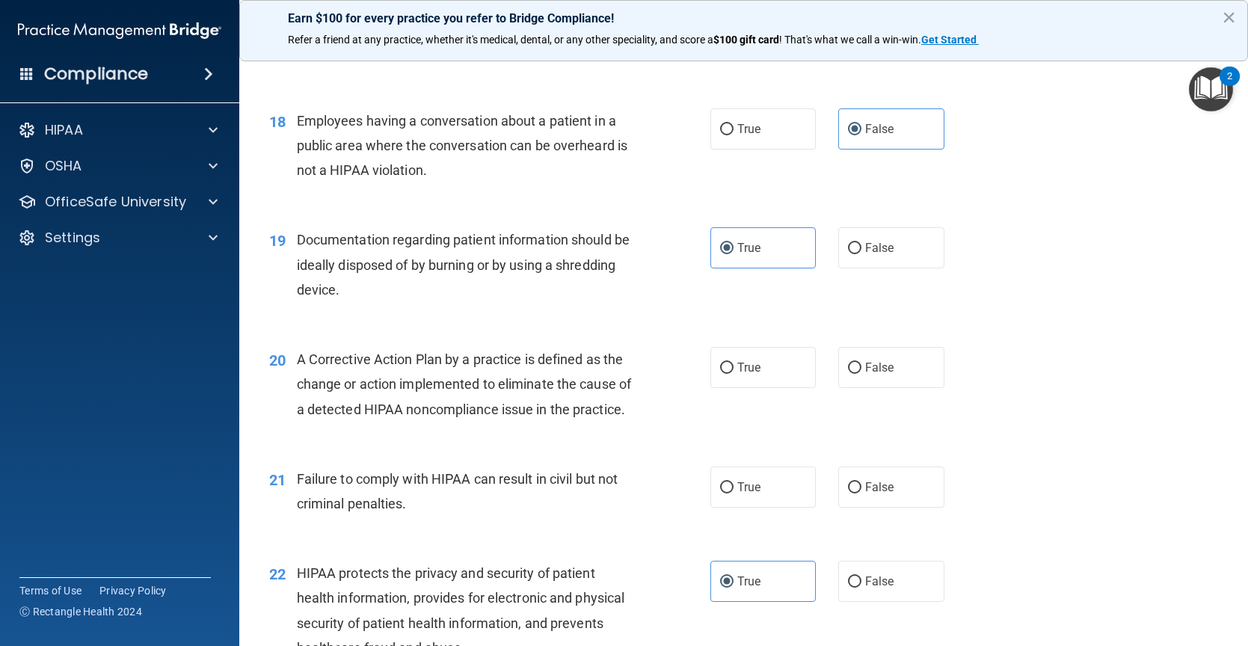
scroll to position [2093, 0]
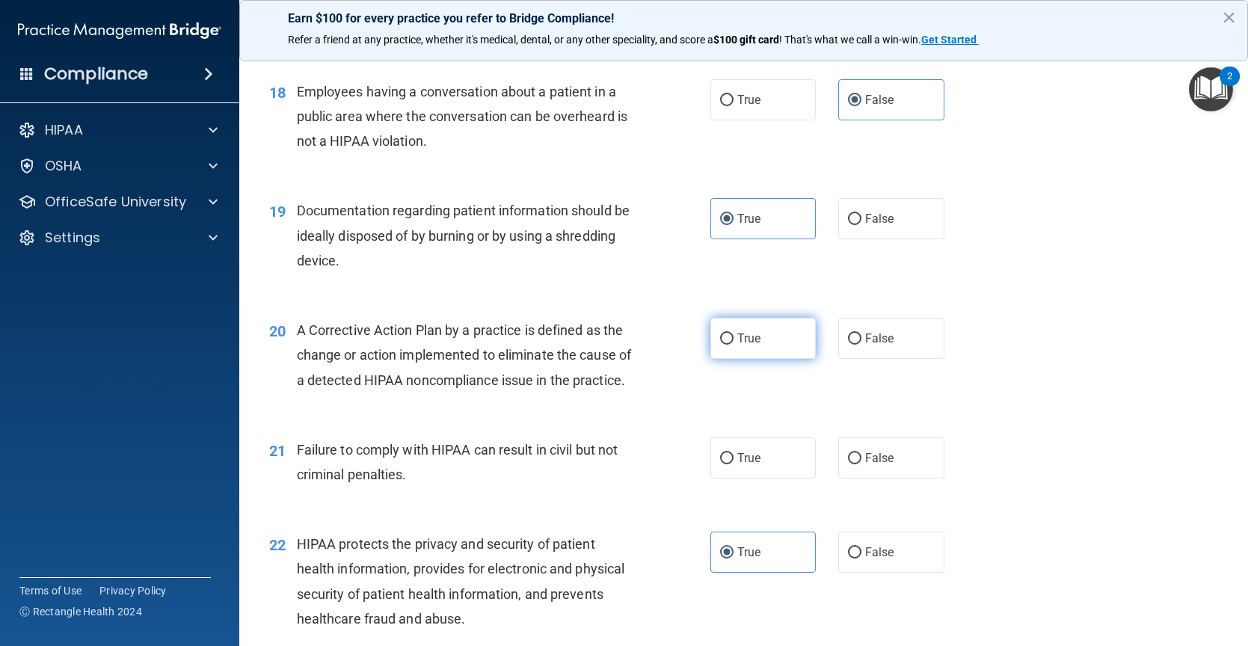
click at [781, 332] on label "True" at bounding box center [763, 338] width 106 height 41
click at [733, 333] on input "True" at bounding box center [726, 338] width 13 height 11
radio input "true"
click at [878, 467] on label "False" at bounding box center [891, 457] width 106 height 41
click at [861, 464] on input "False" at bounding box center [854, 458] width 13 height 11
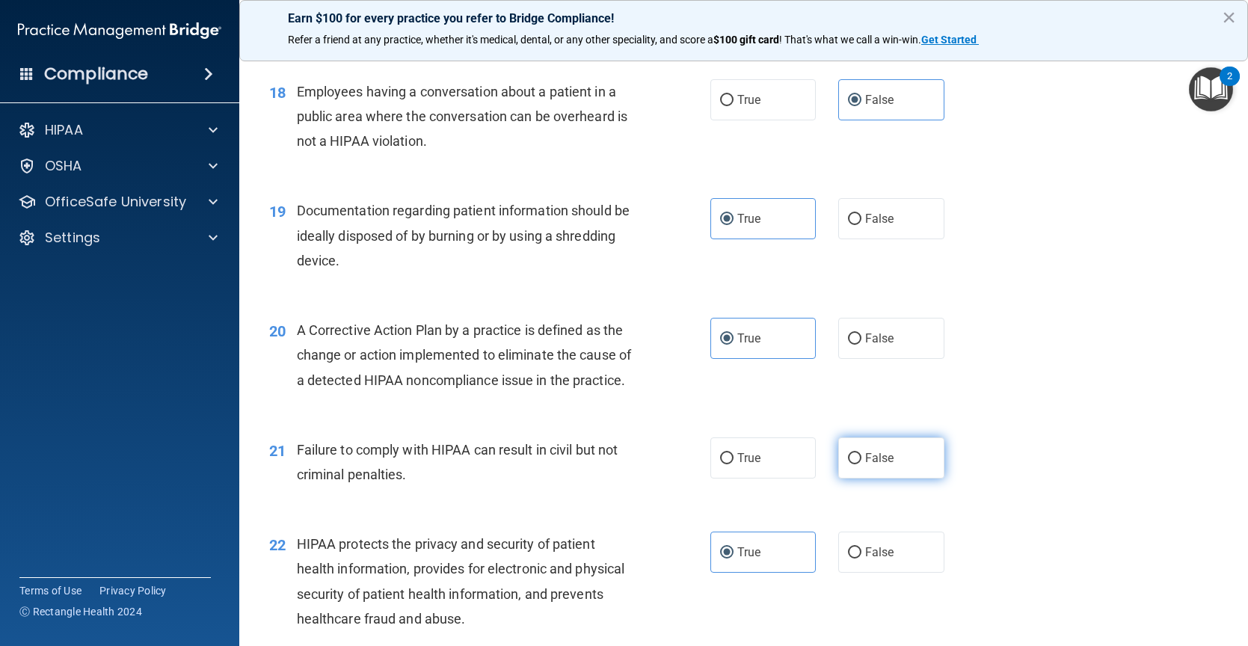
radio input "true"
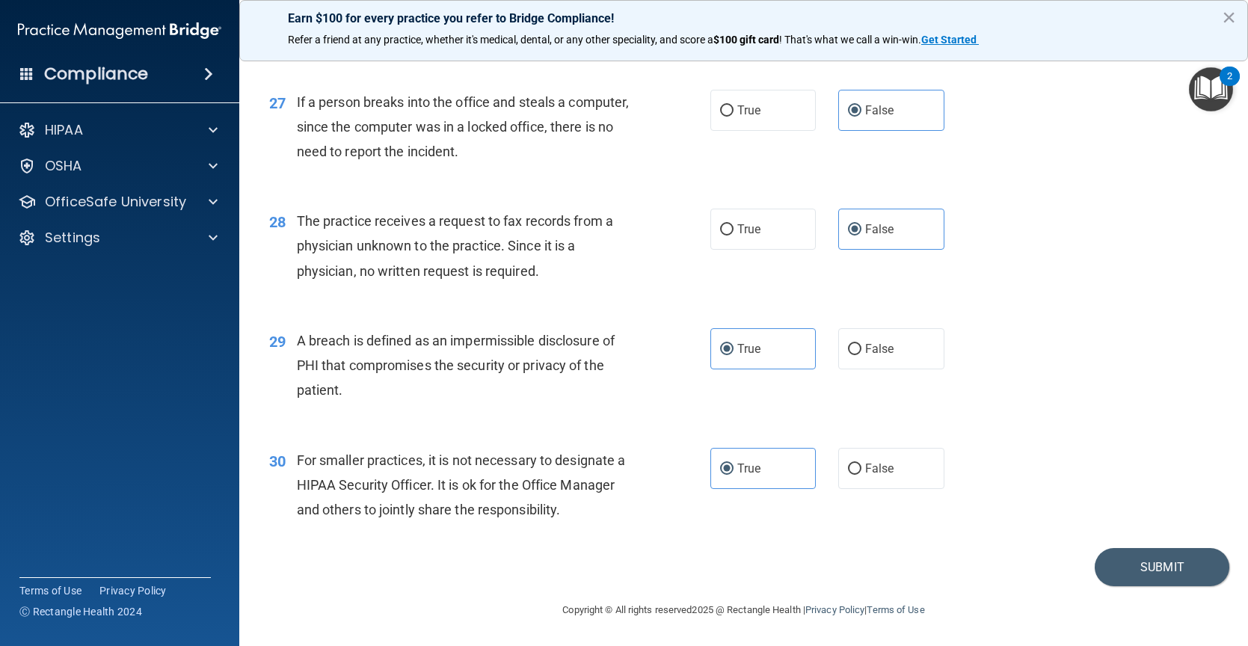
scroll to position [3281, 0]
click at [1157, 576] on button "Submit" at bounding box center [1162, 567] width 135 height 38
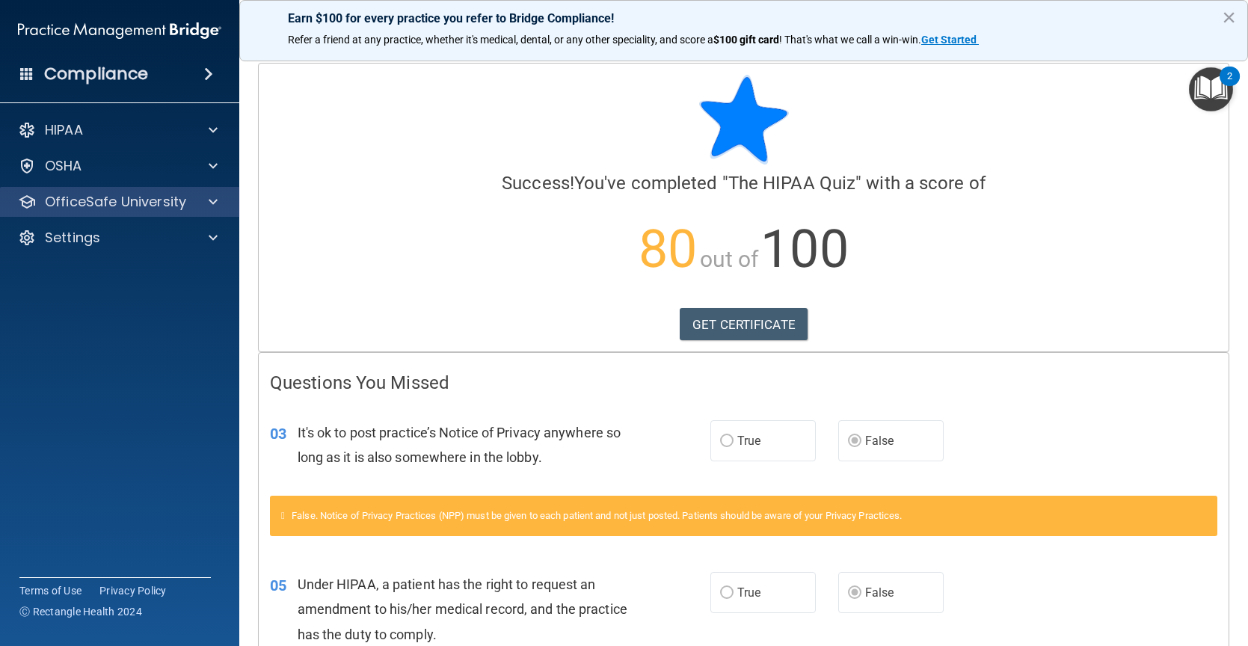
click at [165, 212] on div "OfficeSafe University" at bounding box center [120, 202] width 240 height 30
click at [209, 195] on div at bounding box center [210, 202] width 37 height 18
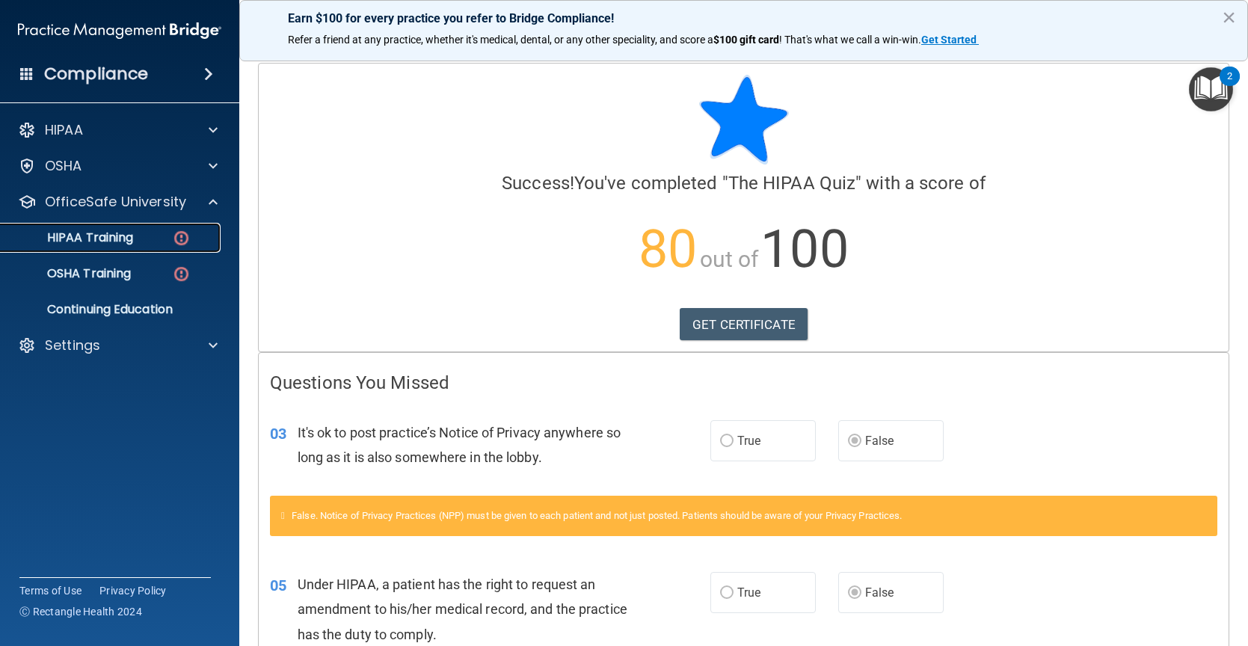
click at [108, 236] on p "HIPAA Training" at bounding box center [71, 237] width 123 height 15
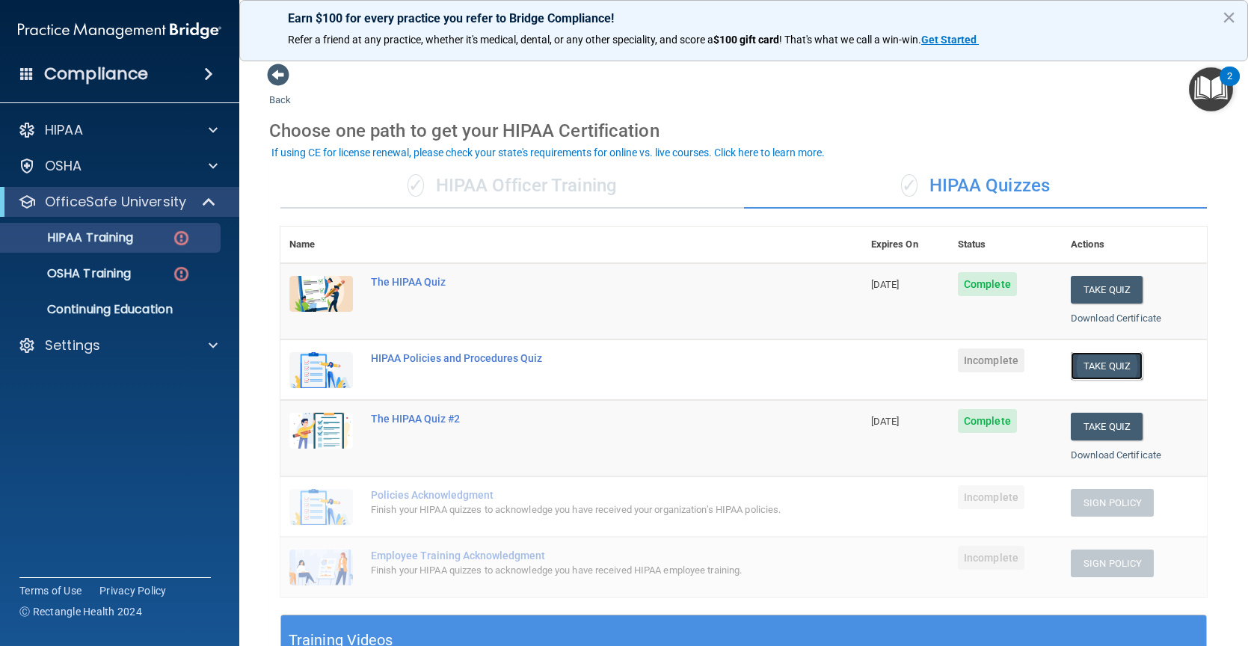
click at [1092, 363] on button "Take Quiz" at bounding box center [1107, 366] width 72 height 28
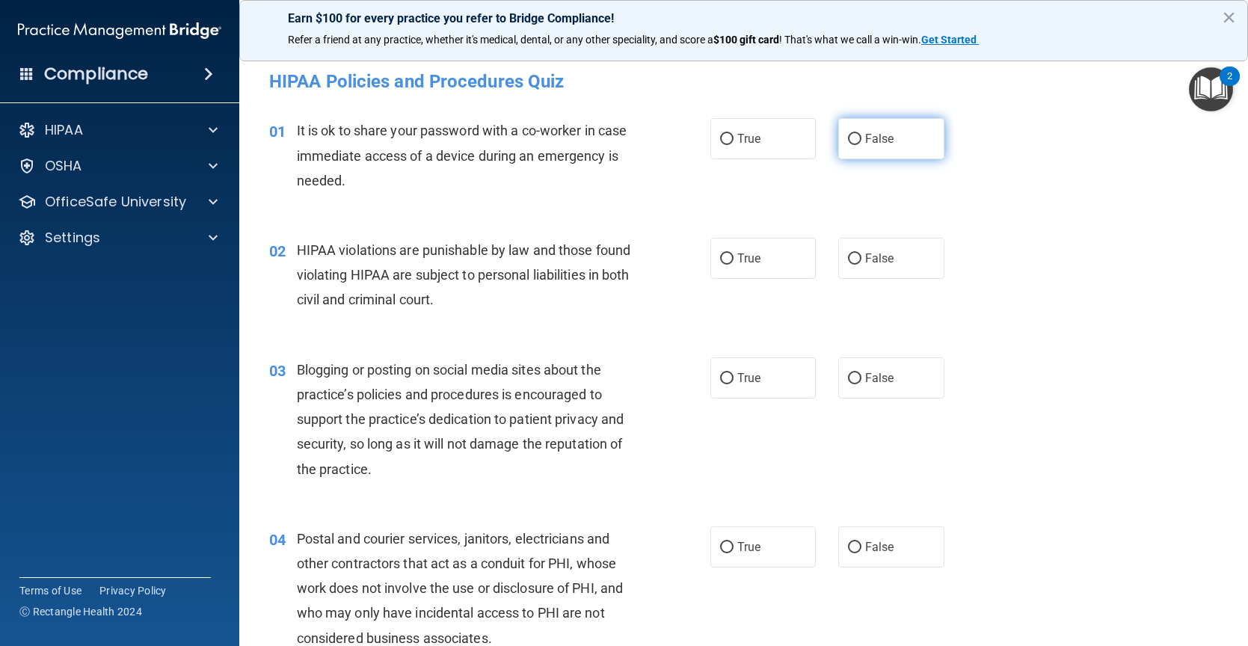
click at [880, 120] on label "False" at bounding box center [891, 138] width 106 height 41
click at [861, 134] on input "False" at bounding box center [854, 139] width 13 height 11
radio input "true"
click at [757, 265] on label "True" at bounding box center [763, 258] width 106 height 41
click at [733, 265] on input "True" at bounding box center [726, 258] width 13 height 11
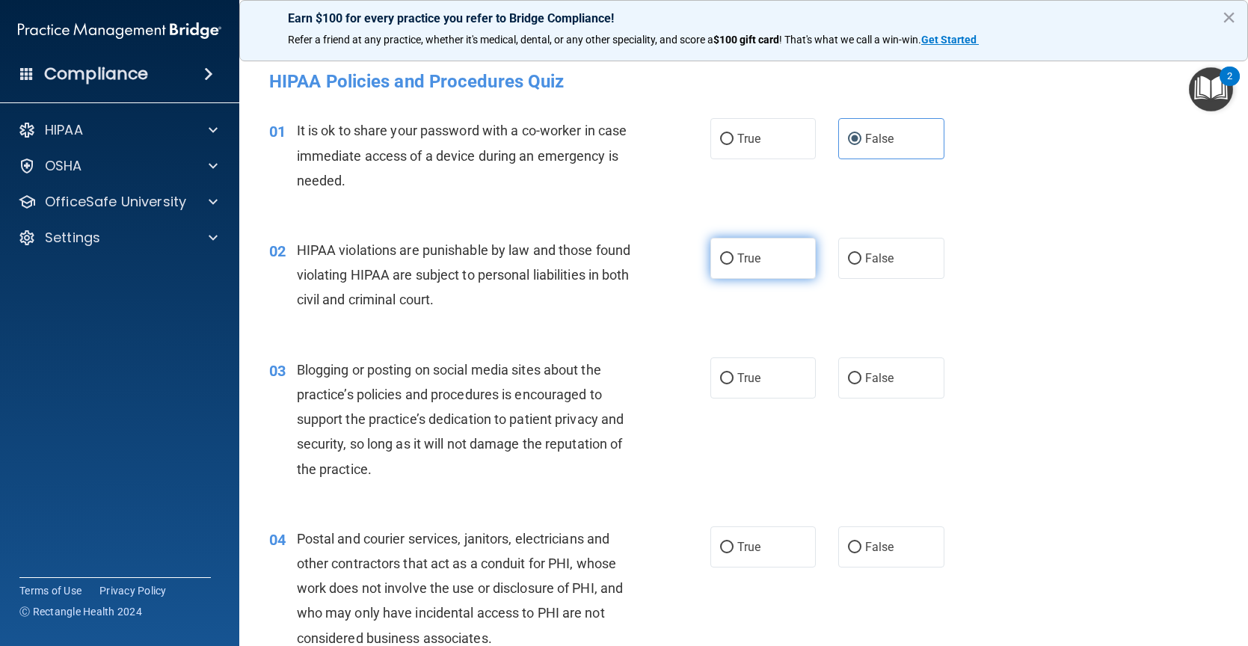
radio input "true"
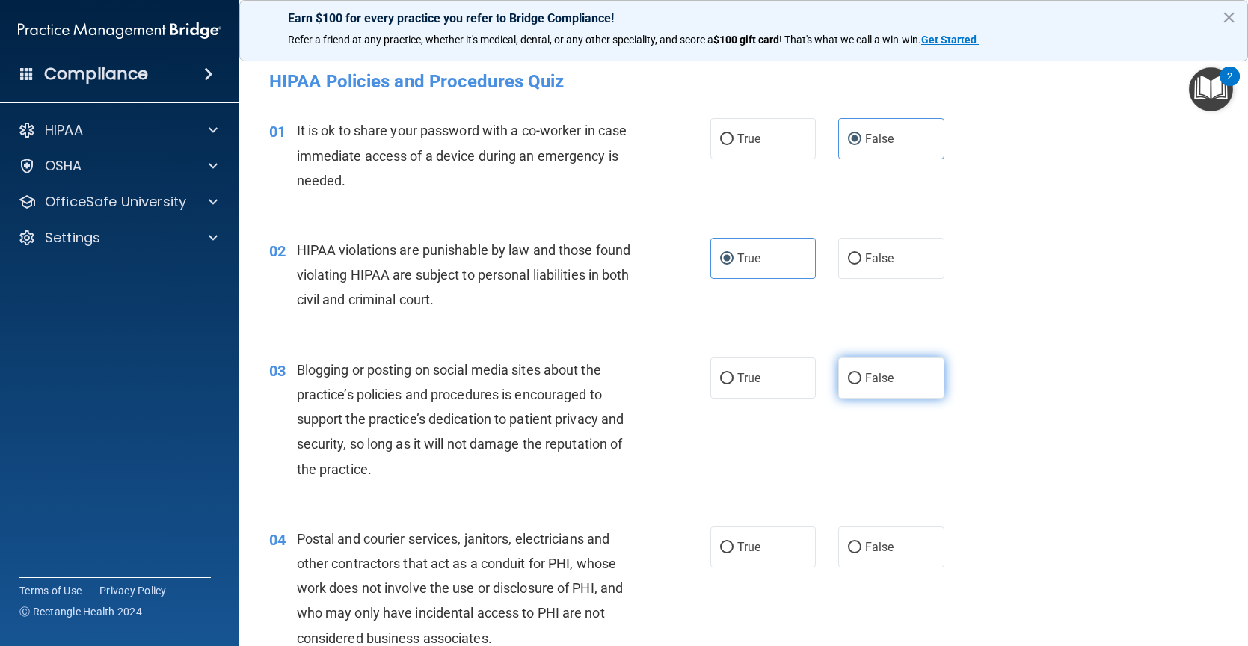
click at [893, 364] on label "False" at bounding box center [891, 377] width 106 height 41
click at [861, 373] on input "False" at bounding box center [854, 378] width 13 height 11
radio input "true"
click at [754, 381] on span "True" at bounding box center [748, 378] width 23 height 14
click at [733, 381] on input "True" at bounding box center [726, 378] width 13 height 11
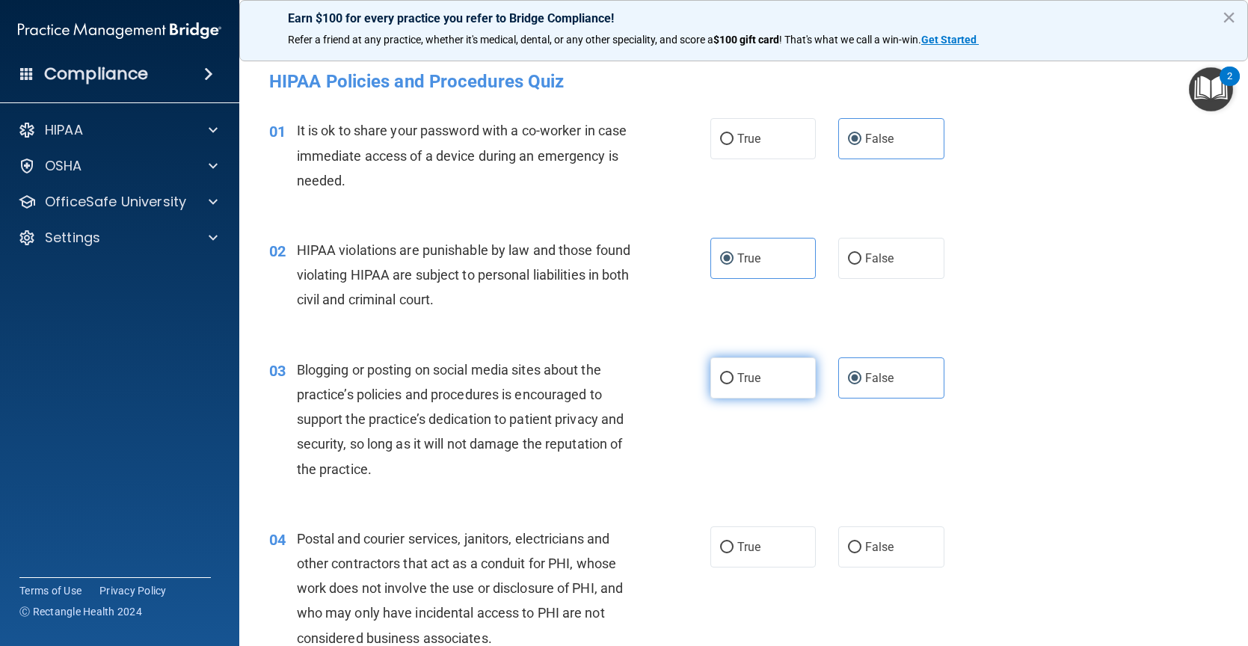
radio input "true"
radio input "false"
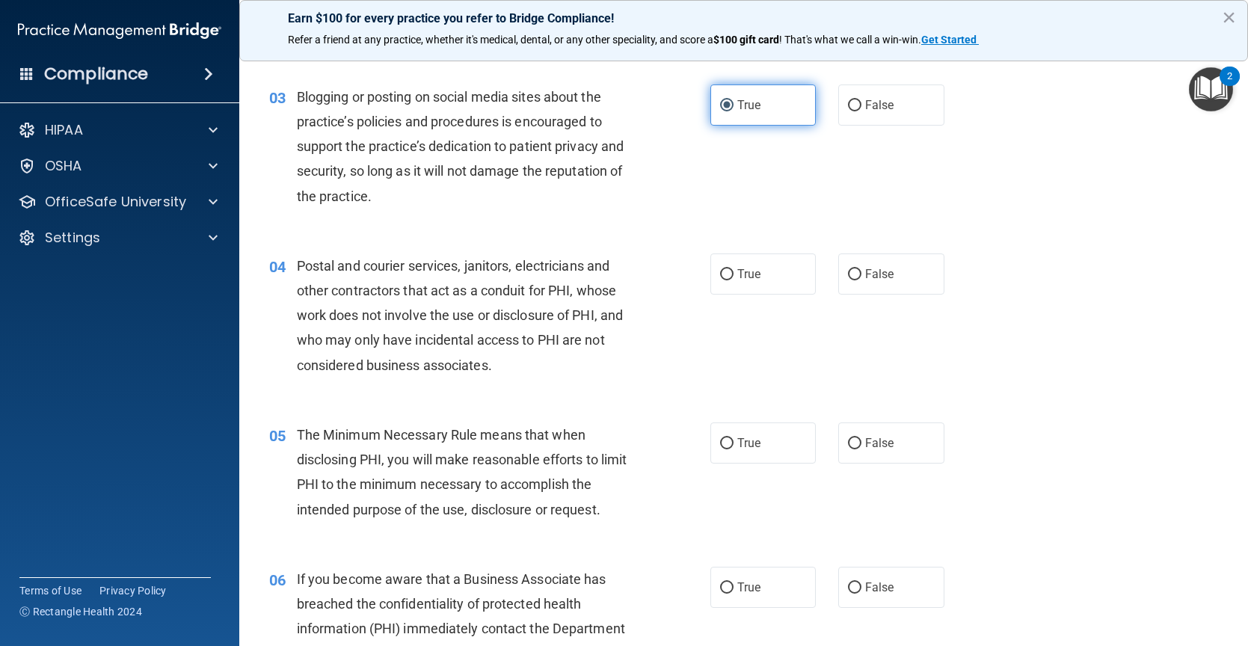
scroll to position [299, 0]
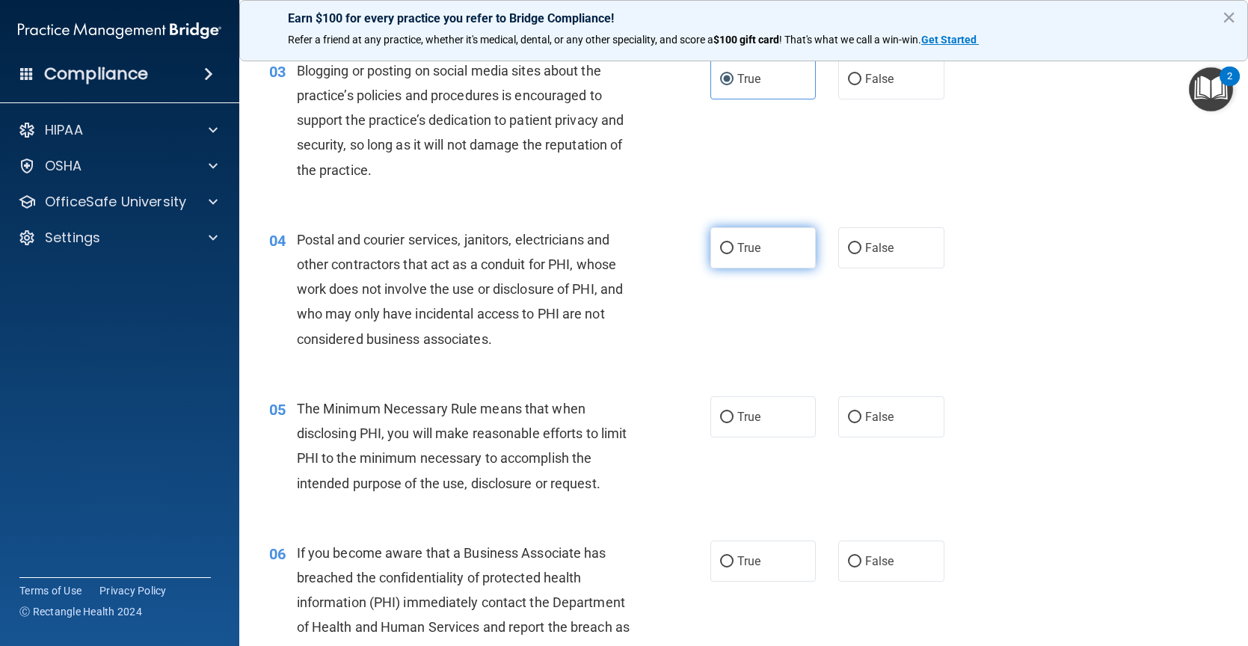
click at [757, 241] on label "True" at bounding box center [763, 247] width 106 height 41
click at [733, 243] on input "True" at bounding box center [726, 248] width 13 height 11
radio input "true"
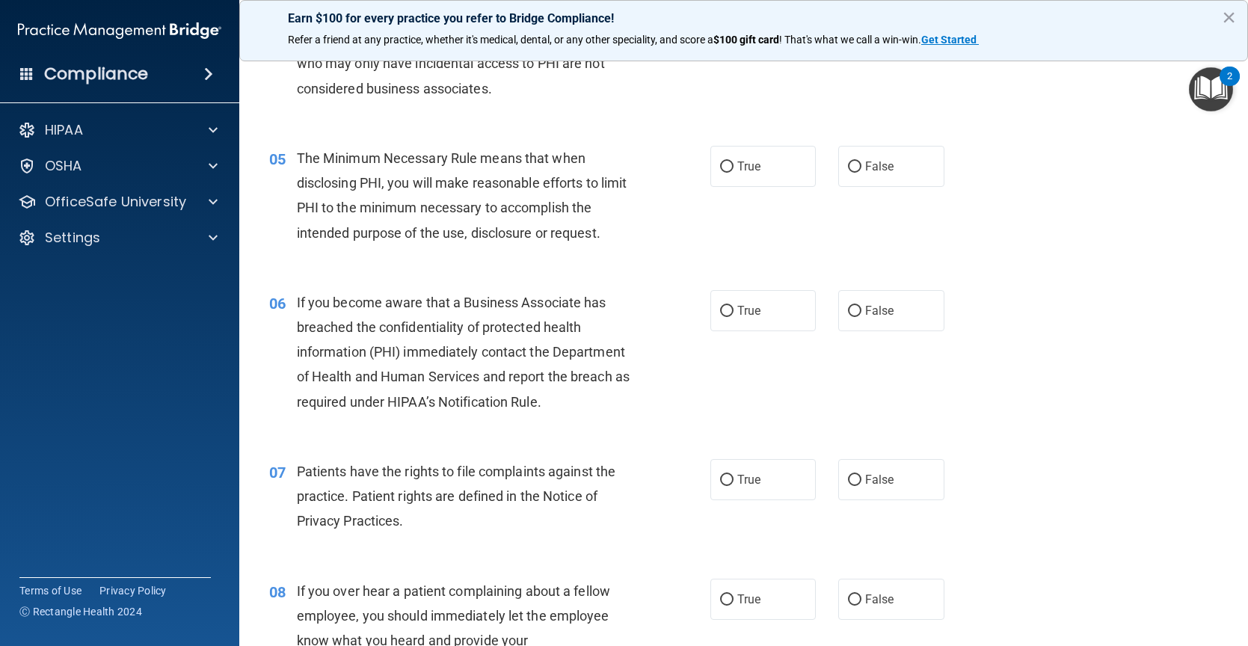
scroll to position [523, 0]
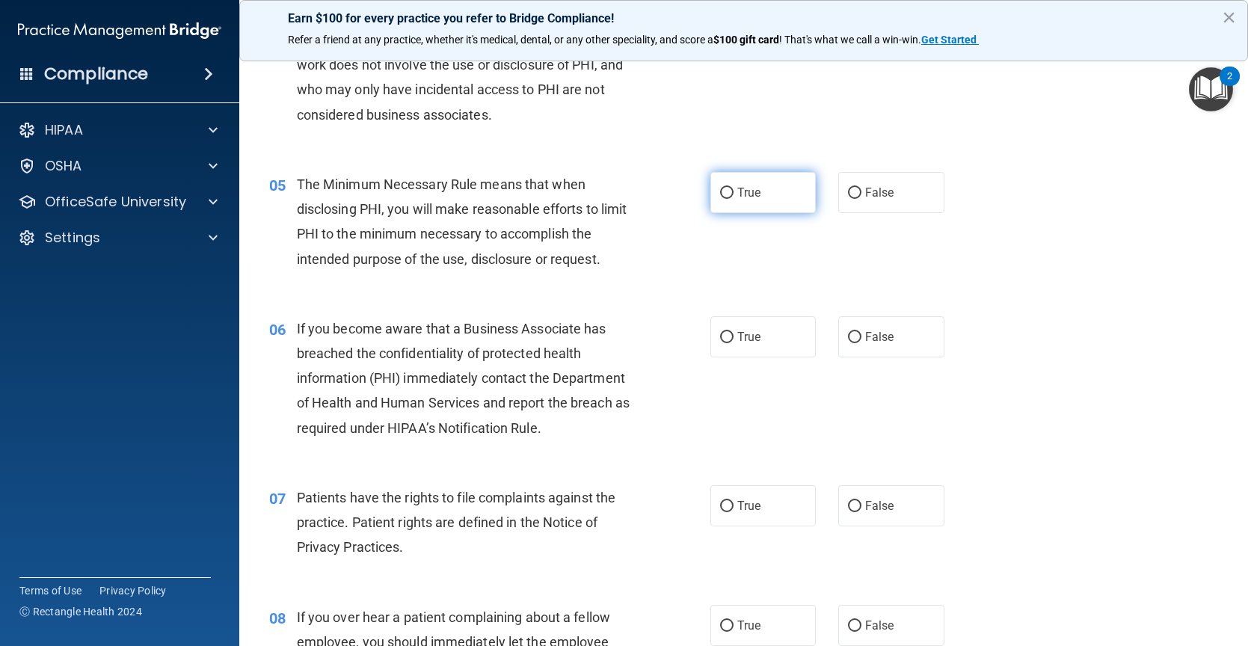
click at [720, 194] on input "True" at bounding box center [726, 193] width 13 height 11
radio input "true"
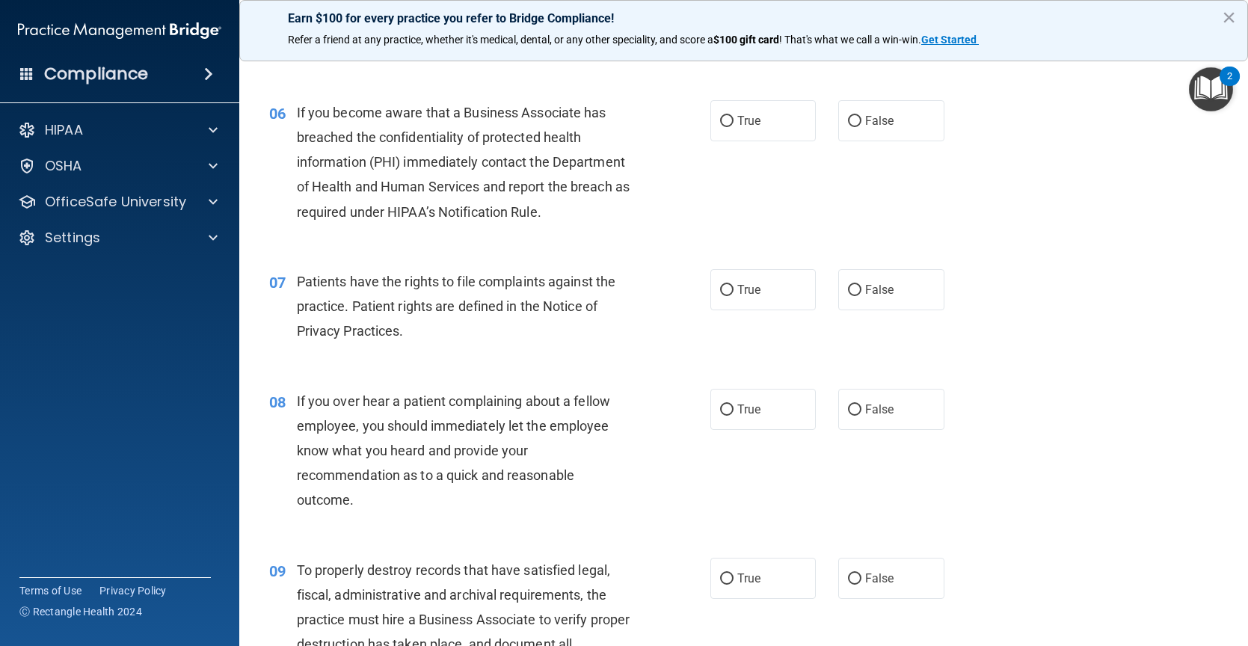
scroll to position [748, 0]
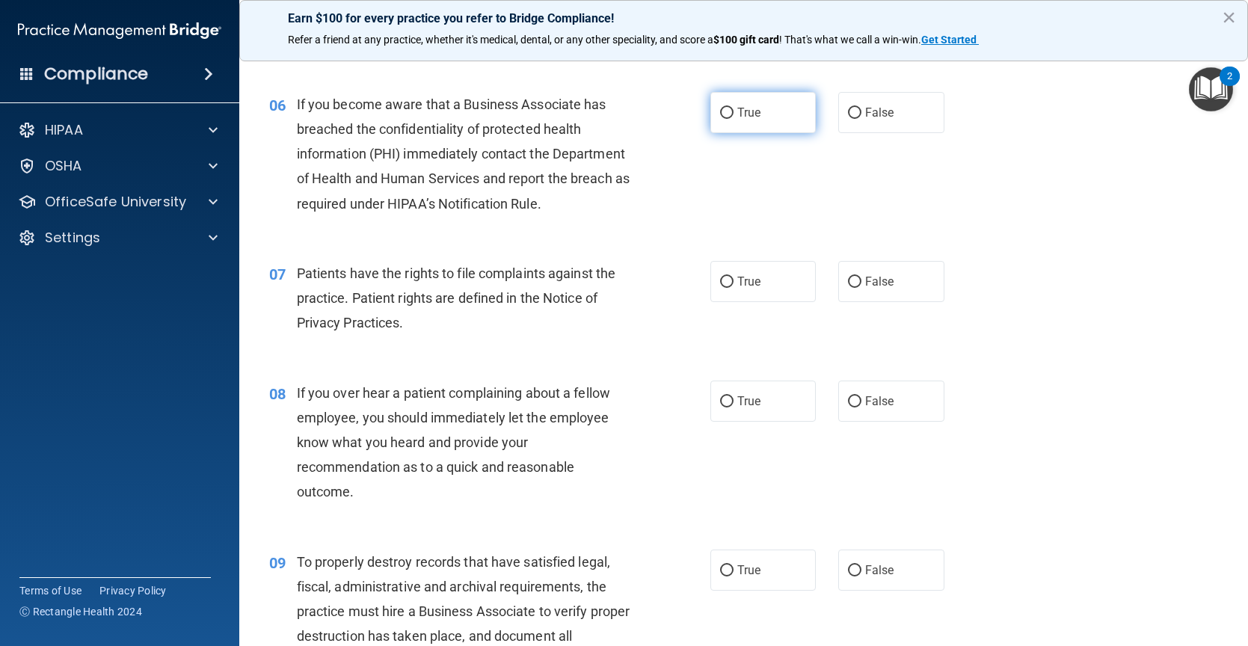
click at [757, 112] on label "True" at bounding box center [763, 112] width 106 height 41
click at [733, 112] on input "True" at bounding box center [726, 113] width 13 height 11
radio input "true"
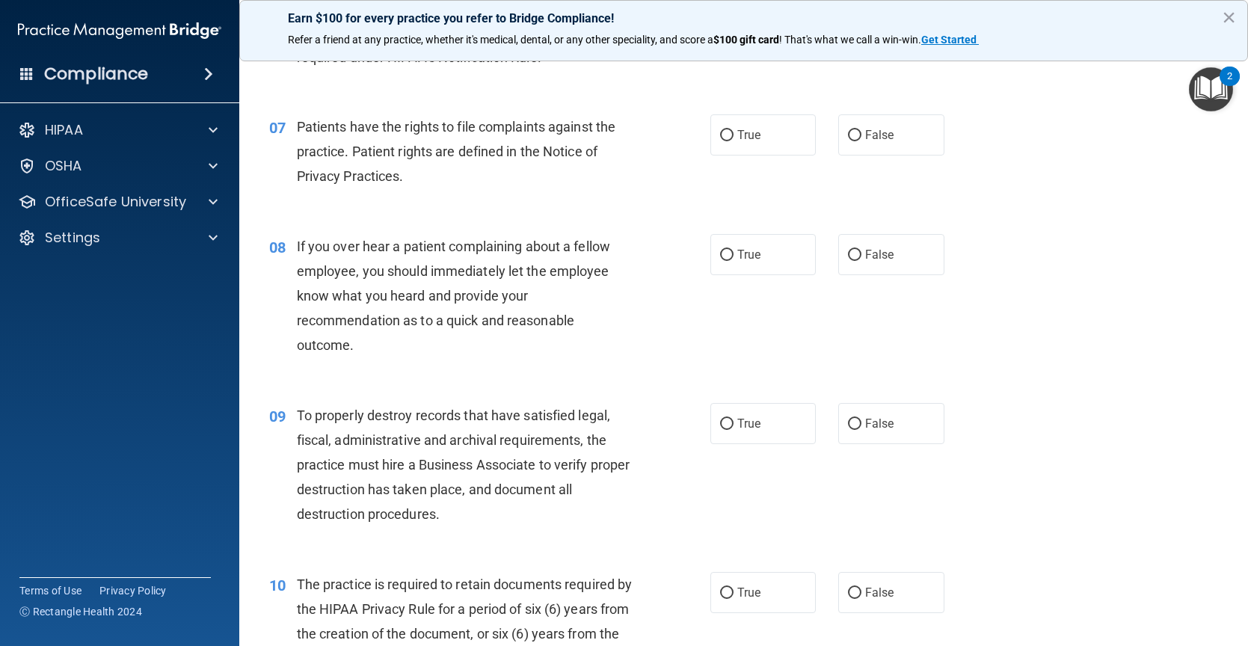
scroll to position [897, 0]
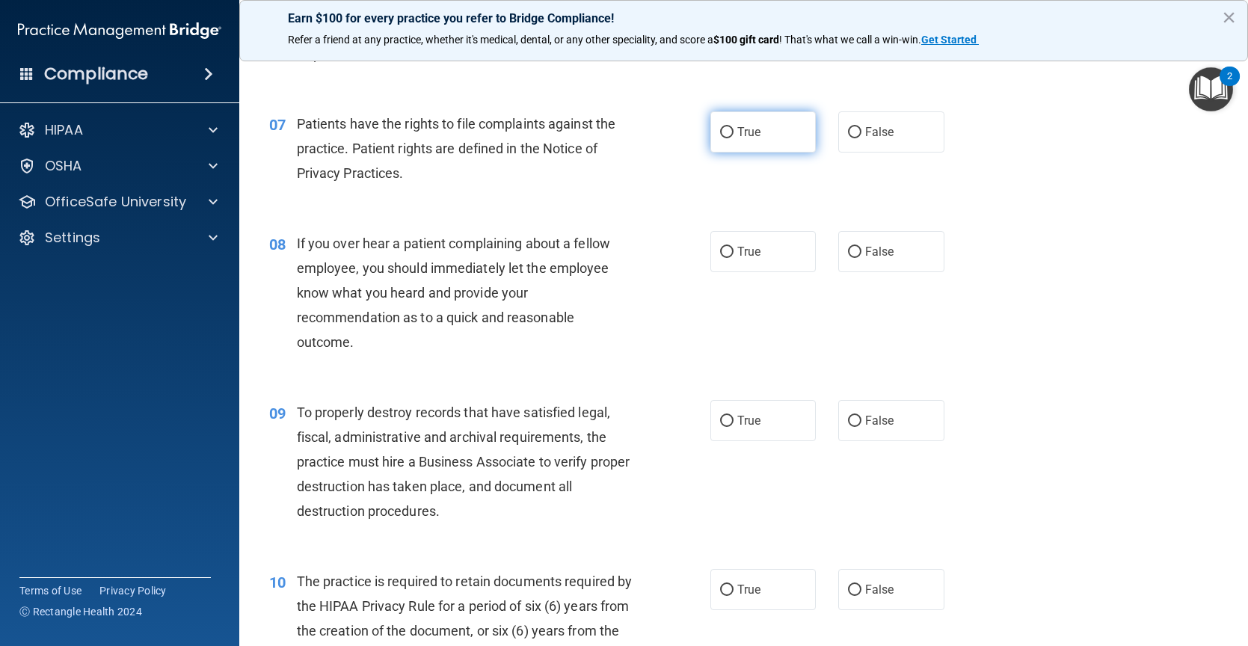
drag, startPoint x: 801, startPoint y: 138, endPoint x: 795, endPoint y: 147, distance: 11.0
click at [801, 138] on label "True" at bounding box center [763, 131] width 106 height 41
click at [733, 138] on input "True" at bounding box center [726, 132] width 13 height 11
radio input "true"
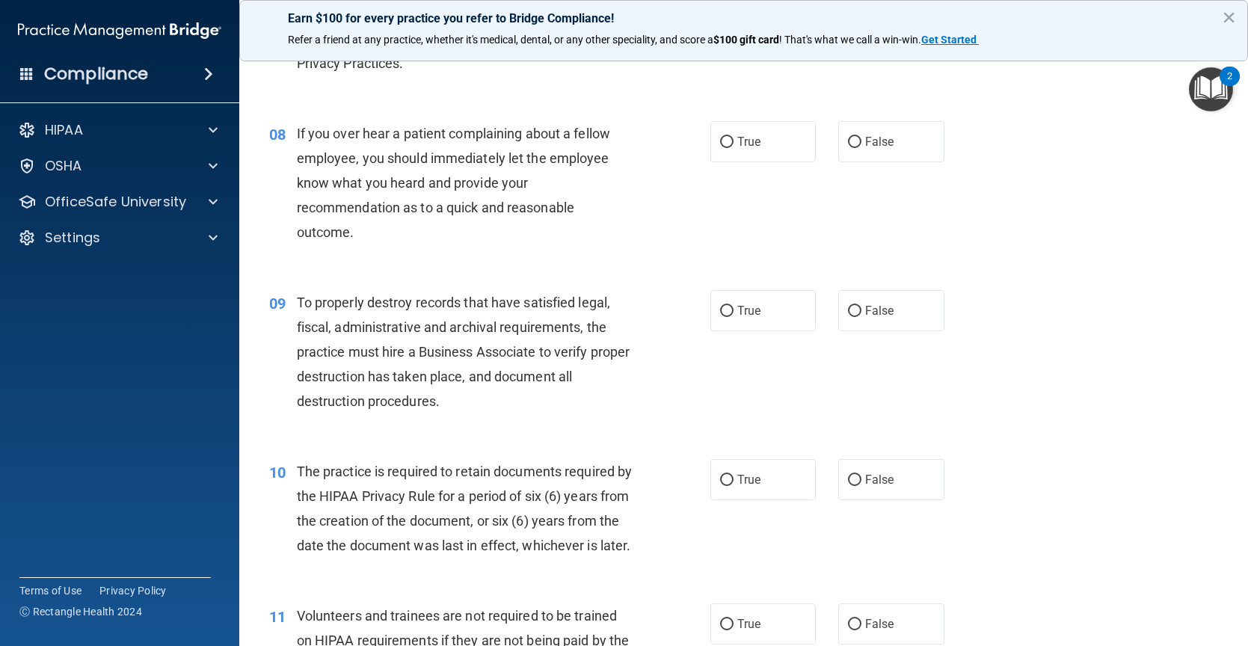
scroll to position [1047, 0]
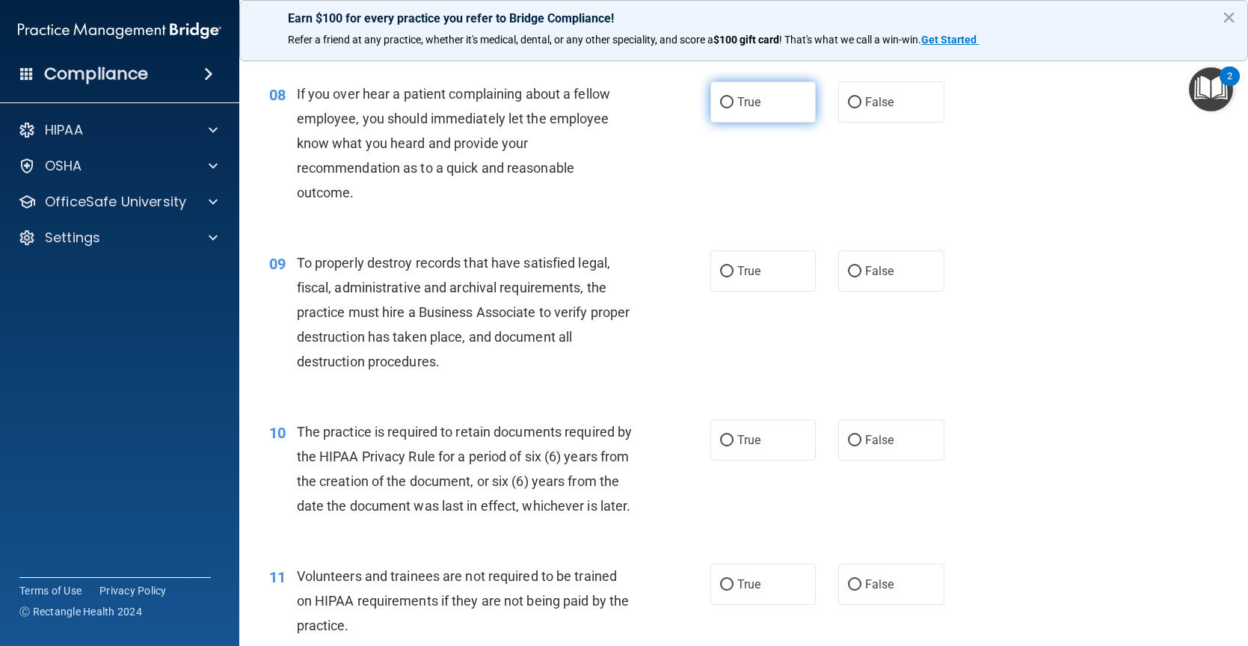
click at [733, 119] on label "True" at bounding box center [763, 101] width 106 height 41
click at [733, 108] on input "True" at bounding box center [726, 102] width 13 height 11
radio input "true"
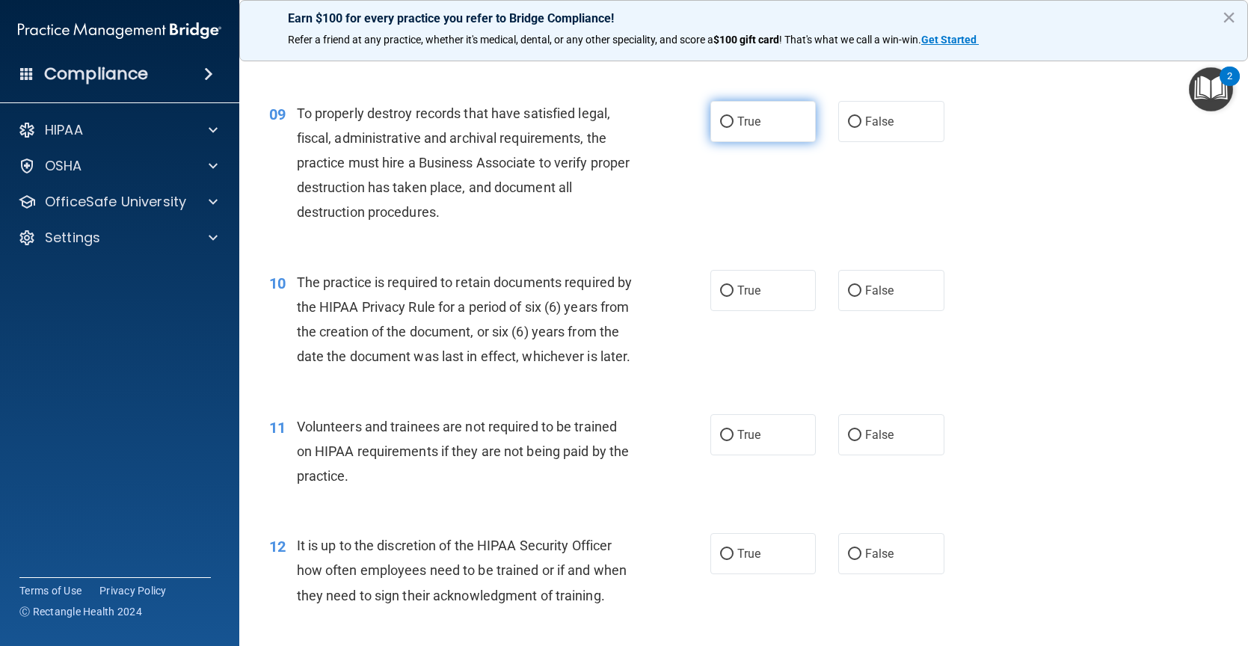
click at [754, 103] on label "True" at bounding box center [763, 121] width 106 height 41
click at [733, 117] on input "True" at bounding box center [726, 122] width 13 height 11
radio input "true"
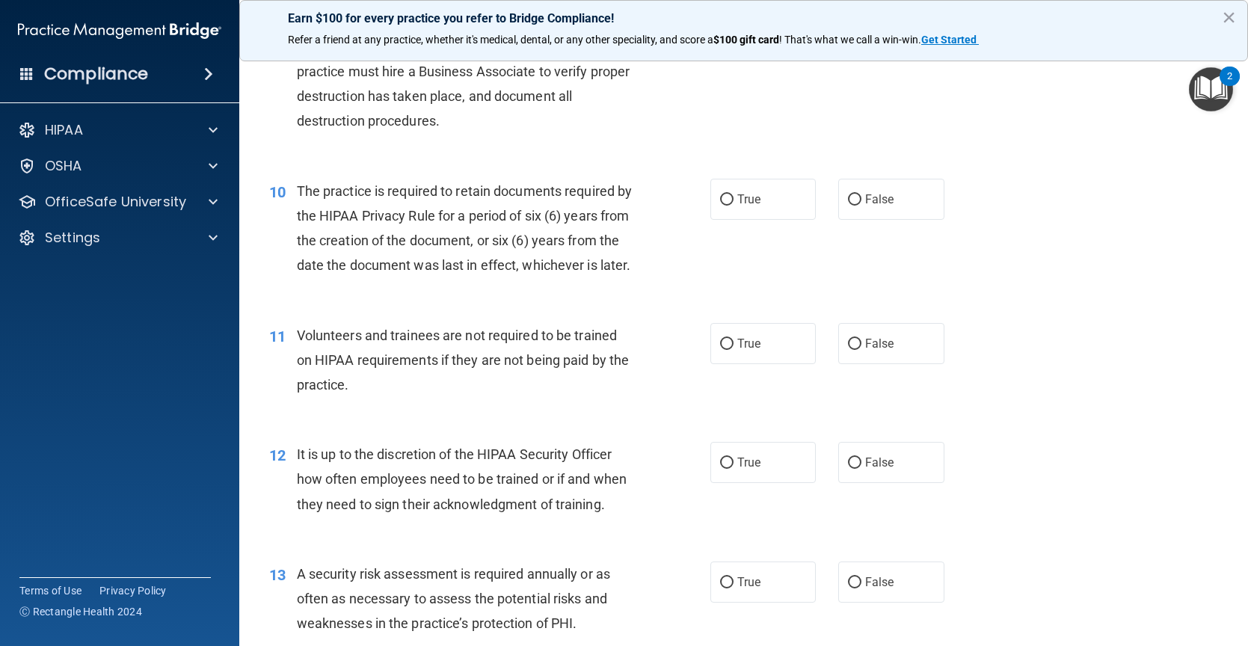
scroll to position [1346, 0]
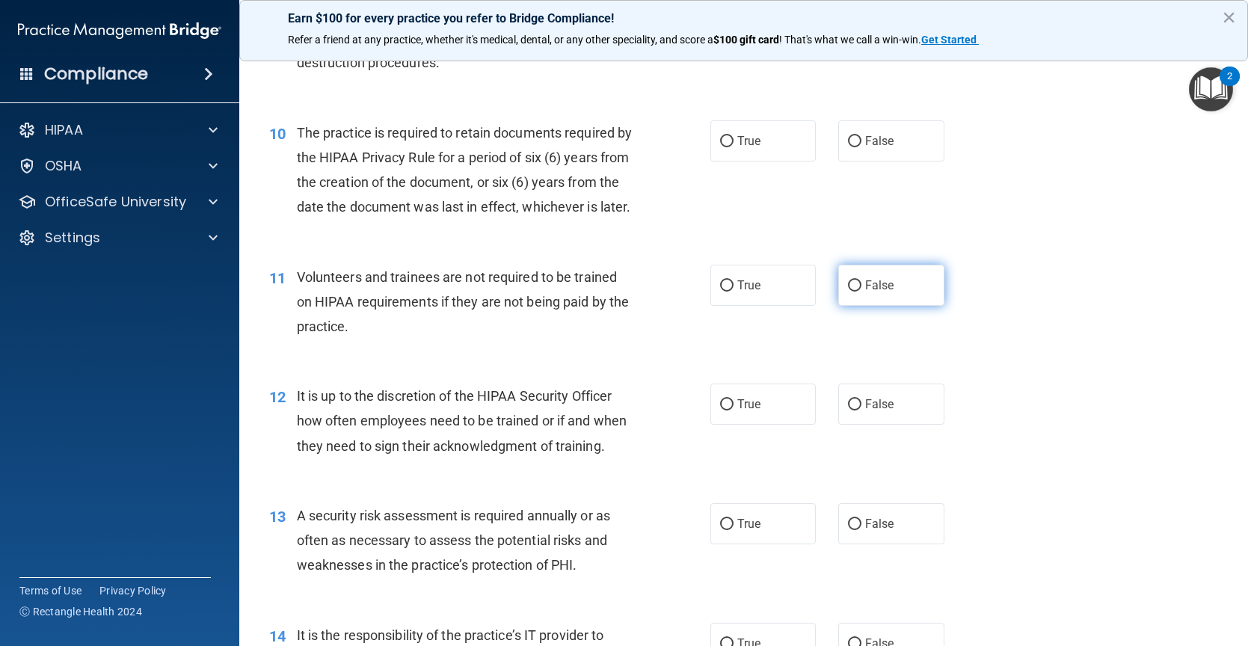
drag, startPoint x: 833, startPoint y: 317, endPoint x: 845, endPoint y: 318, distance: 12.0
click at [845, 306] on label "False" at bounding box center [891, 285] width 106 height 41
click at [848, 292] on input "False" at bounding box center [854, 285] width 13 height 11
radio input "true"
click at [845, 306] on label "False" at bounding box center [891, 285] width 106 height 41
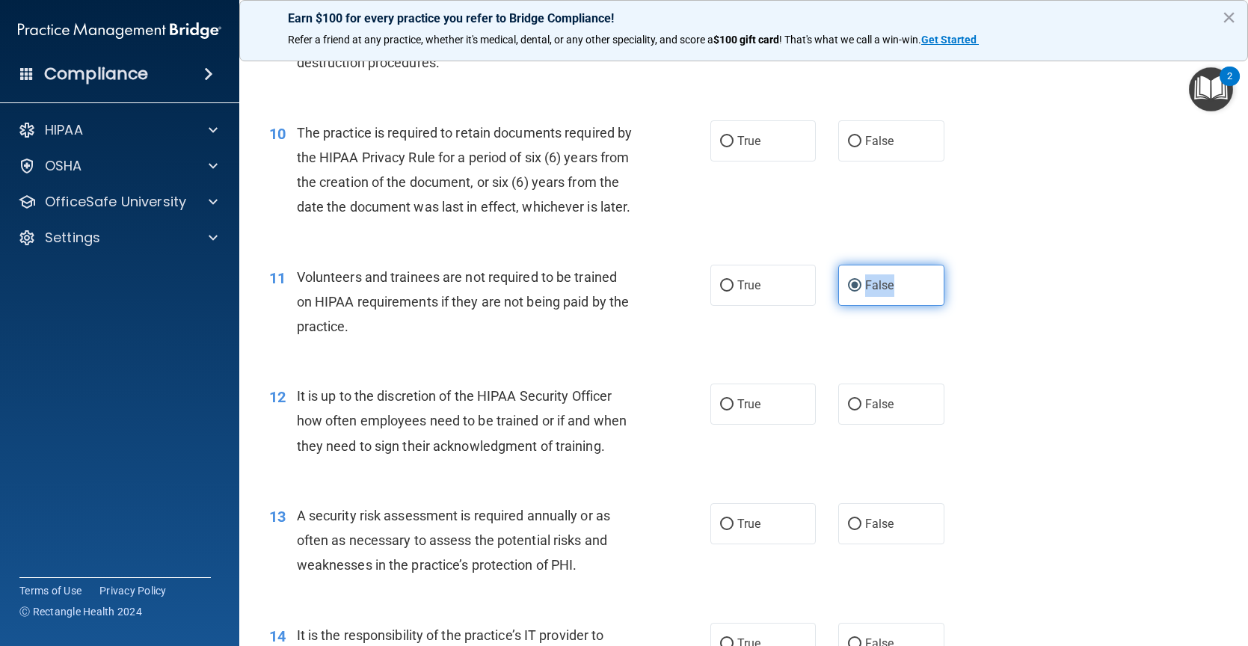
click at [848, 292] on input "False" at bounding box center [854, 285] width 13 height 11
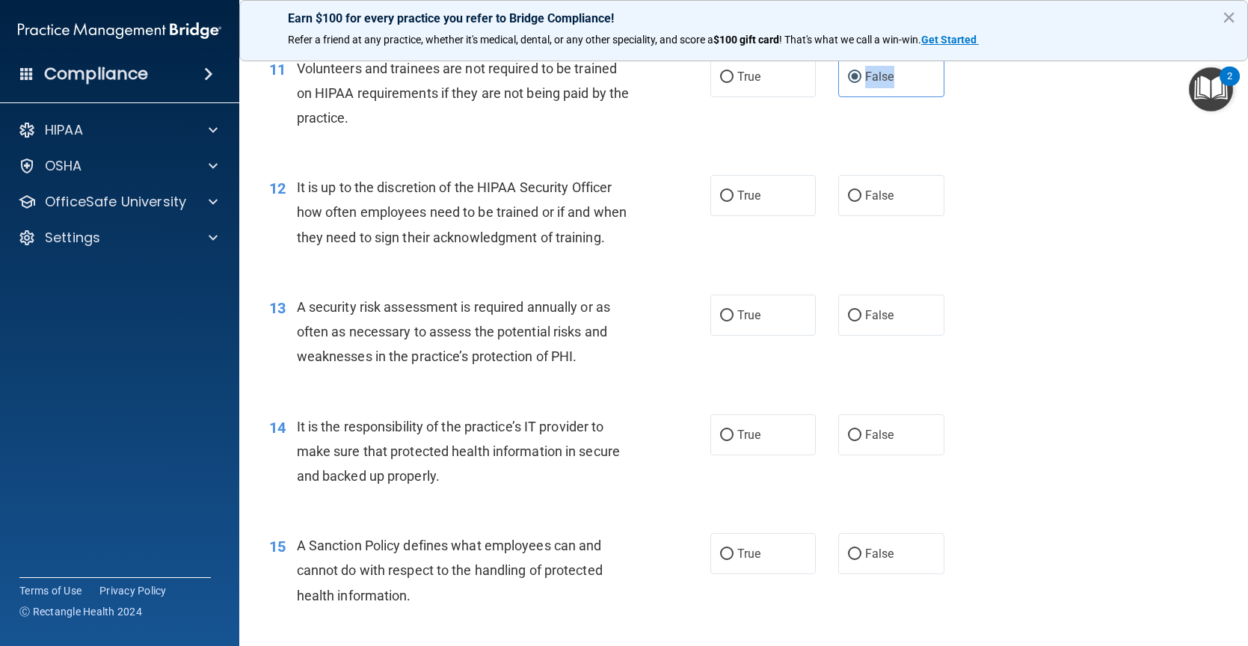
scroll to position [1645, 0]
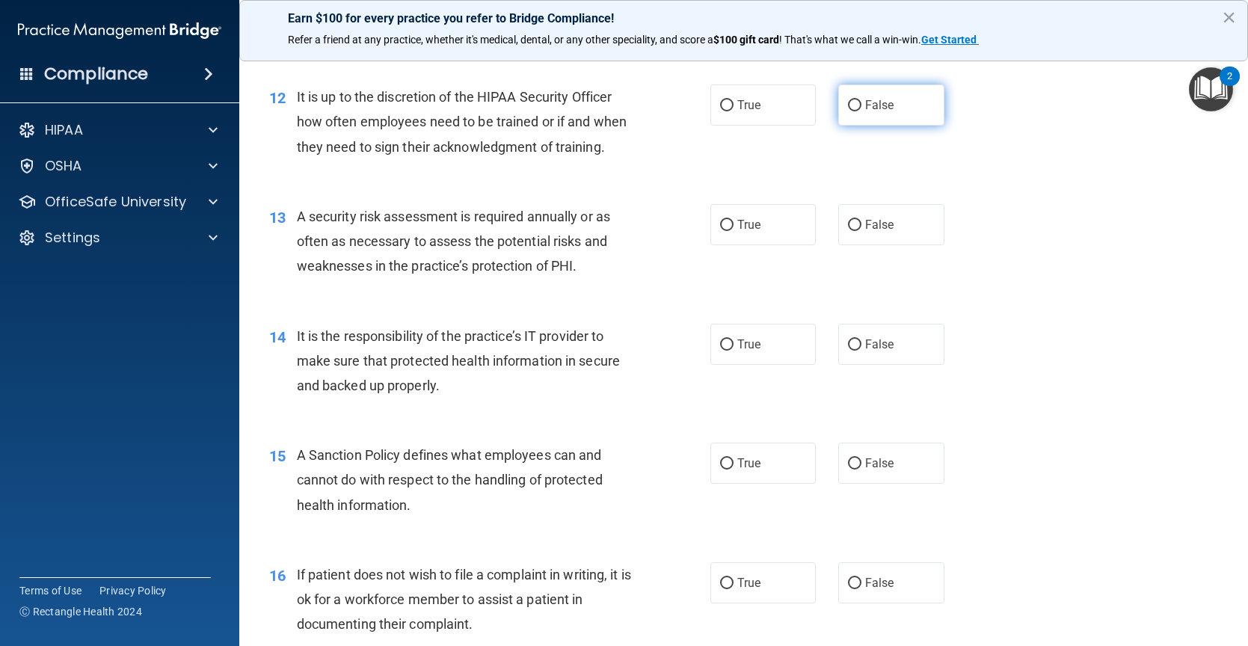
click at [848, 111] on input "False" at bounding box center [854, 105] width 13 height 11
radio input "true"
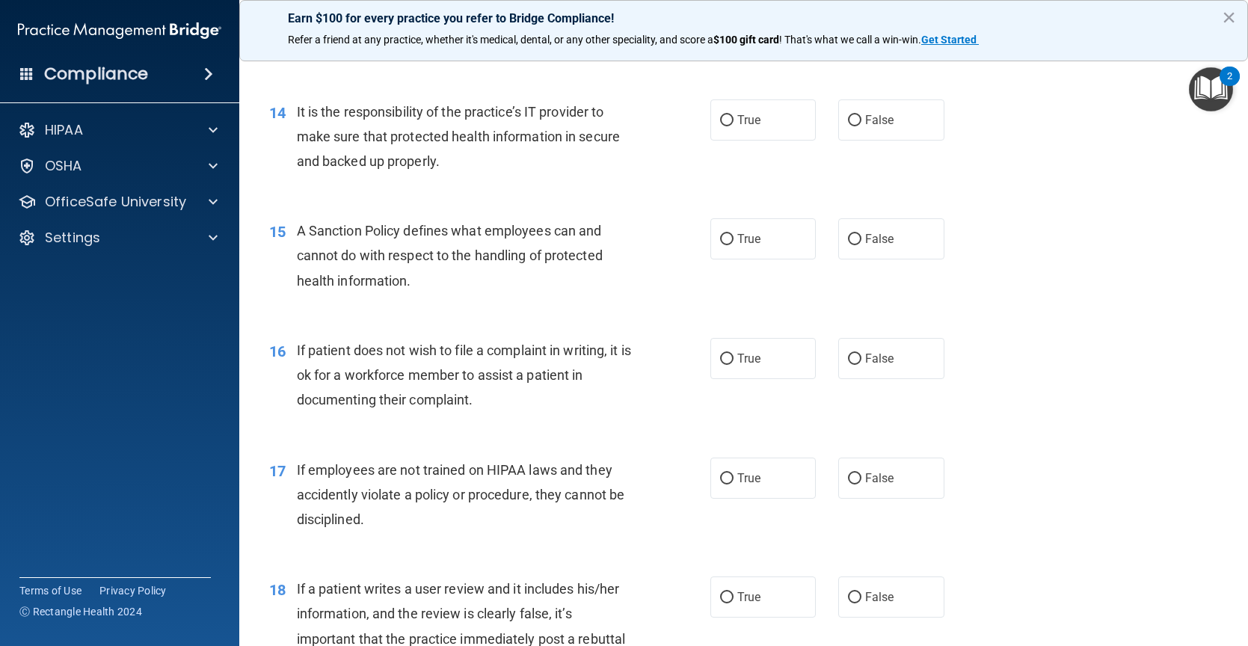
scroll to position [1794, 0]
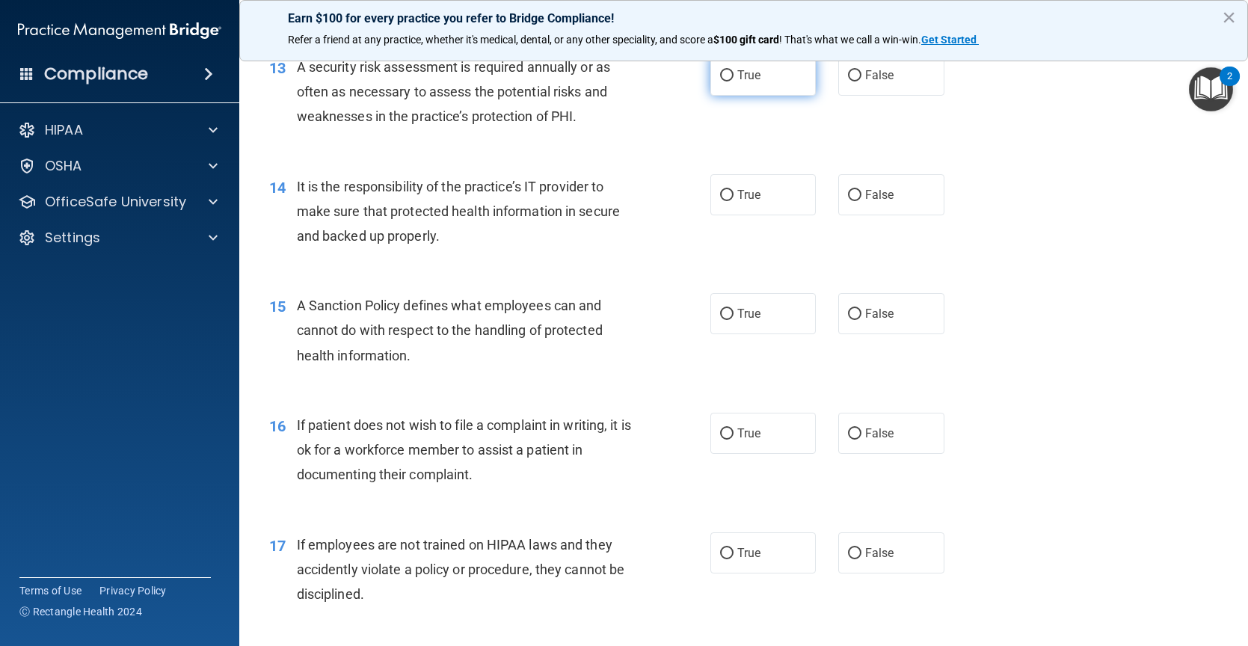
click at [714, 84] on label "True" at bounding box center [763, 75] width 106 height 41
click at [720, 81] on input "True" at bounding box center [726, 75] width 13 height 11
radio input "true"
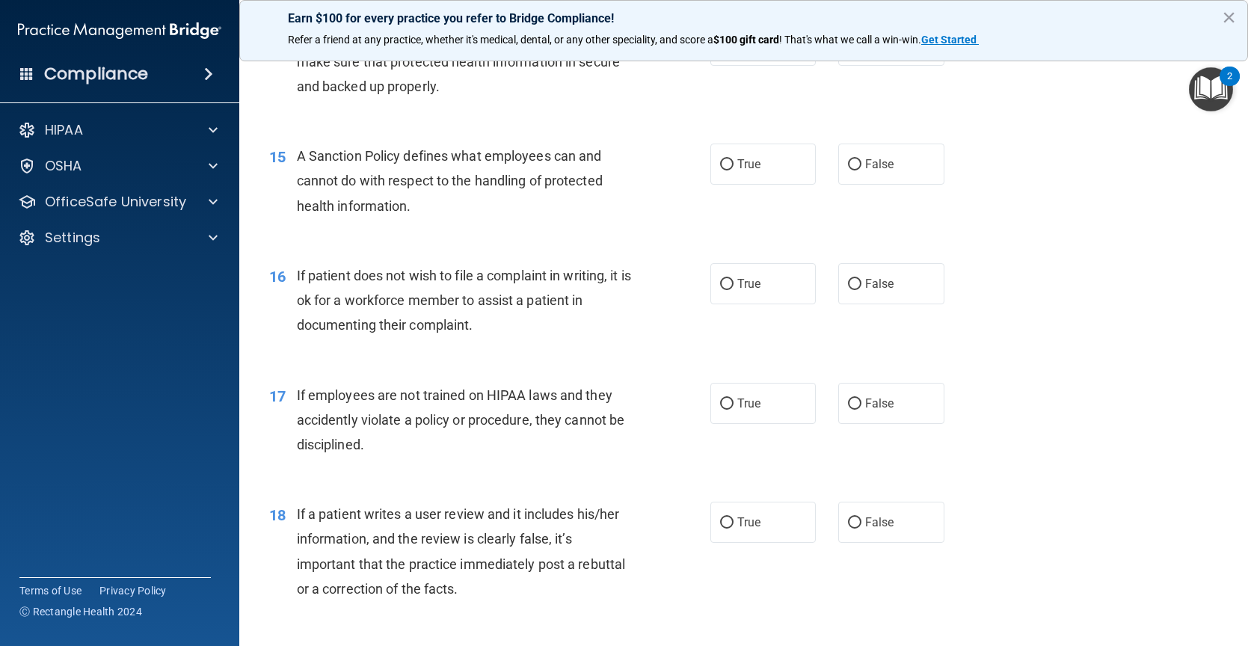
scroll to position [1869, 0]
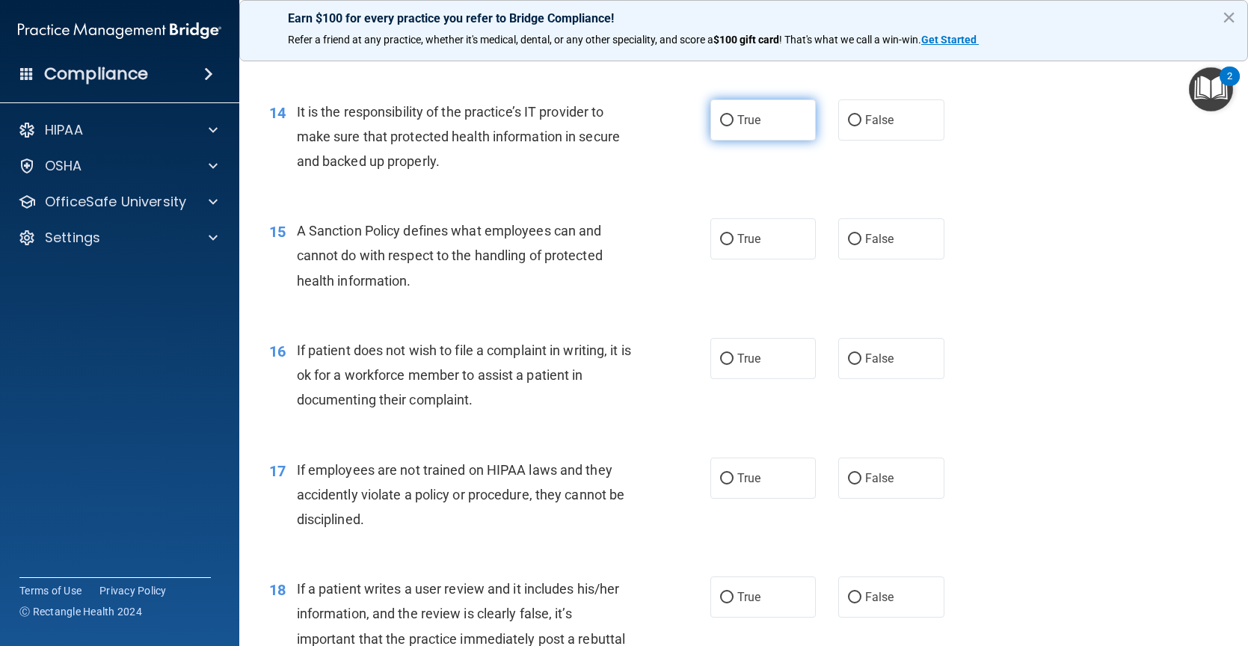
click at [722, 126] on input "True" at bounding box center [726, 120] width 13 height 11
radio input "true"
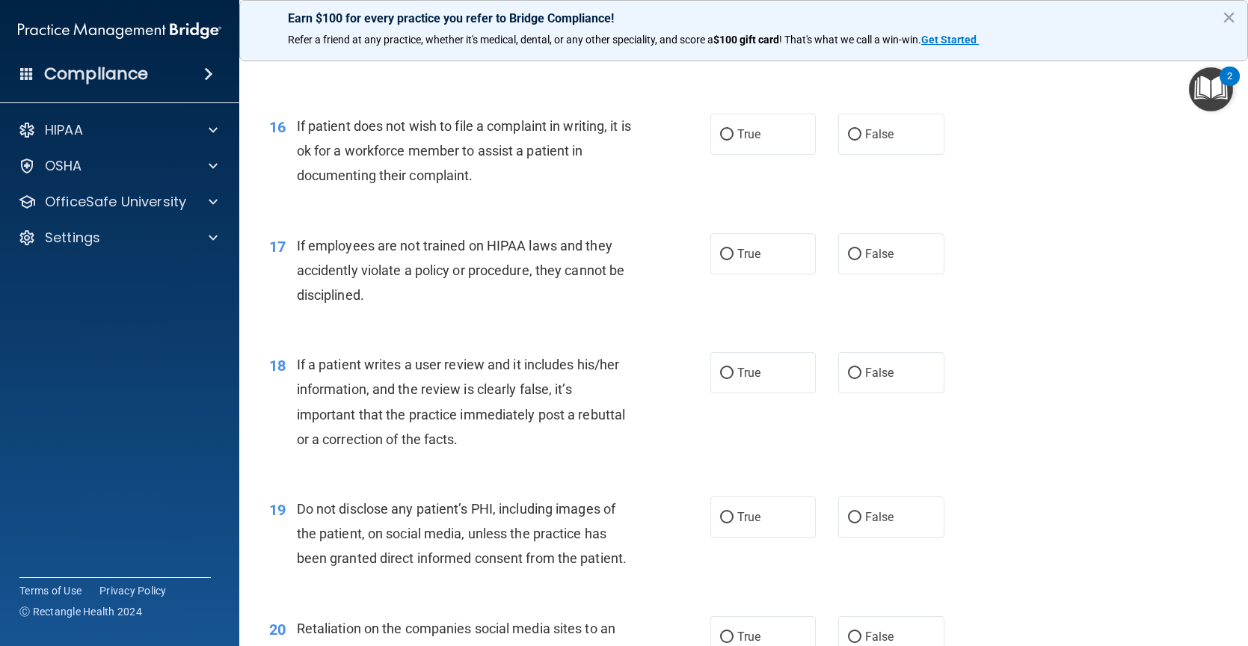
scroll to position [2168, 0]
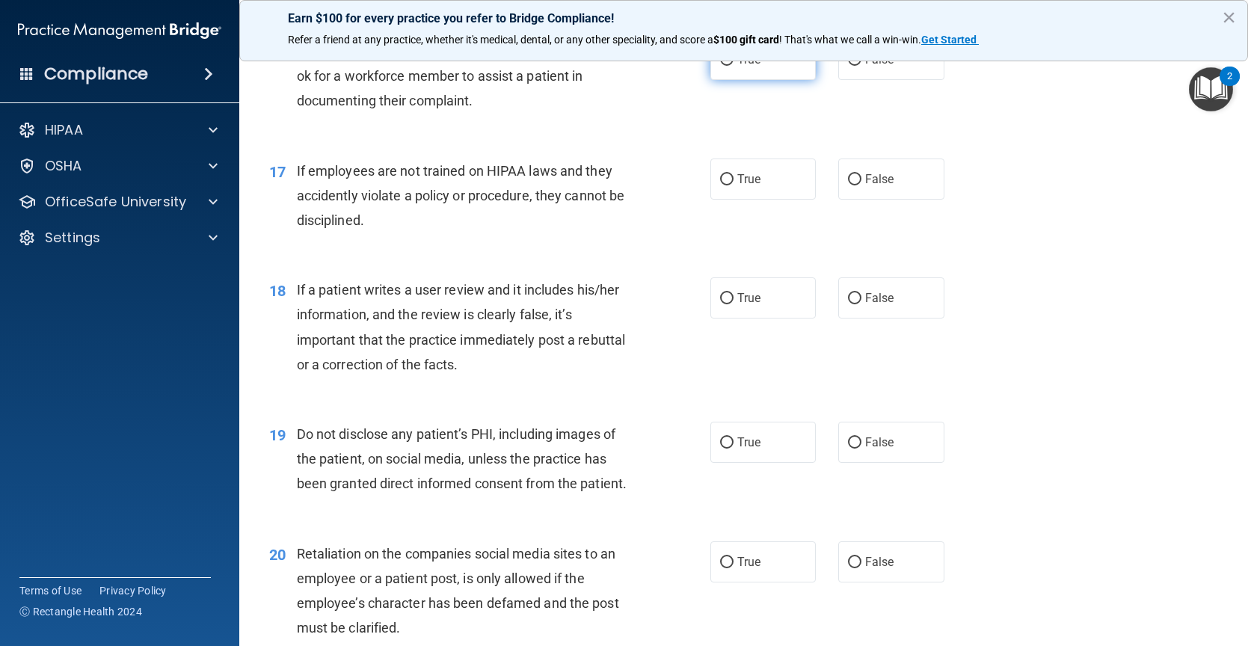
click at [763, 80] on label "True" at bounding box center [763, 59] width 106 height 41
click at [733, 66] on input "True" at bounding box center [726, 60] width 13 height 11
radio input "true"
click at [710, 198] on label "True" at bounding box center [763, 178] width 106 height 41
click at [720, 185] on input "True" at bounding box center [726, 179] width 13 height 11
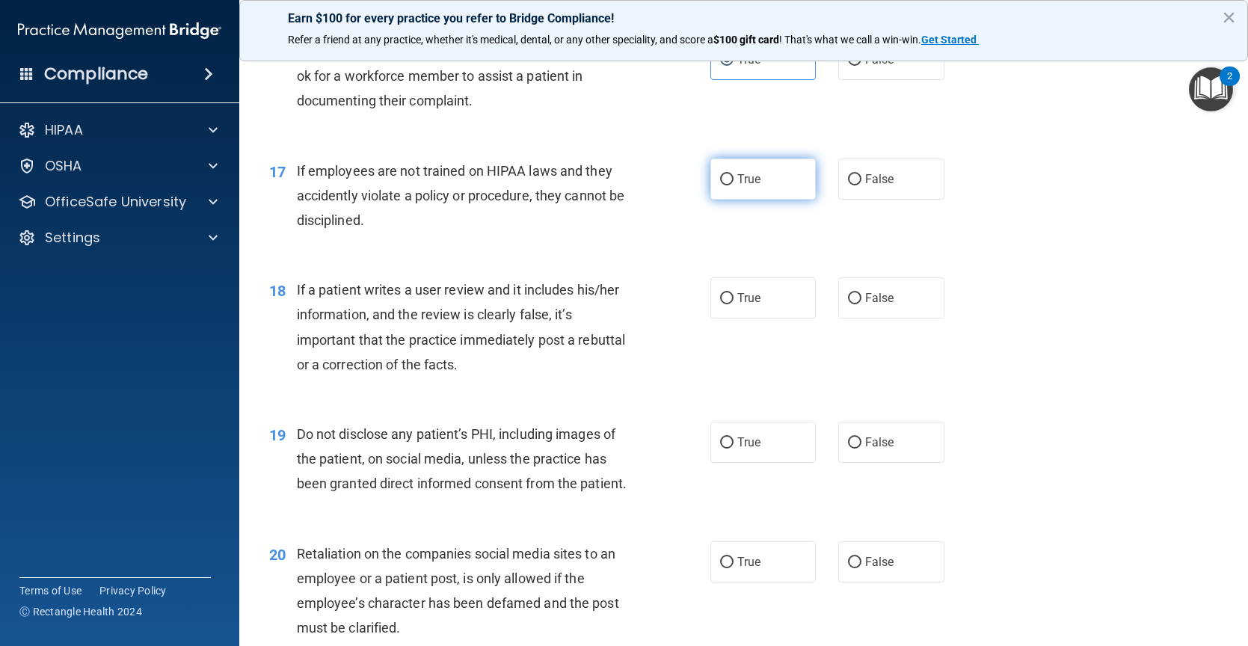
radio input "true"
click at [876, 186] on span "False" at bounding box center [879, 179] width 29 height 14
click at [861, 185] on input "False" at bounding box center [854, 179] width 13 height 11
radio input "true"
radio input "false"
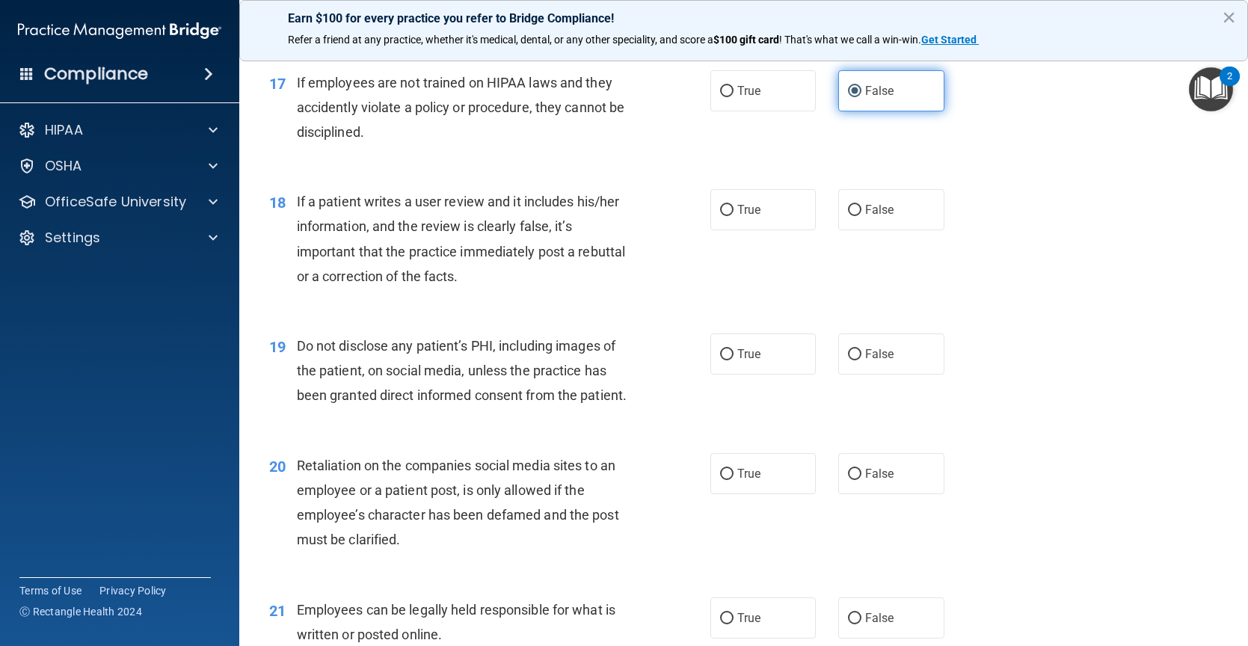
scroll to position [2392, 0]
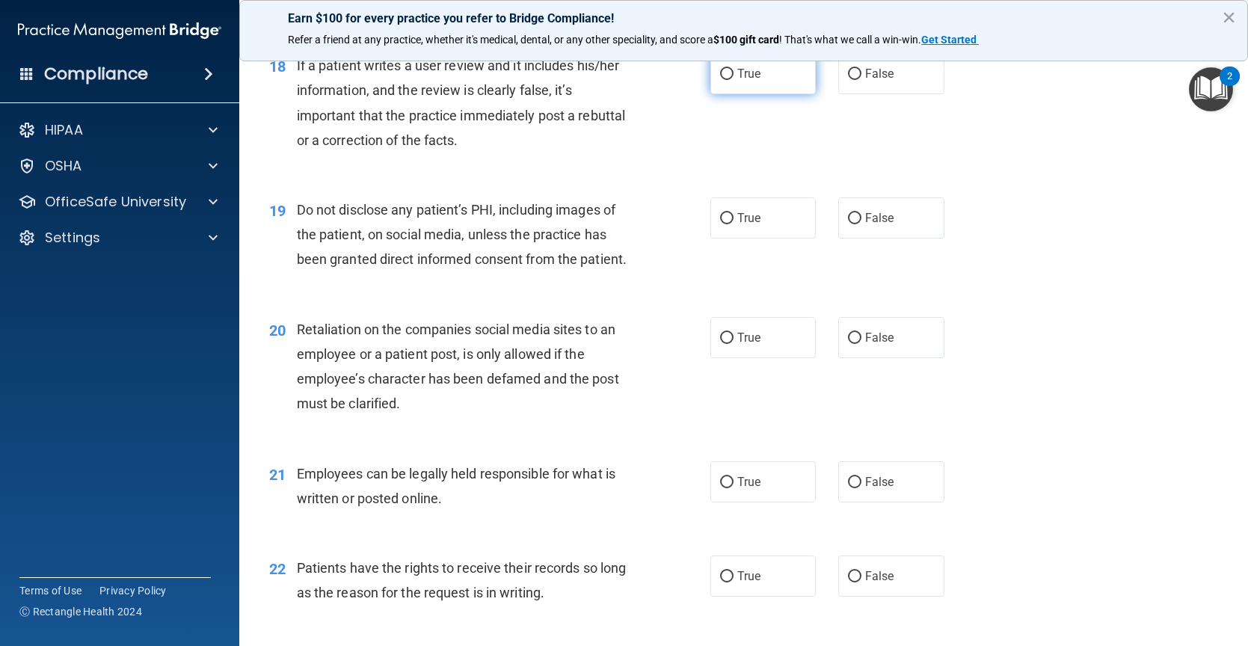
click at [765, 94] on label "True" at bounding box center [763, 73] width 106 height 41
click at [733, 80] on input "True" at bounding box center [726, 74] width 13 height 11
radio input "true"
click at [763, 238] on label "True" at bounding box center [763, 217] width 106 height 41
click at [733, 224] on input "True" at bounding box center [726, 218] width 13 height 11
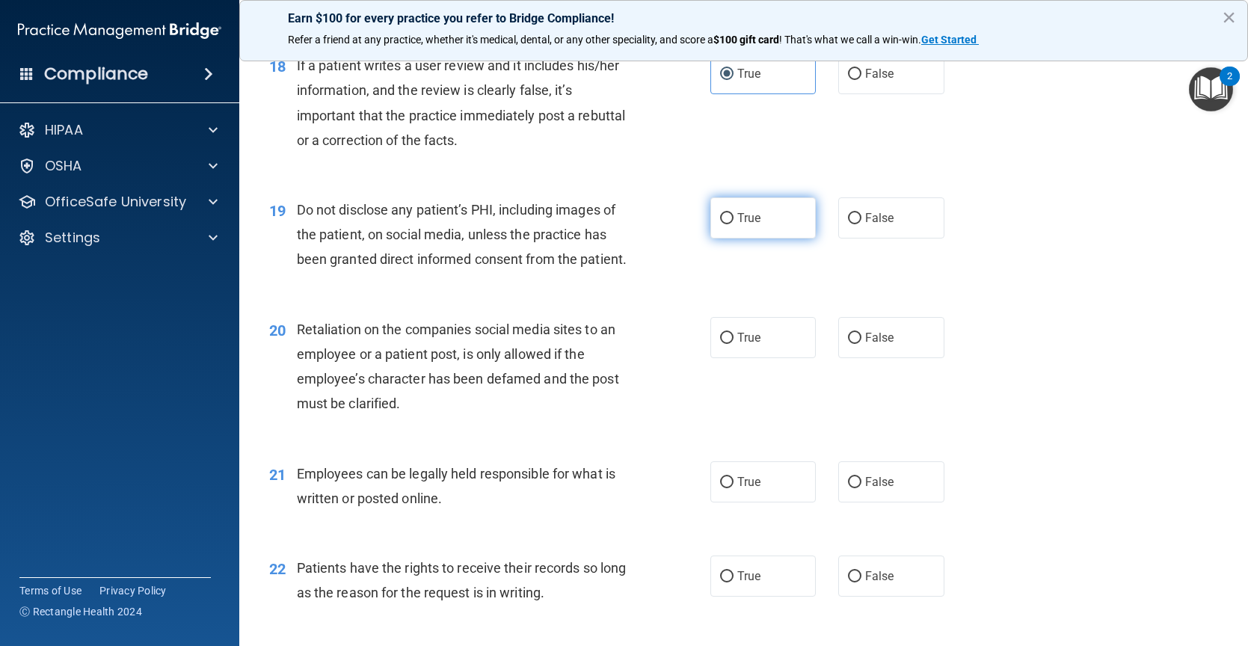
radio input "true"
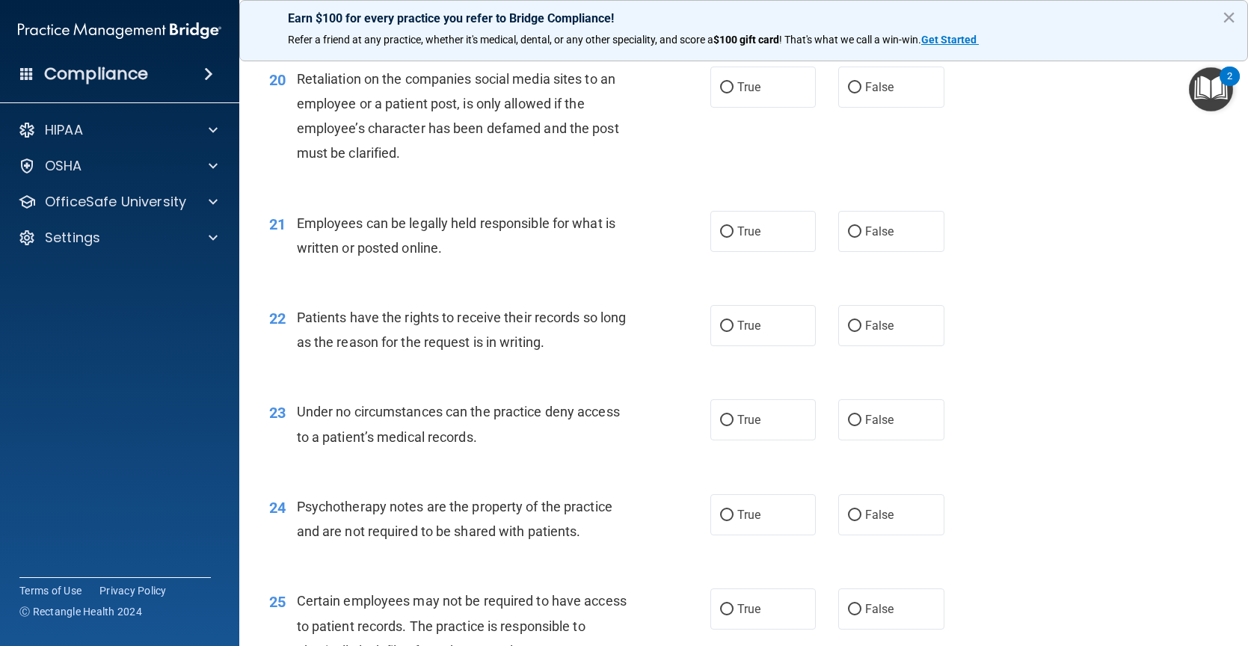
scroll to position [2617, 0]
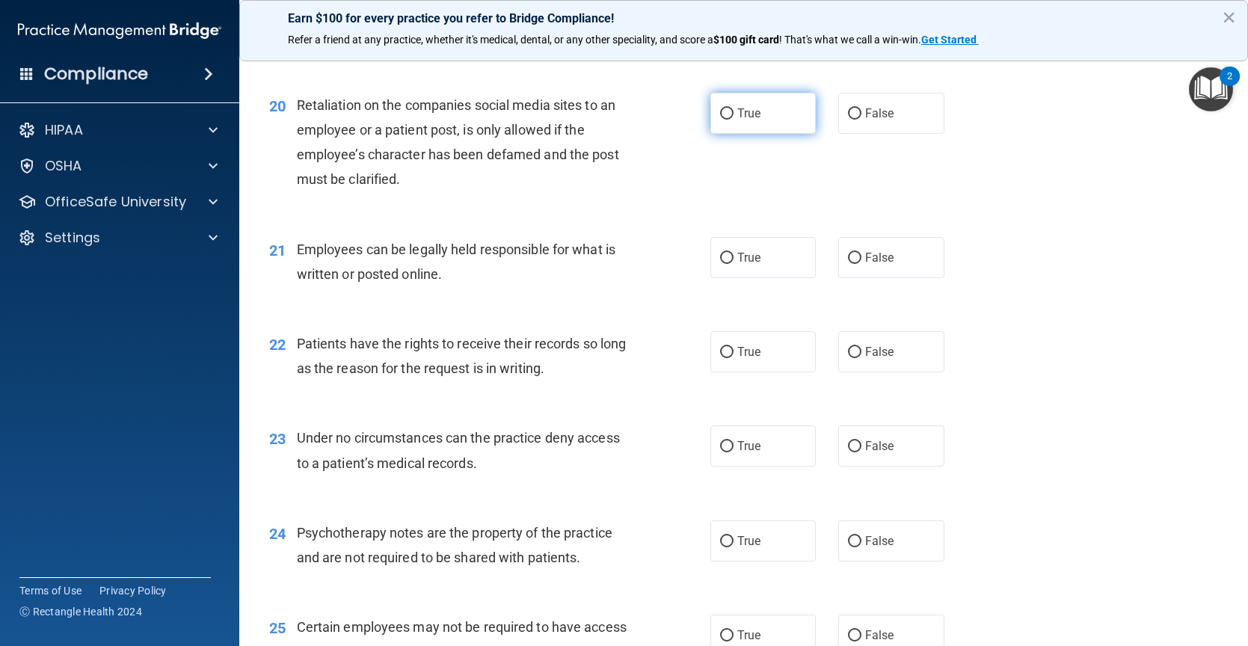
click at [802, 134] on label "True" at bounding box center [763, 113] width 106 height 41
click at [733, 120] on input "True" at bounding box center [726, 113] width 13 height 11
radio input "true"
click at [742, 278] on label "True" at bounding box center [763, 257] width 106 height 41
click at [733, 264] on input "True" at bounding box center [726, 258] width 13 height 11
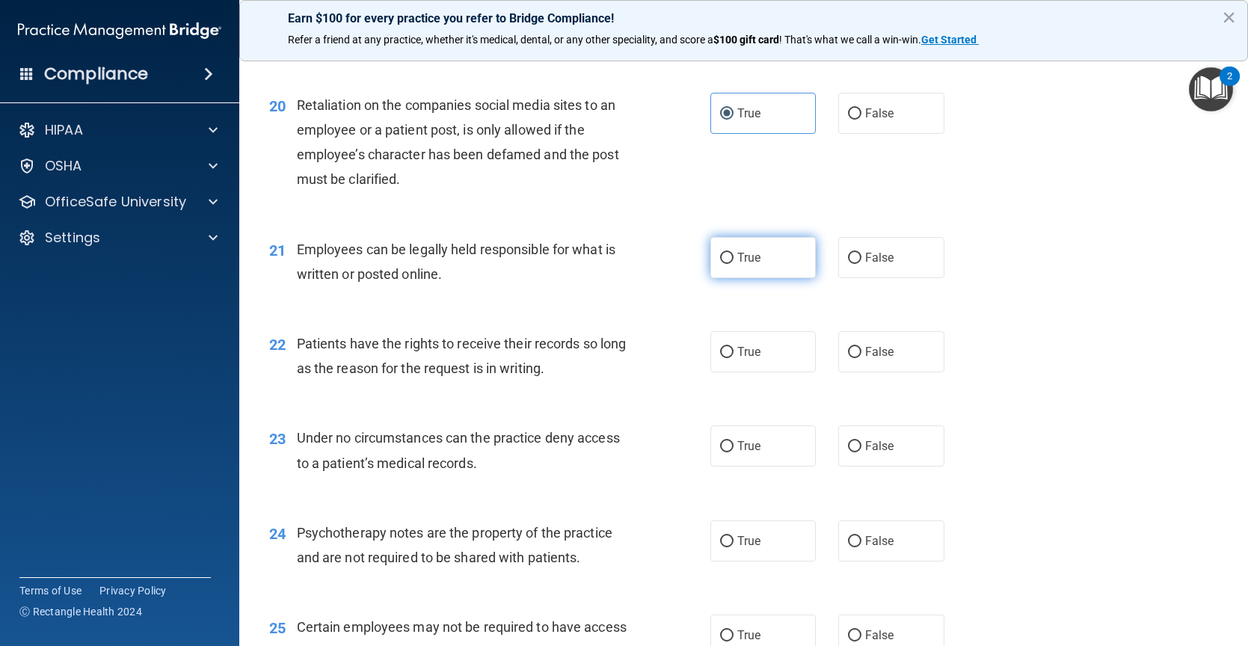
radio input "true"
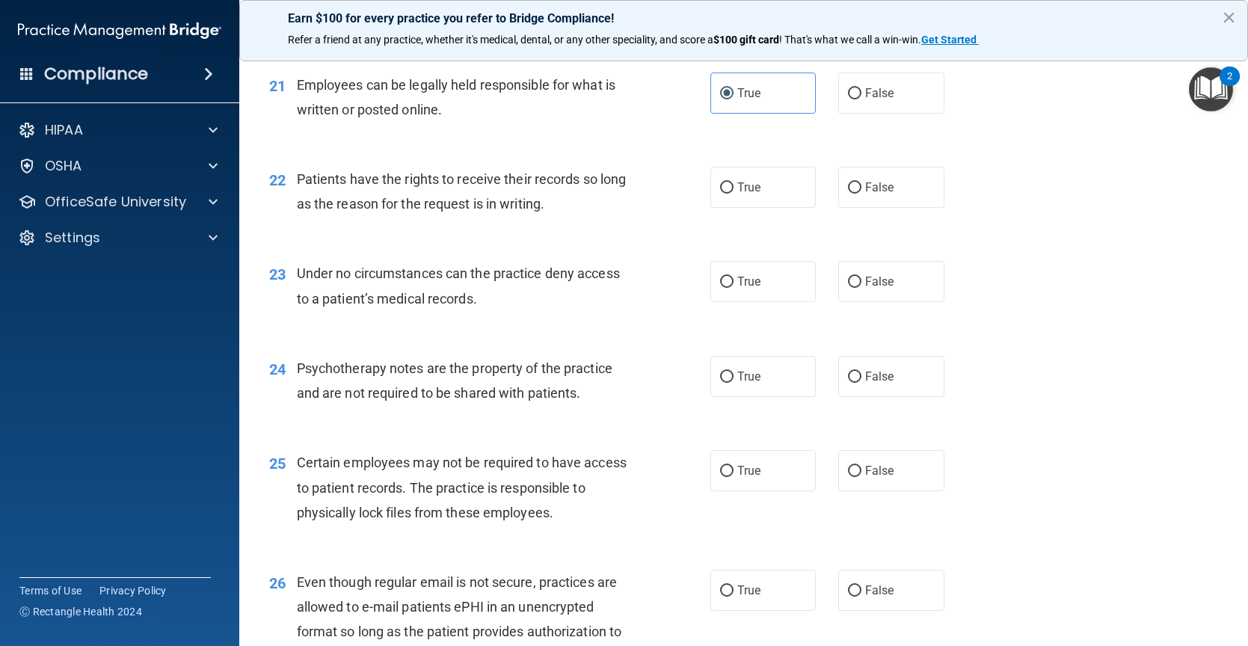
scroll to position [2916, 0]
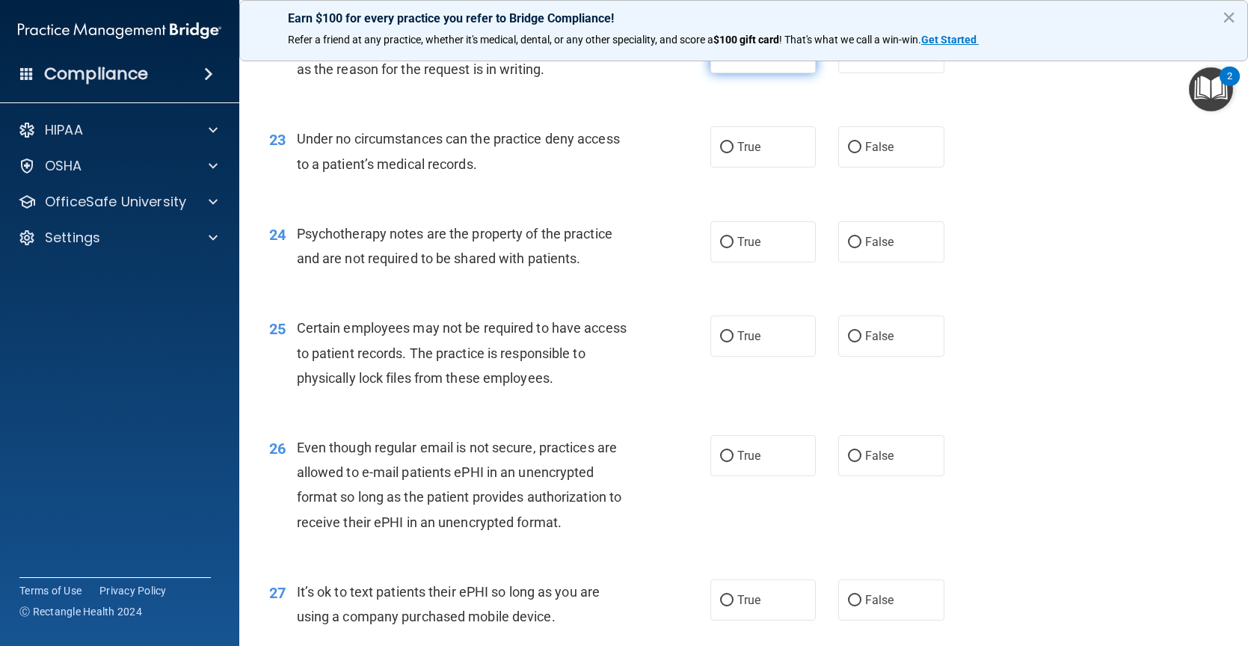
click at [739, 73] on label "True" at bounding box center [763, 52] width 106 height 41
click at [733, 59] on input "True" at bounding box center [726, 53] width 13 height 11
radio input "true"
click at [737, 154] on span "True" at bounding box center [748, 147] width 23 height 14
click at [733, 153] on input "True" at bounding box center [726, 147] width 13 height 11
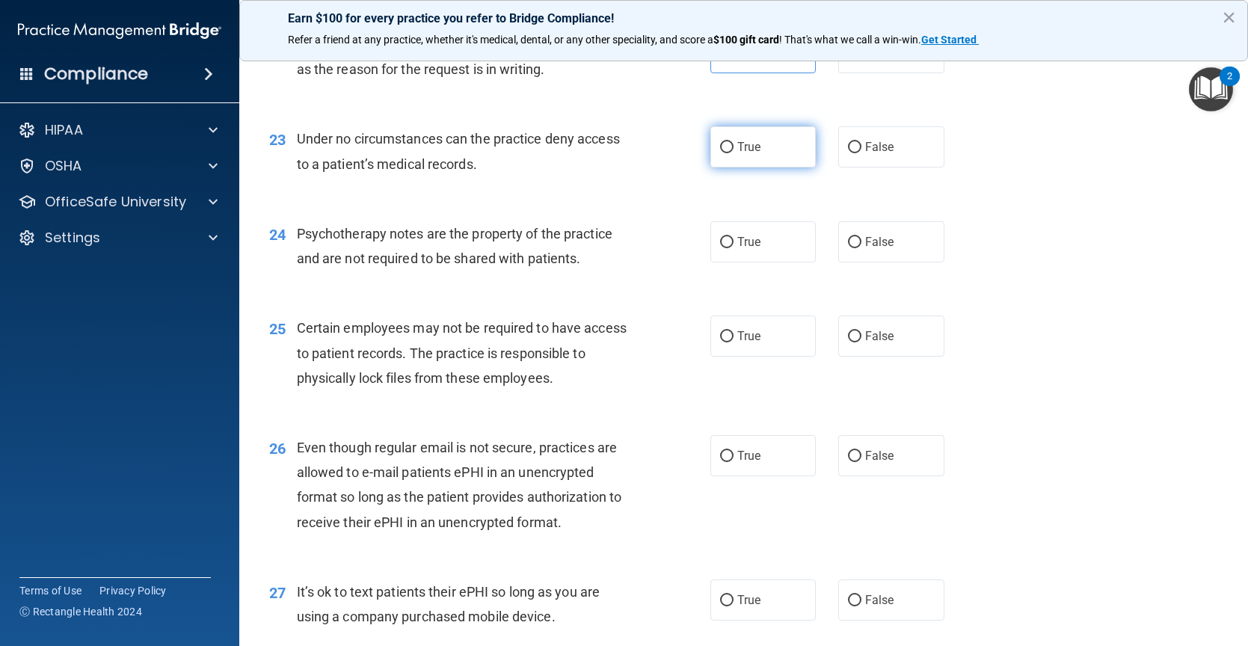
radio input "true"
click at [849, 248] on input "False" at bounding box center [854, 242] width 13 height 11
radio input "true"
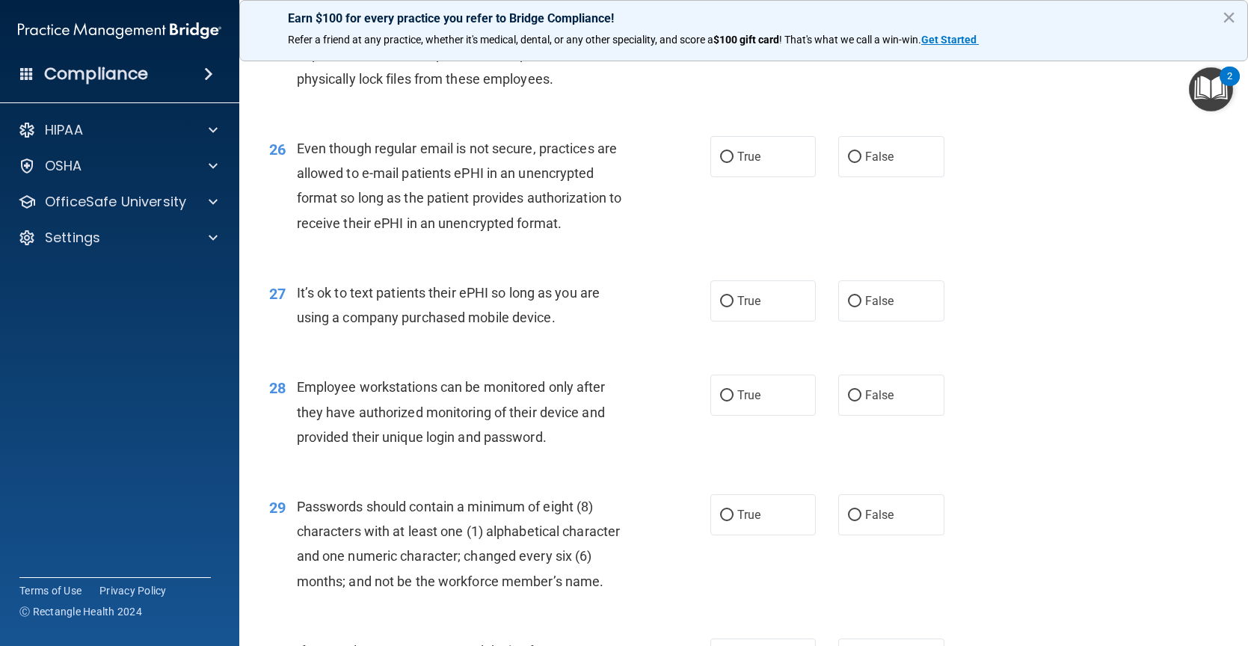
scroll to position [3140, 0]
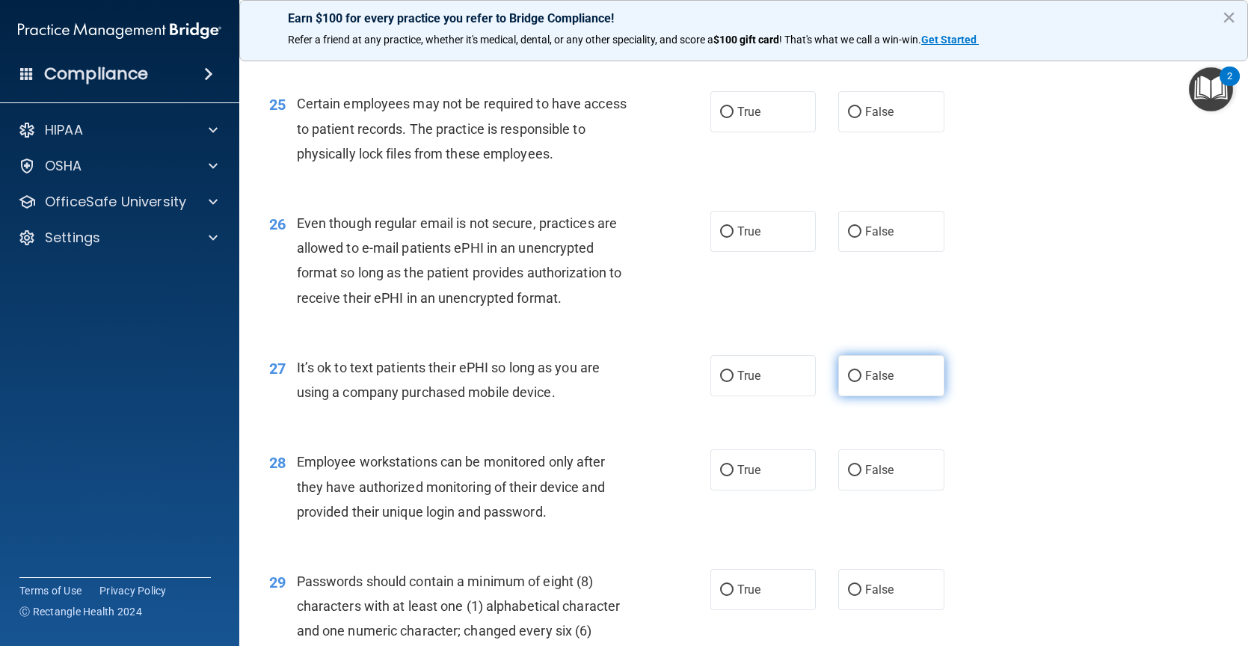
click at [903, 396] on label "False" at bounding box center [891, 375] width 106 height 41
click at [861, 382] on input "False" at bounding box center [854, 376] width 13 height 11
radio input "true"
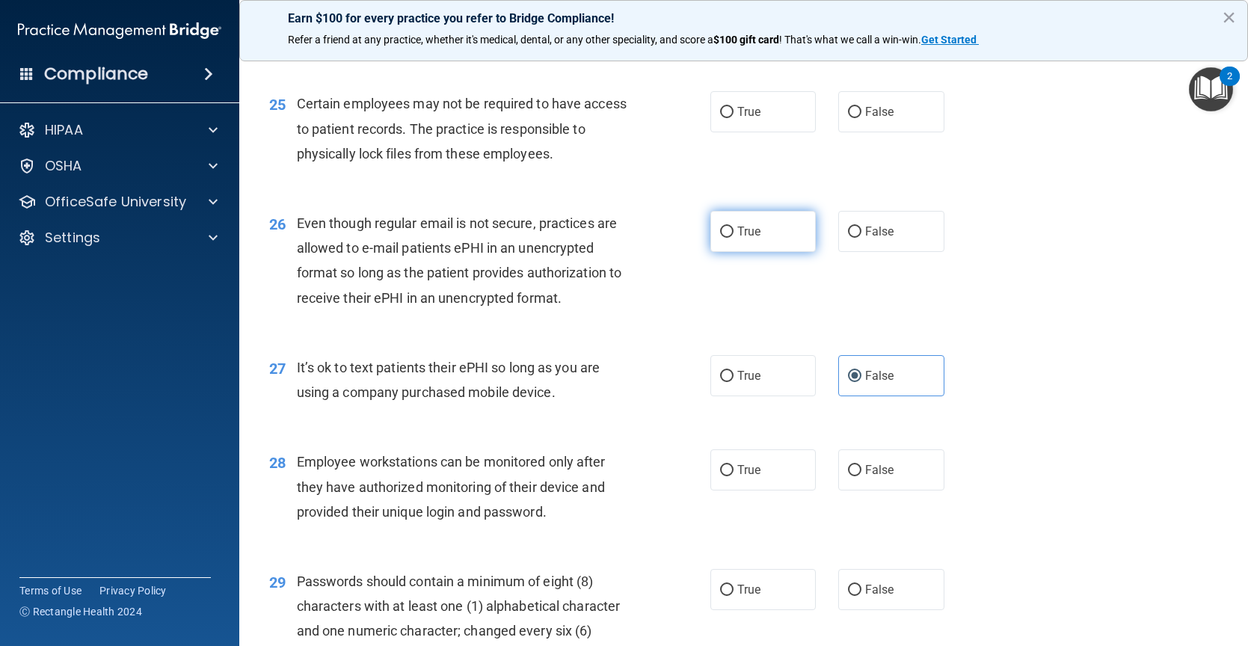
click at [769, 252] on label "True" at bounding box center [763, 231] width 106 height 41
click at [733, 238] on input "True" at bounding box center [726, 232] width 13 height 11
radio input "true"
click at [713, 129] on label "True" at bounding box center [763, 111] width 106 height 41
click at [720, 118] on input "True" at bounding box center [726, 112] width 13 height 11
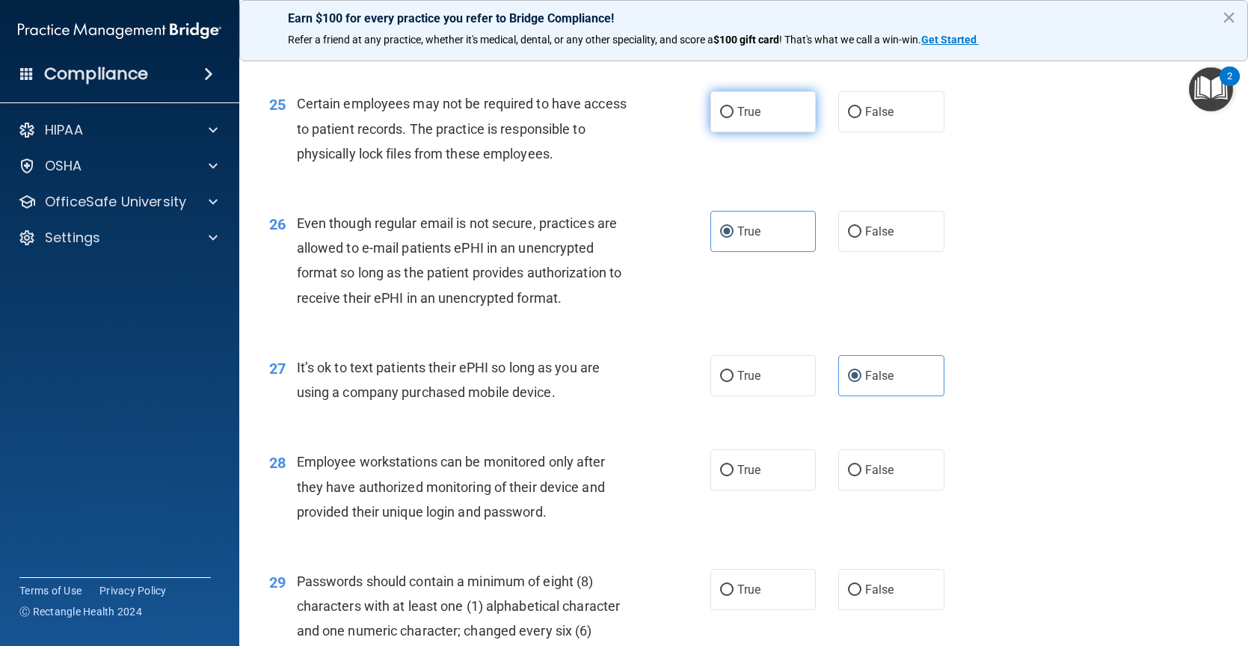
radio input "true"
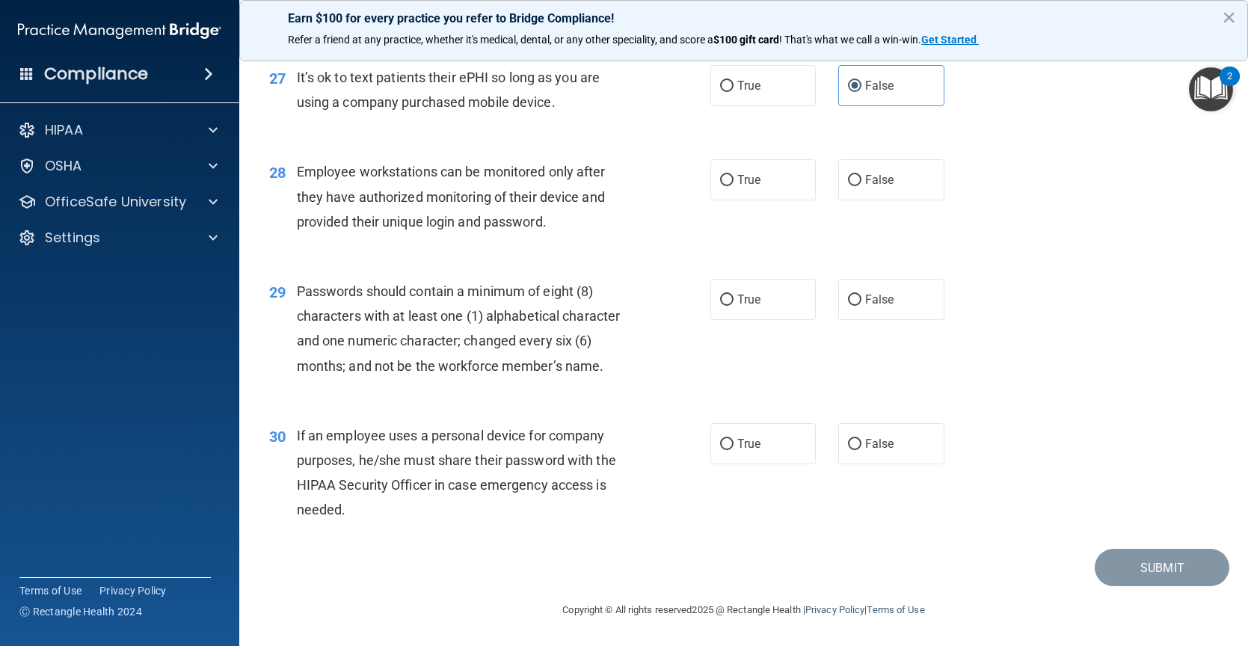
scroll to position [3455, 0]
click at [914, 179] on label "False" at bounding box center [891, 179] width 106 height 41
click at [861, 179] on input "False" at bounding box center [854, 180] width 13 height 11
radio input "true"
click at [776, 283] on label "True" at bounding box center [763, 299] width 106 height 41
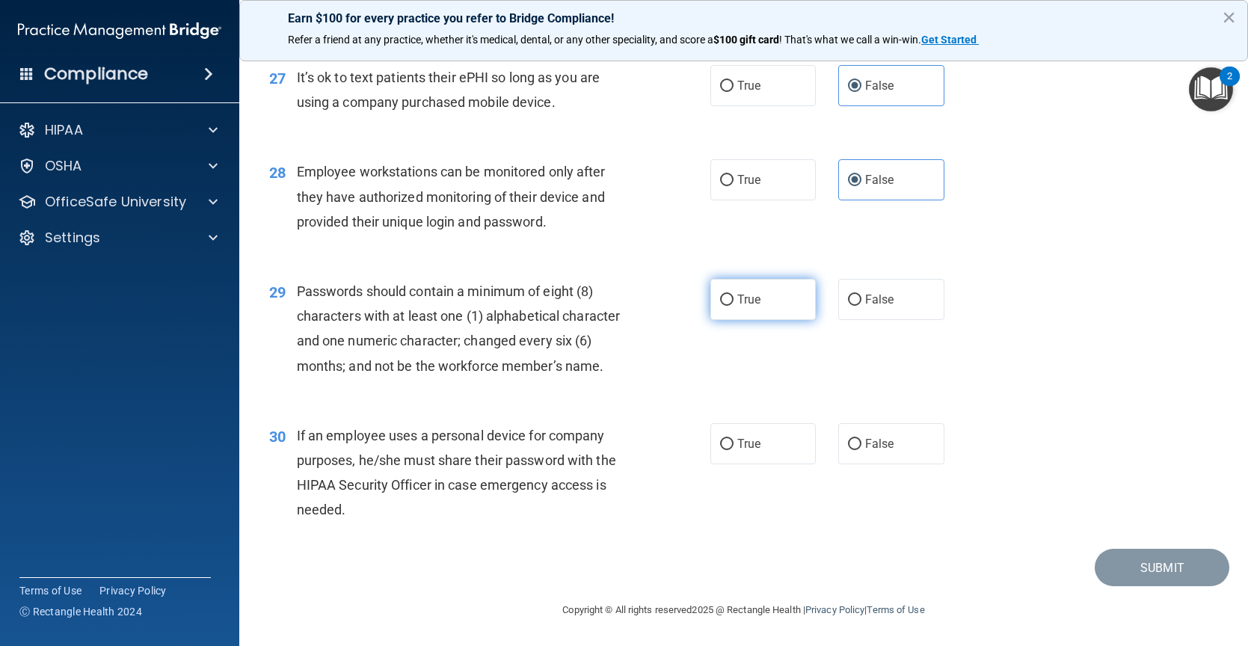
click at [733, 295] on input "True" at bounding box center [726, 300] width 13 height 11
radio input "true"
click at [890, 458] on label "False" at bounding box center [891, 443] width 106 height 41
click at [861, 450] on input "False" at bounding box center [854, 444] width 13 height 11
radio input "true"
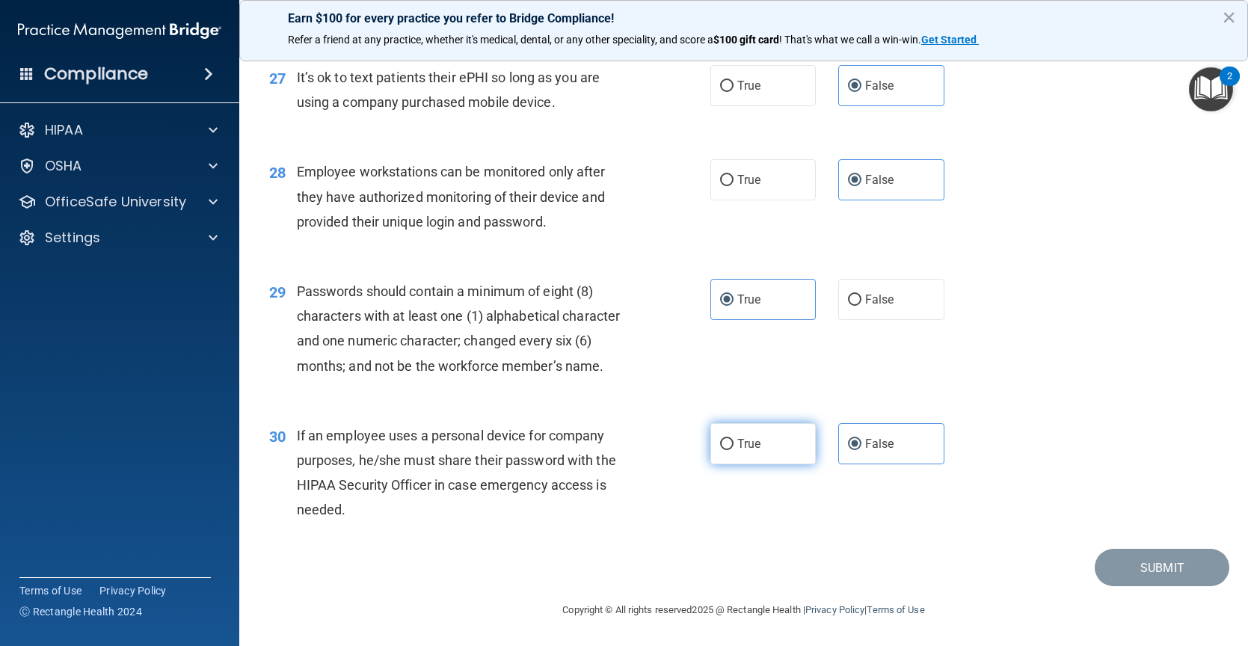
click at [795, 431] on label "True" at bounding box center [763, 443] width 106 height 41
click at [733, 439] on input "True" at bounding box center [726, 444] width 13 height 11
radio input "true"
radio input "false"
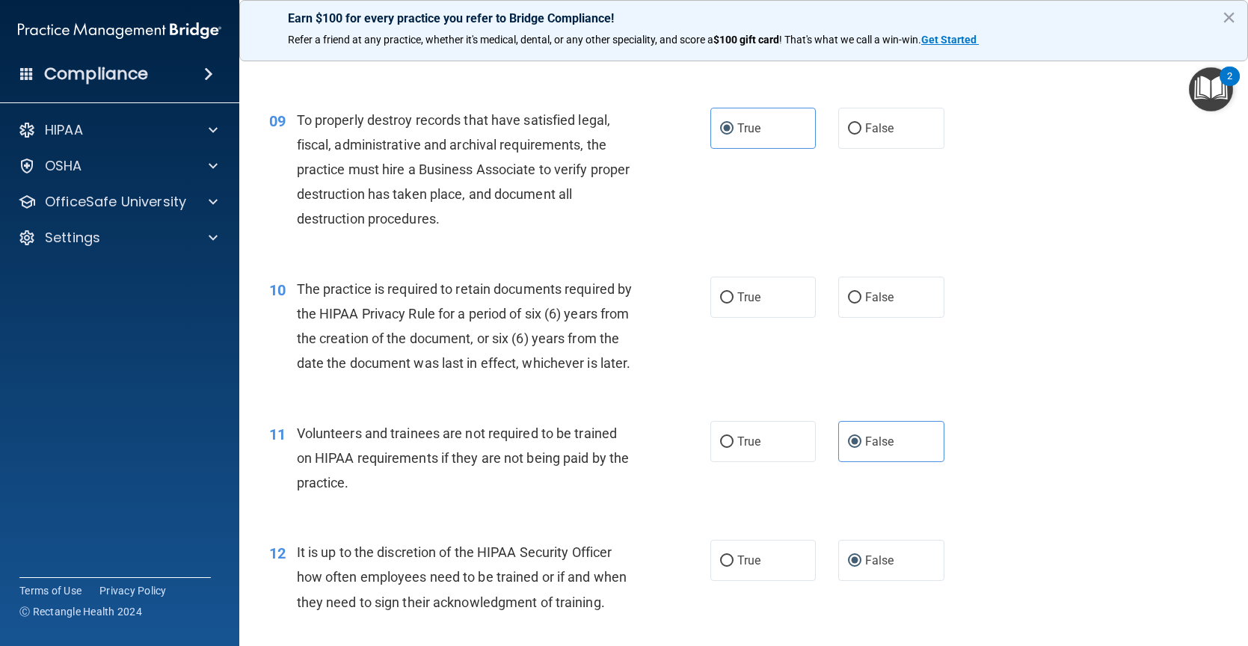
scroll to position [1346, 0]
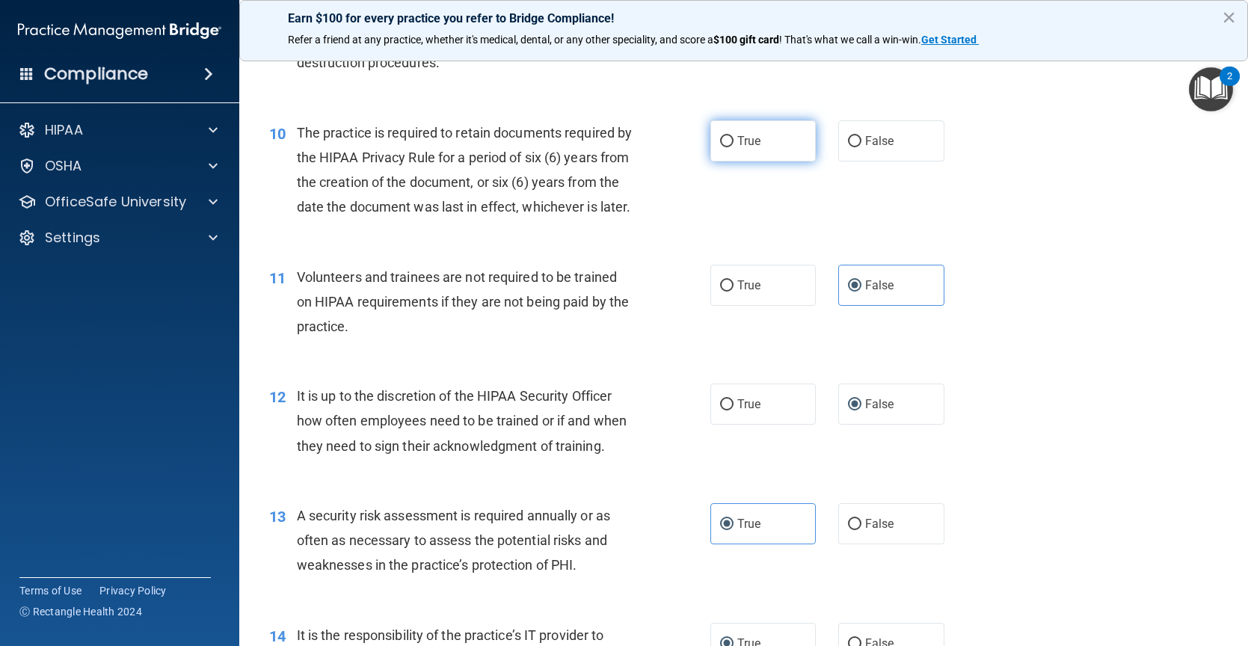
click at [763, 135] on label "True" at bounding box center [763, 140] width 106 height 41
click at [733, 136] on input "True" at bounding box center [726, 141] width 13 height 11
radio input "true"
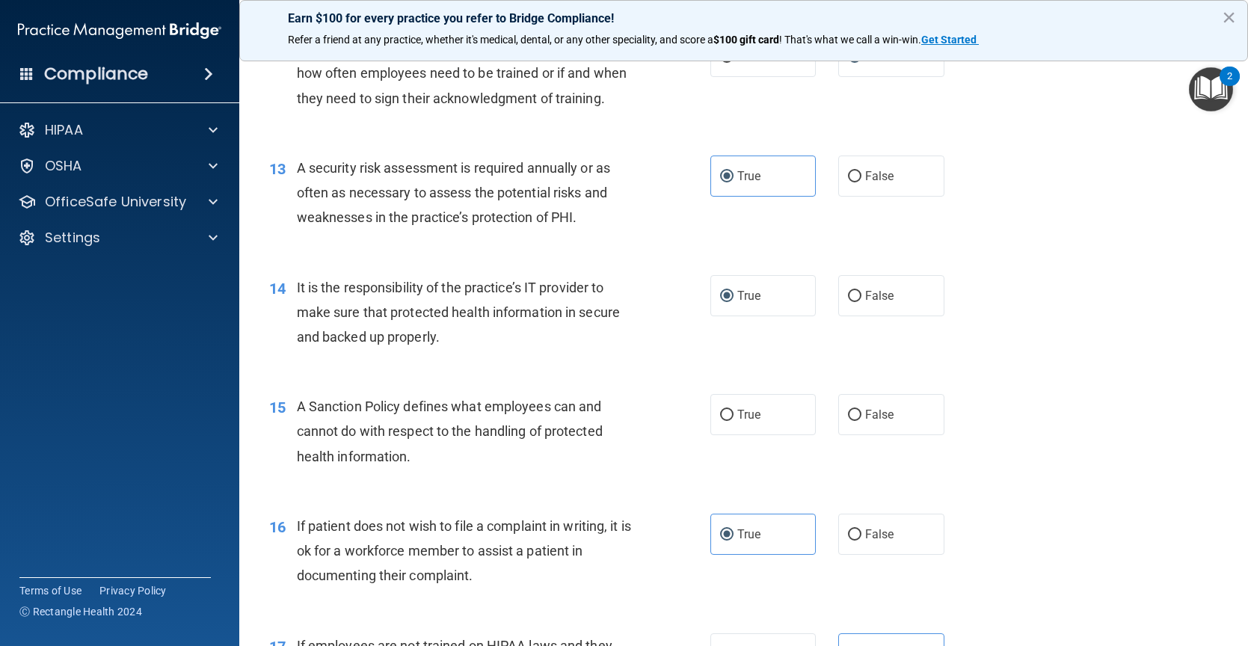
scroll to position [1660, 0]
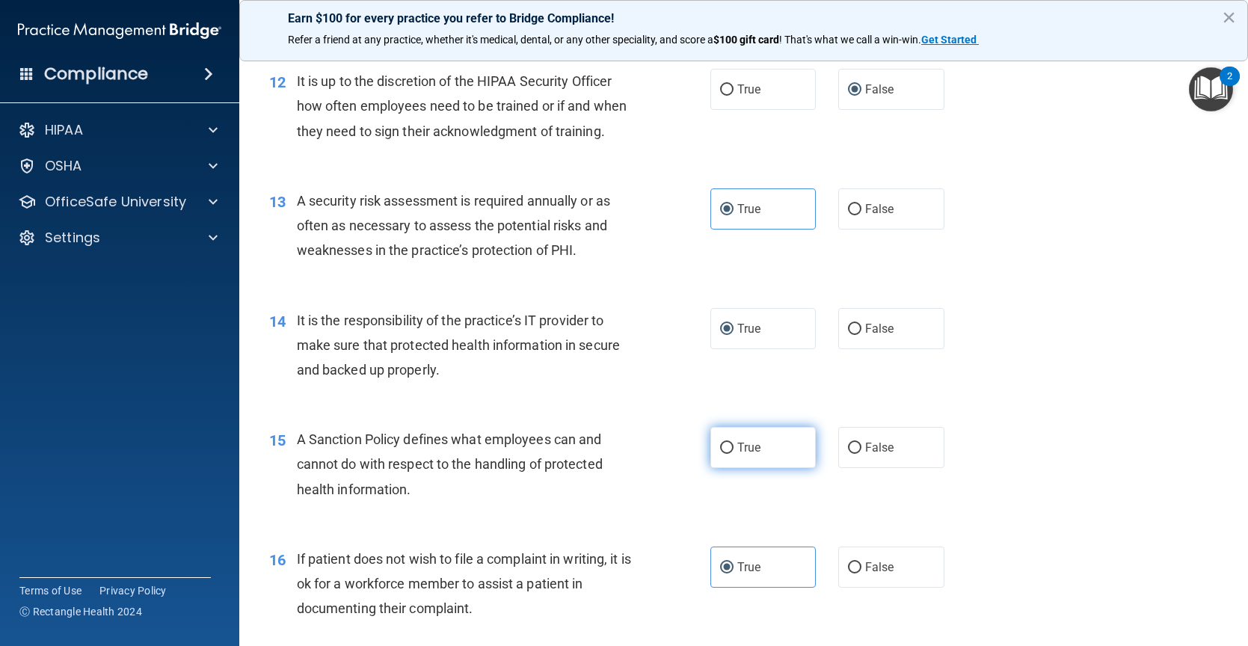
click at [720, 454] on input "True" at bounding box center [726, 448] width 13 height 11
radio input "true"
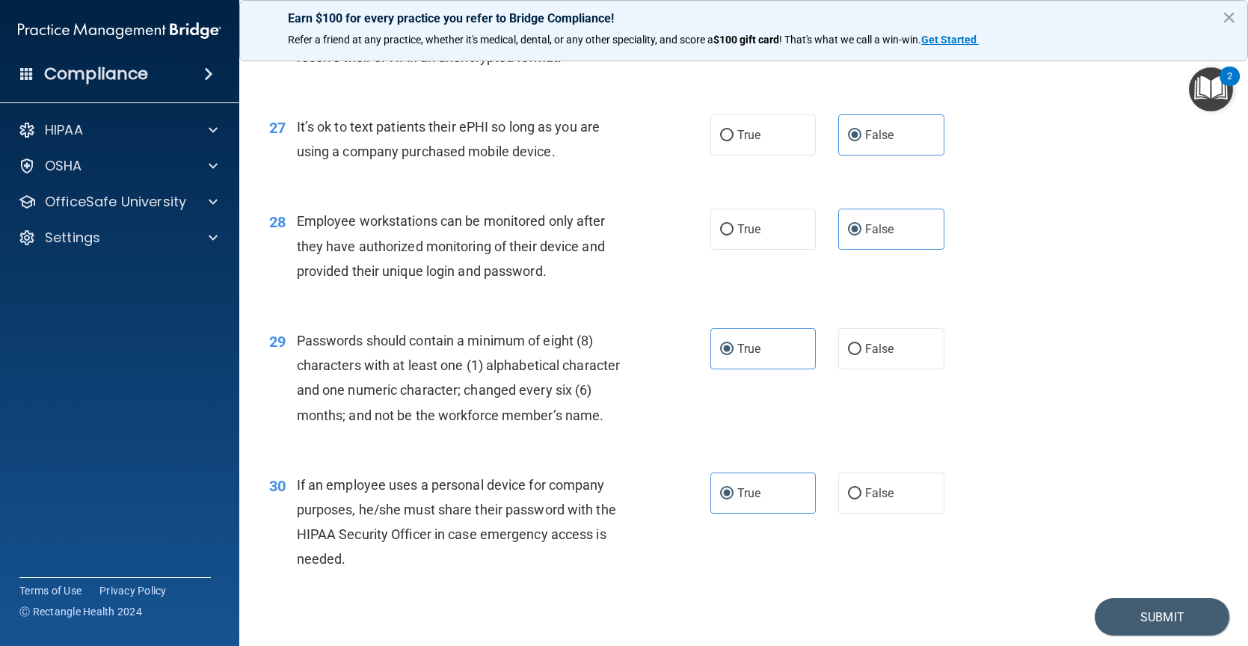
scroll to position [3455, 0]
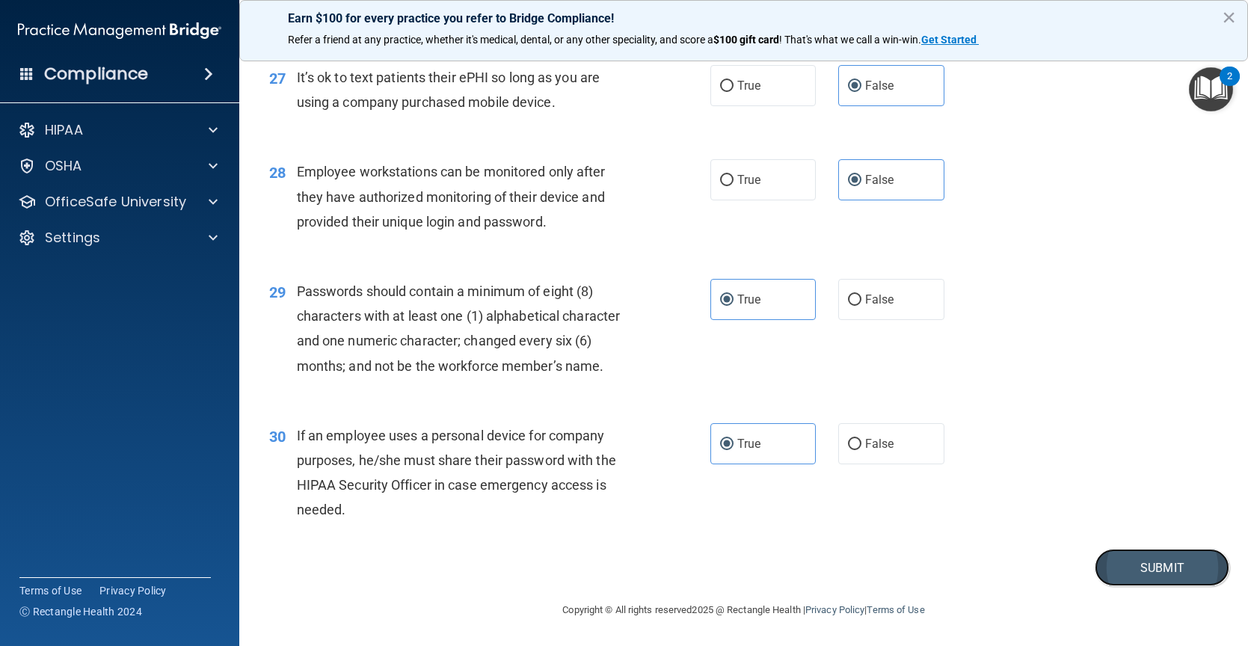
click at [1098, 562] on button "Submit" at bounding box center [1162, 568] width 135 height 38
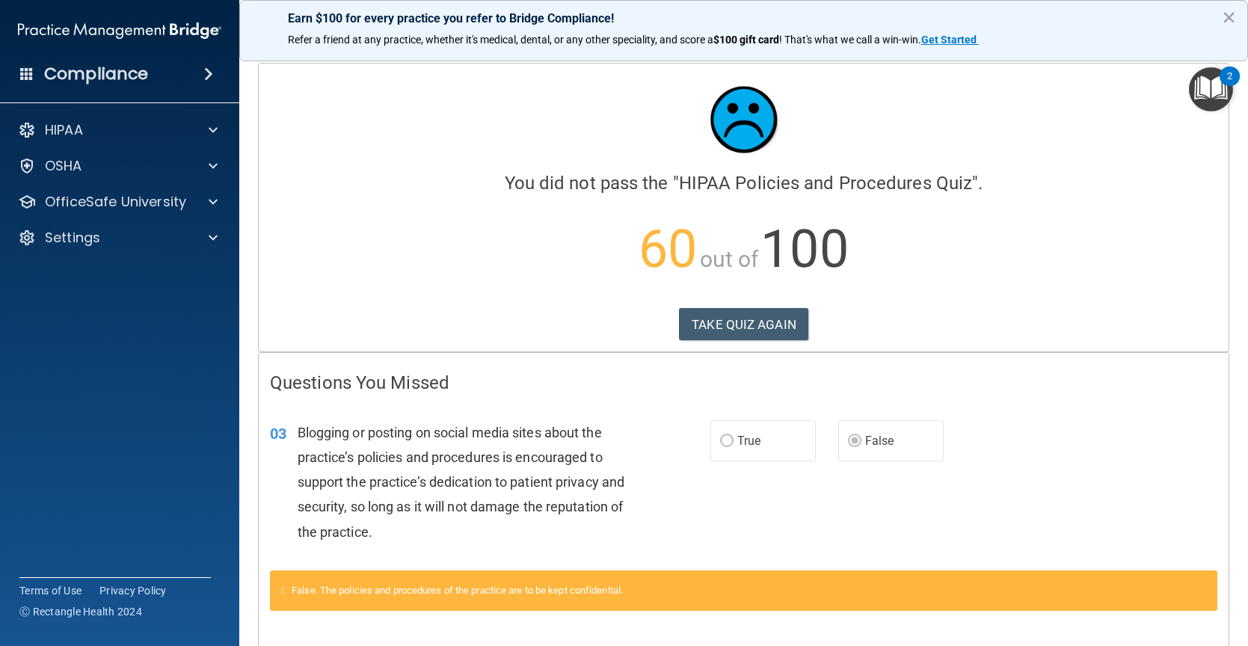
click at [712, 298] on div "Calculating your score.... You did not pass the " HIPAA Policies and Procedures…" at bounding box center [744, 208] width 970 height 288
click at [709, 315] on button "TAKE QUIZ AGAIN" at bounding box center [743, 324] width 129 height 33
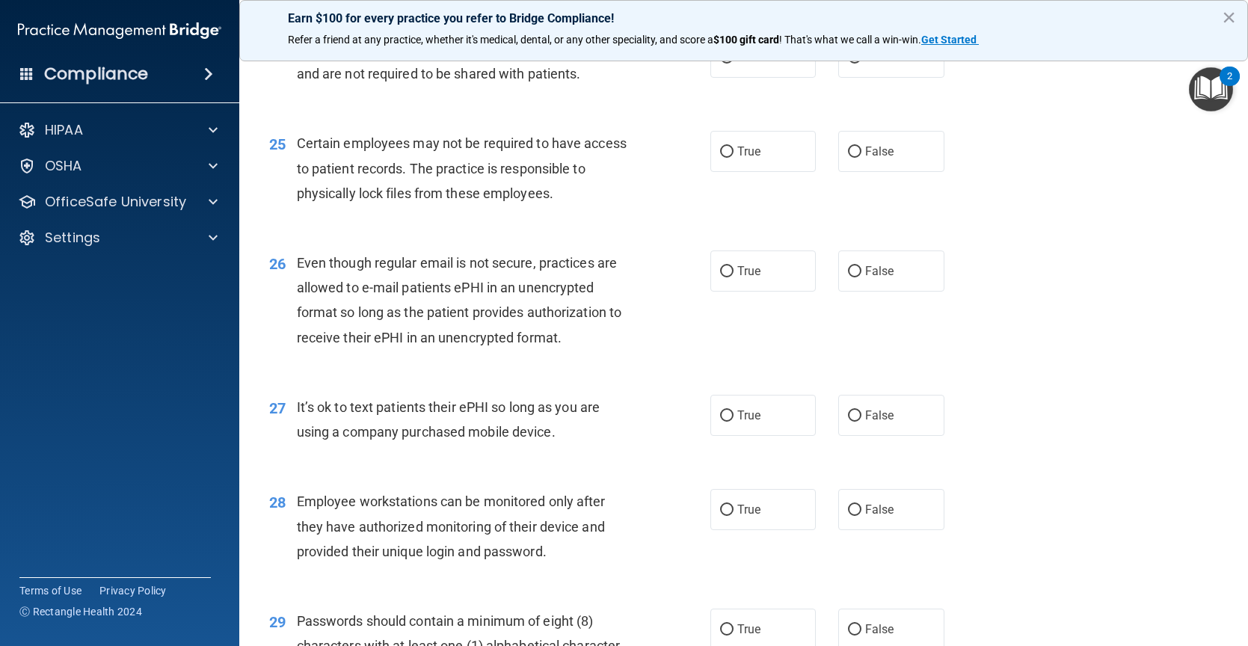
scroll to position [2857, 0]
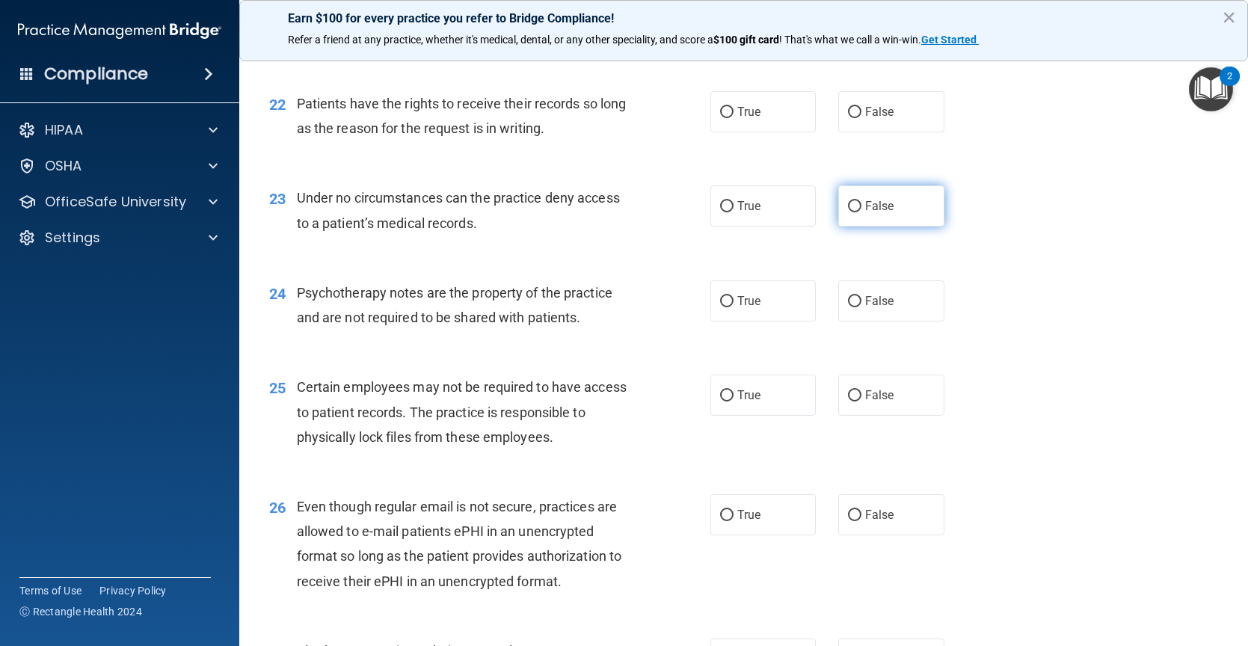
click at [839, 221] on label "False" at bounding box center [891, 205] width 106 height 41
click at [848, 212] on input "False" at bounding box center [854, 206] width 13 height 11
radio input "true"
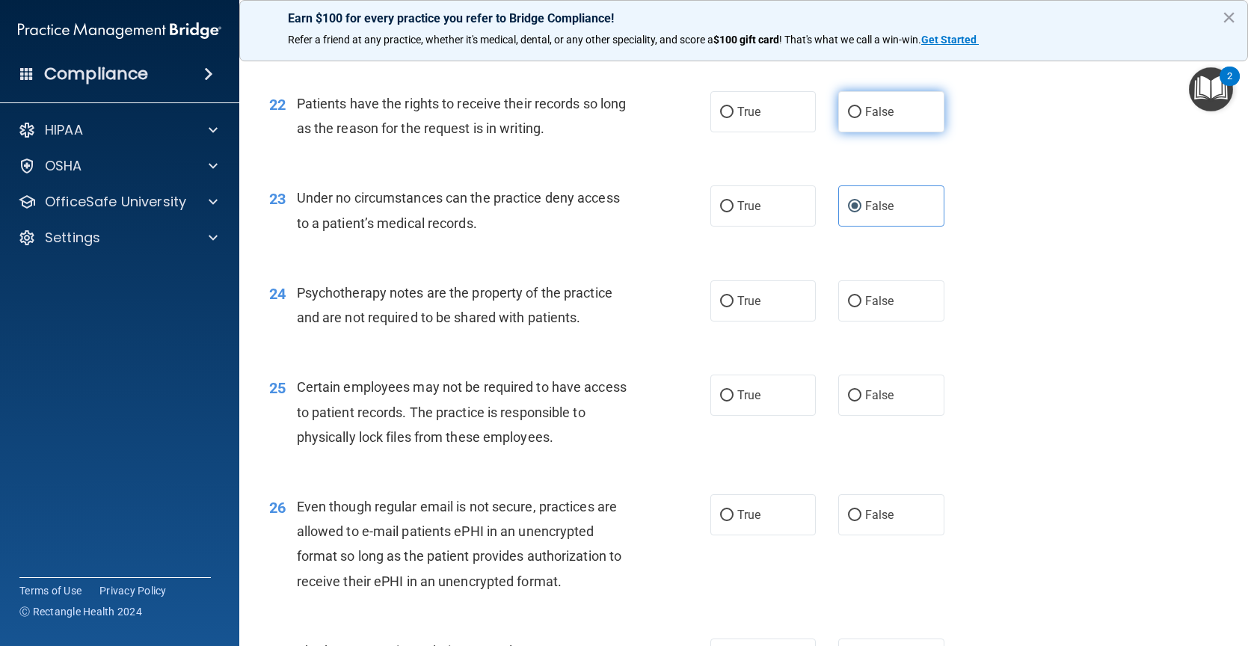
click at [861, 123] on label "False" at bounding box center [891, 111] width 106 height 41
click at [861, 118] on input "False" at bounding box center [854, 112] width 13 height 11
radio input "true"
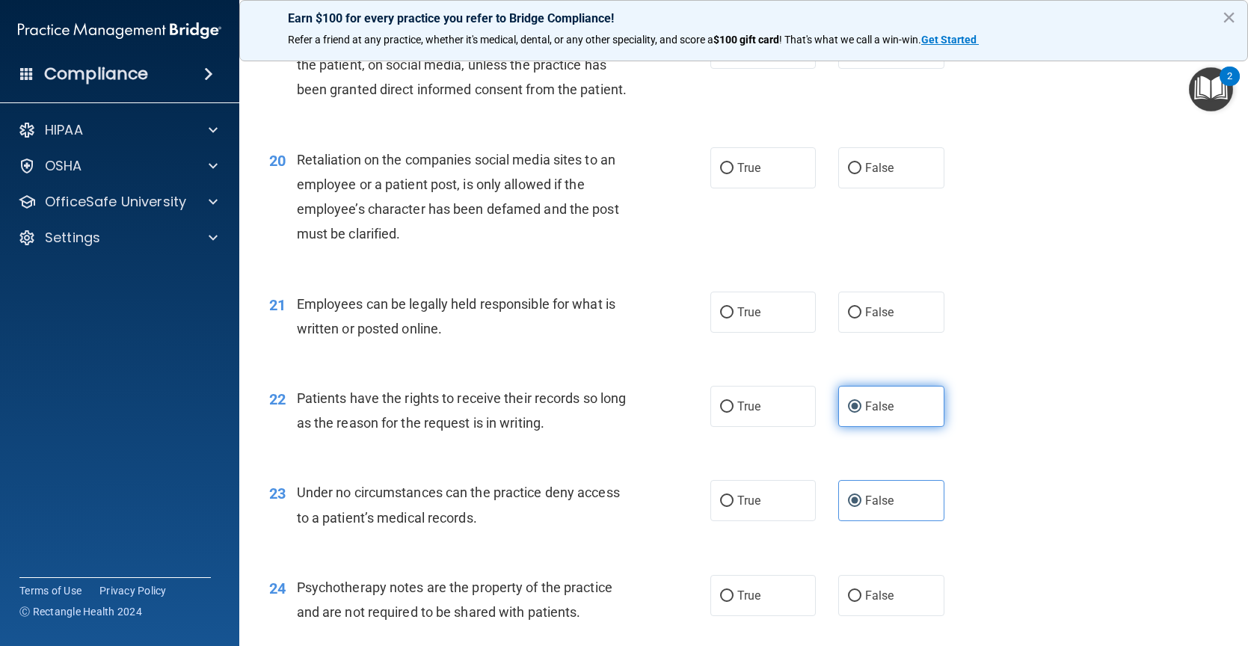
scroll to position [2558, 0]
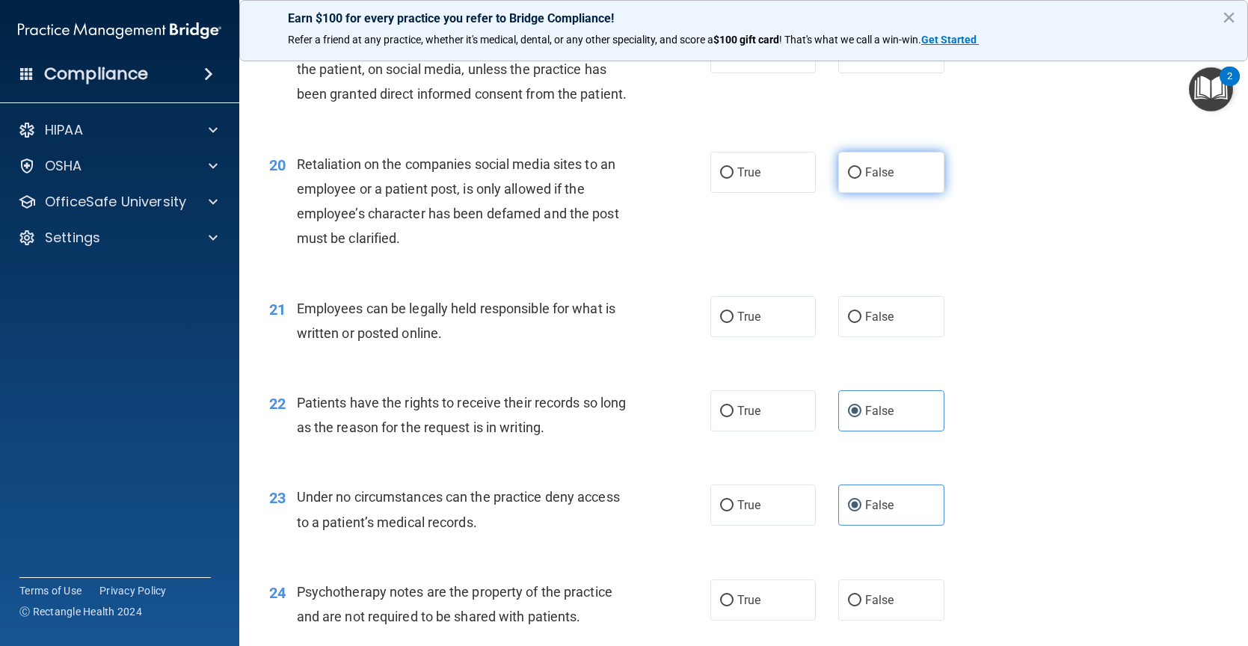
click at [865, 179] on span "False" at bounding box center [879, 172] width 29 height 14
click at [861, 179] on input "False" at bounding box center [854, 172] width 13 height 11
radio input "true"
click at [848, 59] on input "False" at bounding box center [854, 53] width 13 height 11
radio input "true"
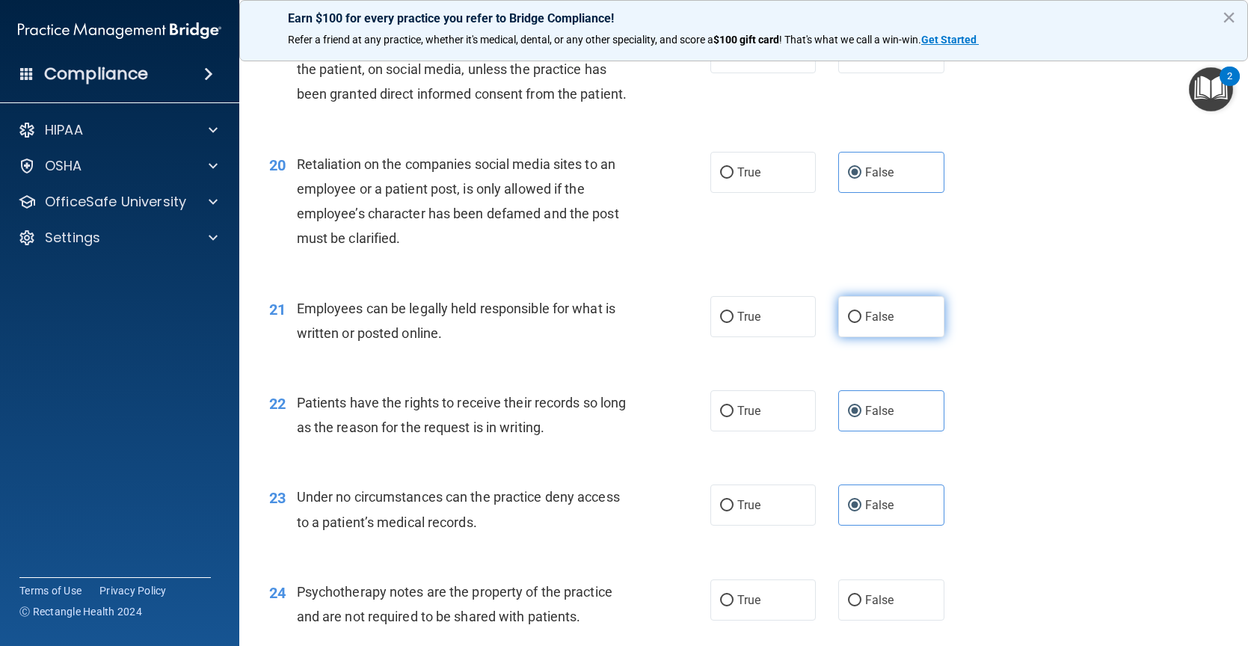
click at [876, 324] on span "False" at bounding box center [879, 317] width 29 height 14
click at [861, 323] on input "False" at bounding box center [854, 317] width 13 height 11
radio input "true"
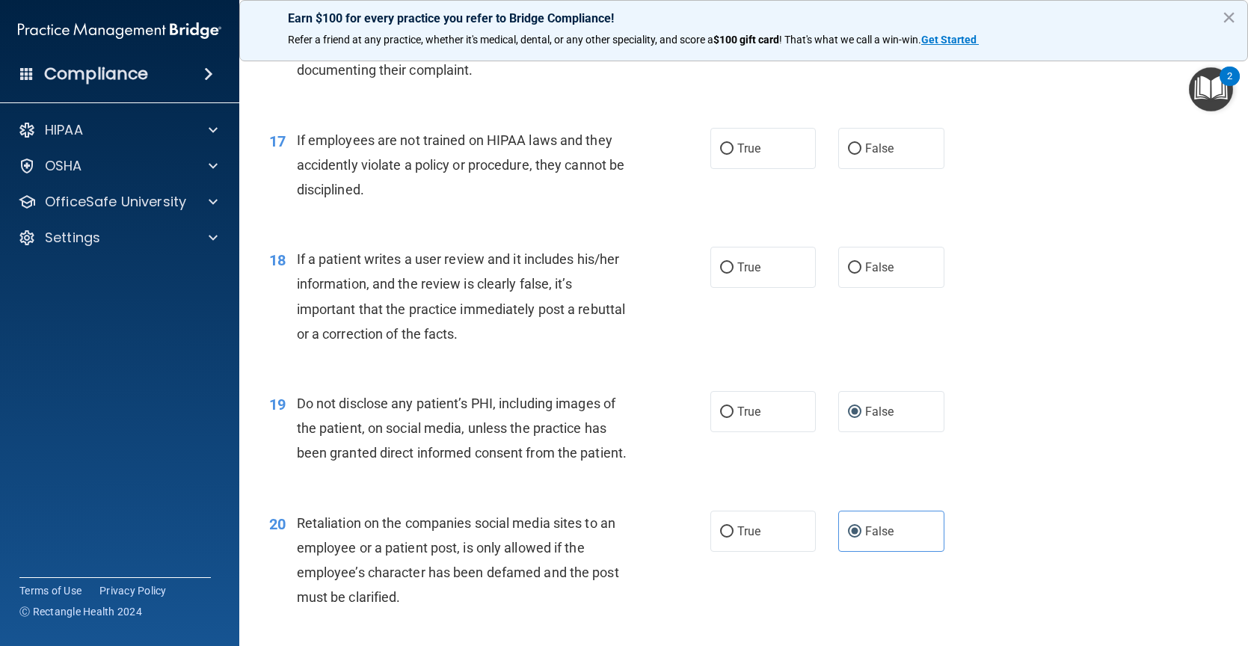
scroll to position [2109, 0]
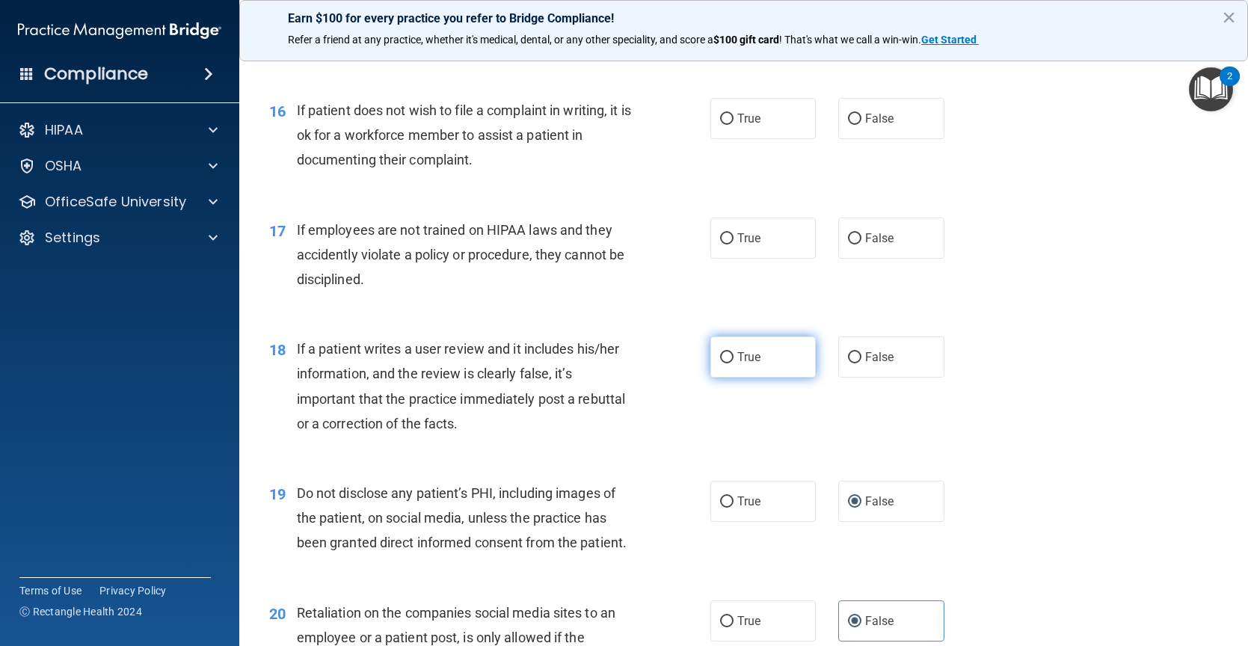
click at [798, 373] on label "True" at bounding box center [763, 356] width 106 height 41
click at [733, 363] on input "True" at bounding box center [726, 357] width 13 height 11
radio input "true"
click at [856, 370] on label "False" at bounding box center [891, 356] width 106 height 41
click at [856, 363] on input "False" at bounding box center [854, 357] width 13 height 11
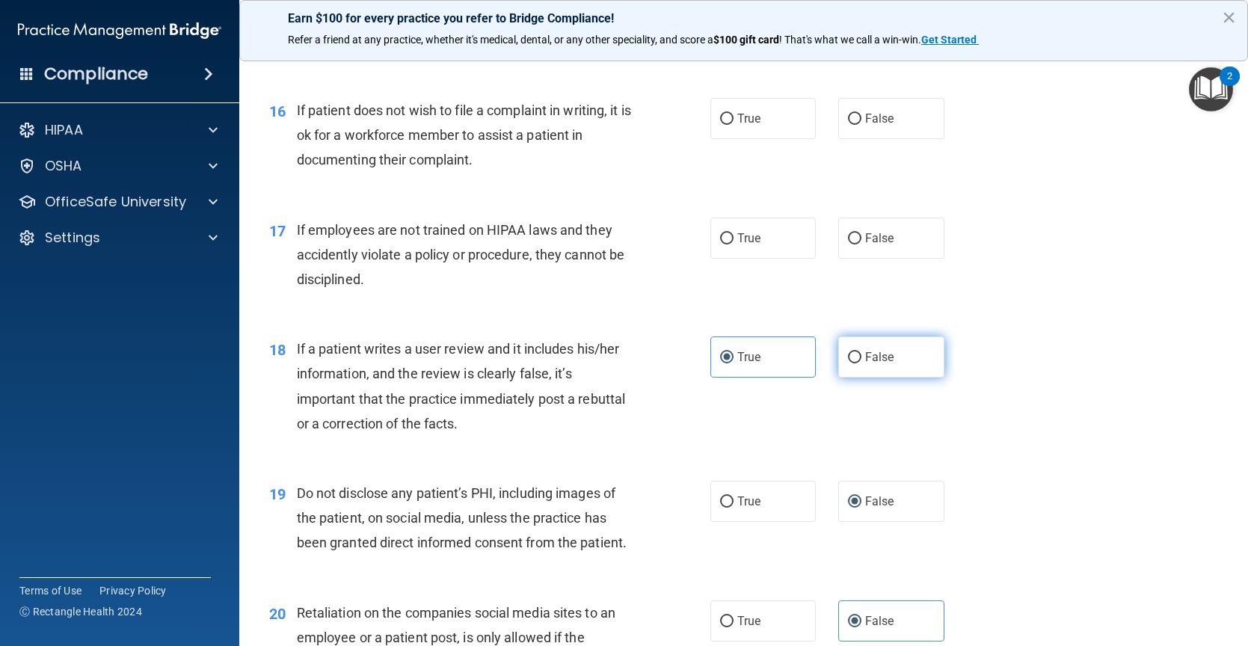
radio input "true"
radio input "false"
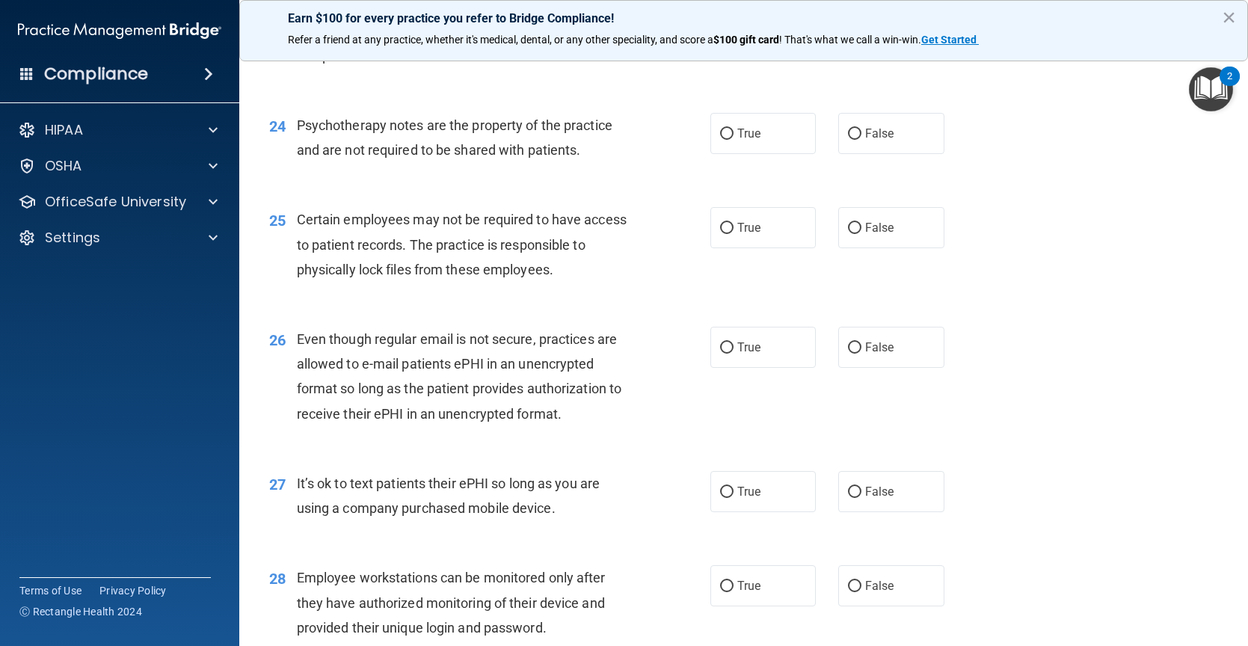
scroll to position [3006, 0]
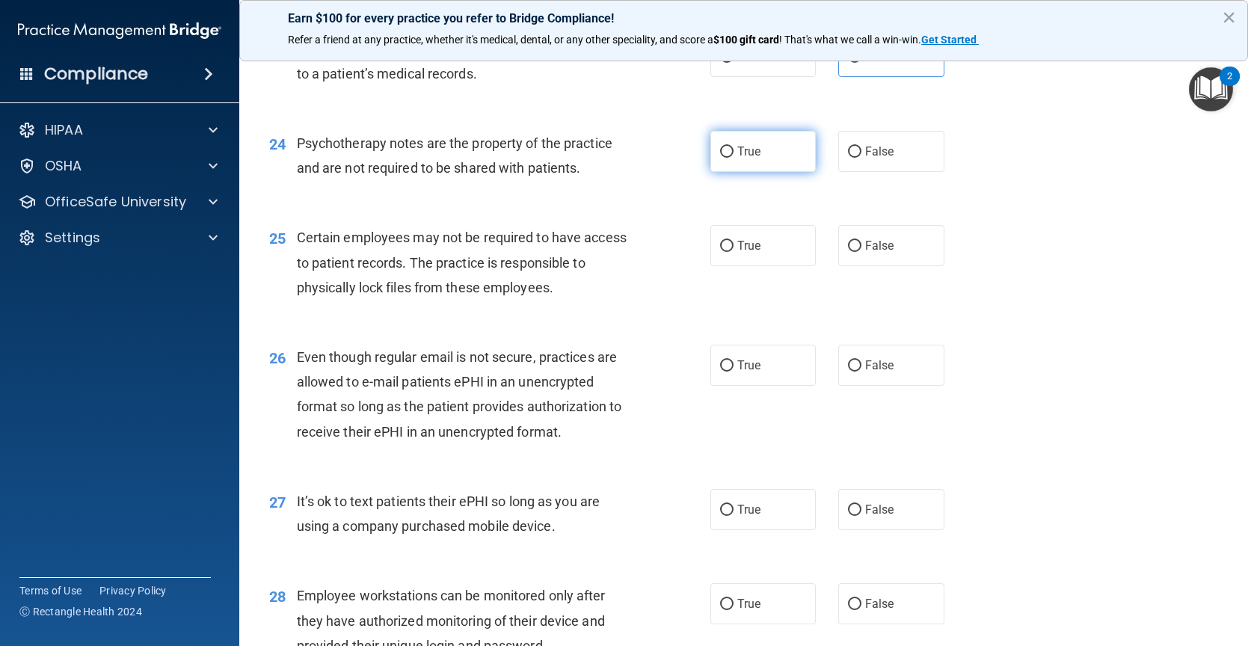
click at [766, 172] on label "True" at bounding box center [763, 151] width 106 height 41
click at [733, 158] on input "True" at bounding box center [726, 152] width 13 height 11
radio input "true"
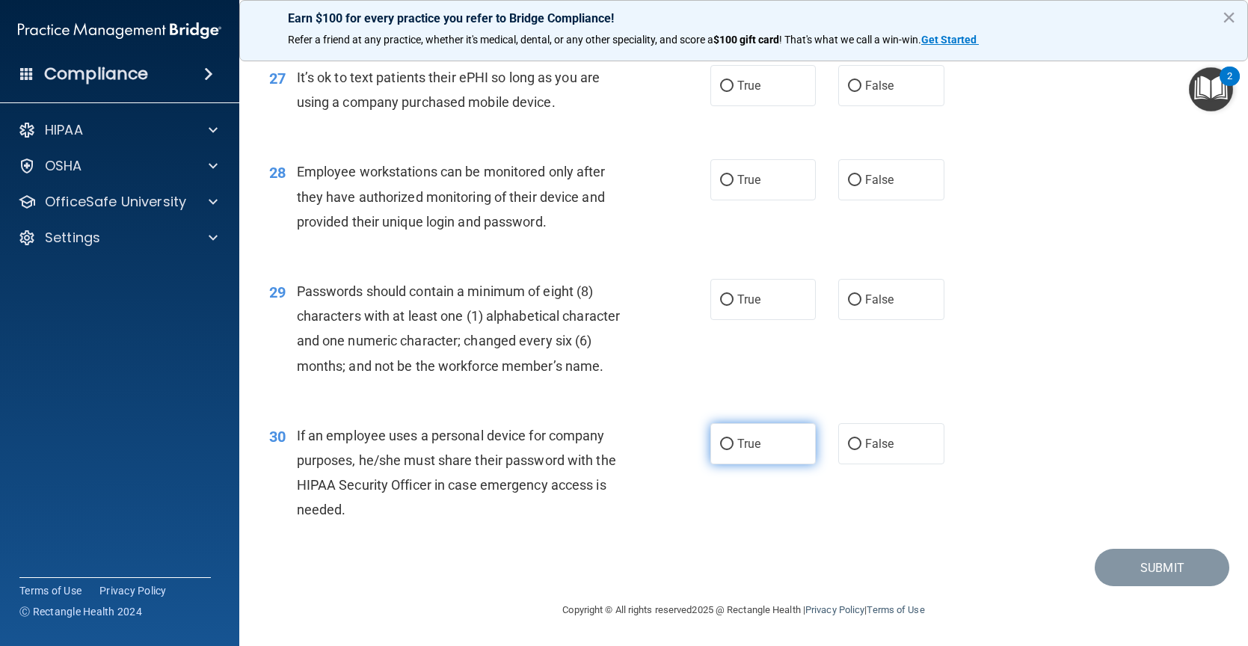
click at [781, 428] on label "True" at bounding box center [763, 443] width 106 height 41
click at [733, 439] on input "True" at bounding box center [726, 444] width 13 height 11
radio input "true"
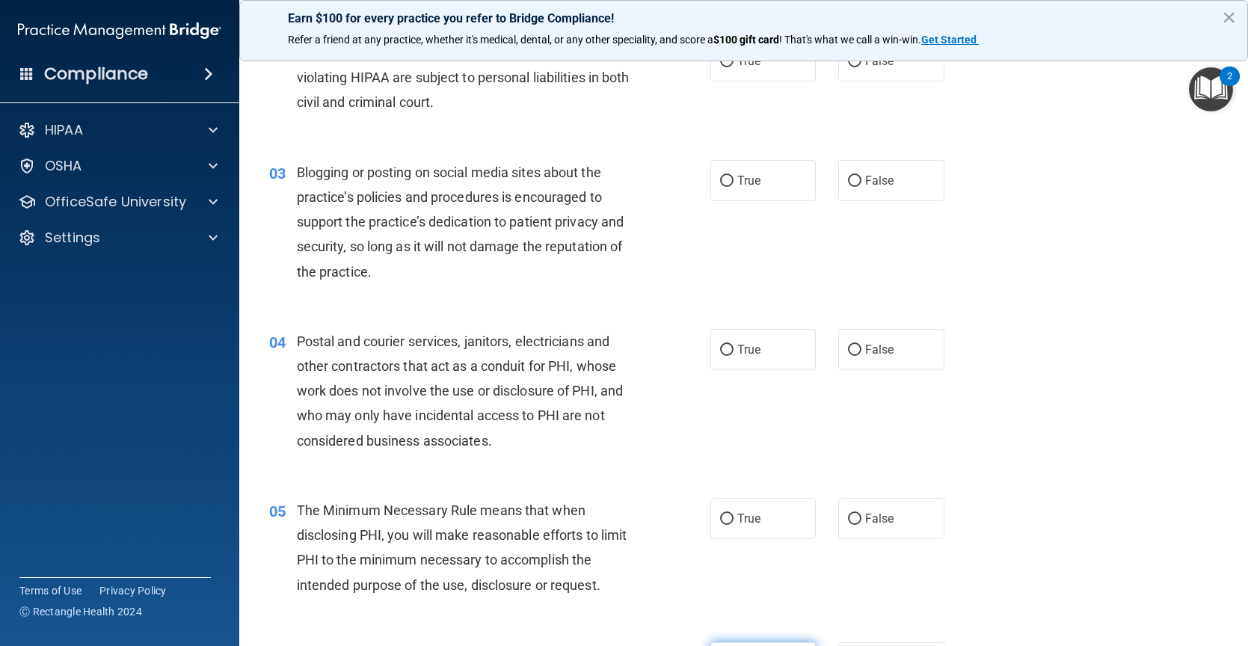
scroll to position [0, 0]
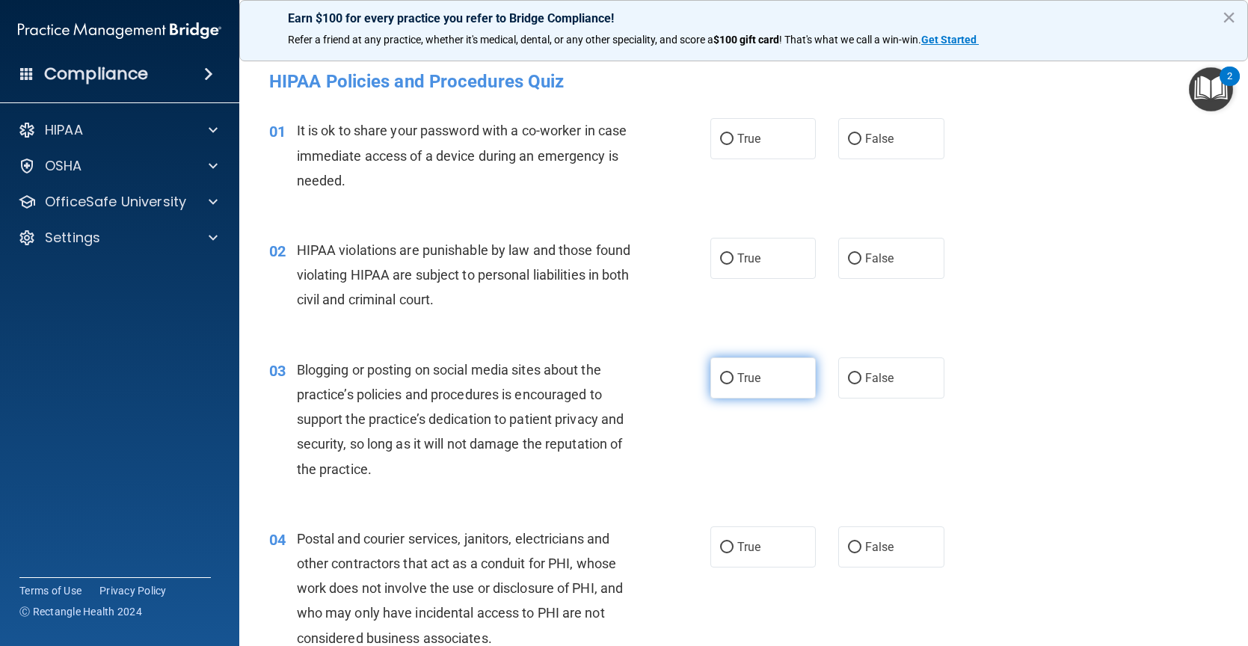
click at [777, 363] on label "True" at bounding box center [763, 377] width 106 height 41
click at [733, 373] on input "True" at bounding box center [726, 378] width 13 height 11
radio input "true"
click at [883, 343] on div "03 Blogging or posting on social media sites about the practice’s policies and …" at bounding box center [743, 423] width 971 height 169
click at [890, 372] on label "False" at bounding box center [891, 377] width 106 height 41
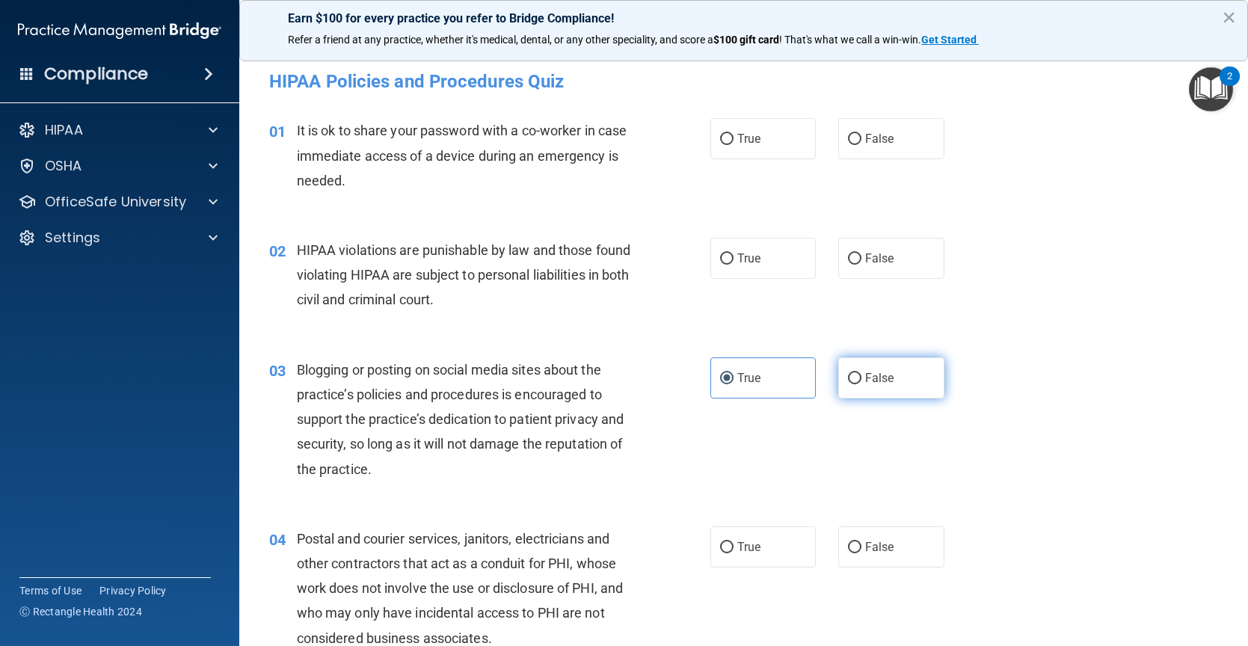
click at [861, 373] on input "False" at bounding box center [854, 378] width 13 height 11
radio input "true"
radio input "false"
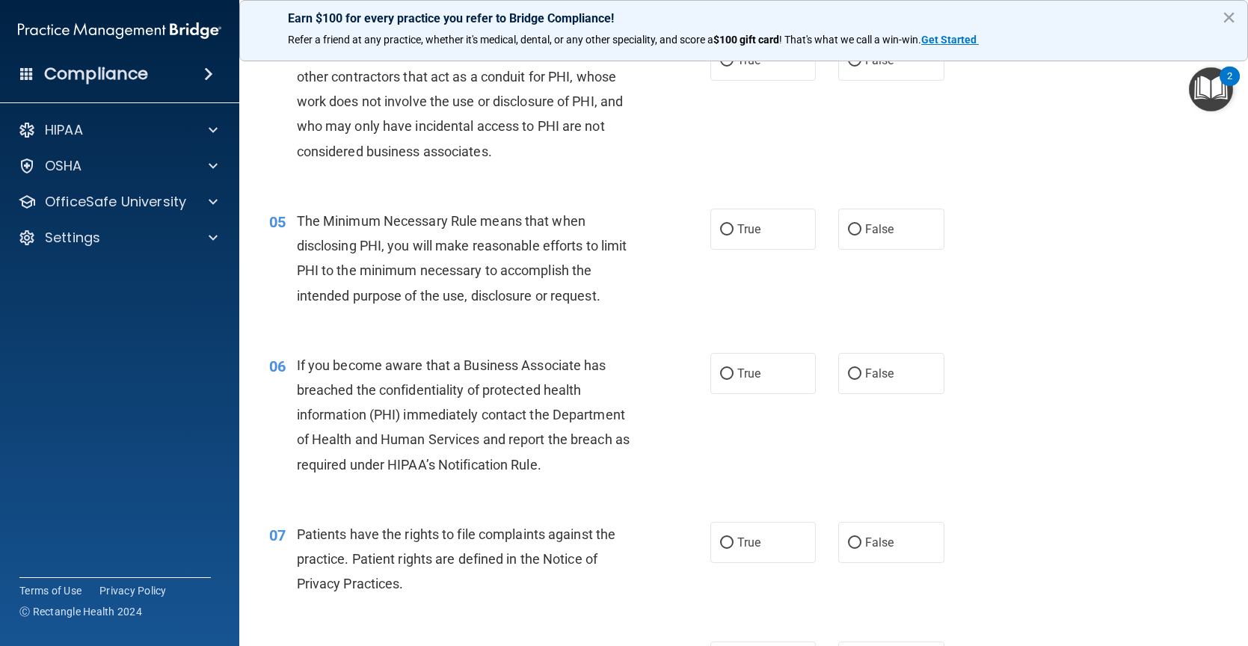
scroll to position [673, 0]
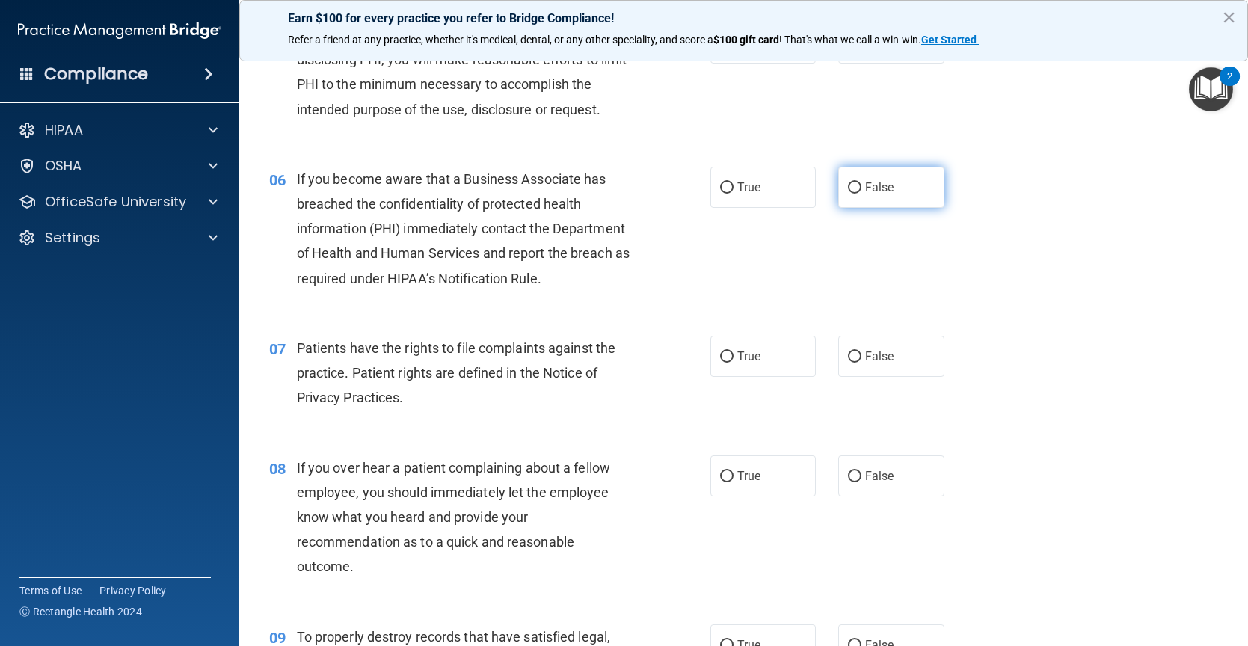
click at [865, 188] on span "False" at bounding box center [879, 187] width 29 height 14
click at [861, 188] on input "False" at bounding box center [854, 187] width 13 height 11
radio input "true"
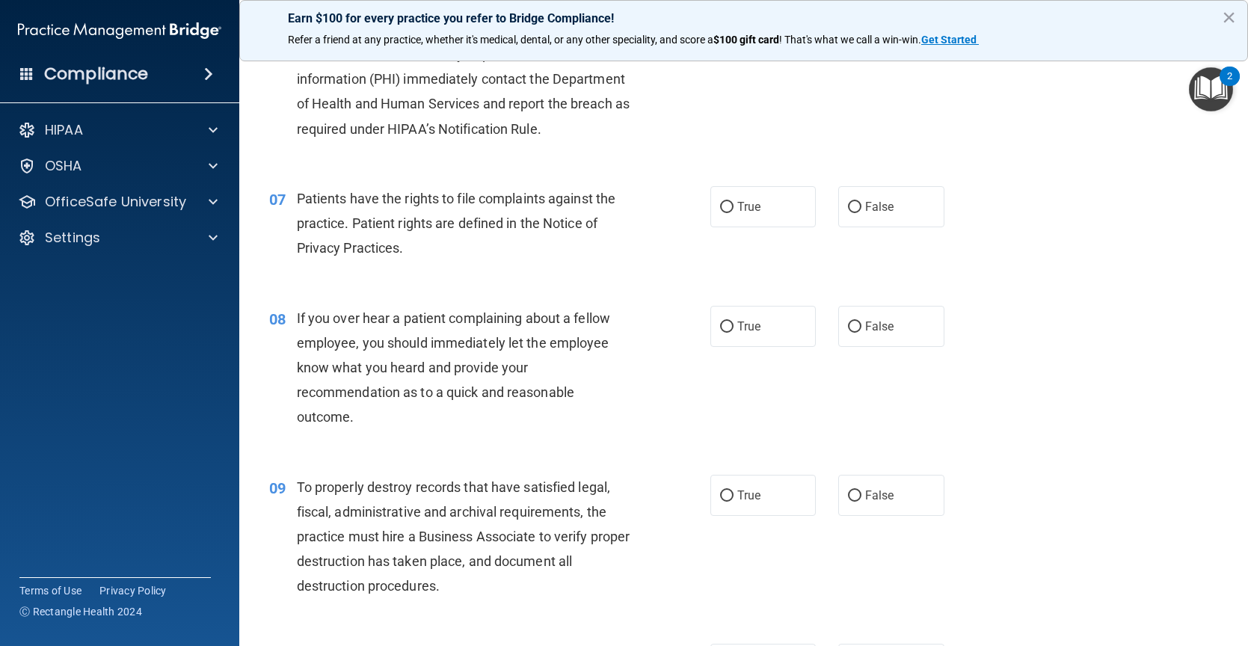
scroll to position [897, 0]
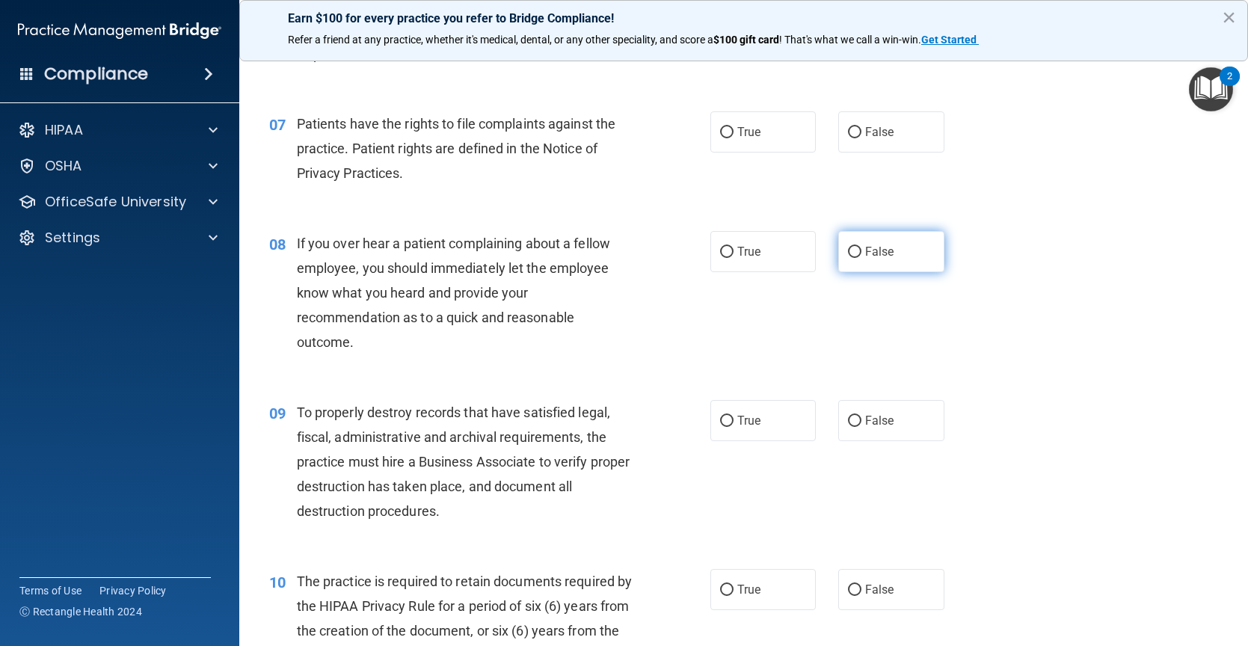
click at [872, 262] on label "False" at bounding box center [891, 251] width 106 height 41
click at [861, 258] on input "False" at bounding box center [854, 252] width 13 height 11
radio input "true"
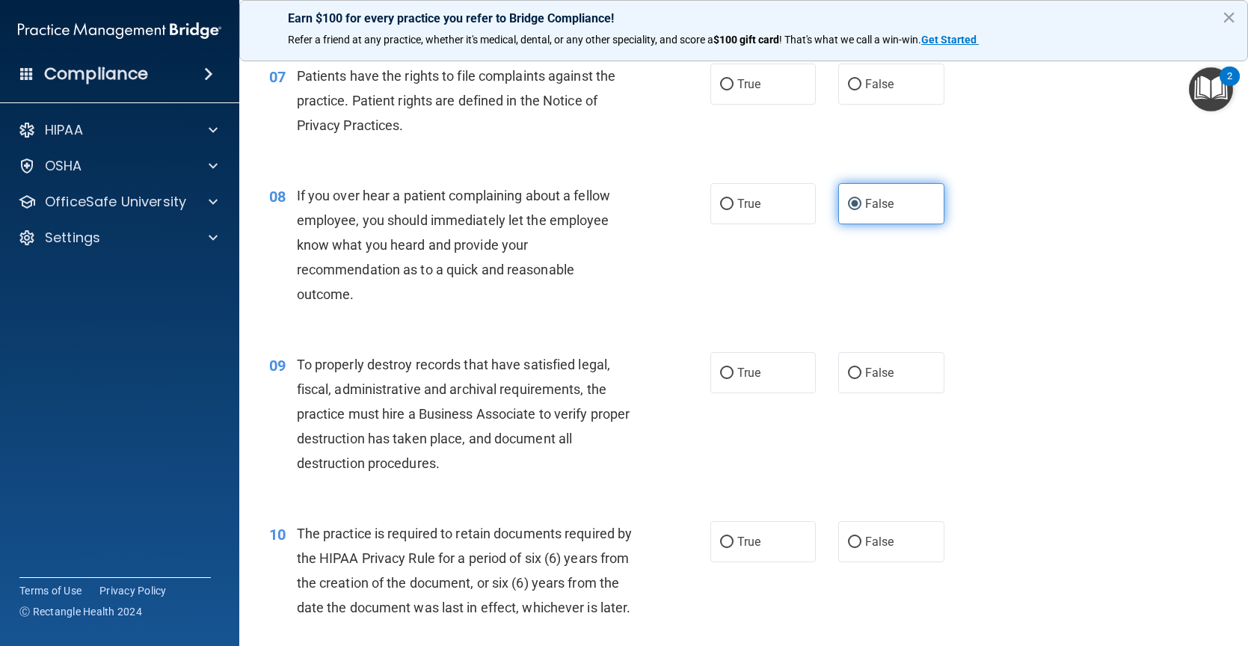
scroll to position [972, 0]
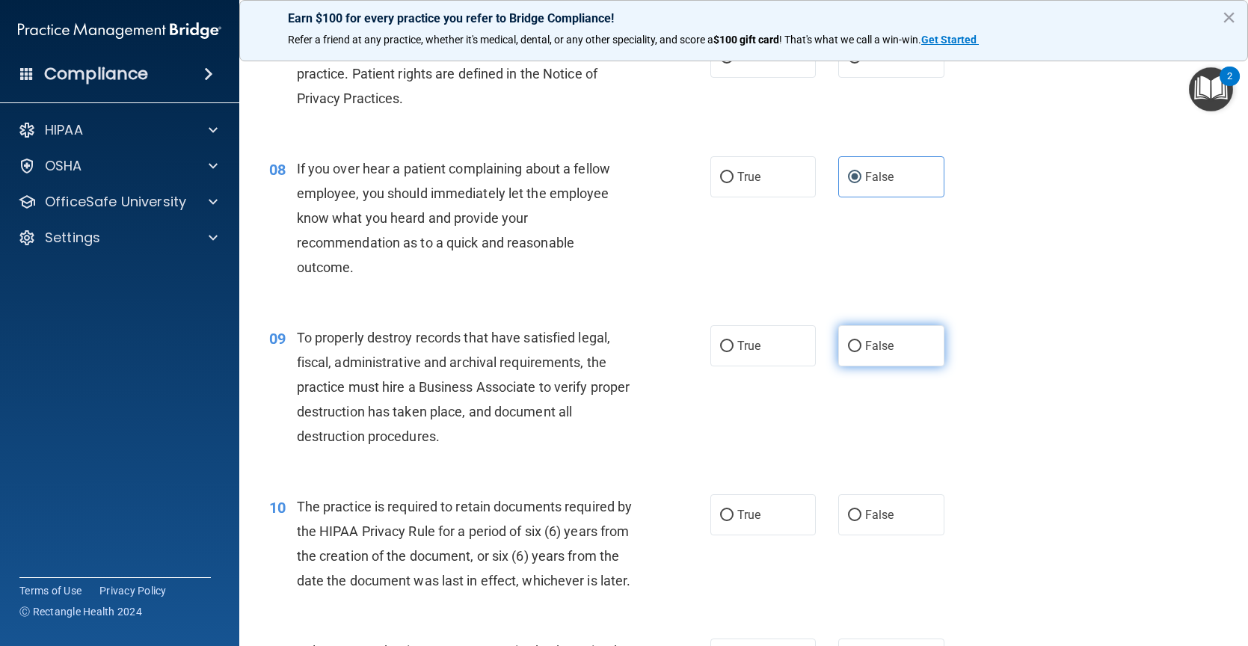
click at [878, 336] on label "False" at bounding box center [891, 345] width 106 height 41
click at [861, 341] on input "False" at bounding box center [854, 346] width 13 height 11
radio input "true"
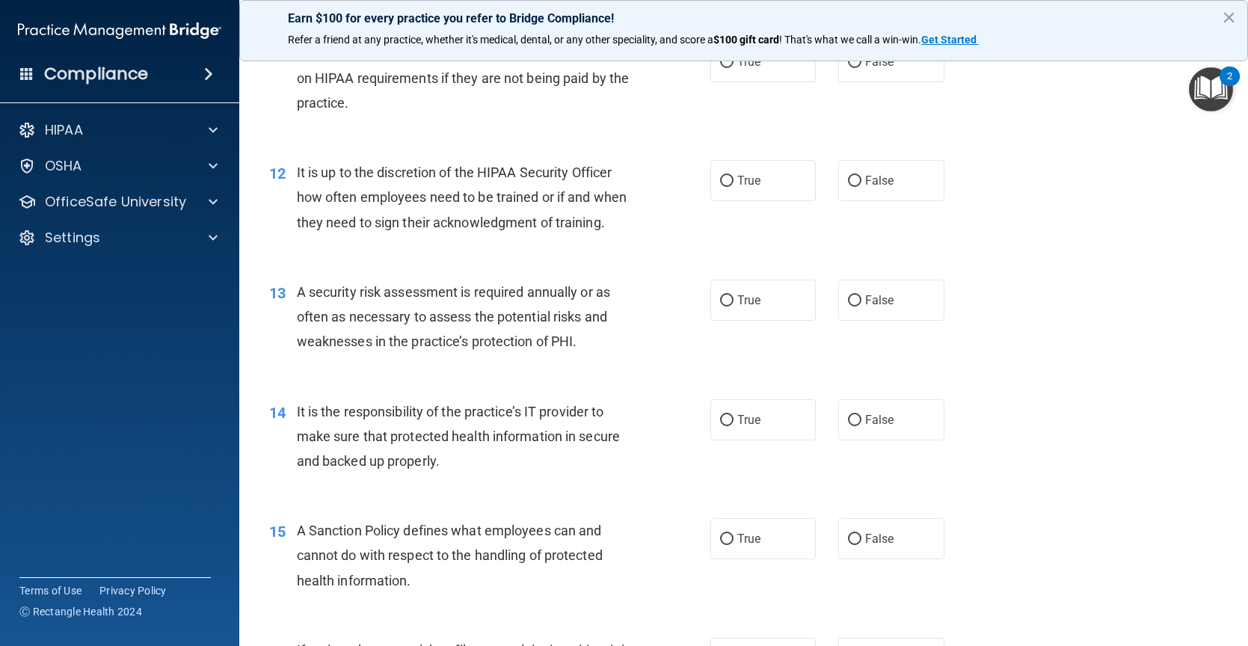
scroll to position [1570, 0]
click at [897, 440] on label "False" at bounding box center [891, 418] width 106 height 41
click at [861, 425] on input "False" at bounding box center [854, 419] width 13 height 11
radio input "true"
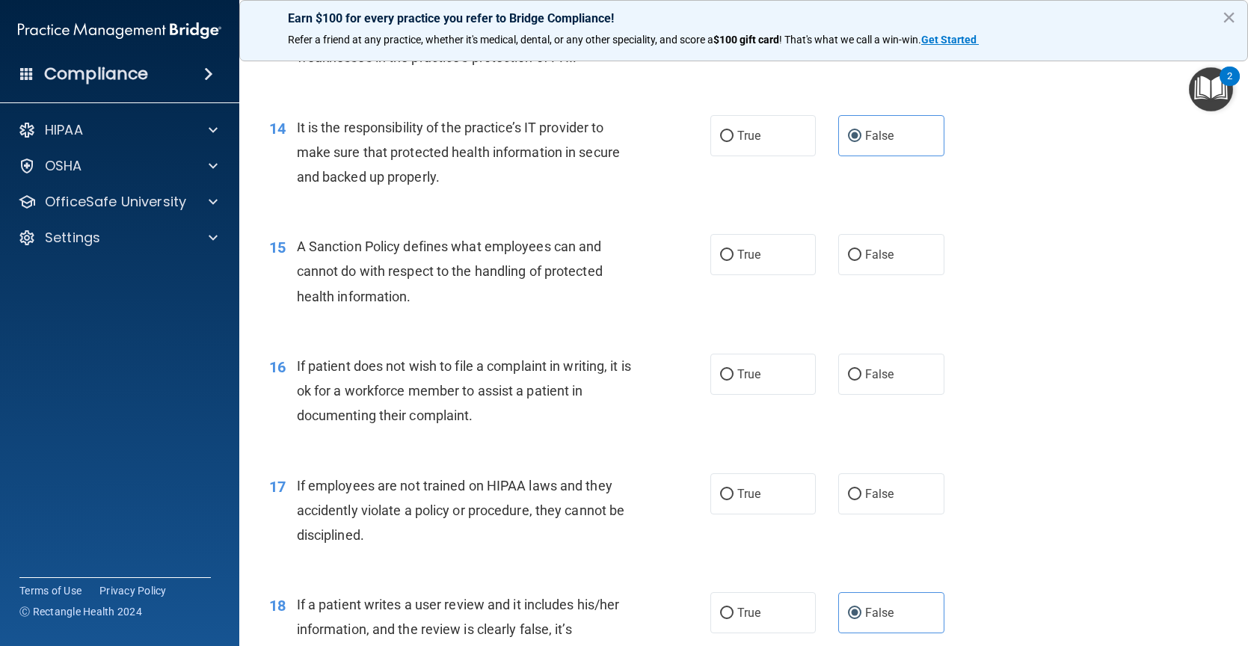
scroll to position [1944, 0]
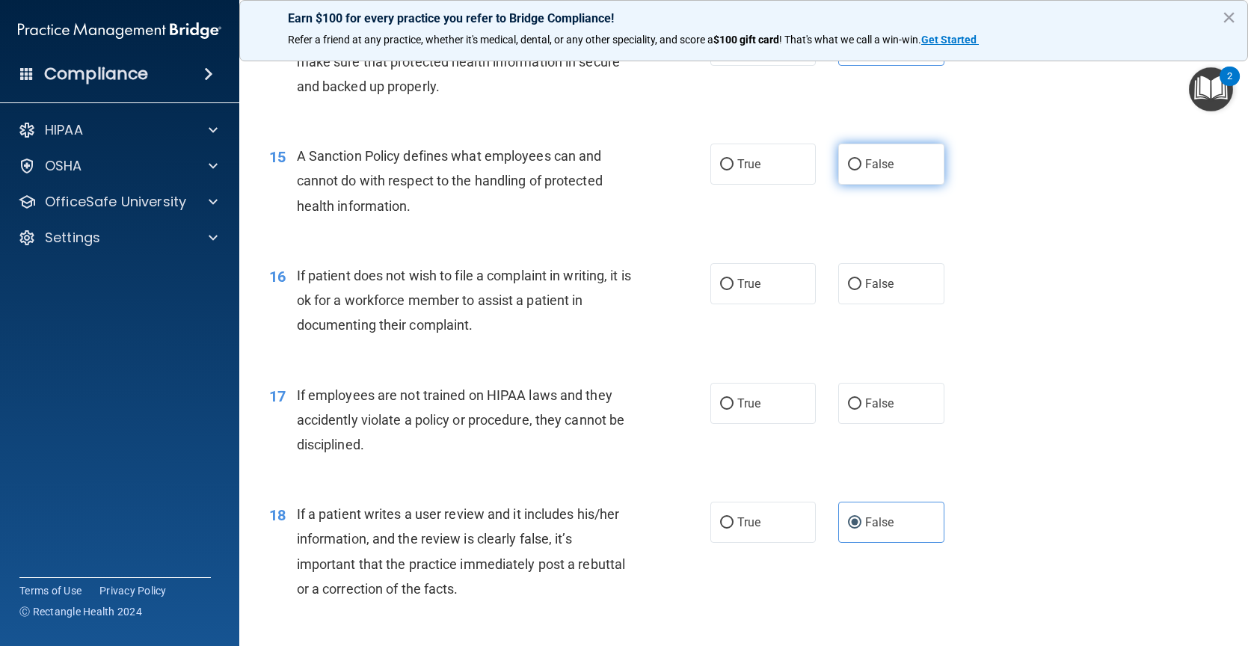
click at [878, 171] on span "False" at bounding box center [879, 164] width 29 height 14
click at [861, 170] on input "False" at bounding box center [854, 164] width 13 height 11
radio input "true"
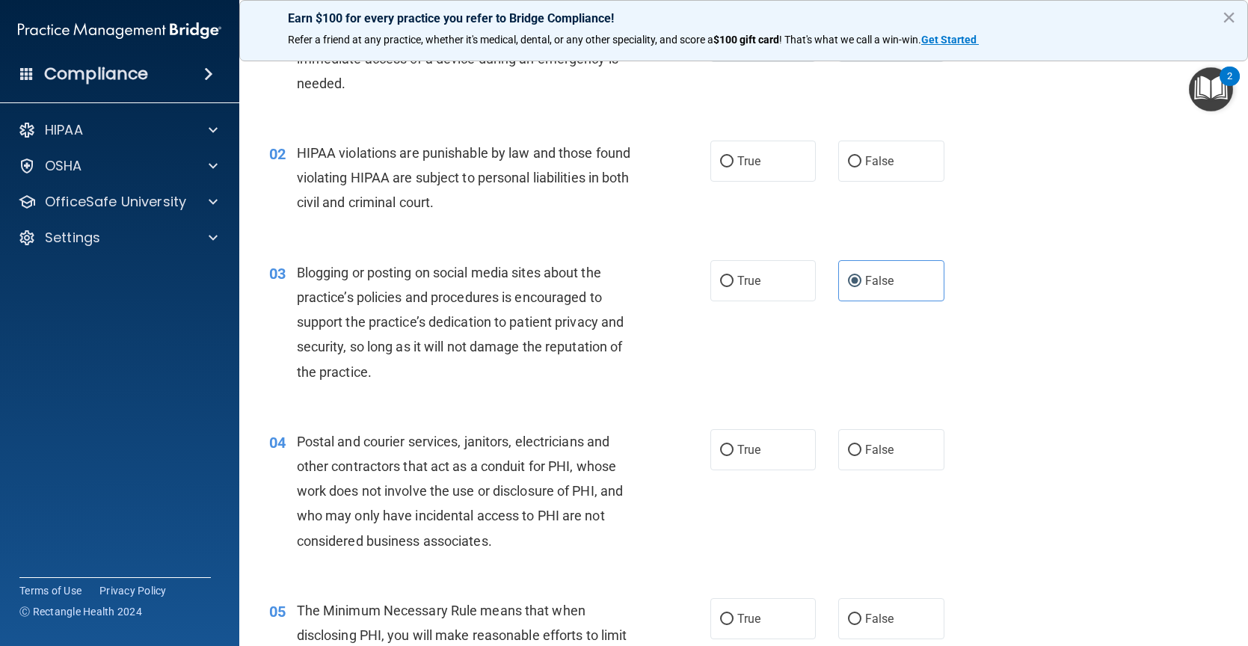
scroll to position [0, 0]
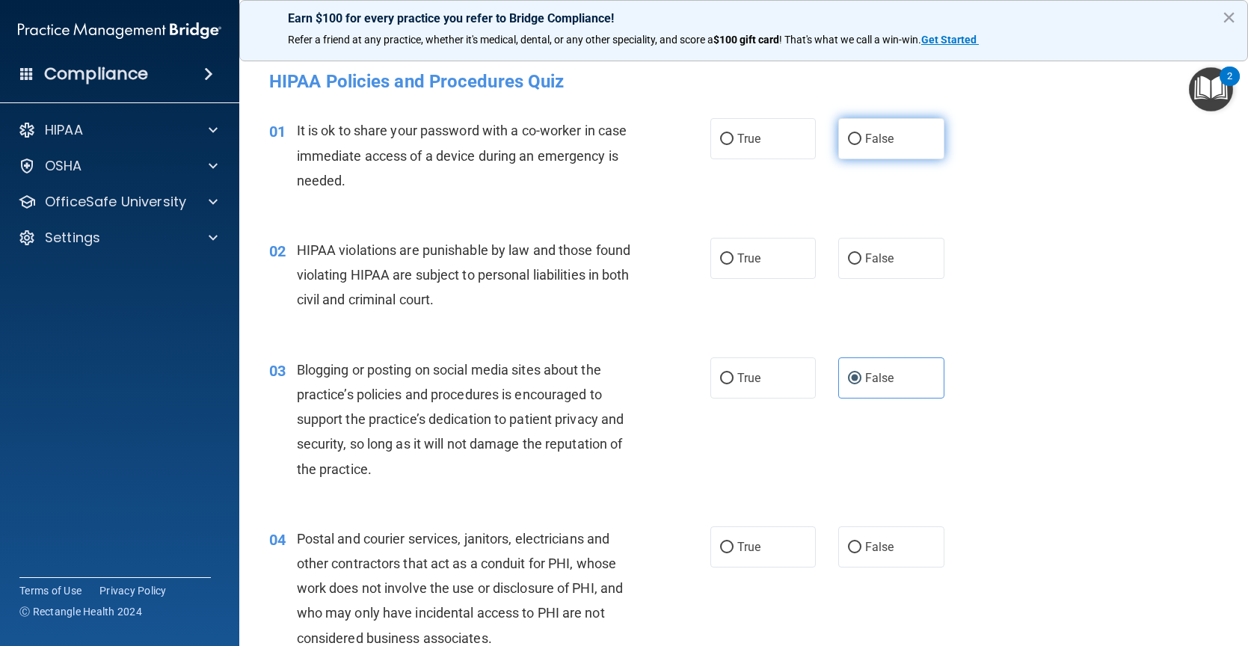
click at [859, 157] on label "False" at bounding box center [891, 138] width 106 height 41
click at [859, 145] on input "False" at bounding box center [854, 139] width 13 height 11
radio input "true"
click at [710, 262] on label "True" at bounding box center [763, 258] width 106 height 41
click at [720, 262] on input "True" at bounding box center [726, 258] width 13 height 11
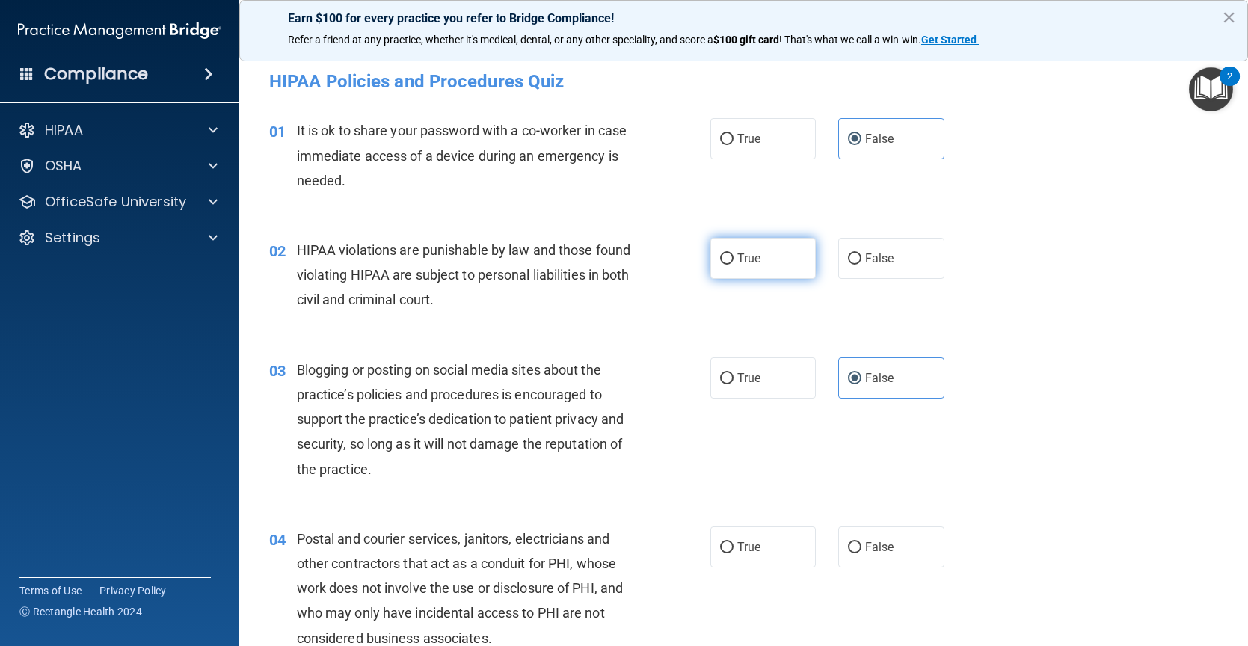
radio input "true"
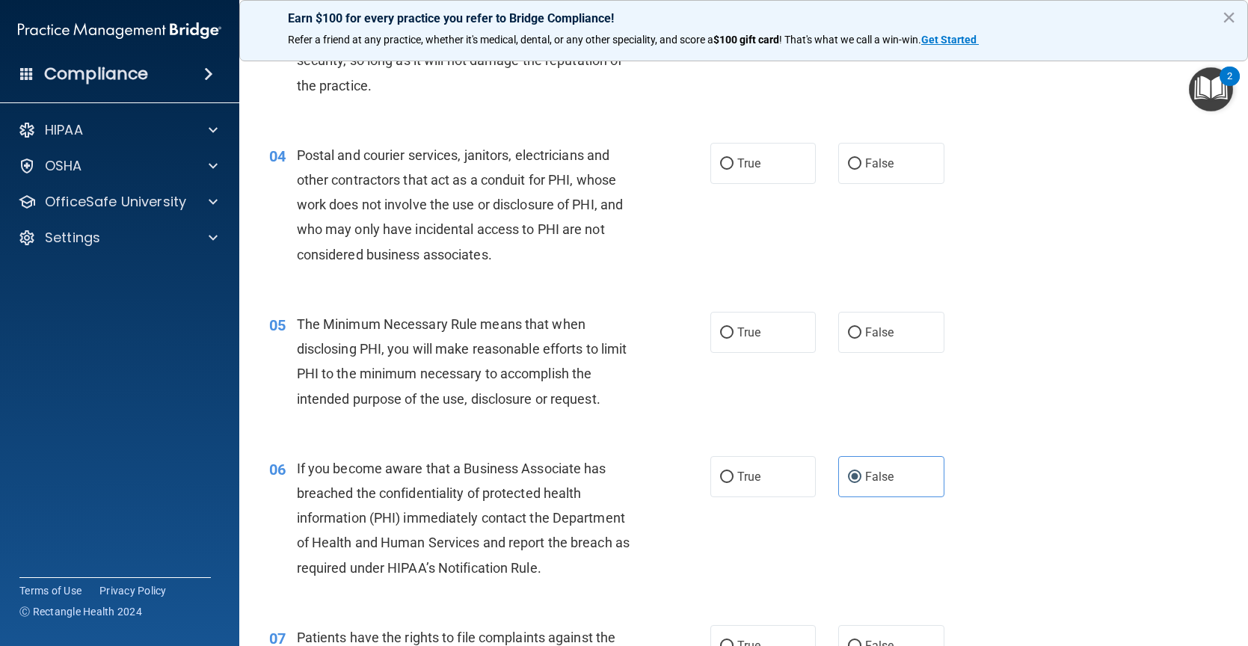
scroll to position [374, 0]
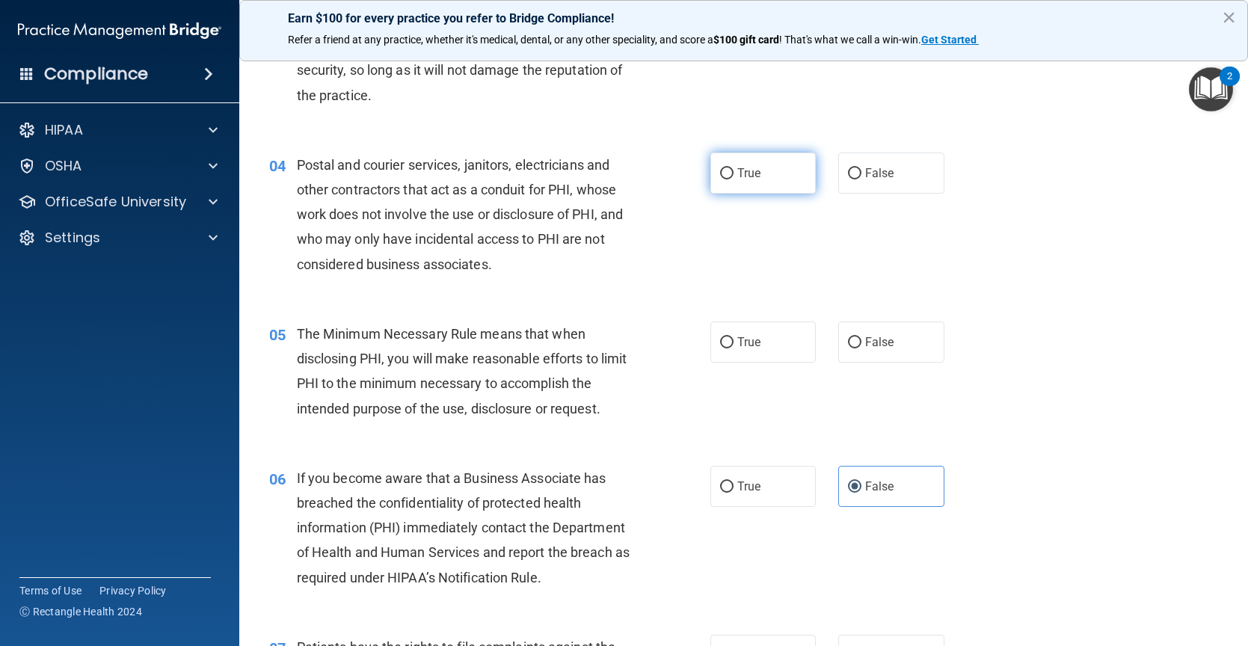
click at [781, 184] on label "True" at bounding box center [763, 173] width 106 height 41
click at [733, 179] on input "True" at bounding box center [726, 173] width 13 height 11
radio input "true"
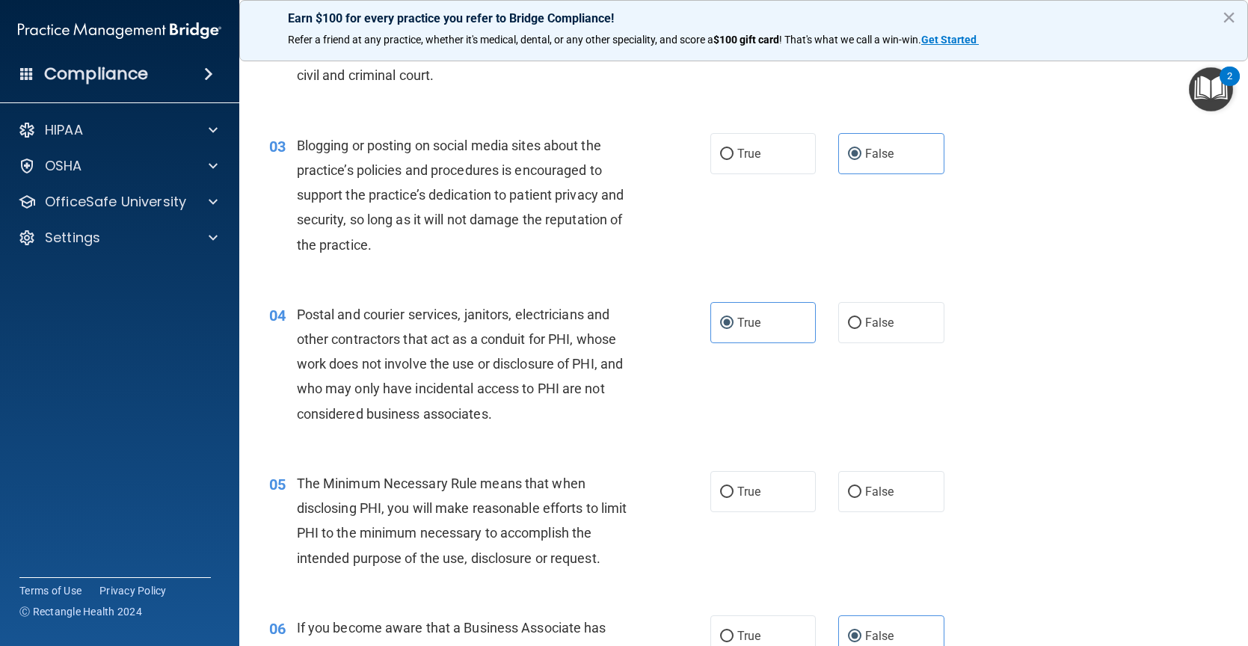
scroll to position [0, 0]
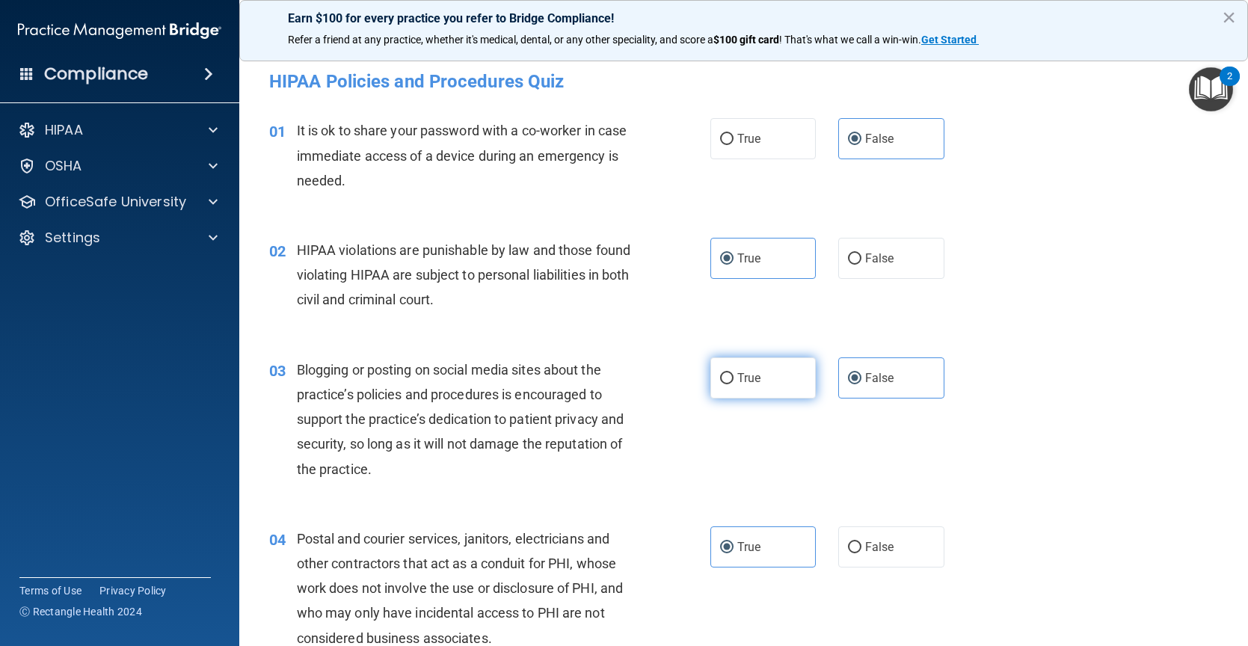
click at [737, 372] on span "True" at bounding box center [748, 378] width 23 height 14
click at [731, 373] on input "True" at bounding box center [726, 378] width 13 height 11
radio input "true"
radio input "false"
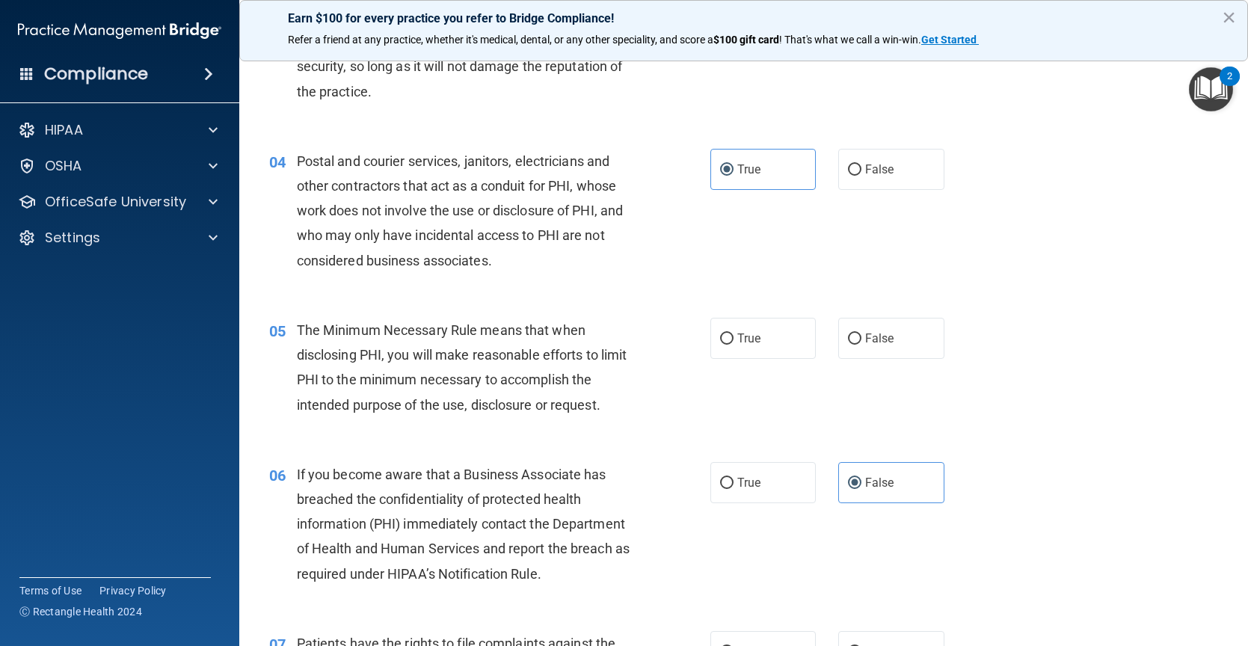
scroll to position [449, 0]
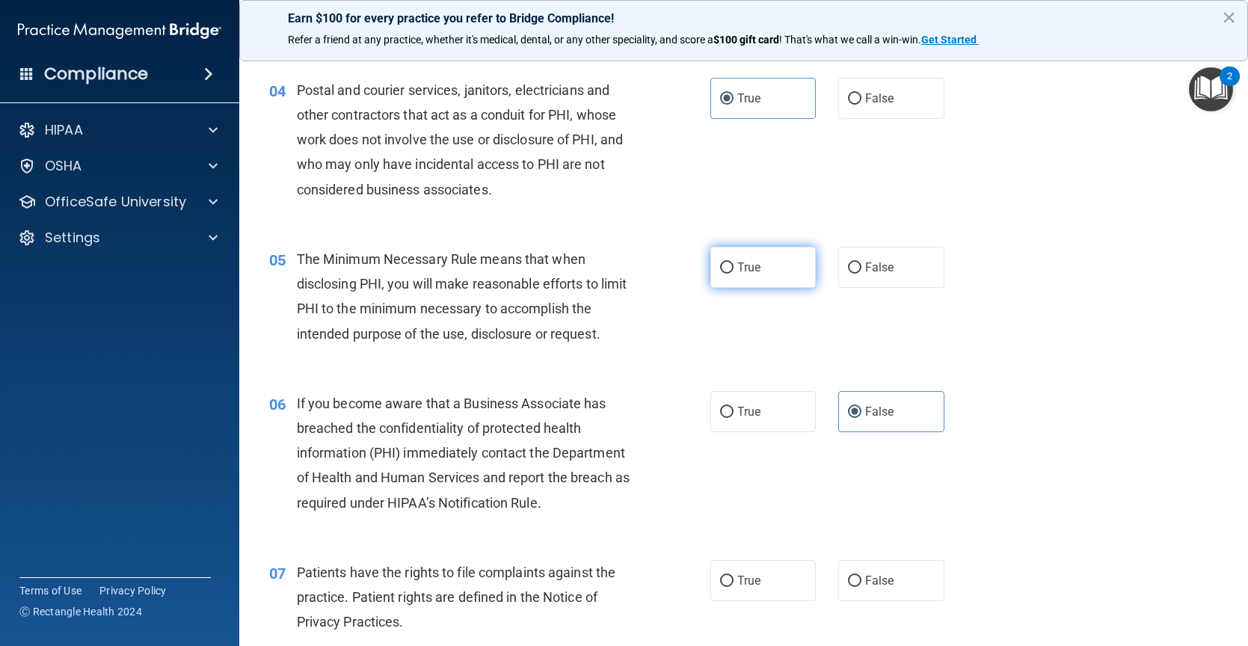
click at [745, 280] on label "True" at bounding box center [763, 267] width 106 height 41
click at [733, 274] on input "True" at bounding box center [726, 267] width 13 height 11
radio input "true"
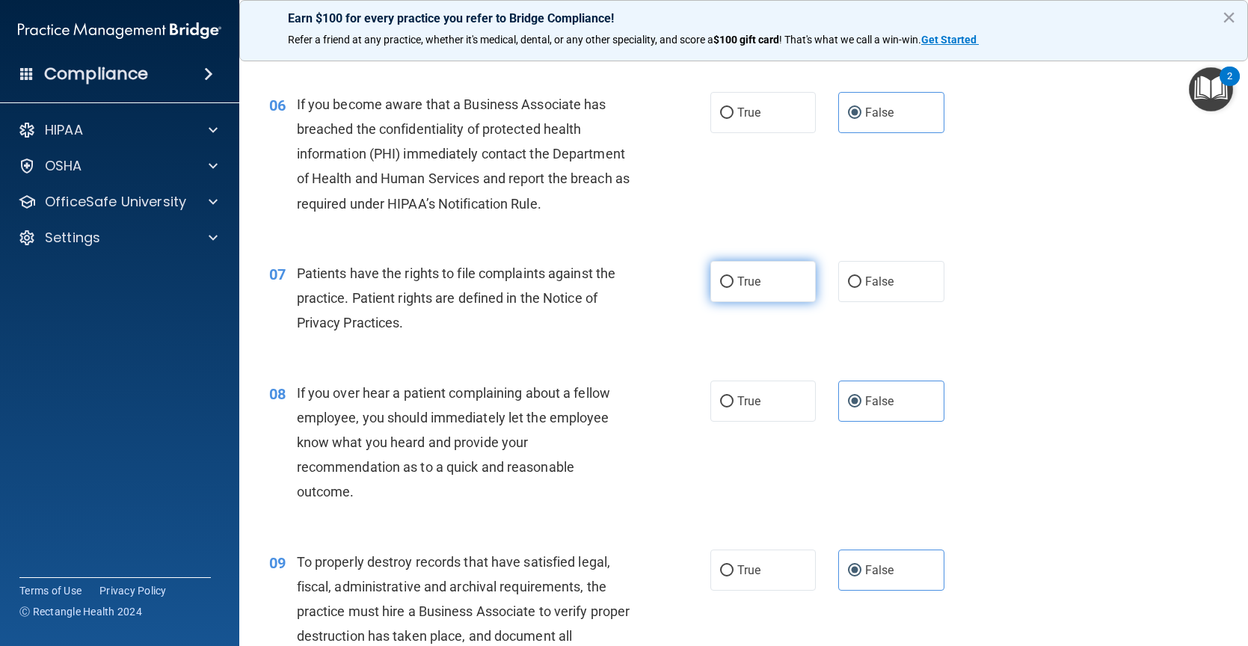
click at [738, 287] on span "True" at bounding box center [748, 281] width 23 height 14
click at [733, 287] on input "True" at bounding box center [726, 282] width 13 height 11
radio input "true"
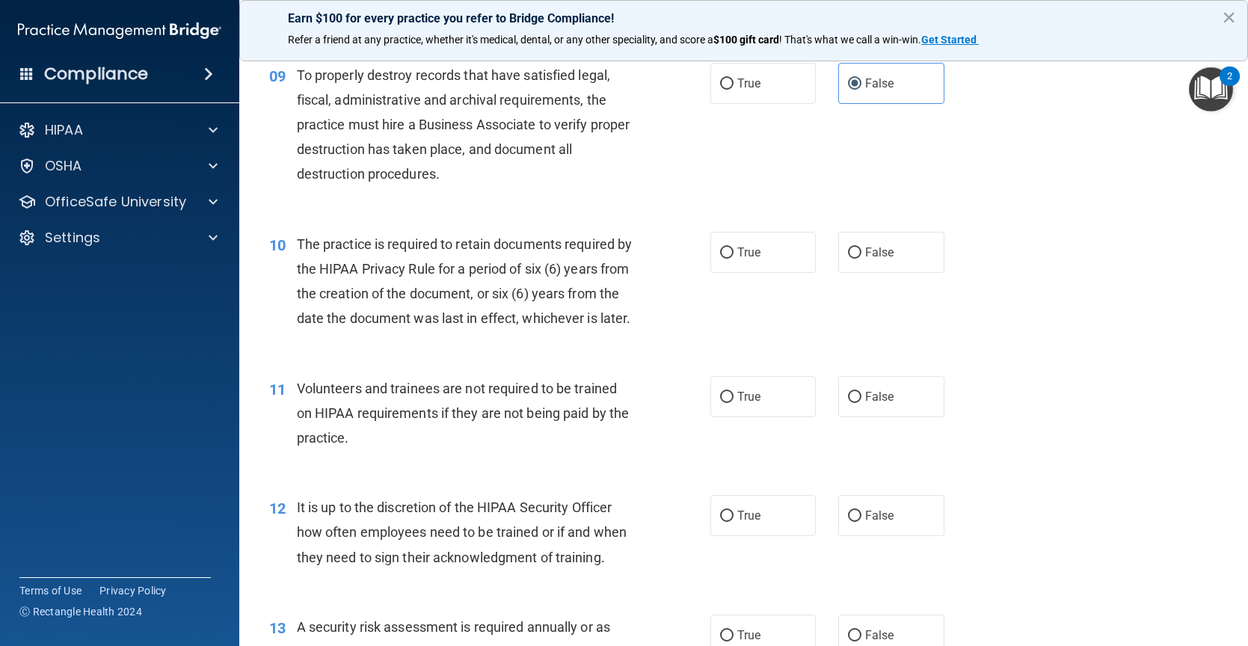
scroll to position [1346, 0]
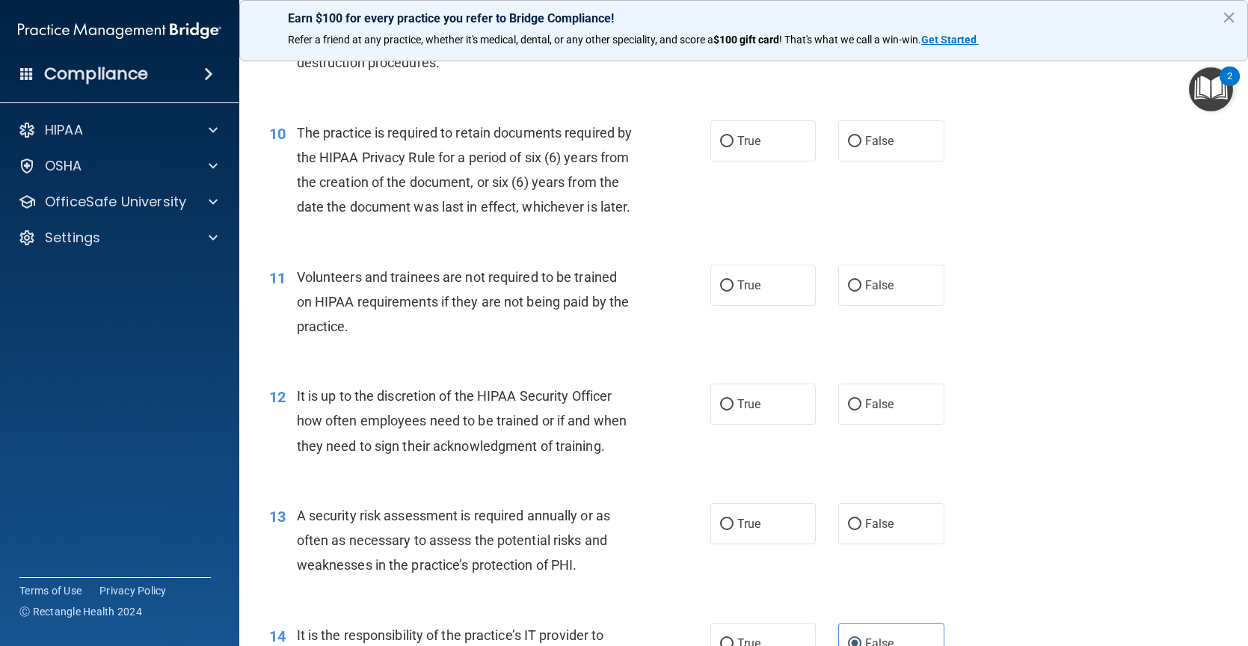
drag, startPoint x: 859, startPoint y: 304, endPoint x: 890, endPoint y: 375, distance: 77.0
click at [865, 292] on span "False" at bounding box center [879, 285] width 29 height 14
click at [861, 292] on input "False" at bounding box center [854, 285] width 13 height 11
radio input "true"
click at [905, 420] on label "False" at bounding box center [891, 404] width 106 height 41
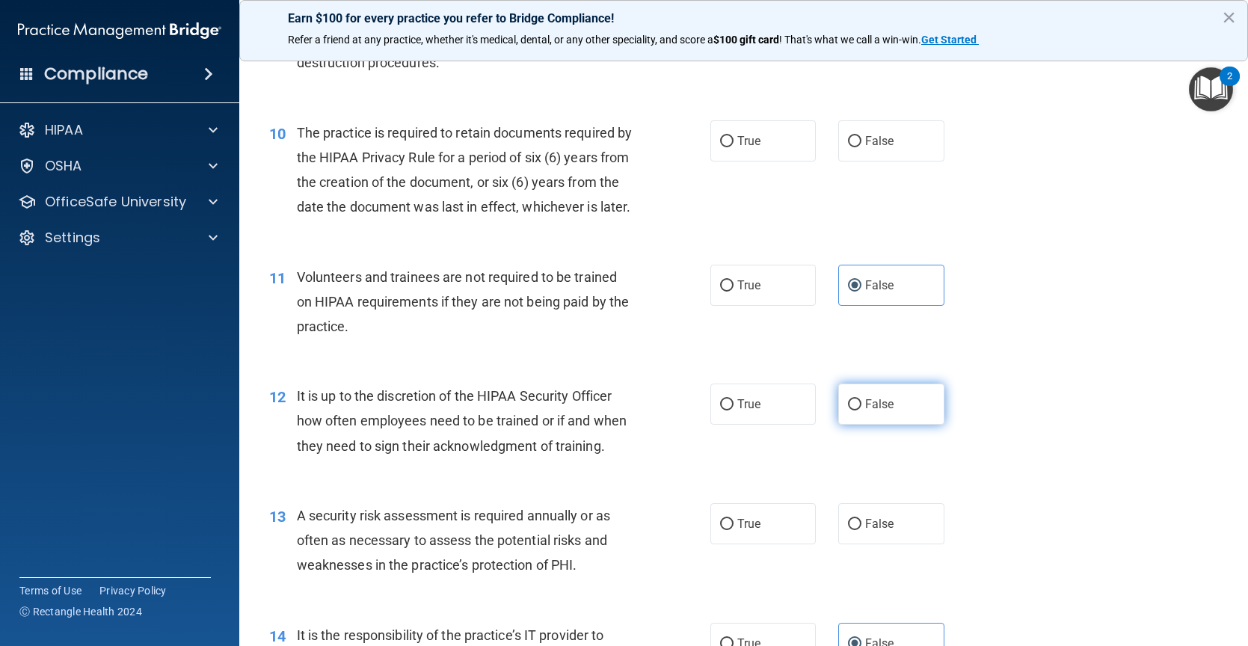
click at [861, 410] on input "False" at bounding box center [854, 404] width 13 height 11
radio input "true"
click at [730, 544] on label "True" at bounding box center [763, 523] width 106 height 41
click at [730, 530] on input "True" at bounding box center [726, 524] width 13 height 11
radio input "true"
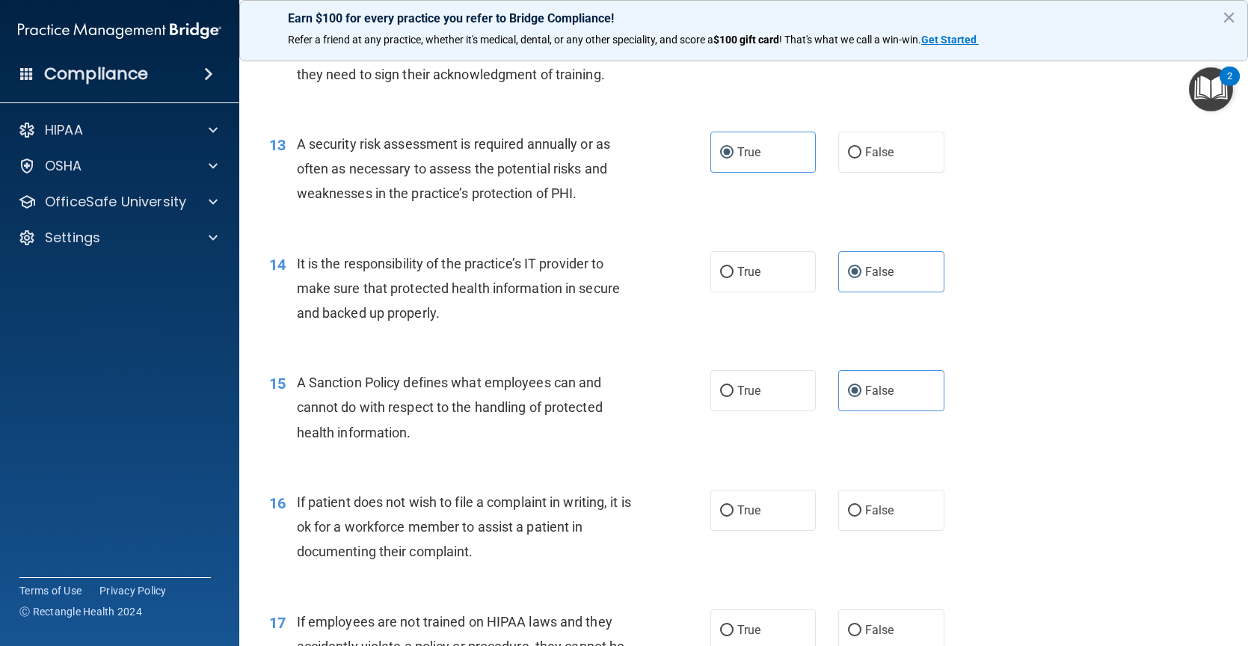
scroll to position [1794, 0]
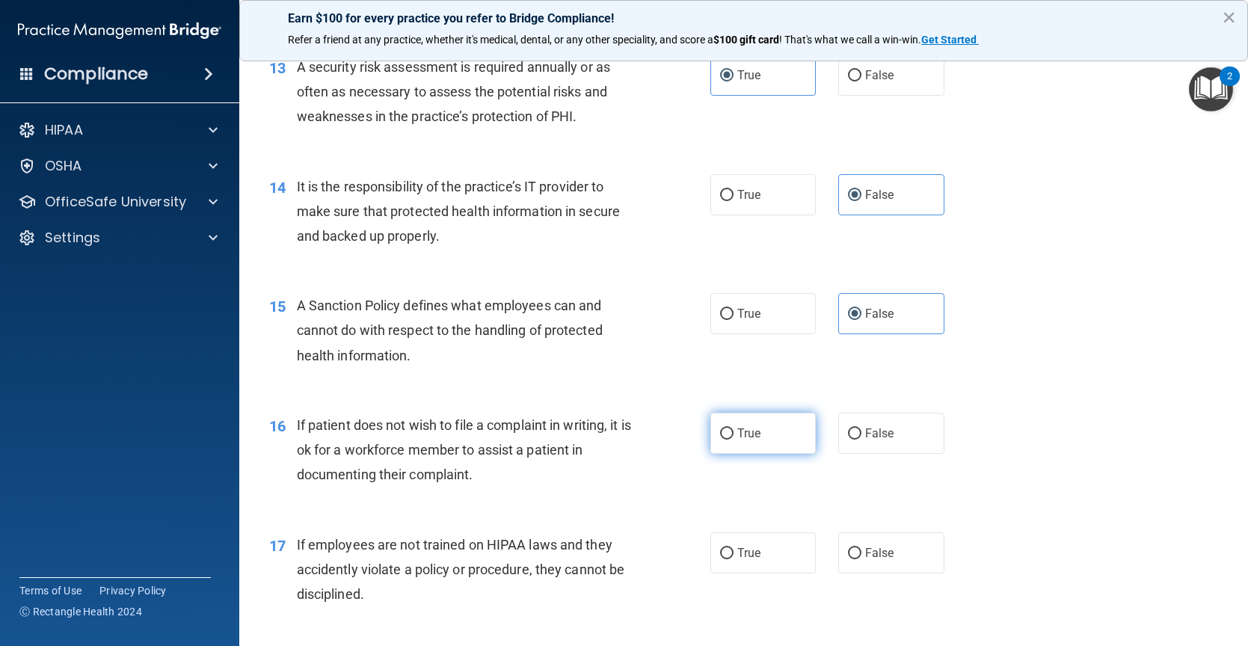
click at [764, 454] on label "True" at bounding box center [763, 433] width 106 height 41
click at [733, 440] on input "True" at bounding box center [726, 433] width 13 height 11
radio input "true"
click at [849, 559] on input "False" at bounding box center [854, 553] width 13 height 11
radio input "true"
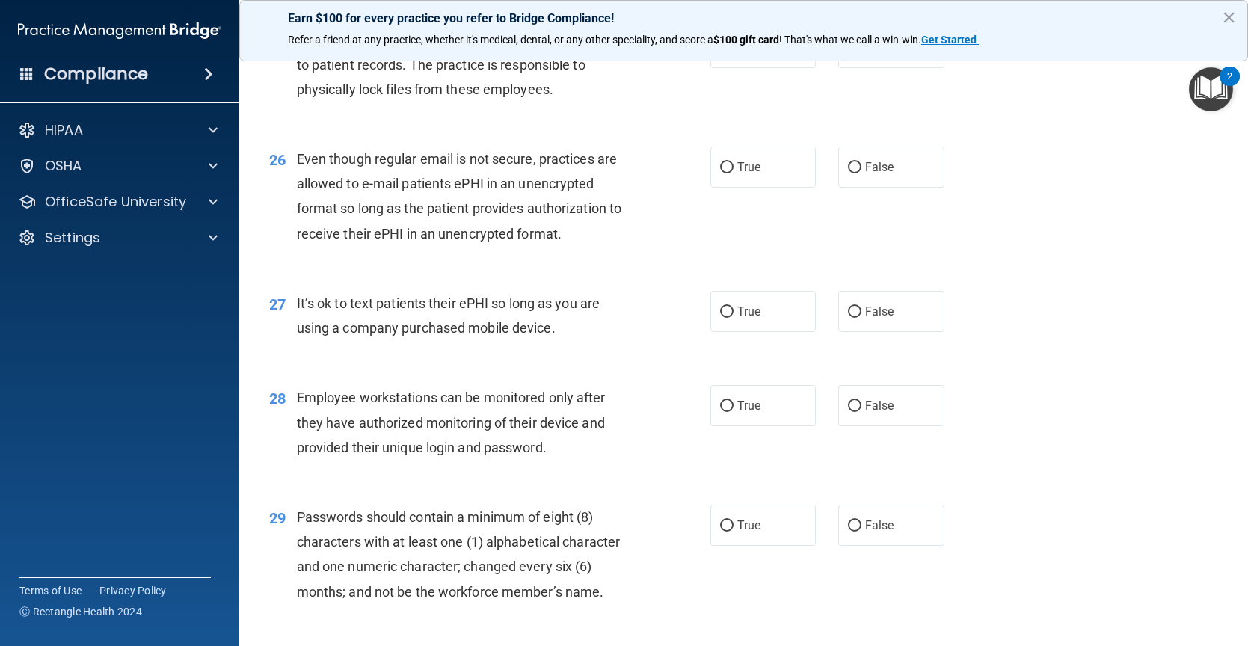
scroll to position [3230, 0]
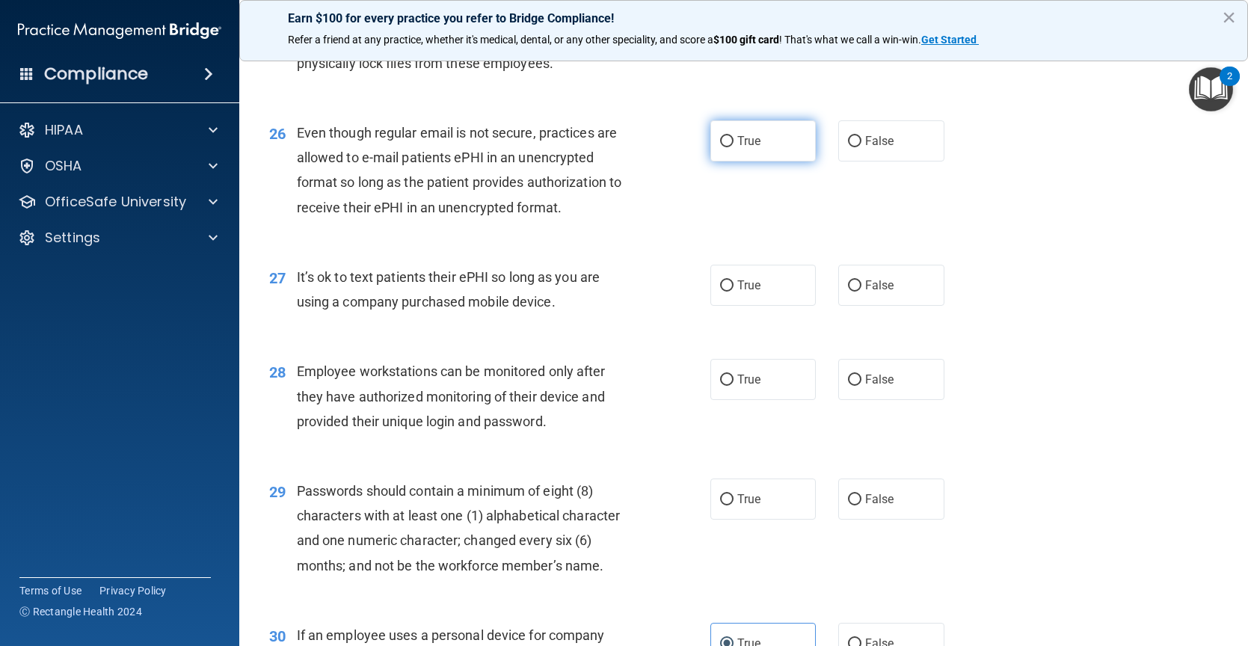
click at [714, 161] on label "True" at bounding box center [763, 140] width 106 height 41
click at [720, 147] on input "True" at bounding box center [726, 141] width 13 height 11
radio input "true"
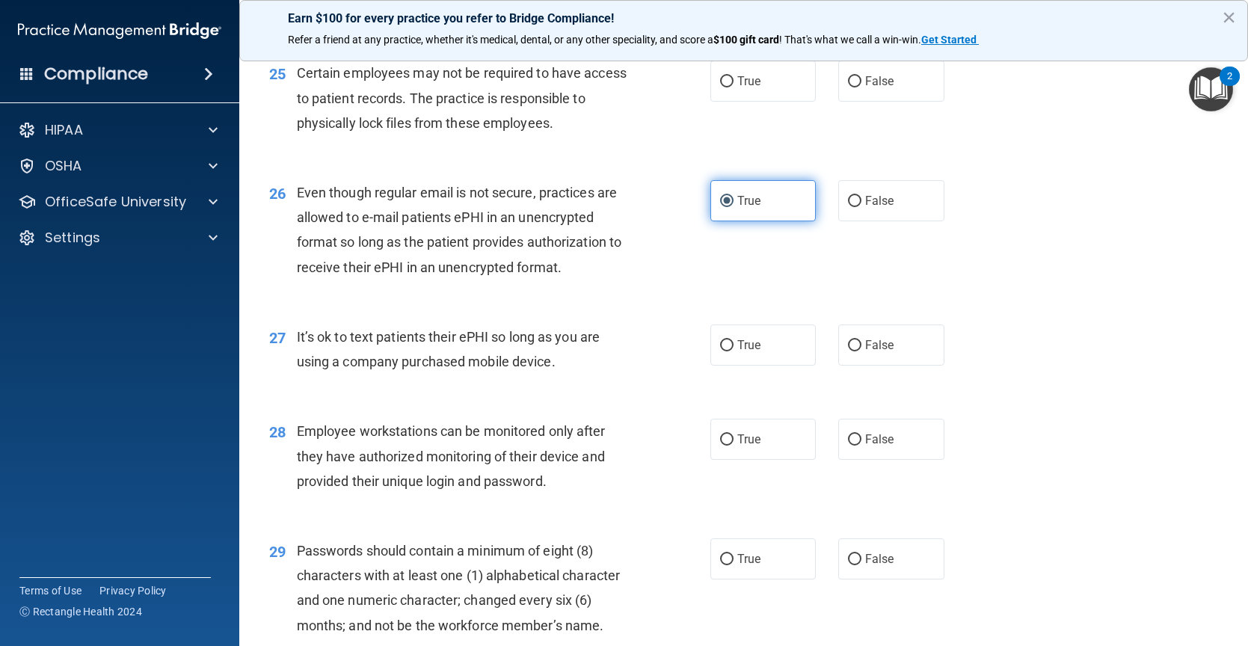
scroll to position [3081, 0]
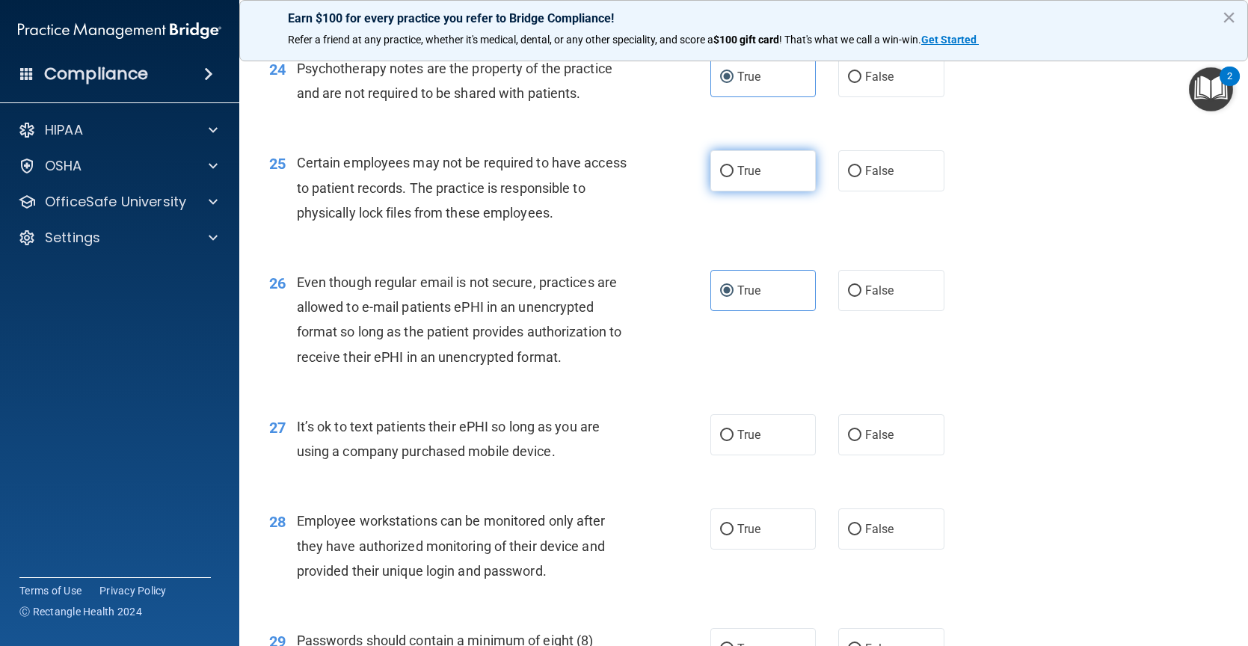
click at [727, 187] on label "True" at bounding box center [763, 170] width 106 height 41
click at [727, 177] on input "True" at bounding box center [726, 171] width 13 height 11
radio input "true"
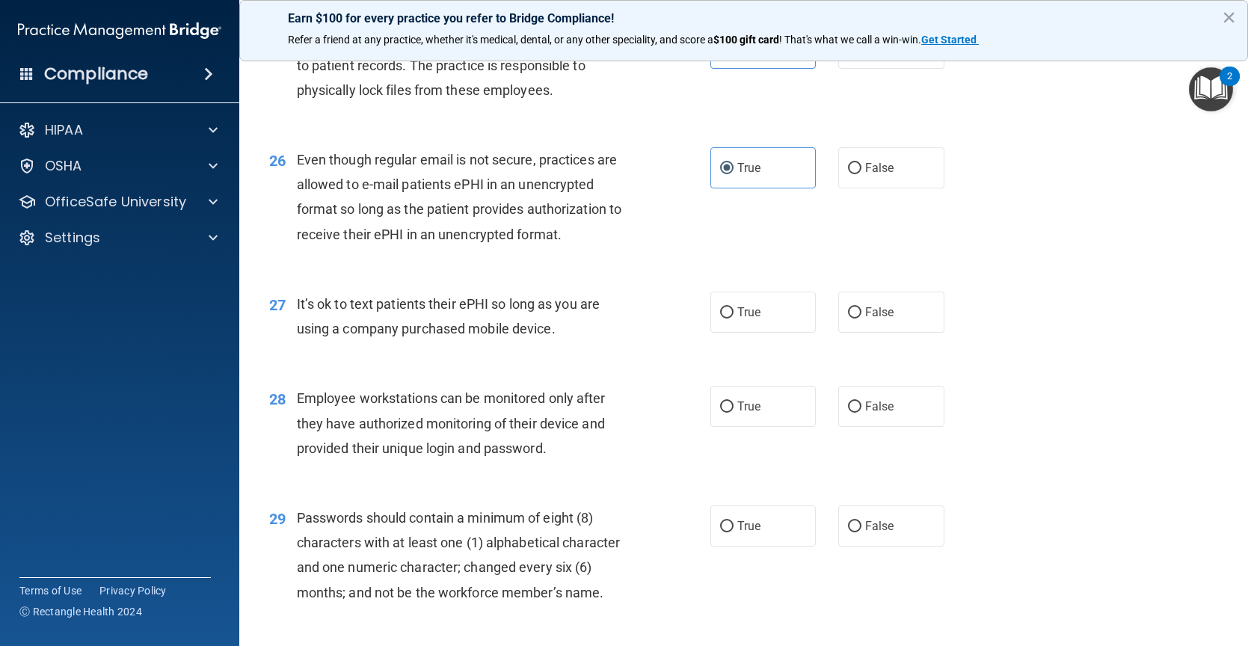
scroll to position [3230, 0]
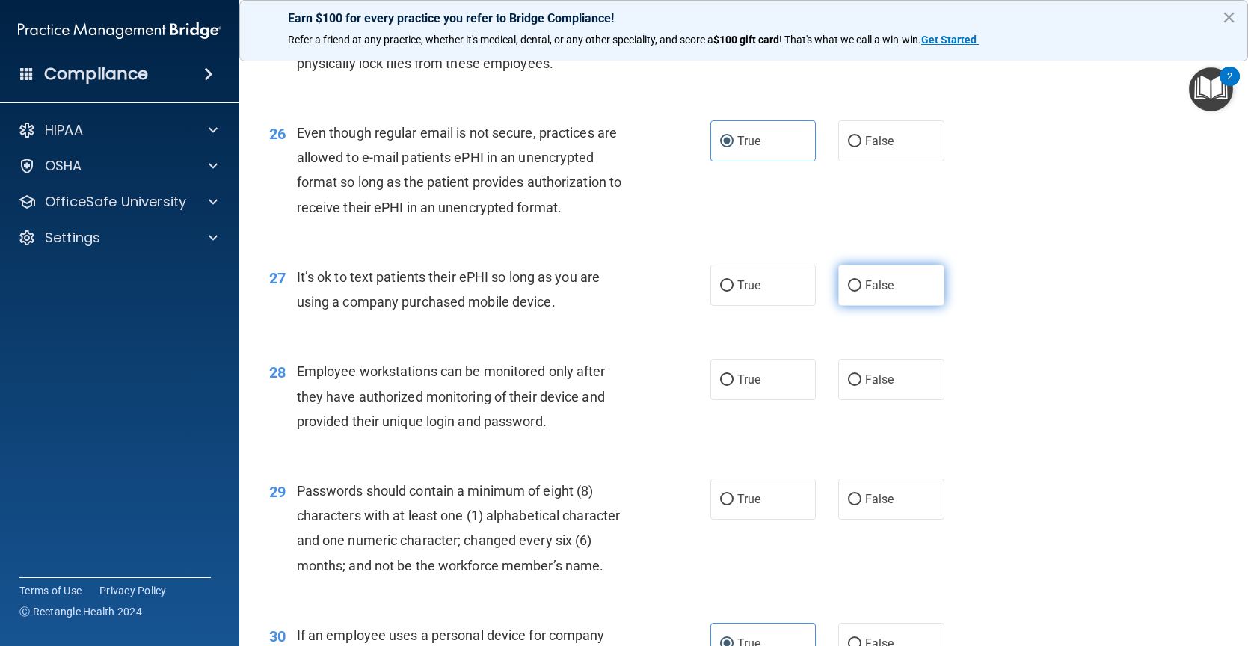
click at [903, 304] on label "False" at bounding box center [891, 285] width 106 height 41
click at [861, 292] on input "False" at bounding box center [854, 285] width 13 height 11
radio input "true"
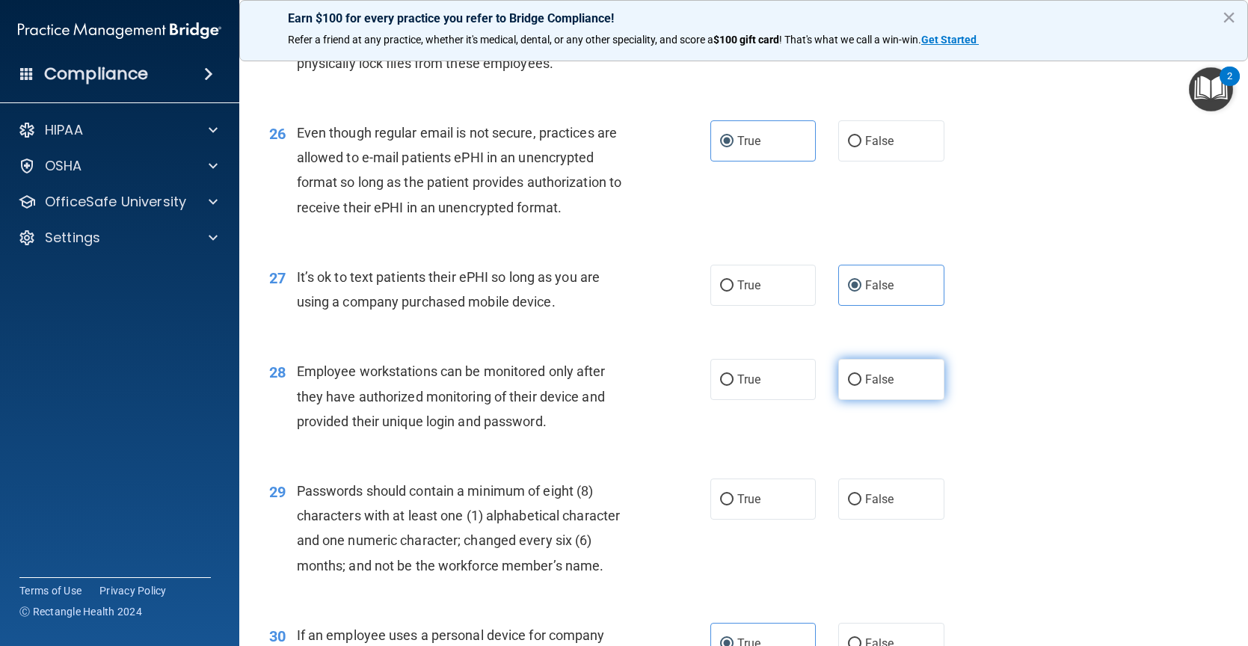
click at [875, 387] on span "False" at bounding box center [879, 379] width 29 height 14
click at [861, 386] on input "False" at bounding box center [854, 380] width 13 height 11
radio input "true"
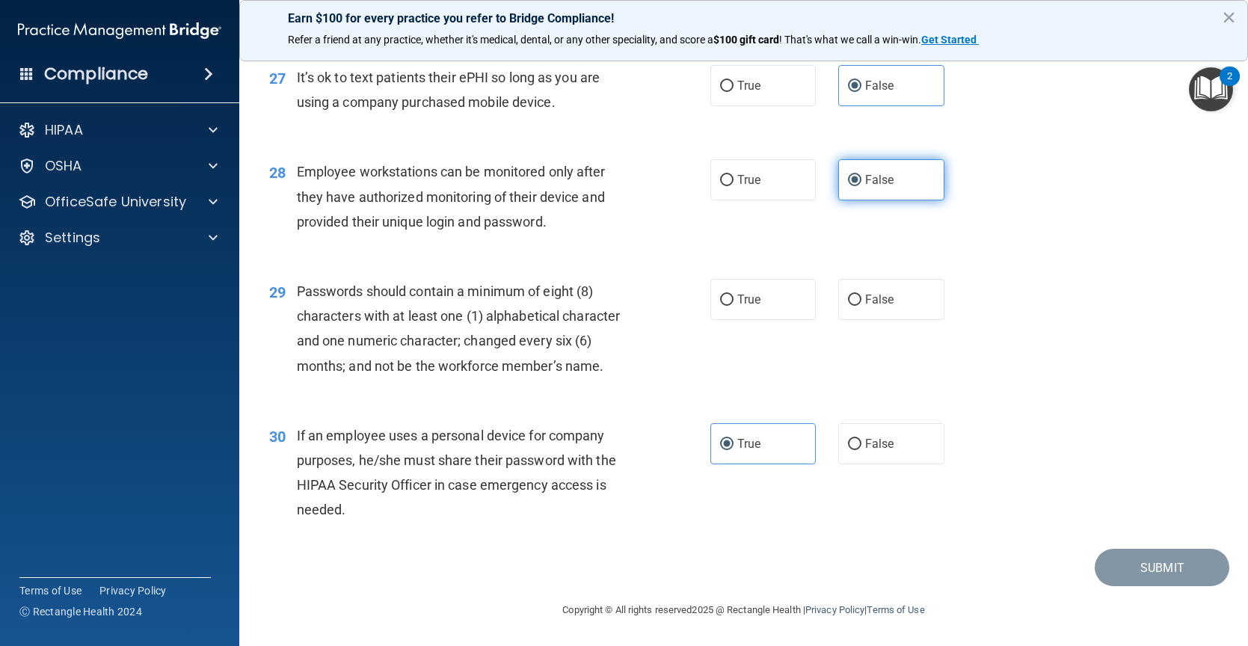
scroll to position [3455, 0]
click at [748, 265] on div "29 Passwords should contain a minimum of eight (8) characters with at least one…" at bounding box center [743, 332] width 971 height 144
click at [757, 307] on label "True" at bounding box center [763, 299] width 106 height 41
click at [733, 306] on input "True" at bounding box center [726, 300] width 13 height 11
radio input "true"
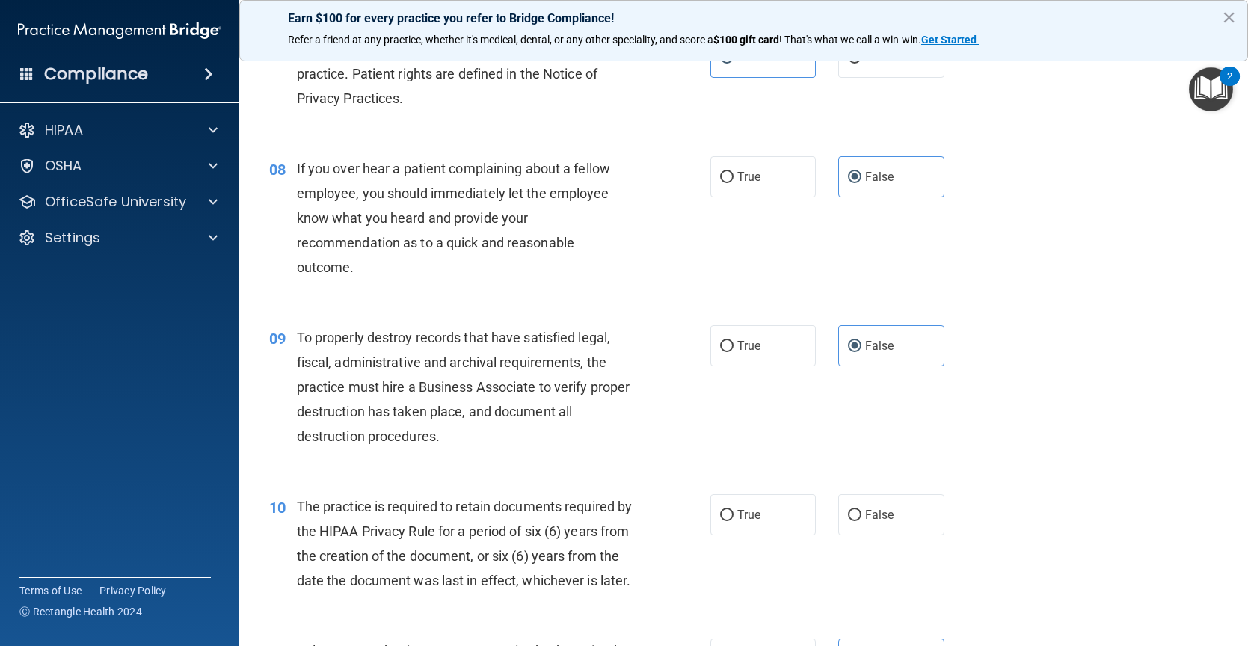
scroll to position [1121, 0]
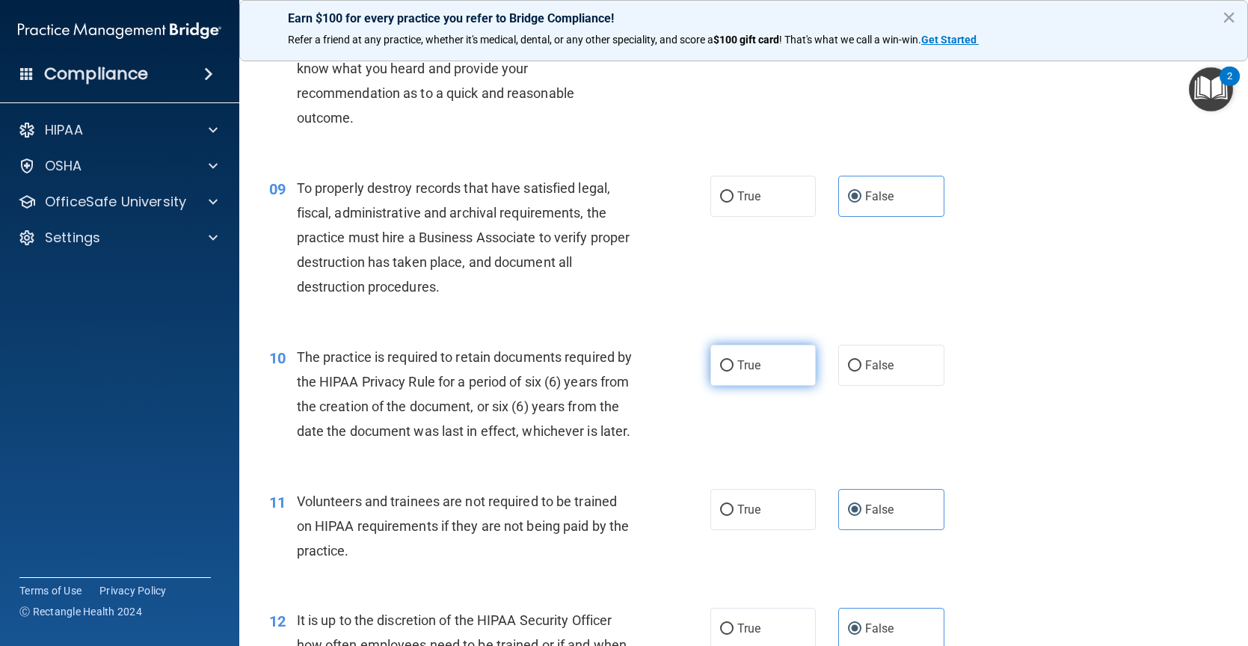
click at [747, 374] on label "True" at bounding box center [763, 365] width 106 height 41
click at [733, 372] on input "True" at bounding box center [726, 365] width 13 height 11
radio input "true"
click at [875, 365] on span "False" at bounding box center [879, 365] width 29 height 14
click at [861, 365] on input "False" at bounding box center [854, 365] width 13 height 11
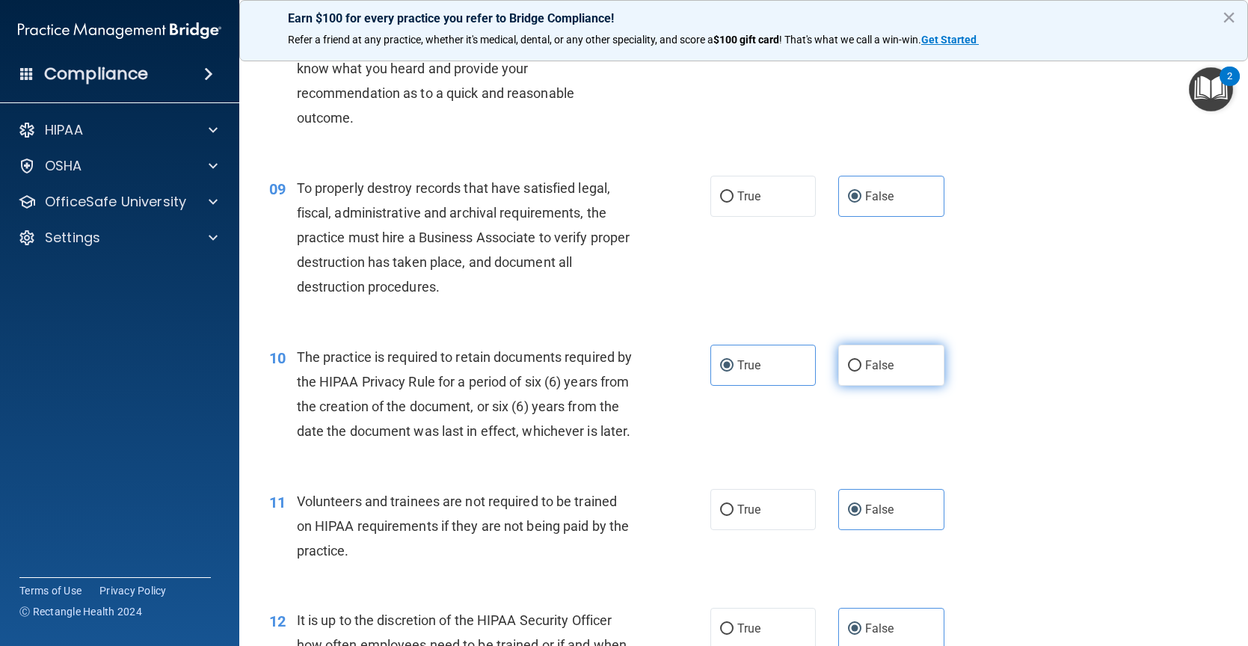
radio input "true"
click at [783, 349] on label "True" at bounding box center [763, 365] width 106 height 41
click at [733, 360] on input "True" at bounding box center [726, 365] width 13 height 11
radio input "true"
radio input "false"
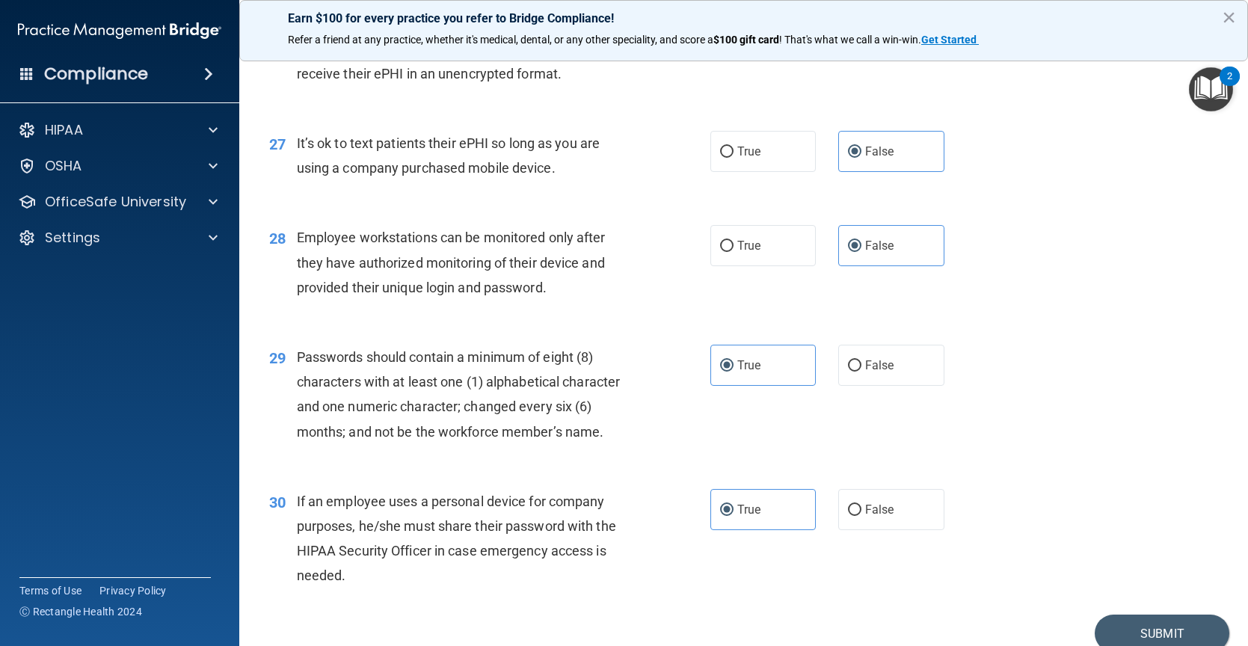
scroll to position [3455, 0]
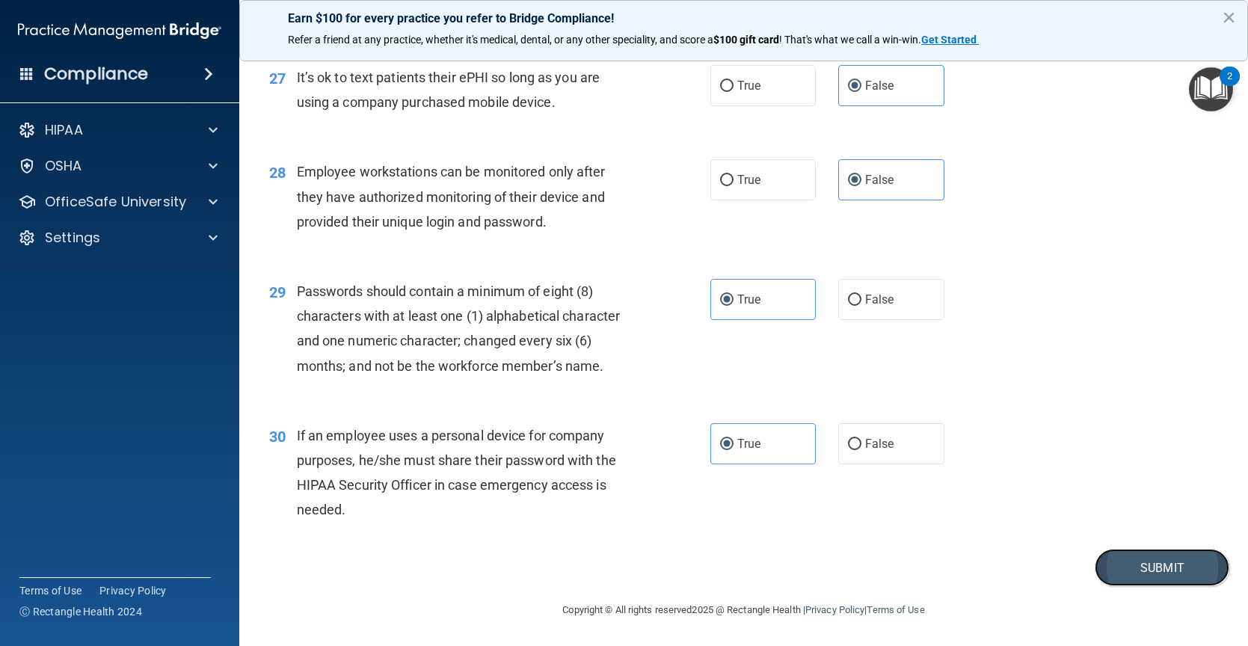
click at [1135, 553] on button "Submit" at bounding box center [1162, 568] width 135 height 38
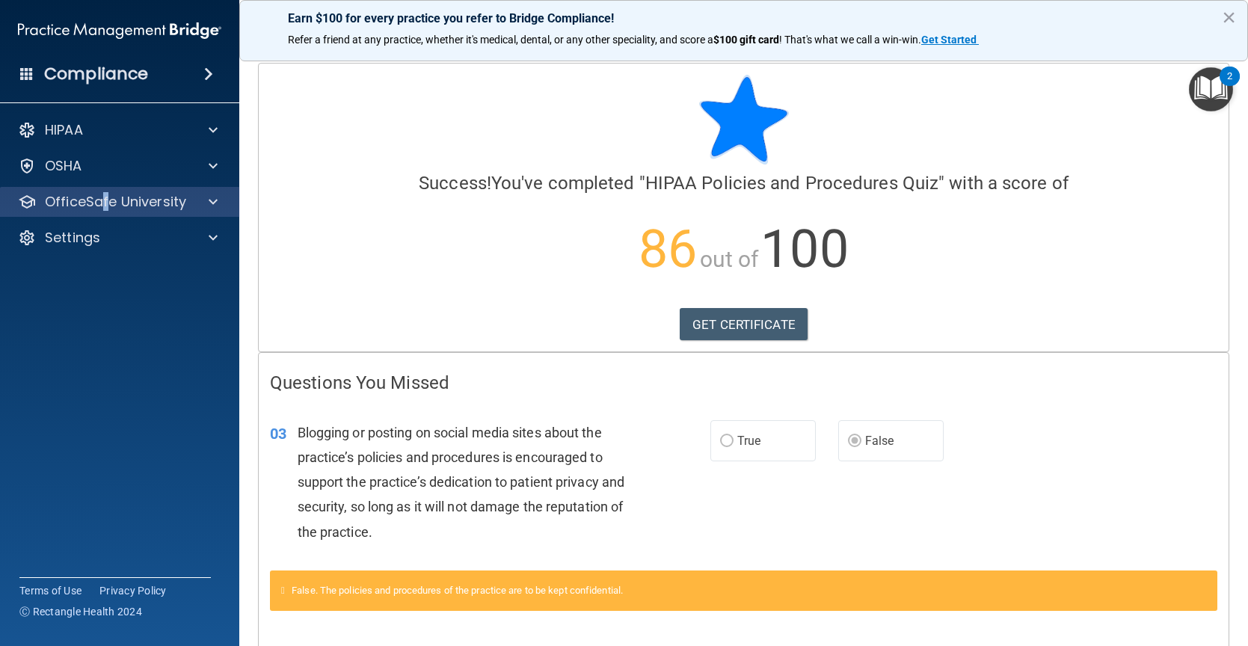
click at [105, 215] on div "OfficeSafe University" at bounding box center [120, 202] width 240 height 30
click at [208, 200] on div at bounding box center [210, 202] width 37 height 18
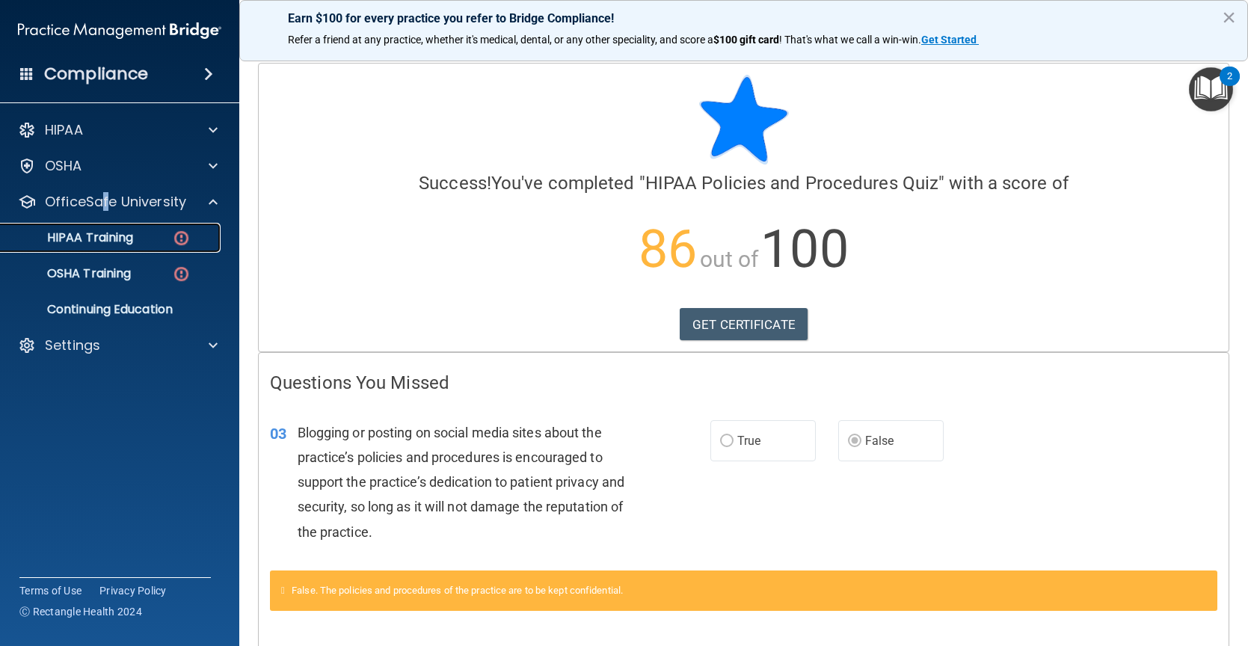
click at [118, 240] on p "HIPAA Training" at bounding box center [71, 237] width 123 height 15
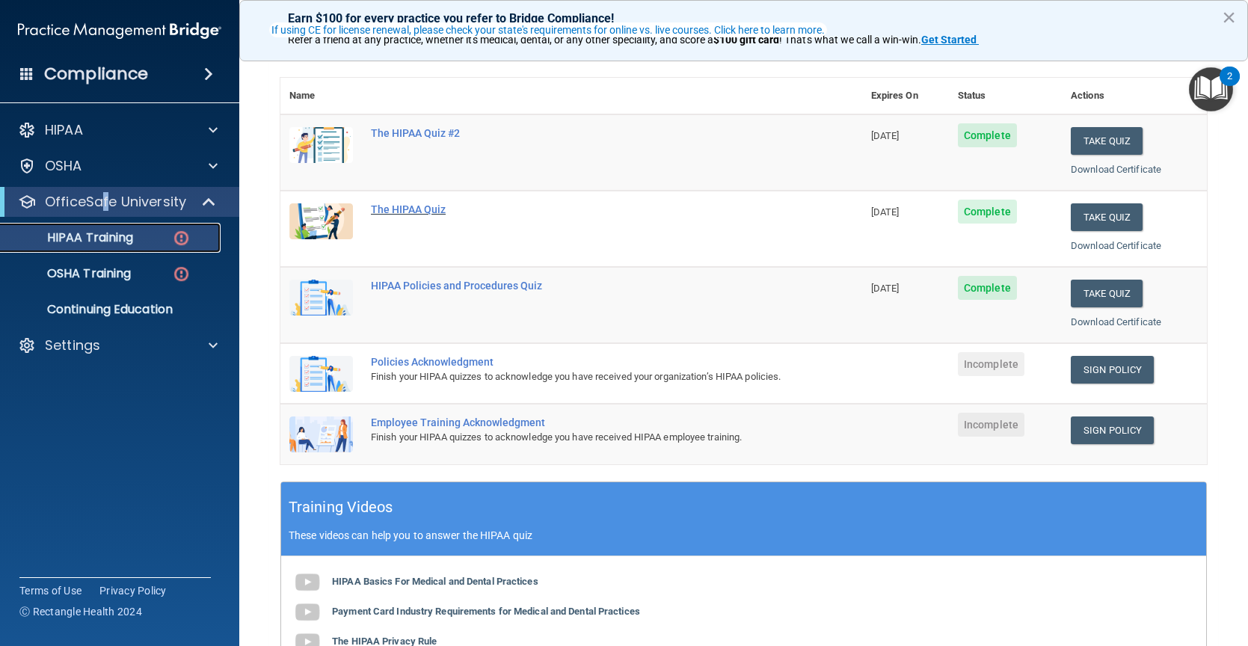
scroll to position [150, 0]
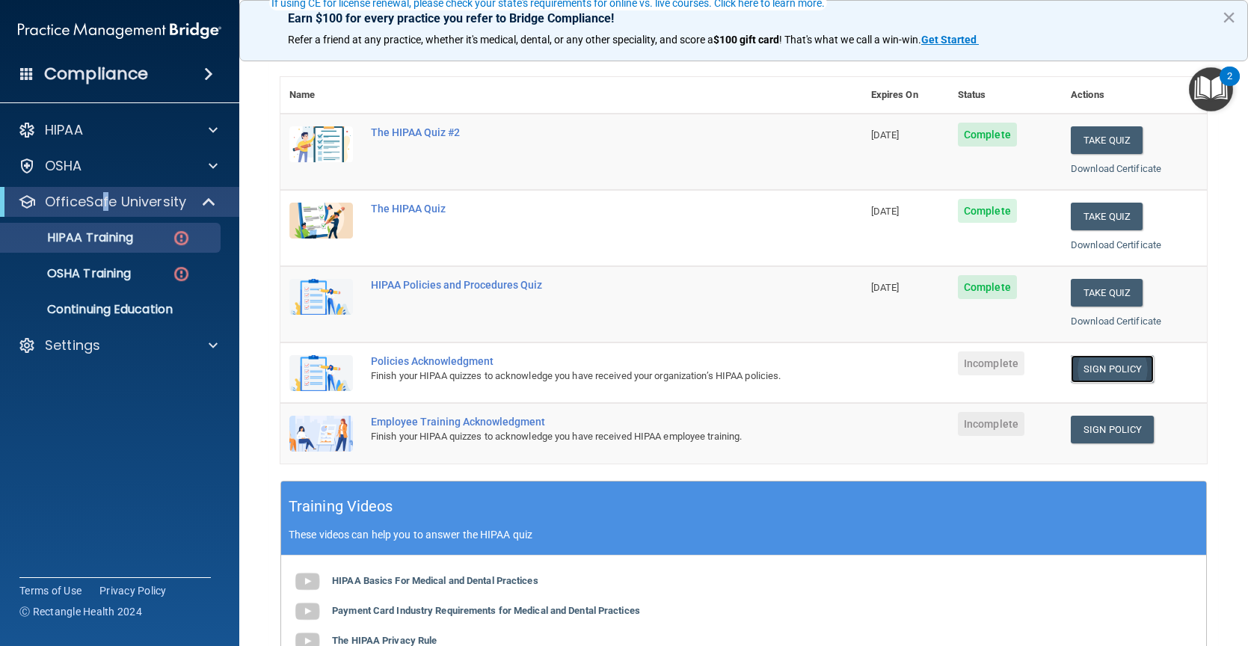
click at [1110, 368] on link "Sign Policy" at bounding box center [1112, 369] width 83 height 28
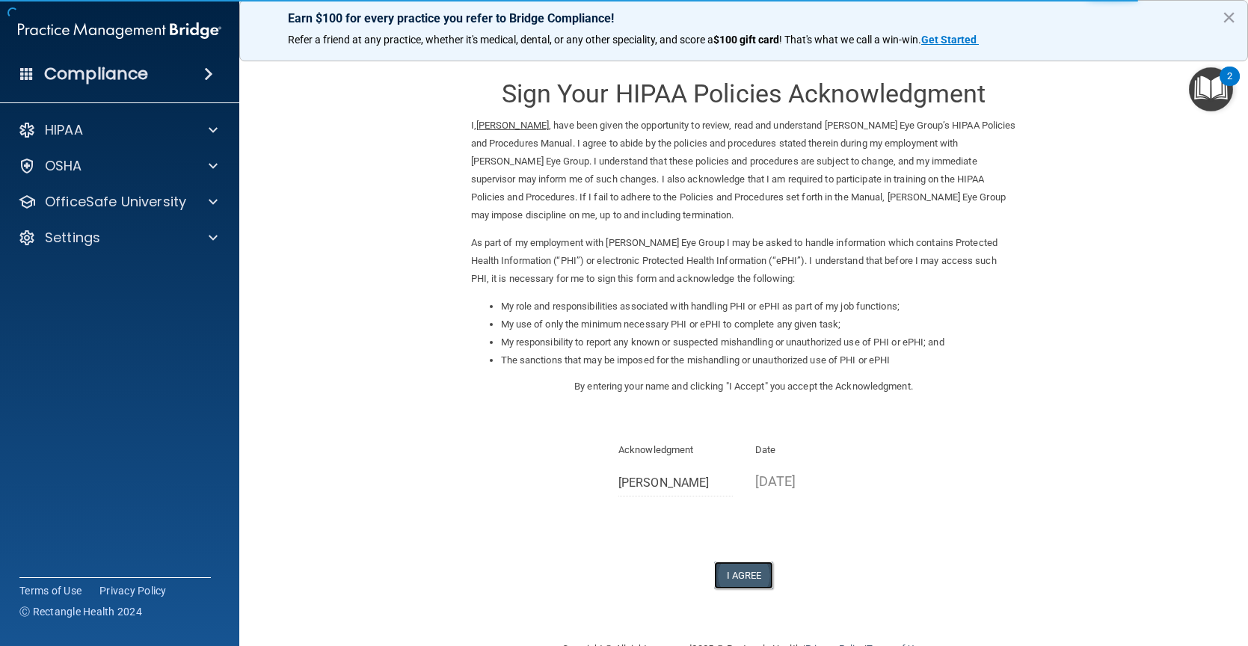
click at [737, 566] on button "I Agree" at bounding box center [744, 575] width 60 height 28
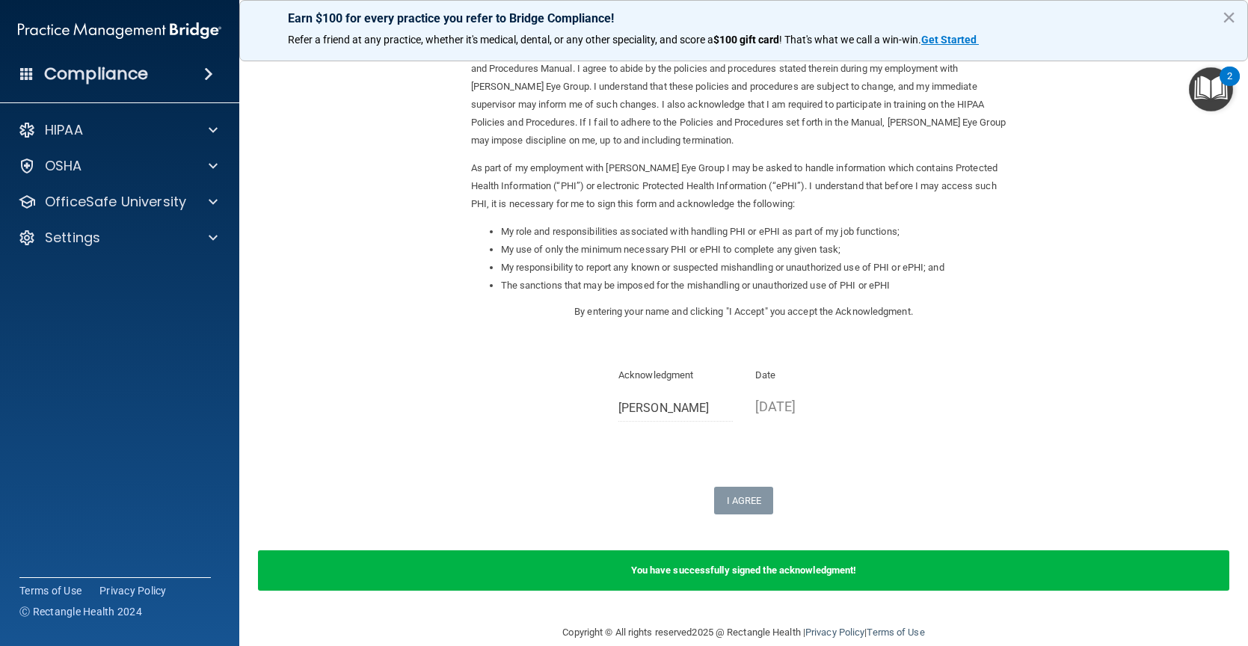
scroll to position [97, 0]
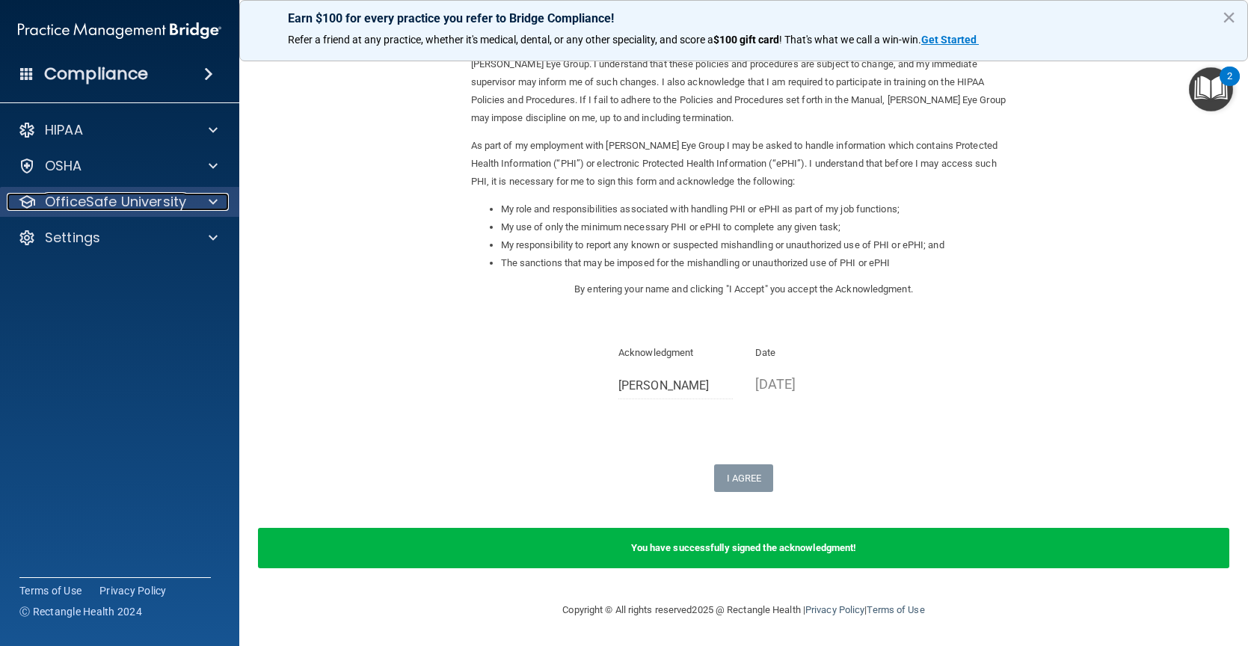
click at [202, 197] on div at bounding box center [210, 202] width 37 height 18
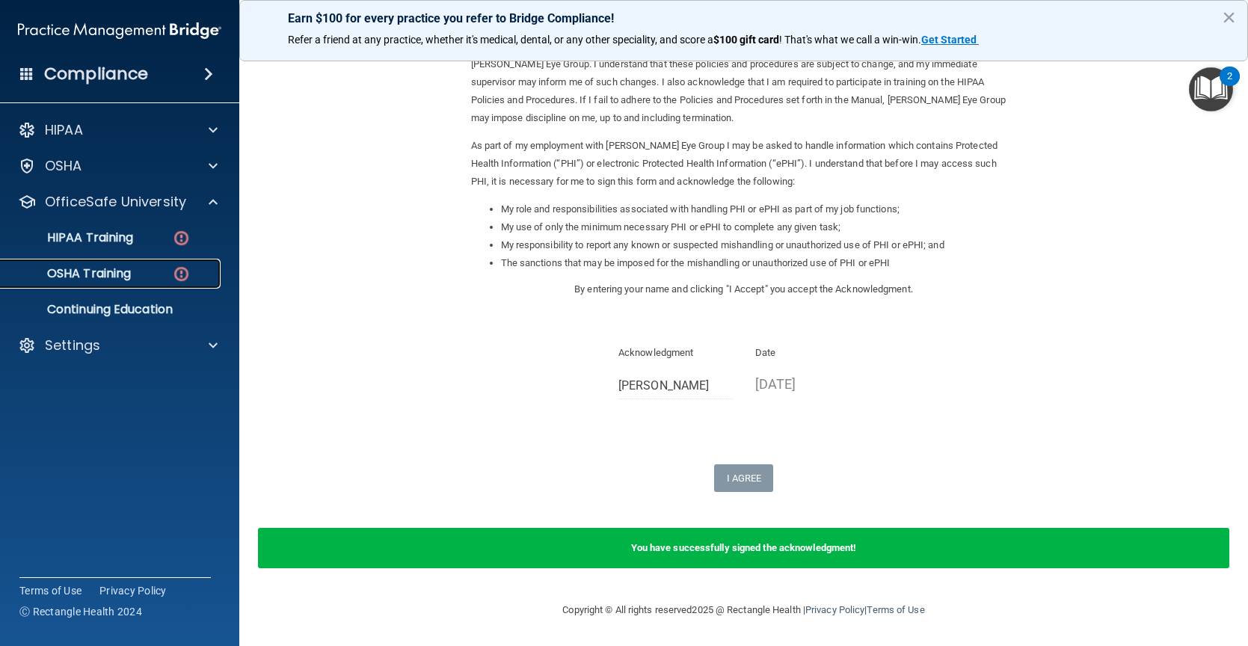
click at [167, 274] on div "OSHA Training" at bounding box center [112, 273] width 204 height 15
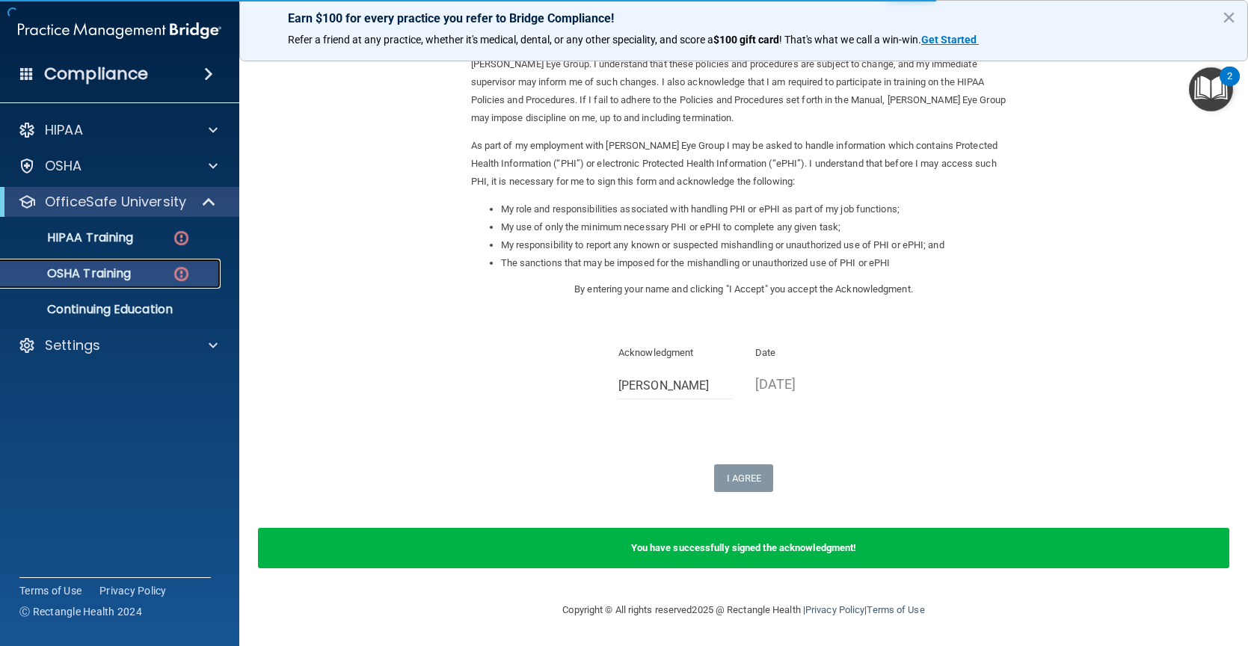
scroll to position [78, 0]
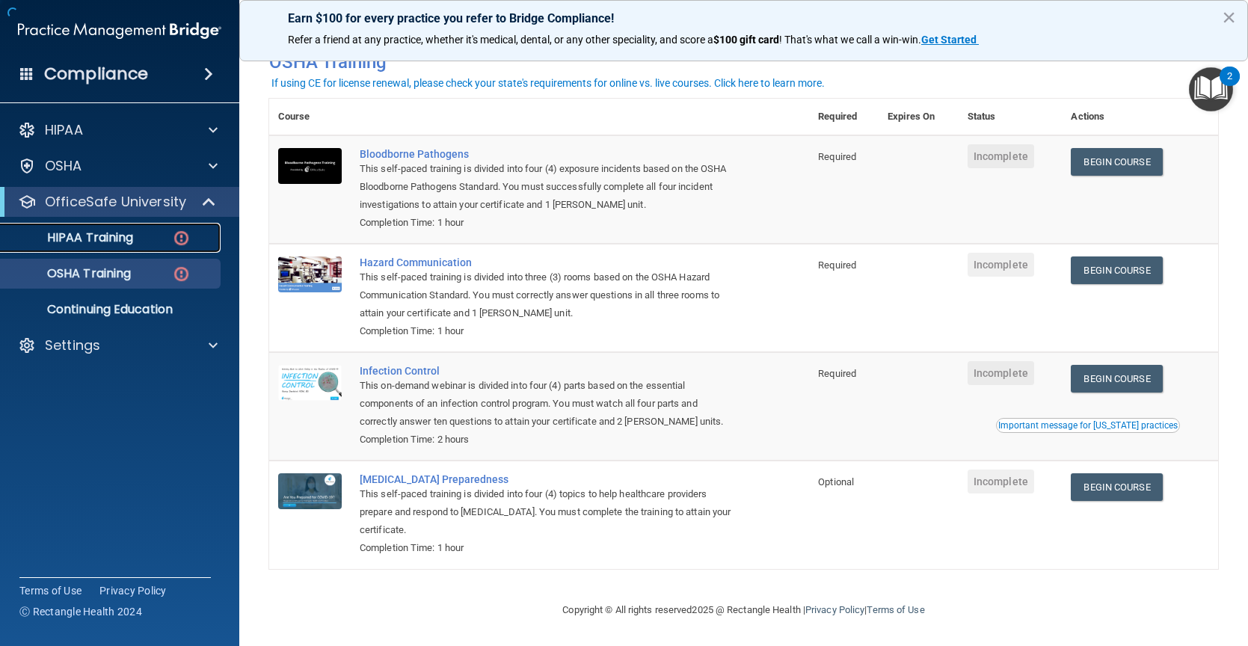
click at [156, 244] on div "HIPAA Training" at bounding box center [112, 237] width 204 height 15
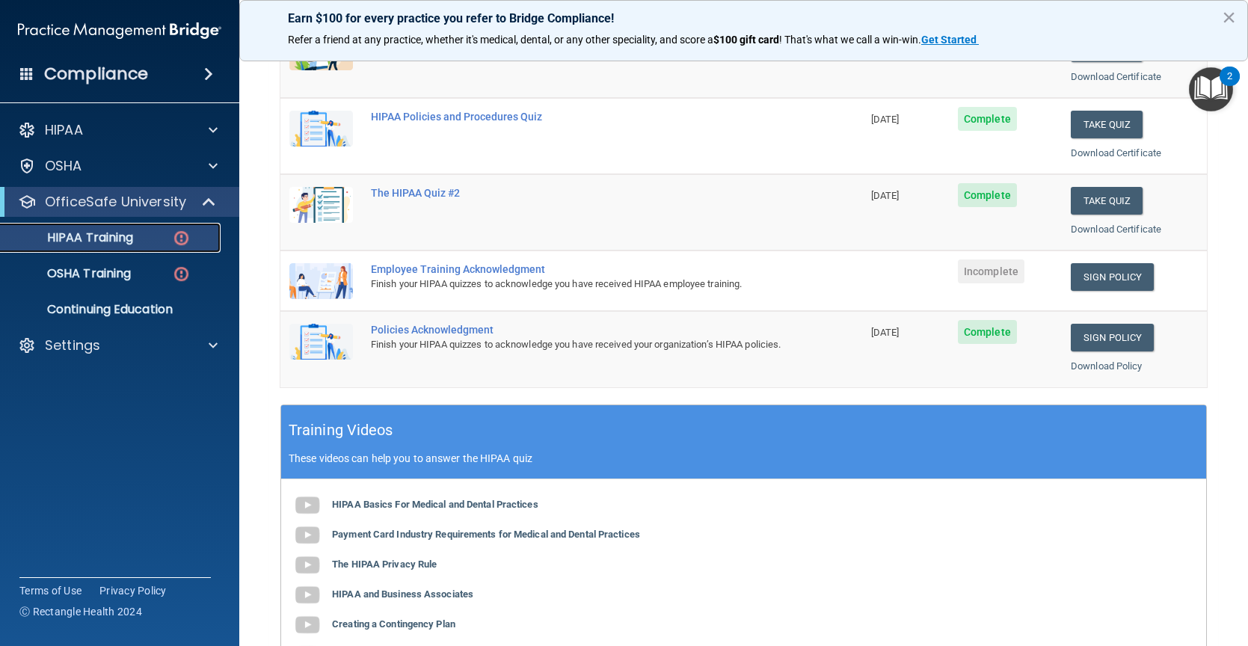
scroll to position [240, 0]
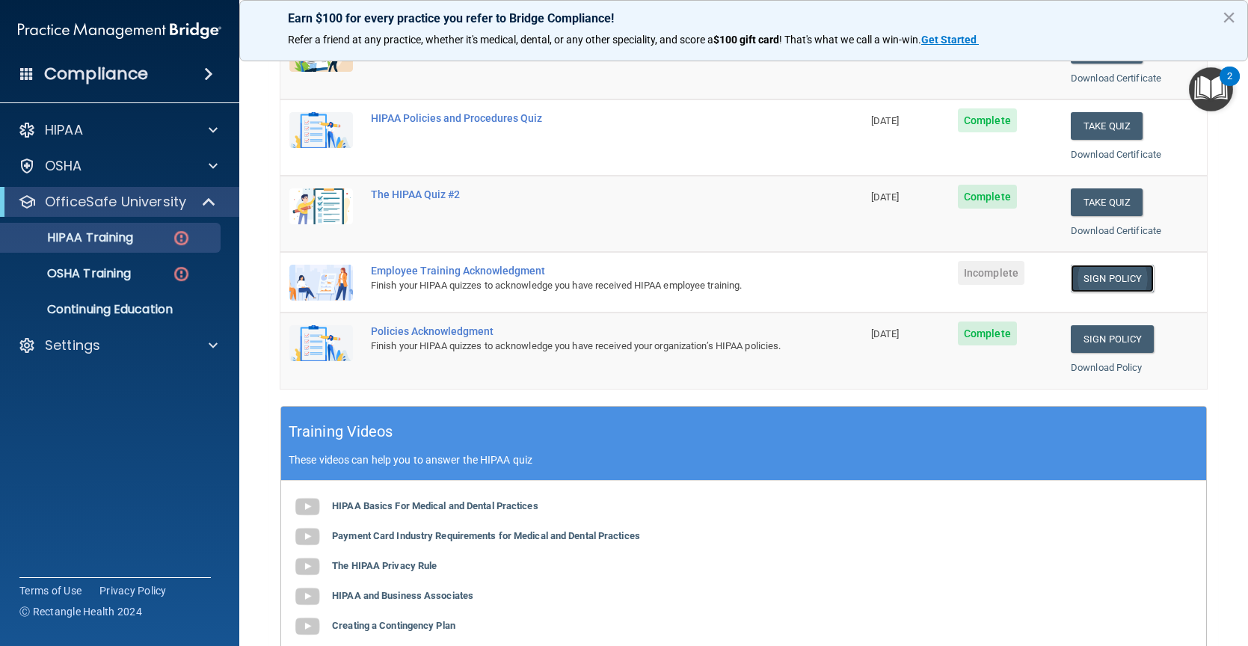
click at [1122, 288] on link "Sign Policy" at bounding box center [1112, 279] width 83 height 28
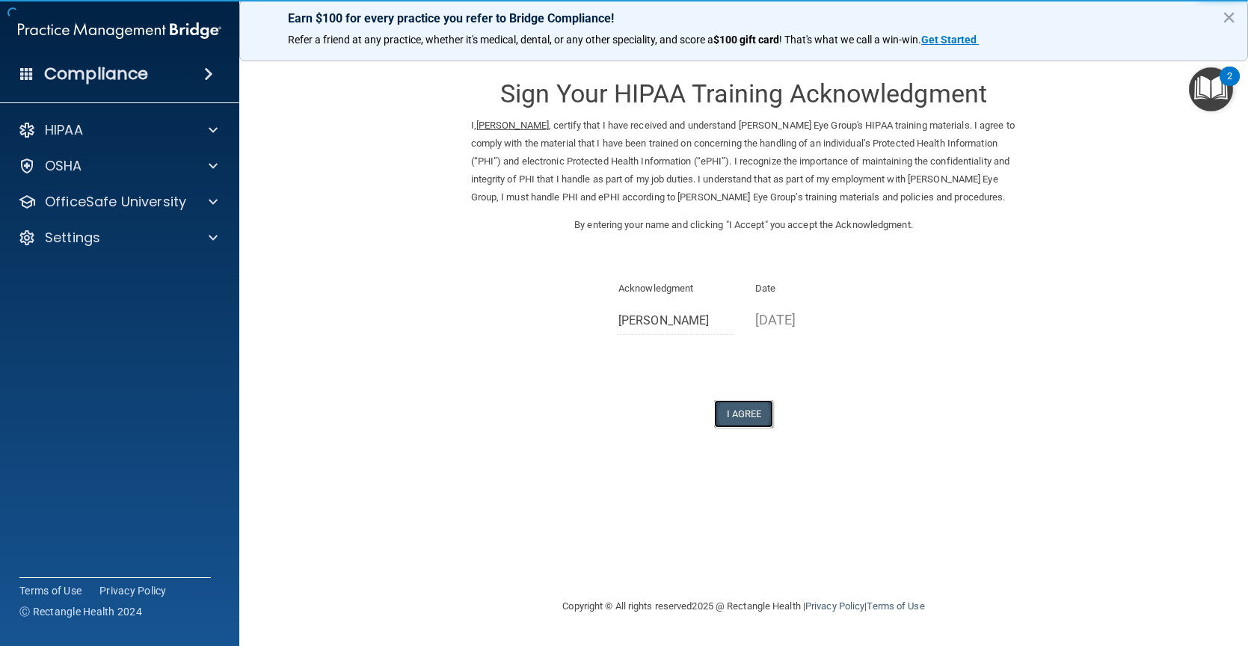
click at [766, 413] on button "I Agree" at bounding box center [744, 414] width 60 height 28
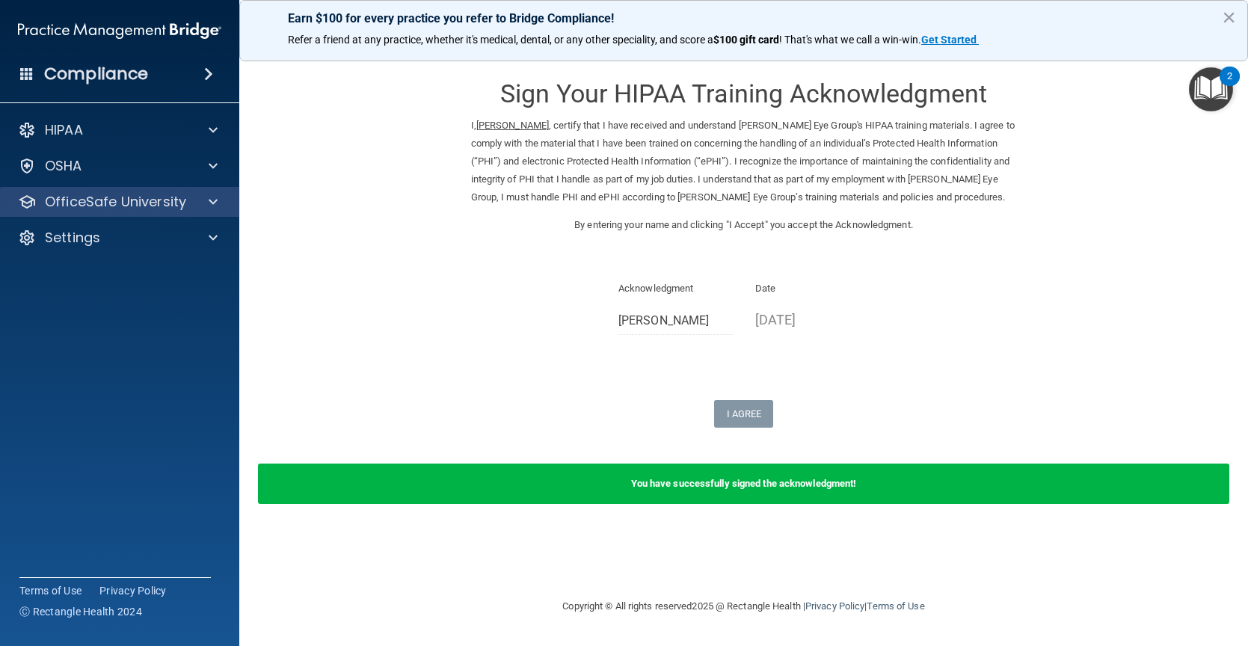
click at [217, 192] on div "OfficeSafe University" at bounding box center [120, 202] width 240 height 30
click at [211, 205] on span at bounding box center [213, 202] width 9 height 18
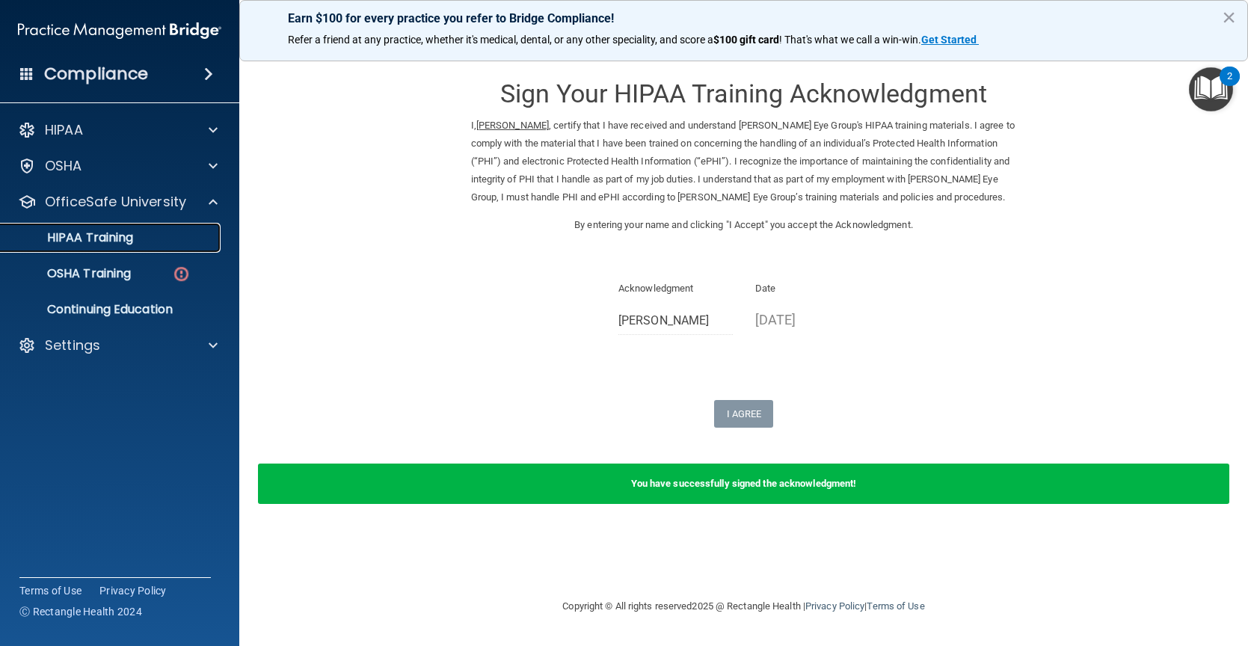
click at [173, 241] on div "HIPAA Training" at bounding box center [112, 237] width 204 height 15
